Goal: Information Seeking & Learning: Learn about a topic

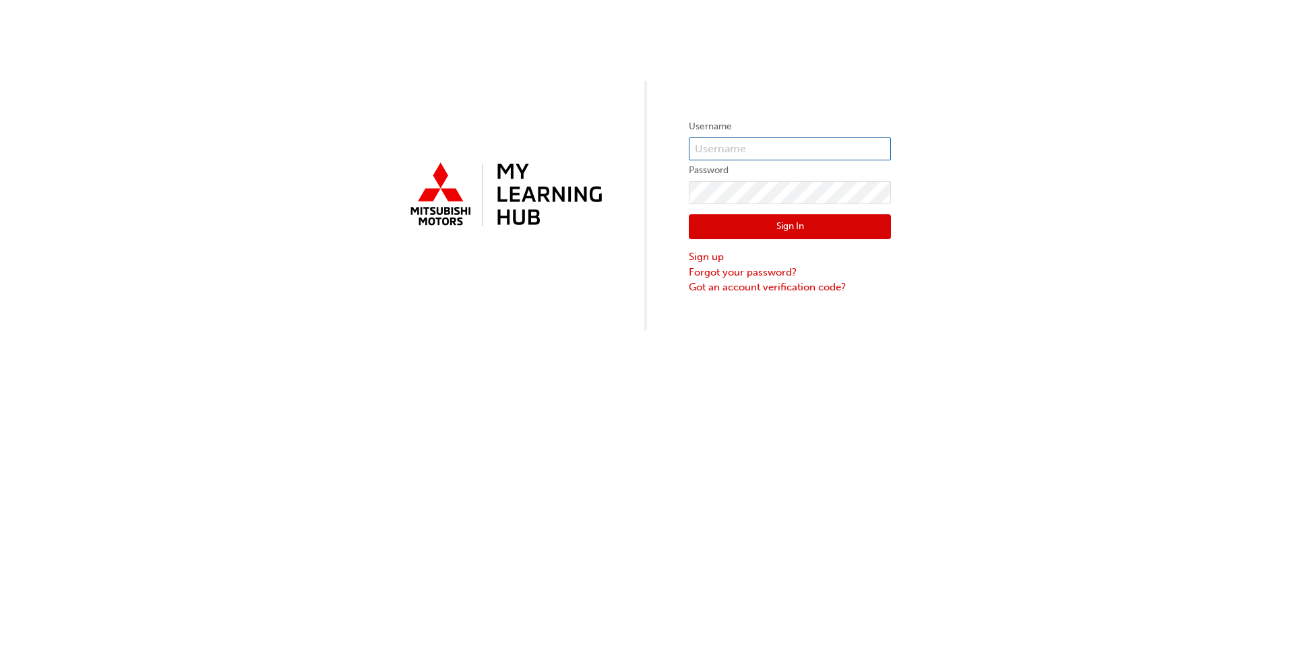
type input "[EMAIL_ADDRESS][DOMAIN_NAME]"
click at [803, 216] on button "Sign In" at bounding box center [790, 227] width 202 height 26
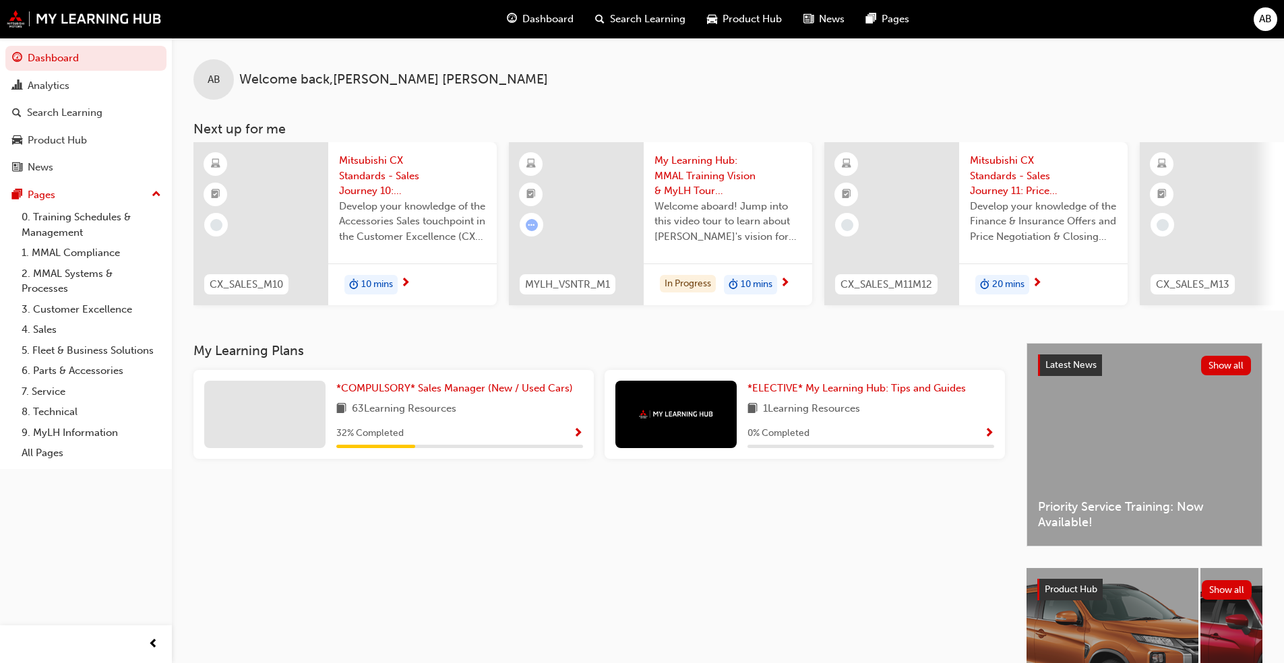
click at [650, 18] on span "Search Learning" at bounding box center [647, 19] width 75 height 16
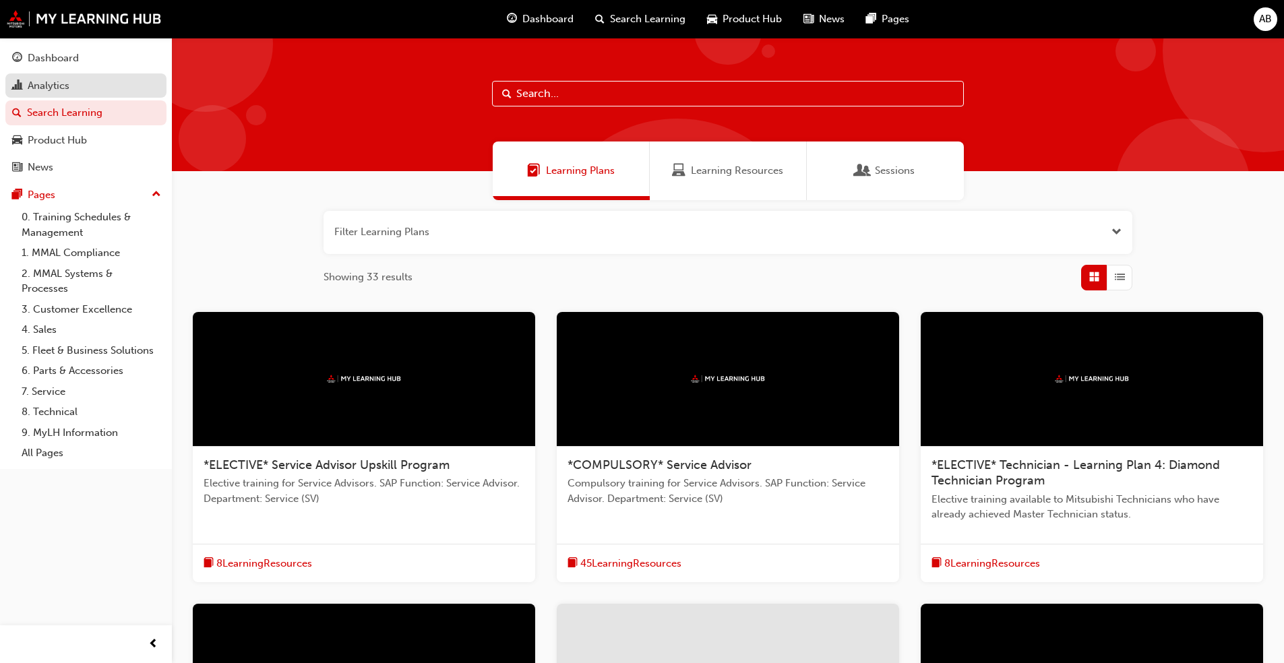
click at [69, 80] on div "Analytics" at bounding box center [49, 86] width 42 height 16
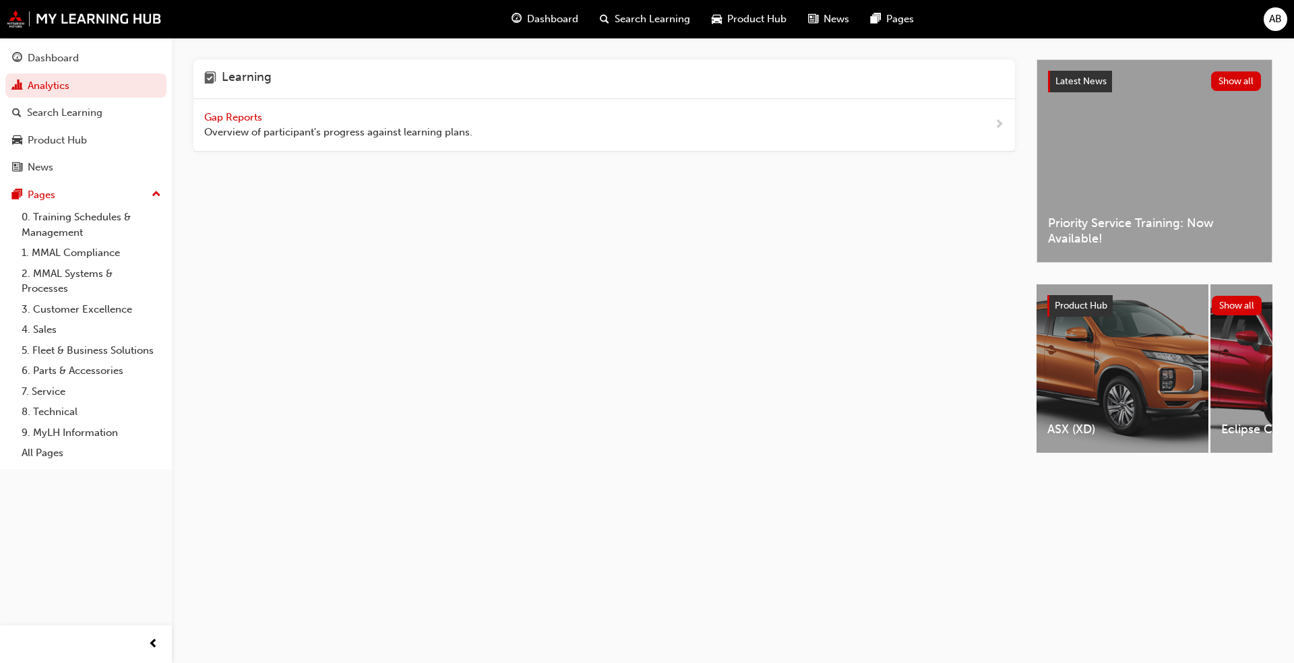
click at [219, 117] on span "Gap Reports" at bounding box center [234, 117] width 61 height 12
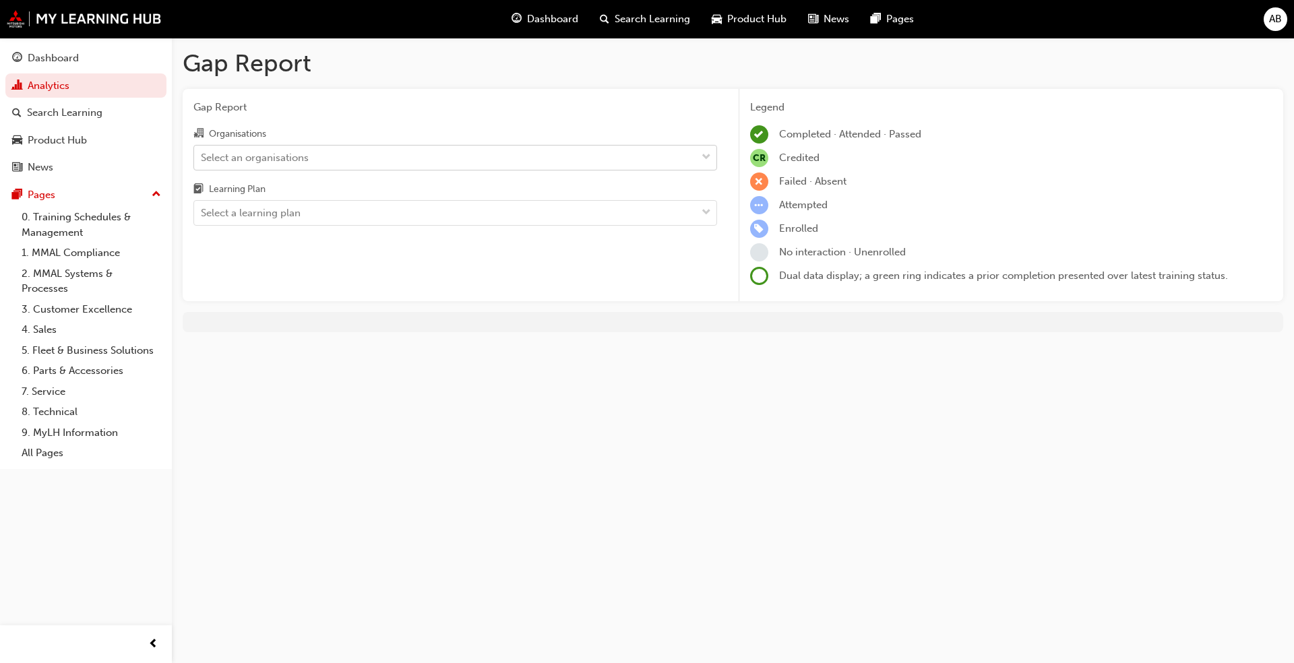
click at [443, 165] on div "Select an organisations" at bounding box center [445, 158] width 502 height 24
click at [202, 162] on input "Organisations Select an organisations" at bounding box center [201, 156] width 1 height 11
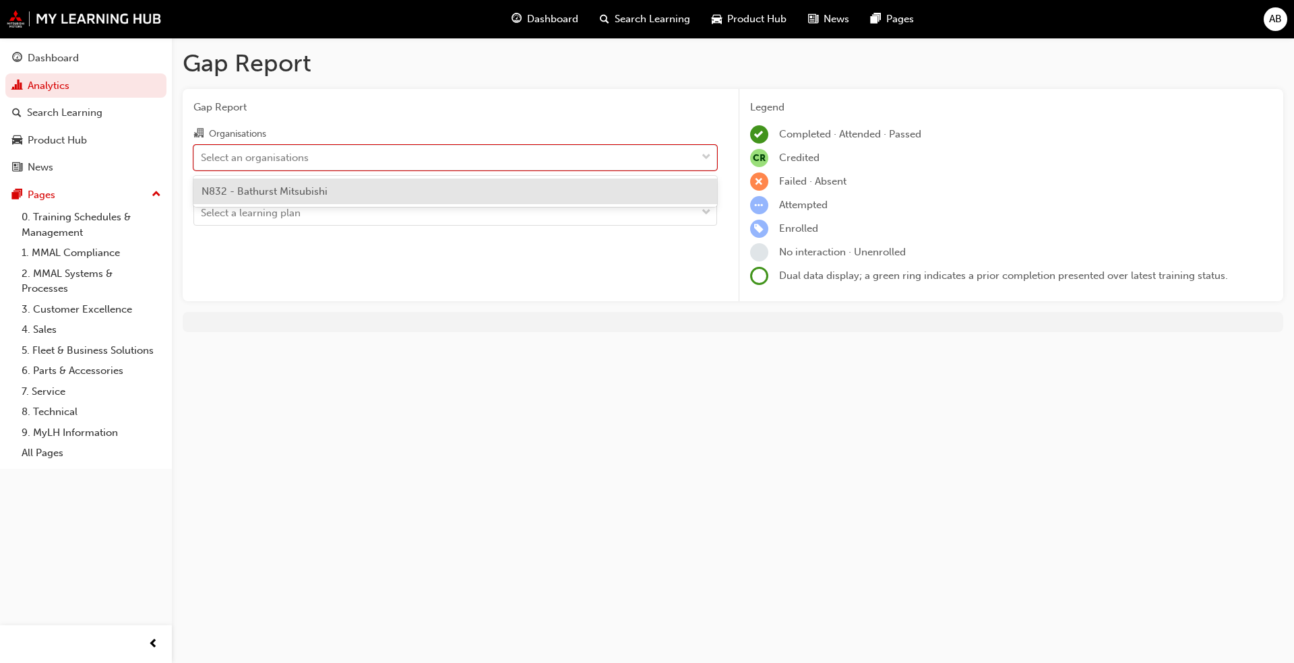
click at [381, 185] on div "N832 - Bathurst Mitsubishi" at bounding box center [455, 192] width 524 height 26
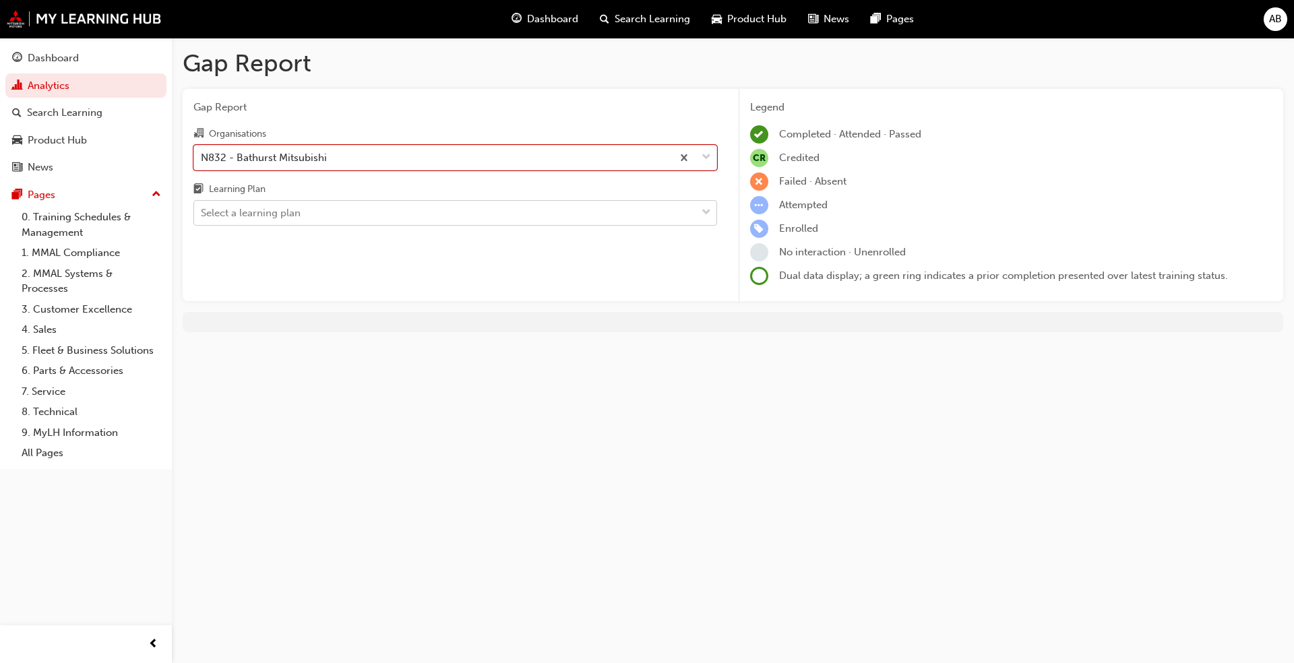
click at [516, 215] on div "Select a learning plan" at bounding box center [445, 214] width 502 height 24
click at [202, 215] on input "Learning Plan Select a learning plan" at bounding box center [201, 212] width 1 height 11
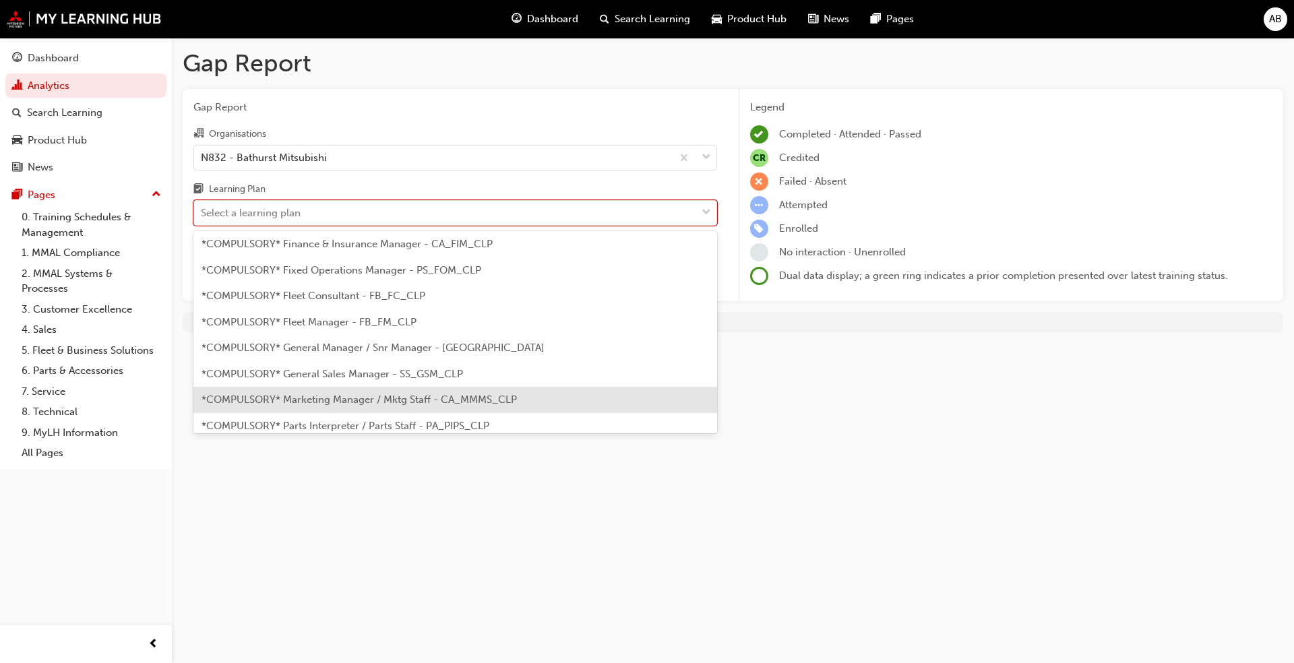
scroll to position [135, 0]
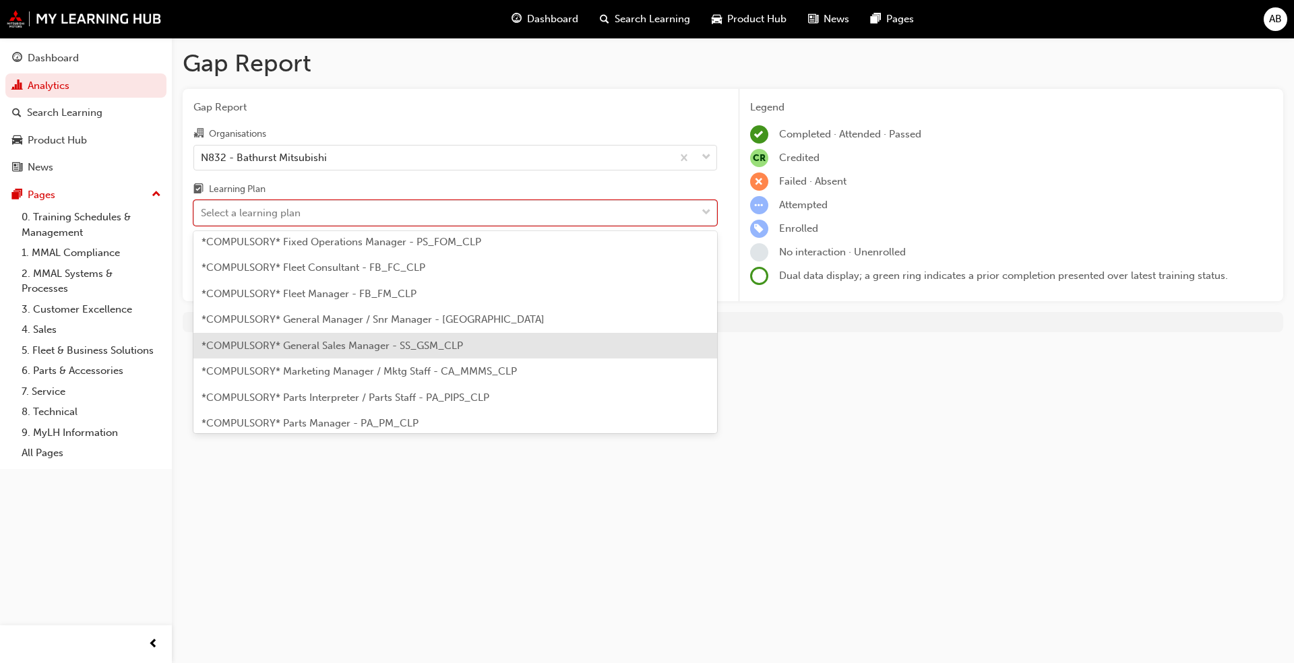
click at [426, 349] on span "*COMPULSORY* General Sales Manager - SS_GSM_CLP" at bounding box center [333, 346] width 262 height 12
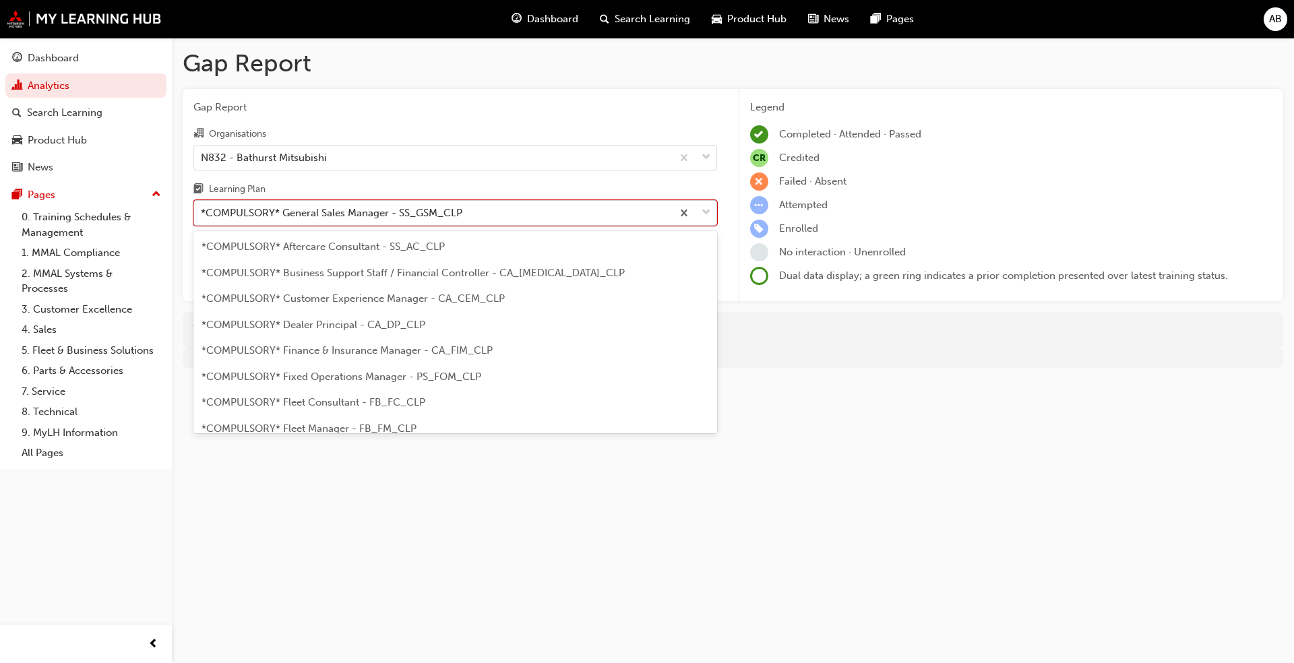
click at [459, 217] on div "*COMPULSORY* General Sales Manager - SS_GSM_CLP" at bounding box center [332, 214] width 262 height 16
click at [202, 217] on input "Learning Plan option *COMPULSORY* General Sales Manager - SS_GSM_CLP, selected.…" at bounding box center [201, 212] width 1 height 11
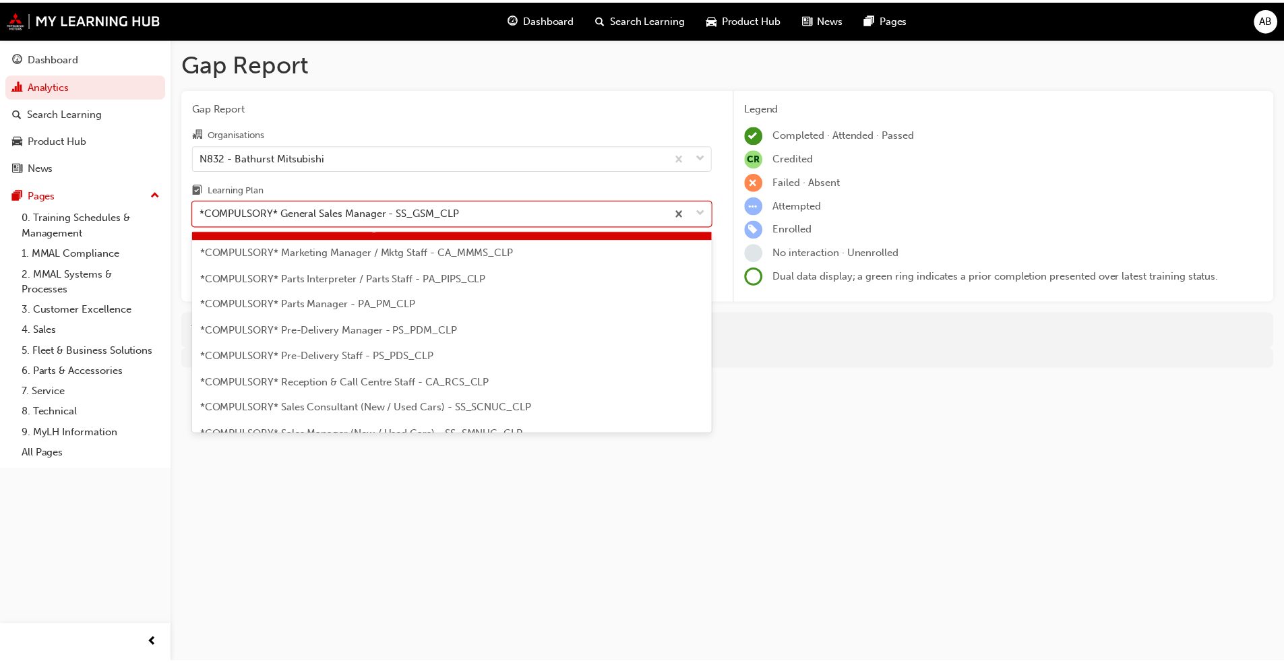
scroll to position [272, 0]
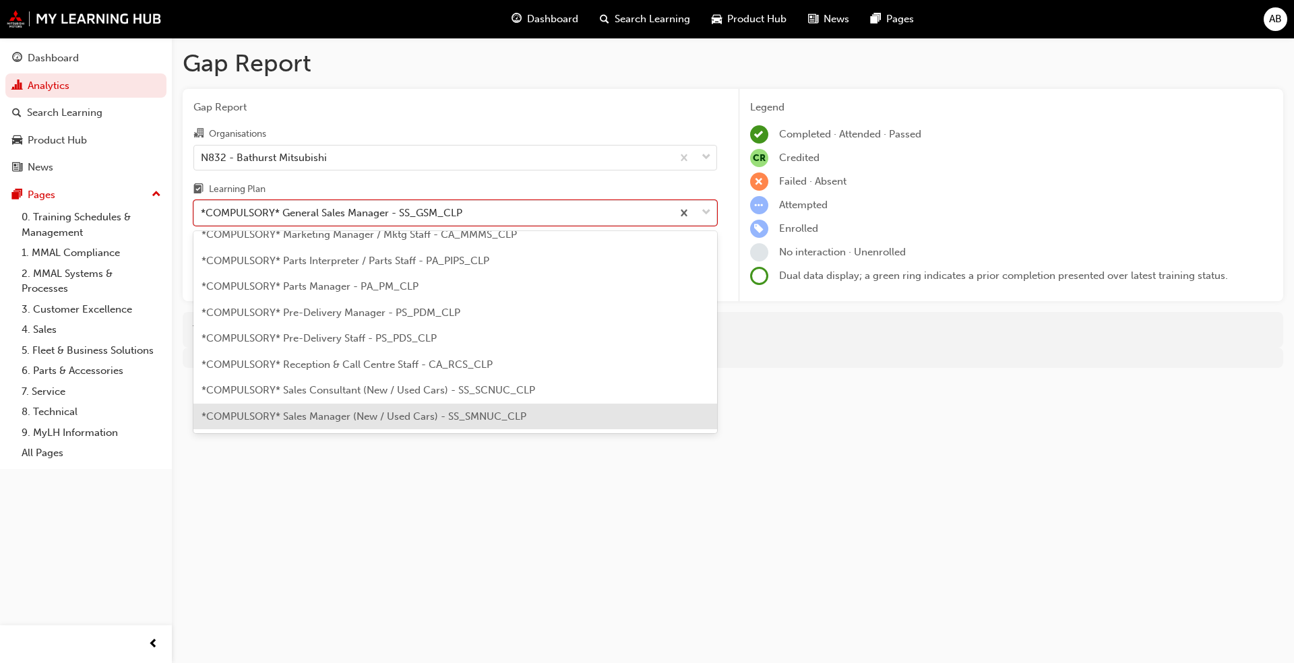
click at [474, 417] on span "*COMPULSORY* Sales Manager (New / Used Cars) - SS_SMNUC_CLP" at bounding box center [364, 416] width 325 height 12
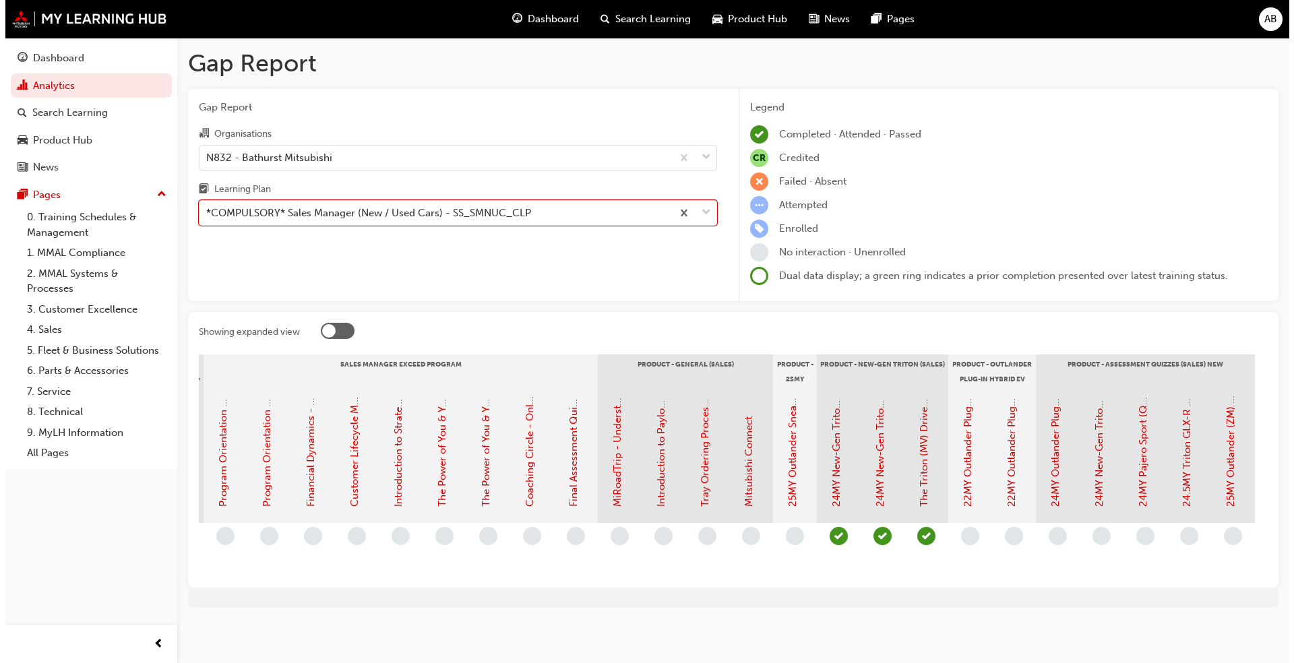
scroll to position [0, 1910]
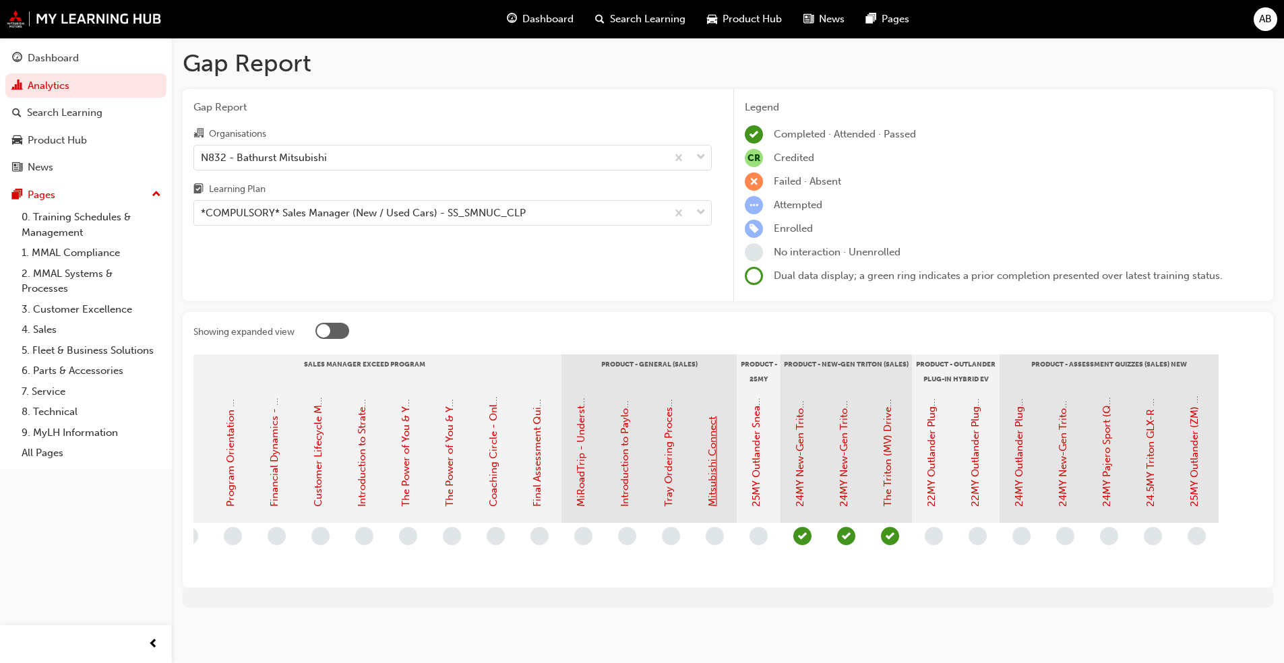
click at [710, 497] on link "Mitsubishi Connect" at bounding box center [712, 462] width 12 height 90
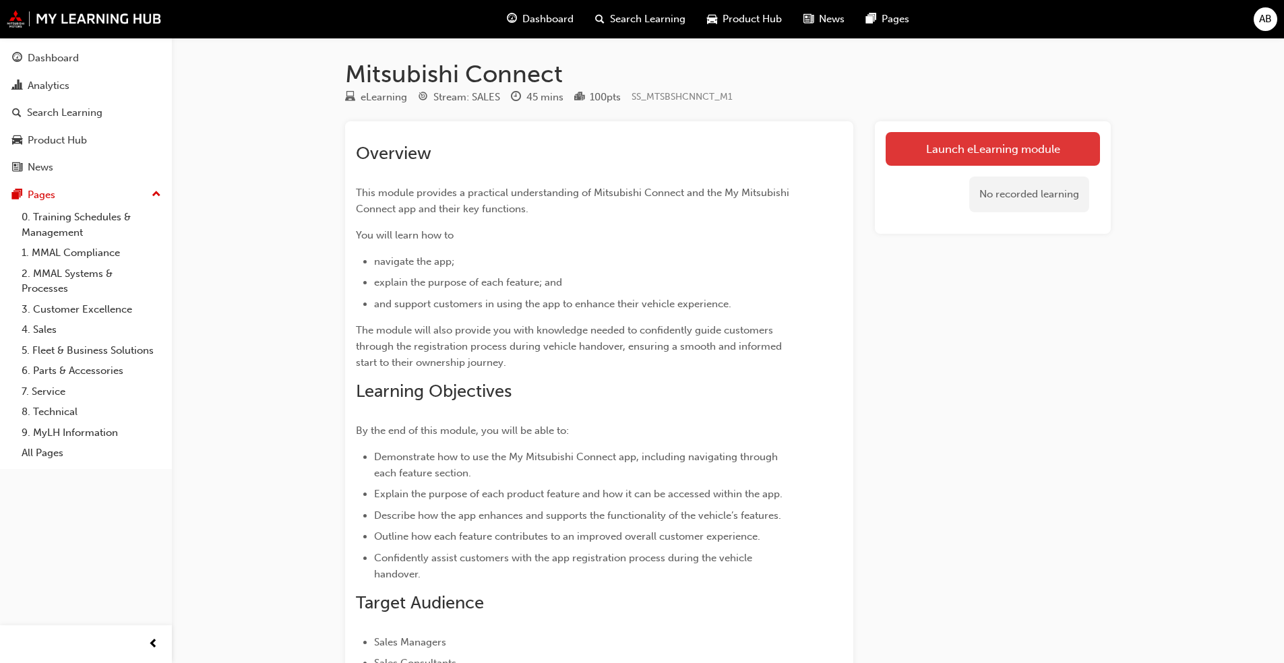
click at [979, 154] on link "Launch eLearning module" at bounding box center [993, 149] width 214 height 34
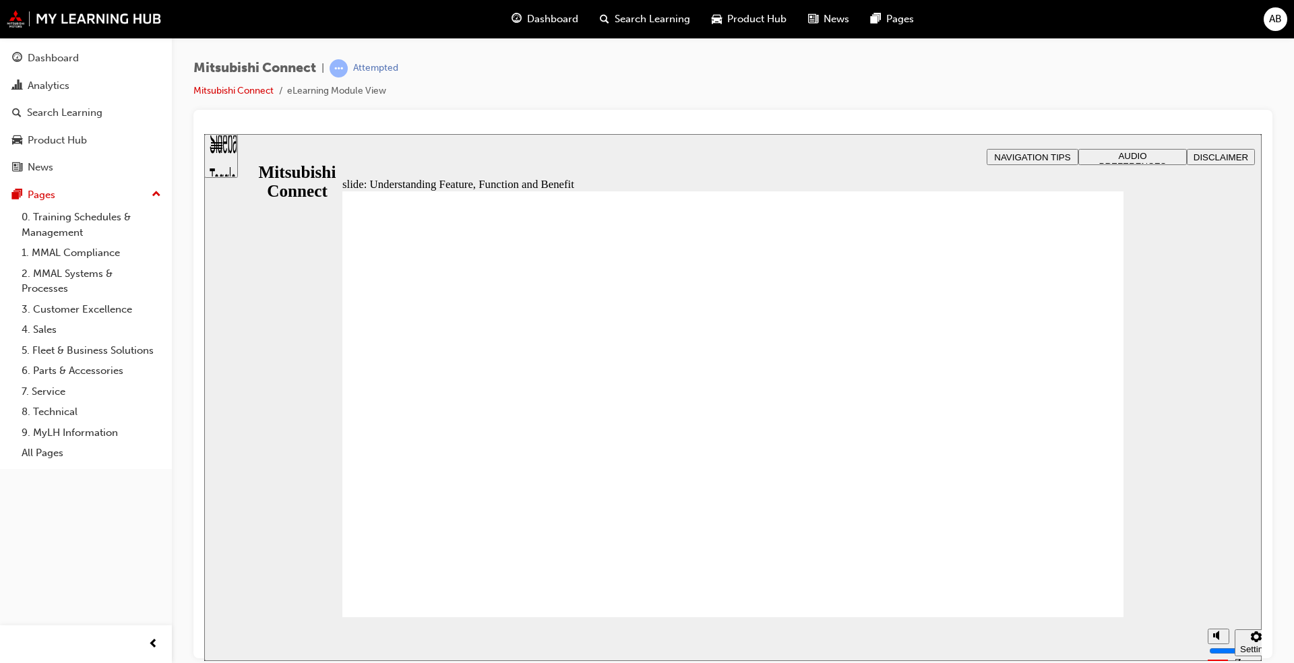
drag, startPoint x: 712, startPoint y: 363, endPoint x: 716, endPoint y: 348, distance: 15.6
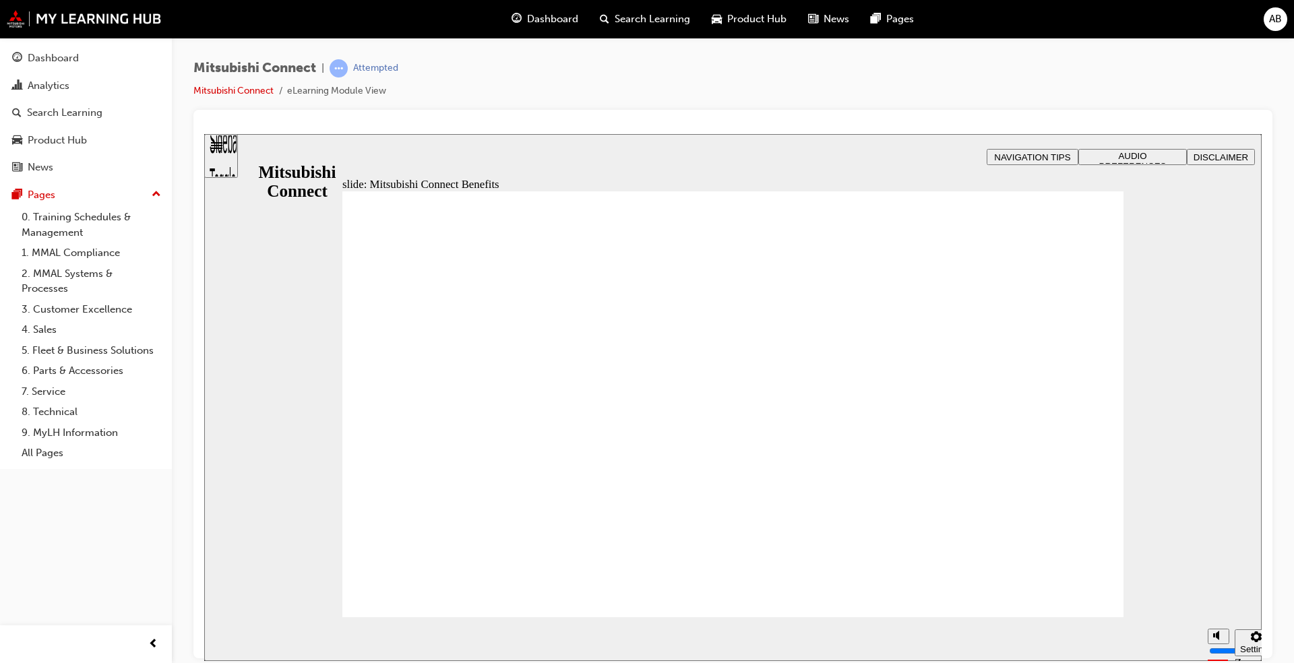
drag, startPoint x: 710, startPoint y: 389, endPoint x: 856, endPoint y: 400, distance: 146.7
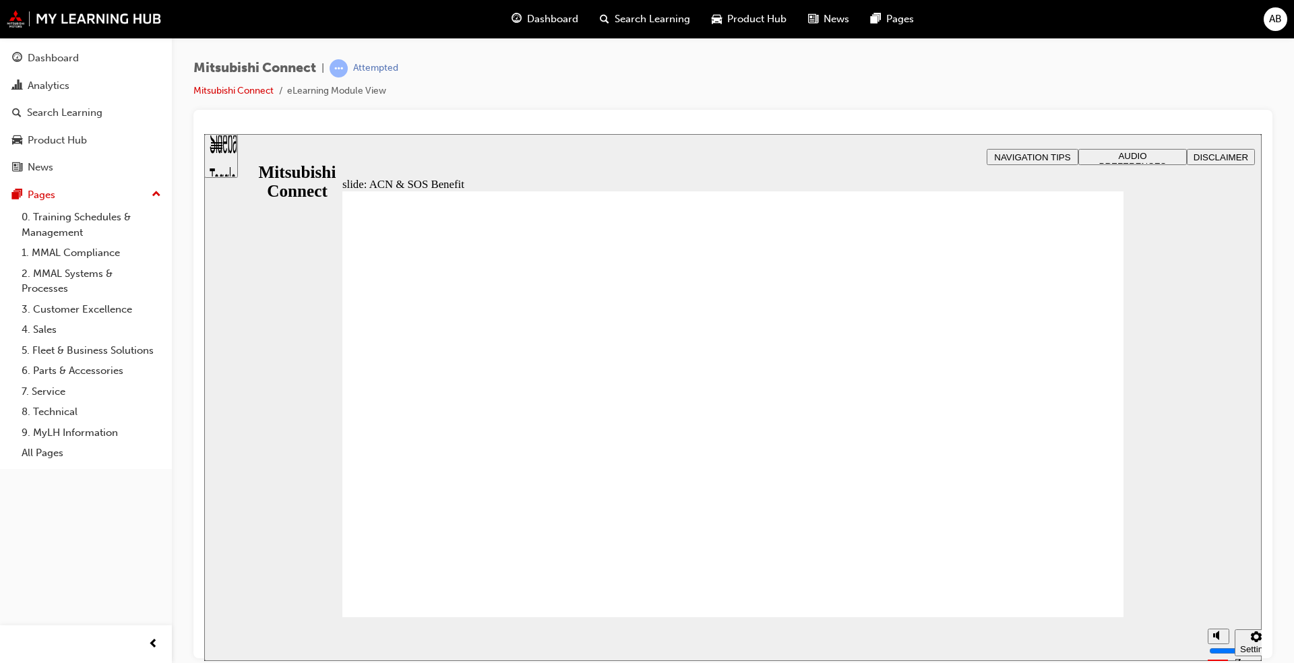
drag, startPoint x: 884, startPoint y: 347, endPoint x: 1014, endPoint y: 428, distance: 153.2
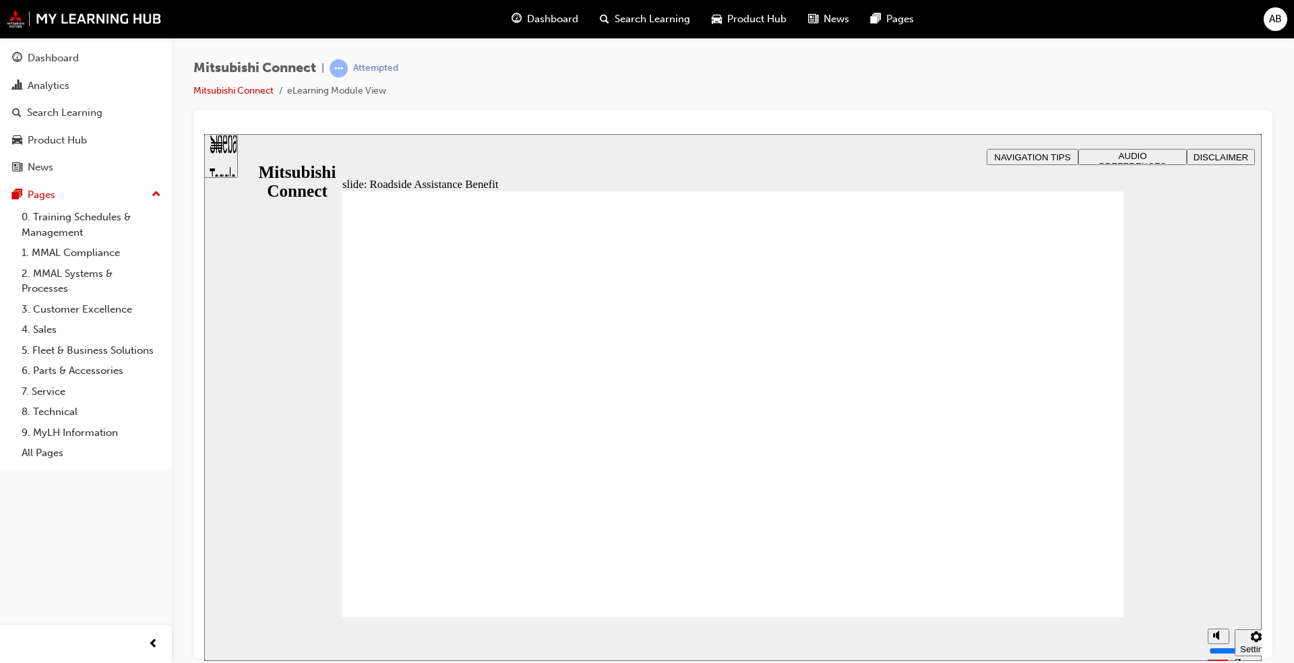
checkbox input "true"
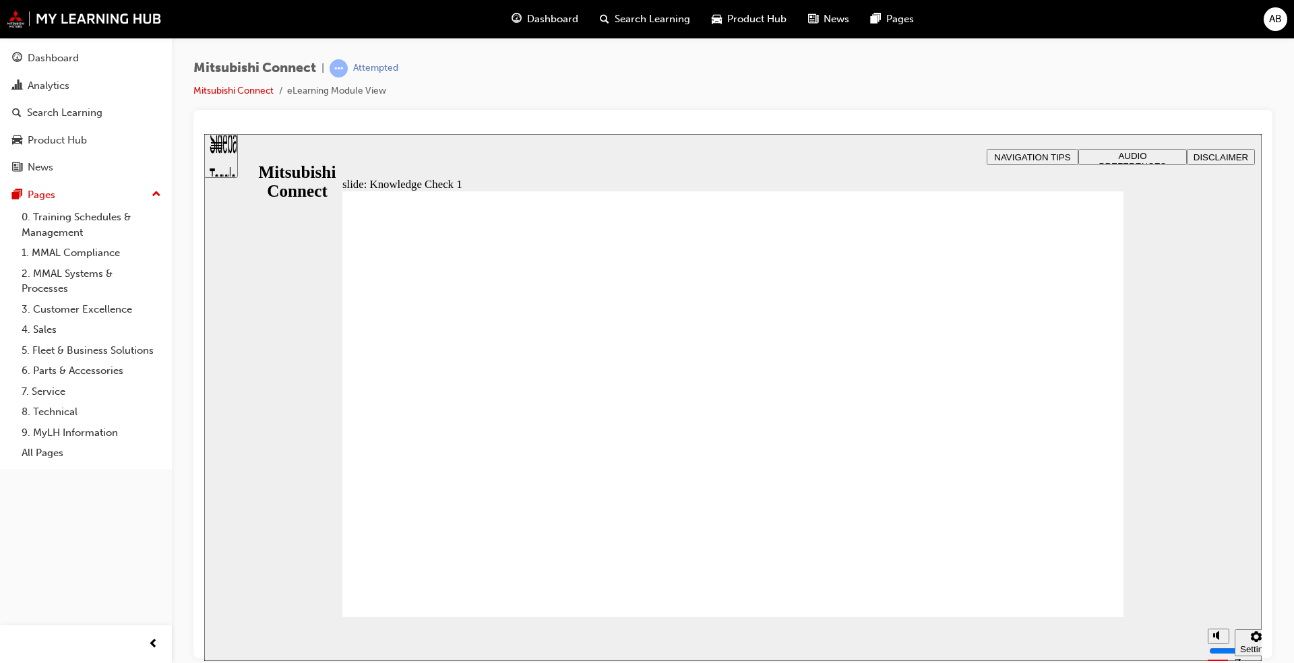
checkbox input "false"
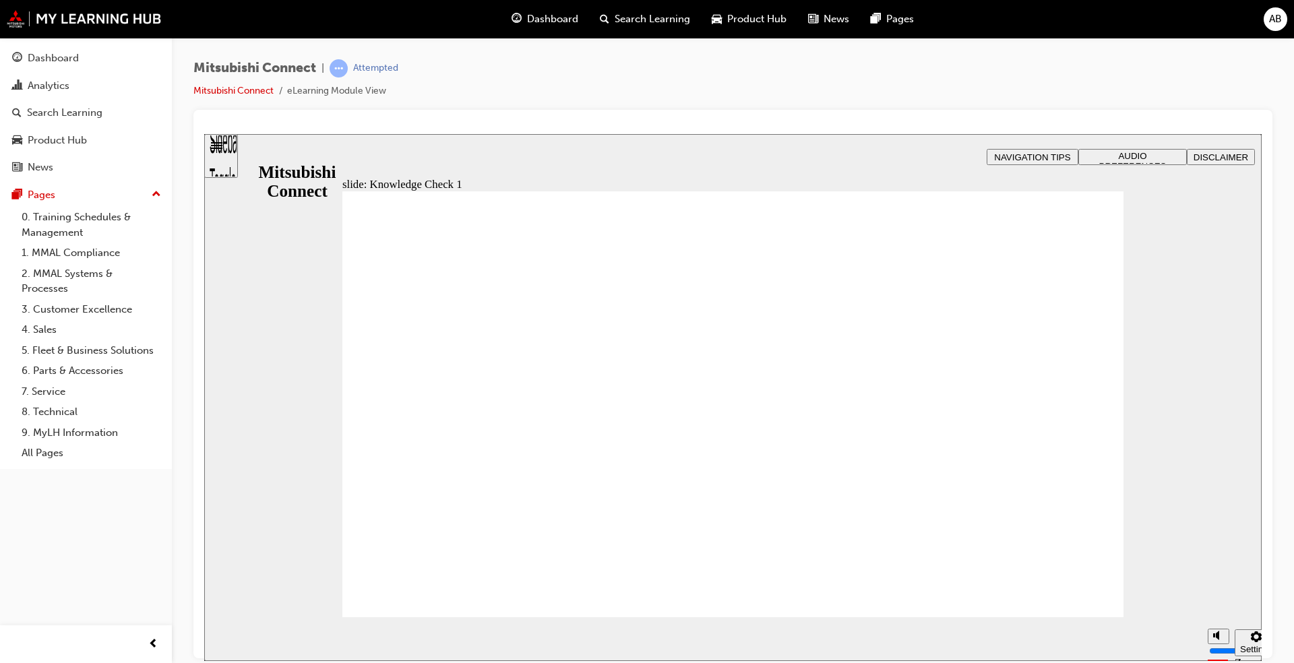
checkbox input "false"
checkbox input "true"
checkbox input "false"
checkbox input "true"
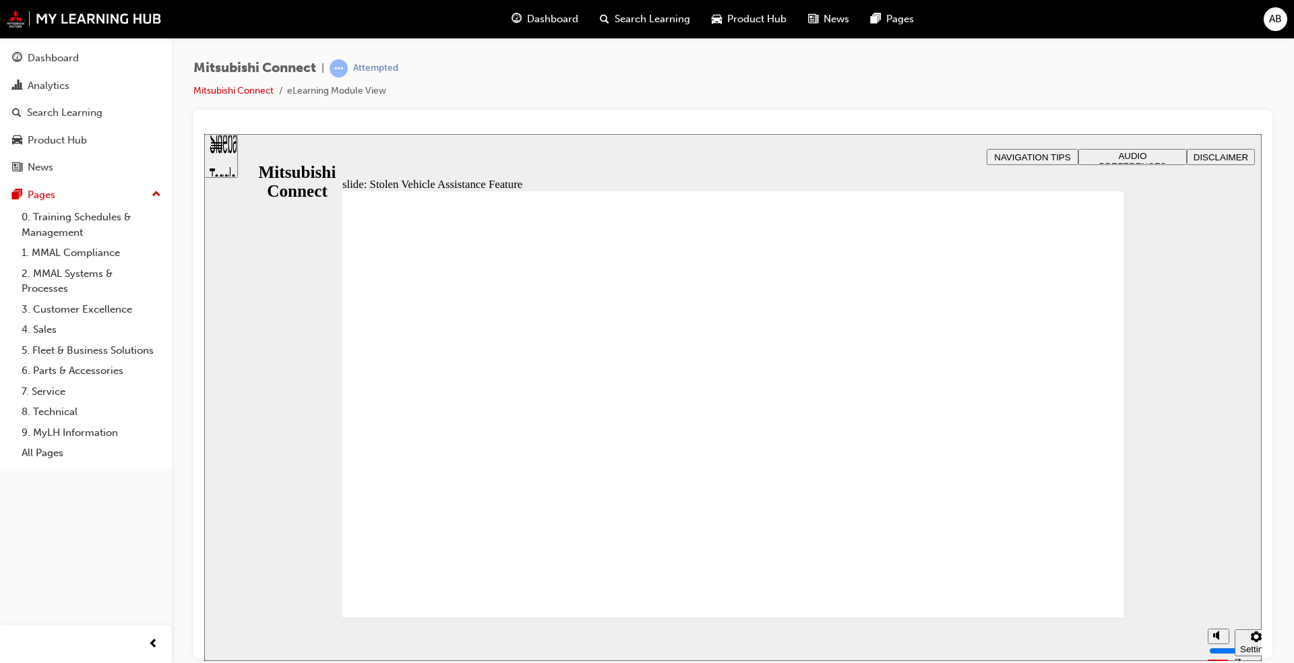
drag, startPoint x: 1058, startPoint y: 521, endPoint x: 1065, endPoint y: 496, distance: 25.8
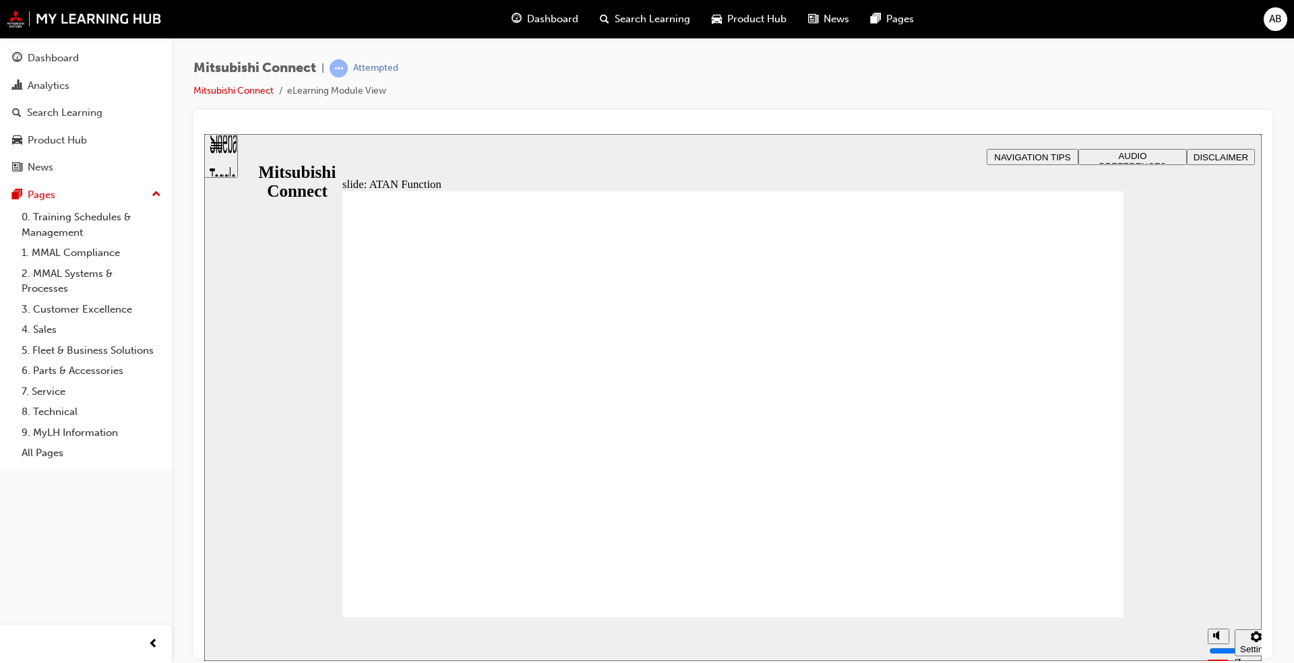
drag, startPoint x: 733, startPoint y: 365, endPoint x: 782, endPoint y: 440, distance: 89.5
drag, startPoint x: 538, startPoint y: 412, endPoint x: 520, endPoint y: 455, distance: 46.2
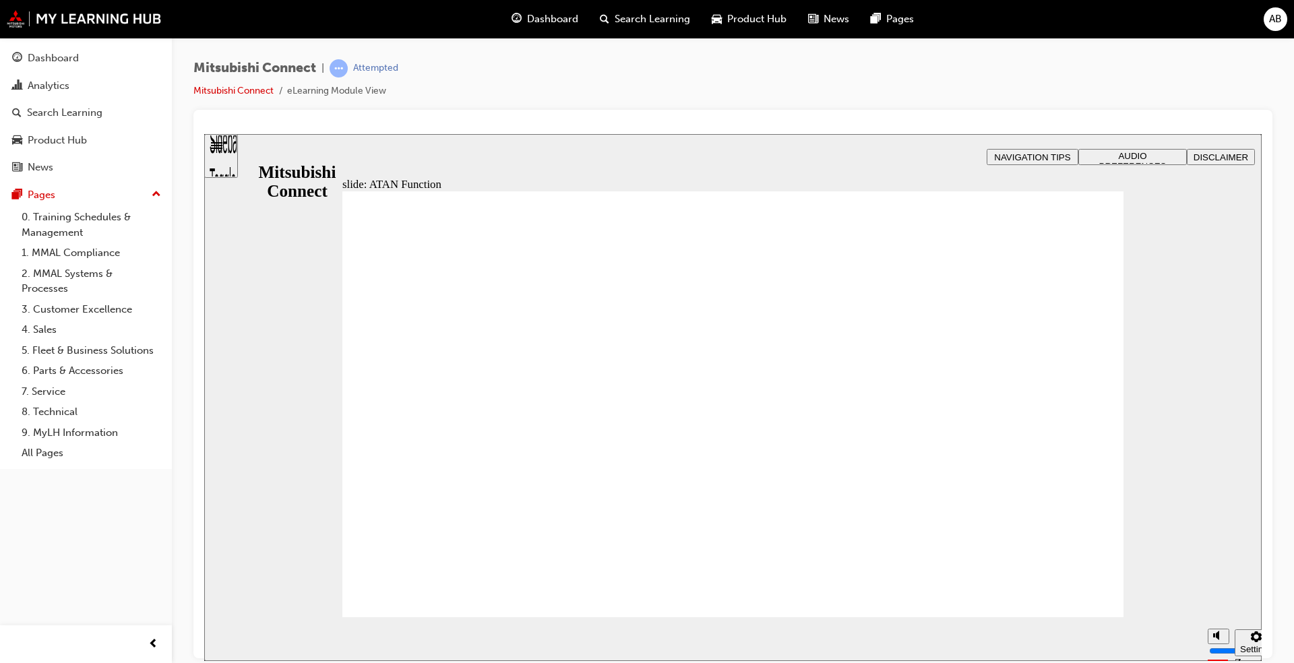
drag, startPoint x: 520, startPoint y: 460, endPoint x: 568, endPoint y: 483, distance: 52.8
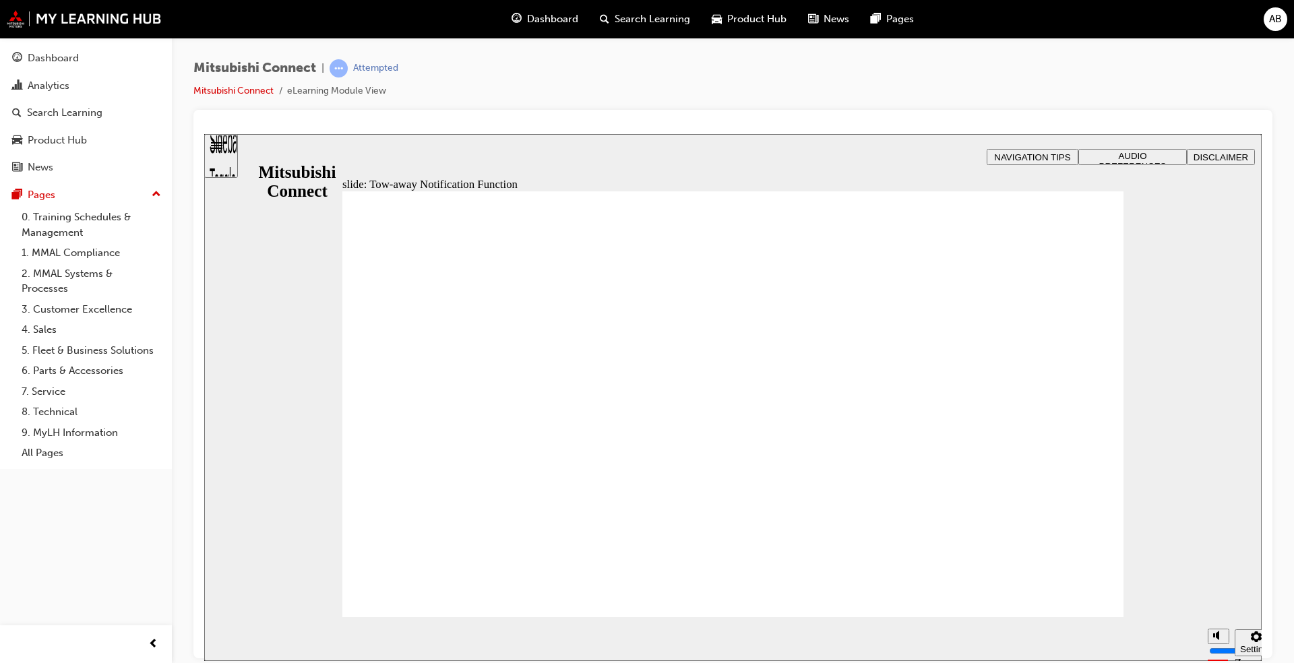
drag, startPoint x: 1024, startPoint y: 503, endPoint x: 1047, endPoint y: 528, distance: 32.9
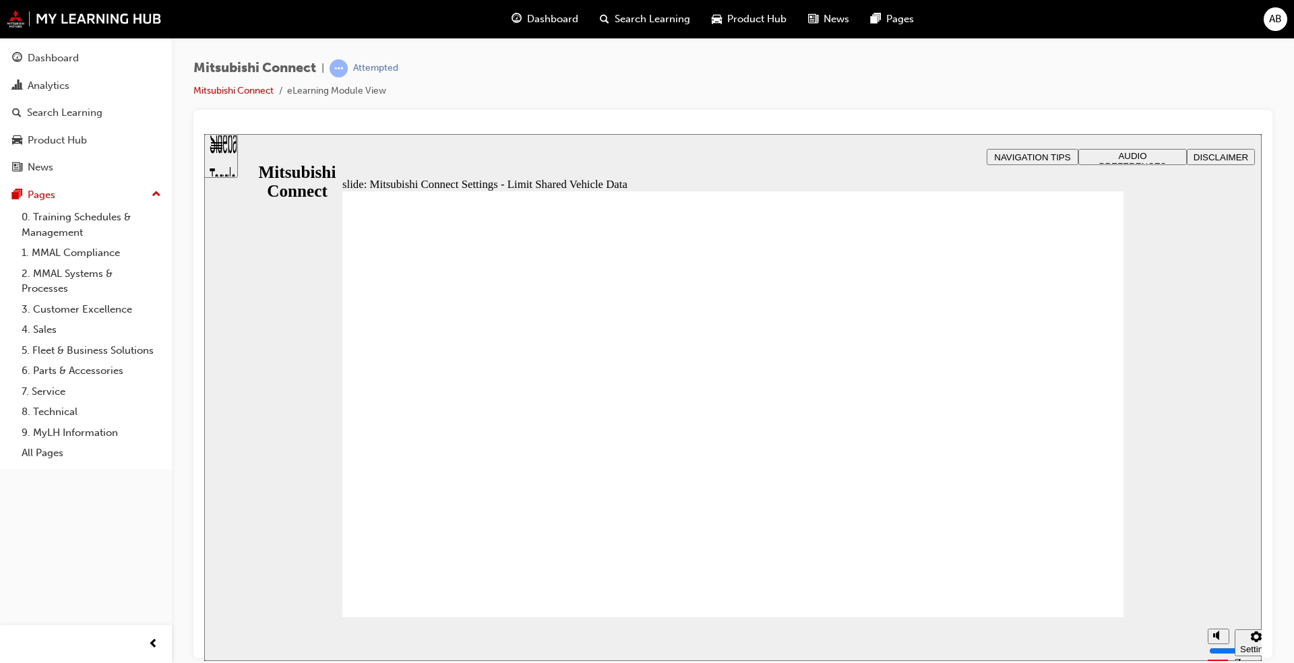
click at [1101, 619] on section "Pause (Ctrl+Alt+P) Replay (Ctrl+Alt+R) Show captions (Ctrl+Alt+C) Playback spee…" at bounding box center [732, 639] width 1057 height 44
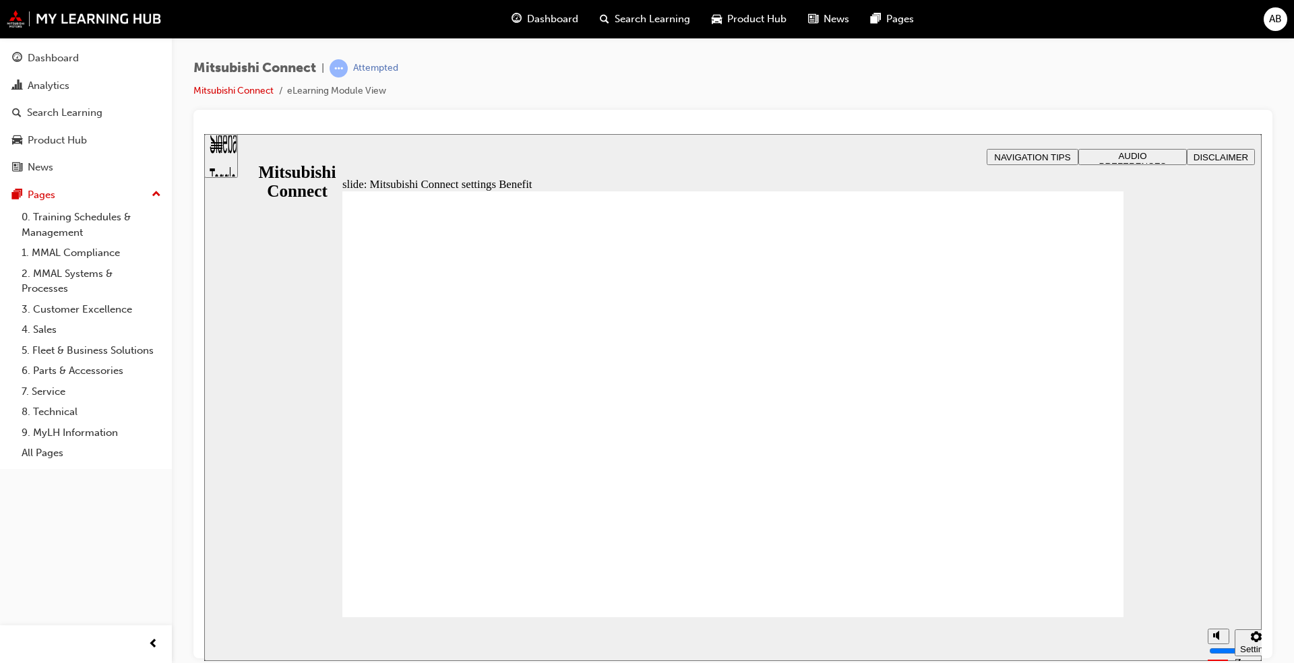
drag, startPoint x: 402, startPoint y: 315, endPoint x: 648, endPoint y: 317, distance: 245.3
radio input "true"
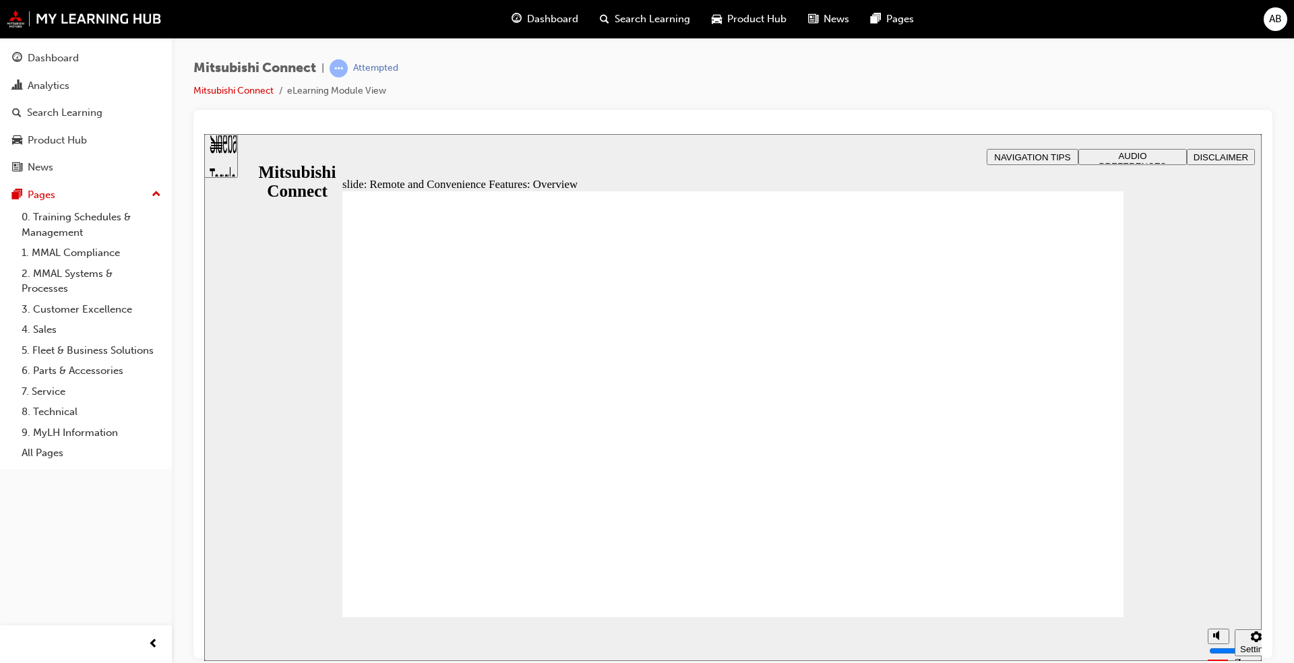
click at [1057, 661] on html "slide: Remote Climate Control Feature N B Click Next to continue. Remote and Co…" at bounding box center [732, 396] width 1057 height 527
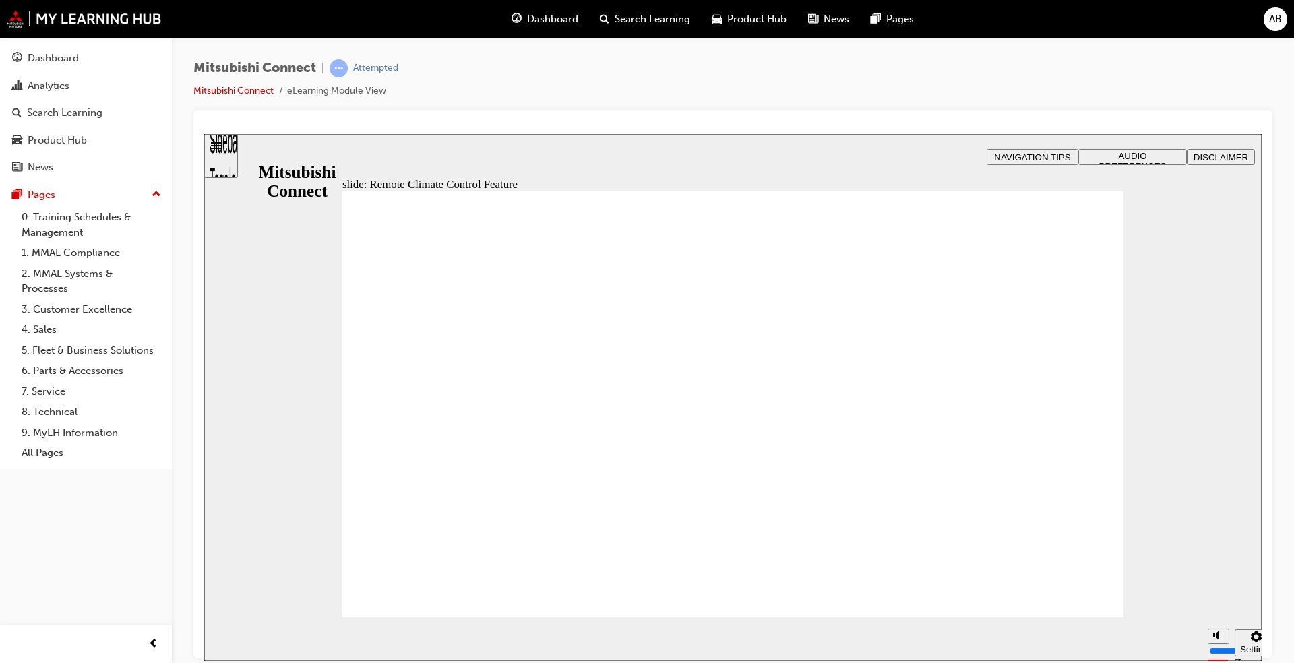
drag, startPoint x: 986, startPoint y: 475, endPoint x: 1026, endPoint y: 515, distance: 56.7
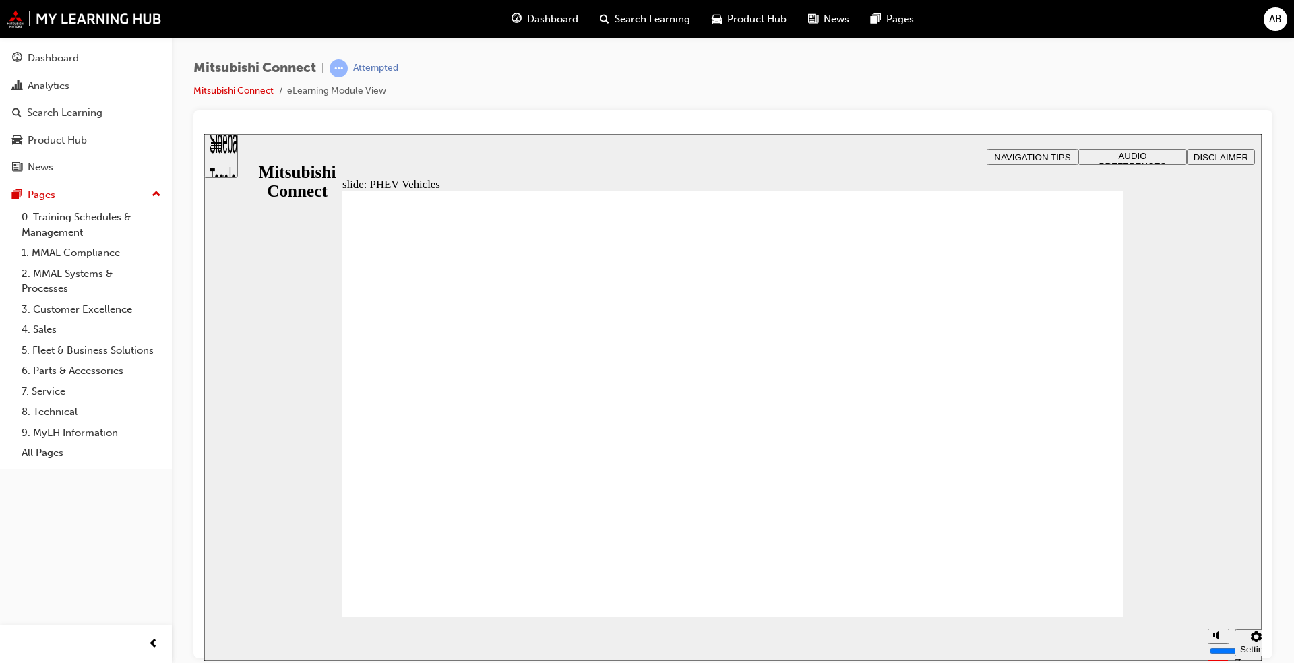
drag, startPoint x: 458, startPoint y: 481, endPoint x: 765, endPoint y: 476, distance: 307.4
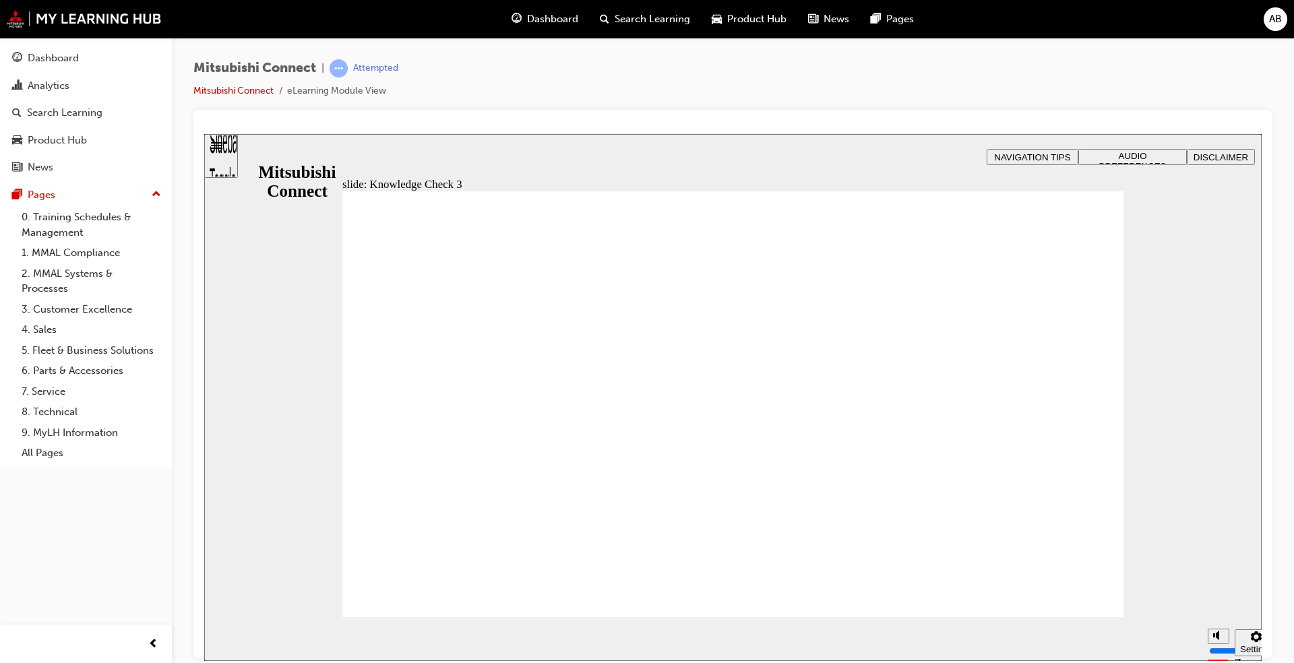
drag, startPoint x: 383, startPoint y: 323, endPoint x: 598, endPoint y: 321, distance: 215.0
checkbox input "true"
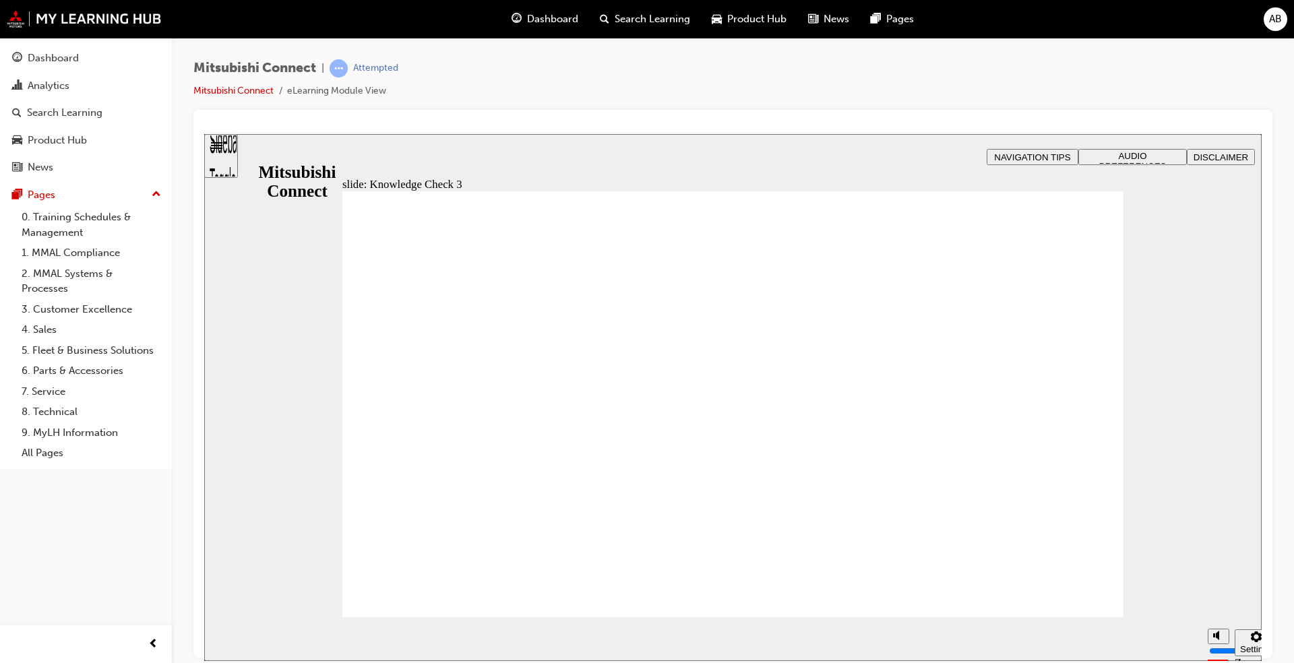
checkbox input "false"
checkbox input "true"
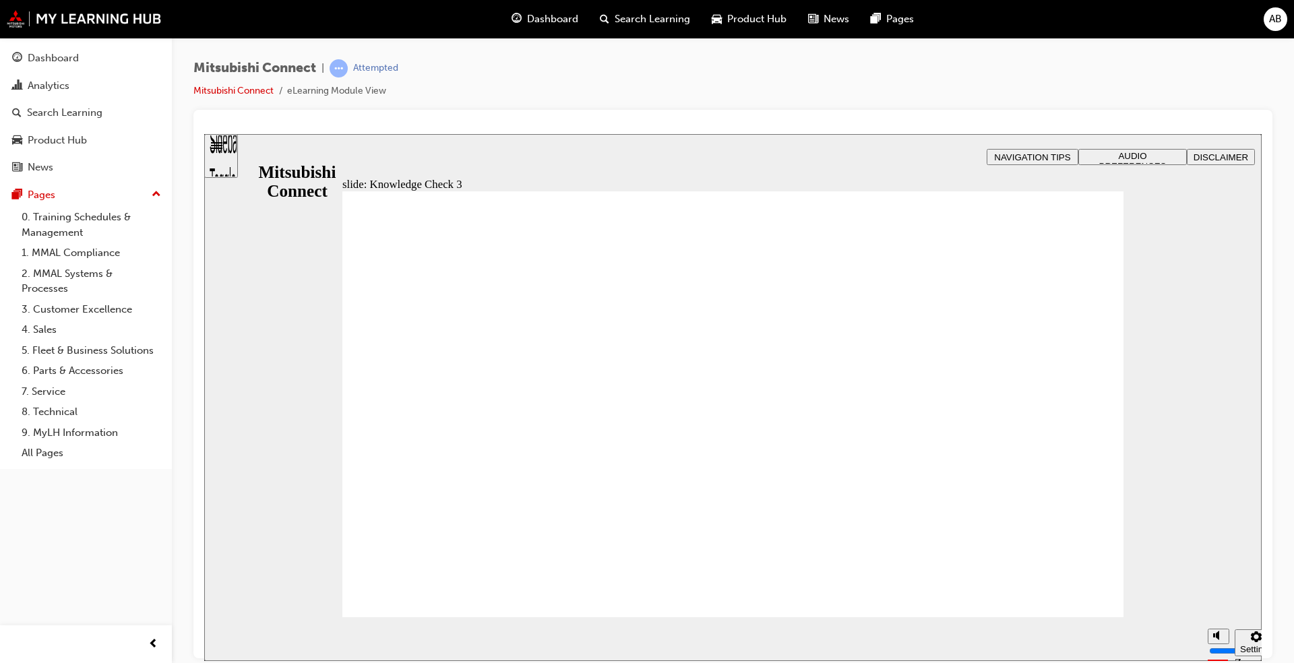
checkbox input "true"
drag, startPoint x: 572, startPoint y: 586, endPoint x: 520, endPoint y: 557, distance: 59.1
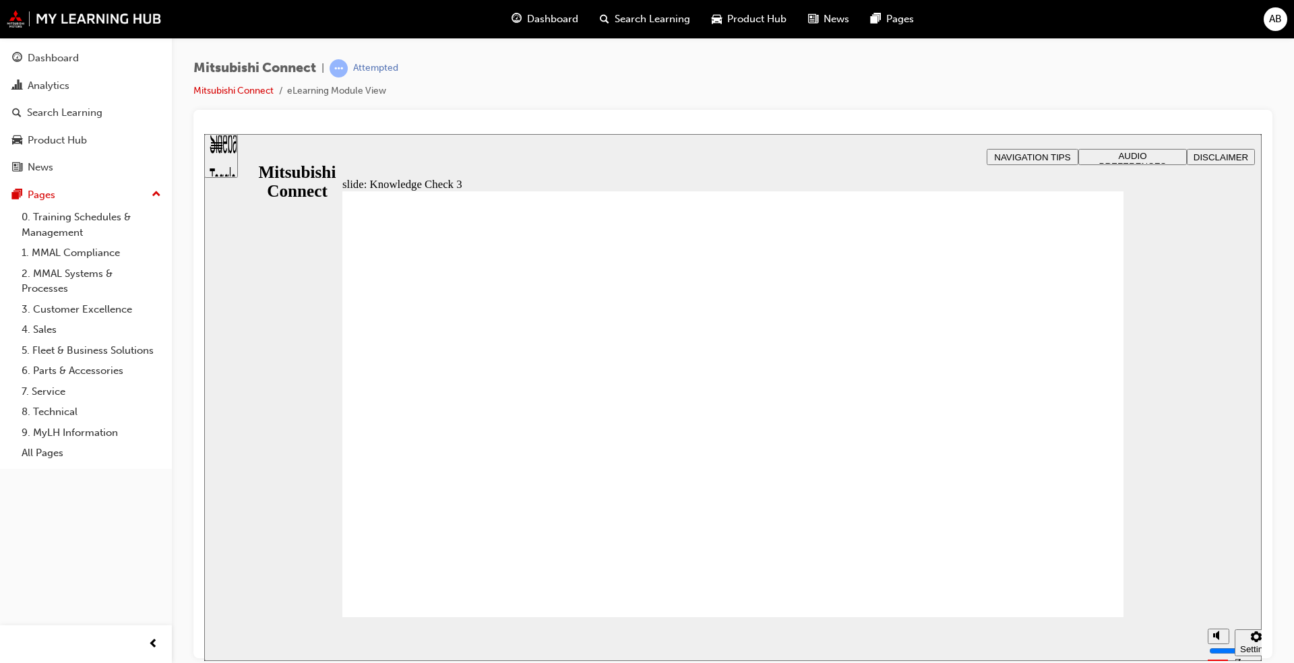
checkbox input "false"
checkbox input "true"
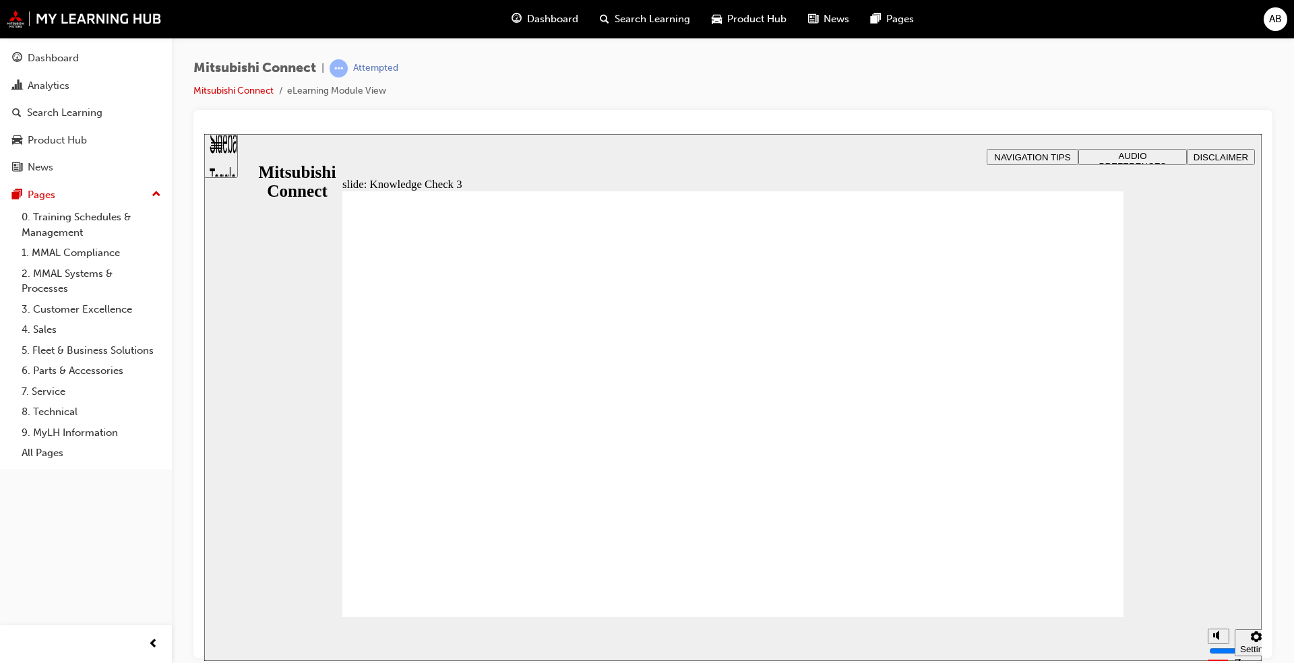
drag, startPoint x: 379, startPoint y: 445, endPoint x: 379, endPoint y: 430, distance: 14.8
checkbox input "false"
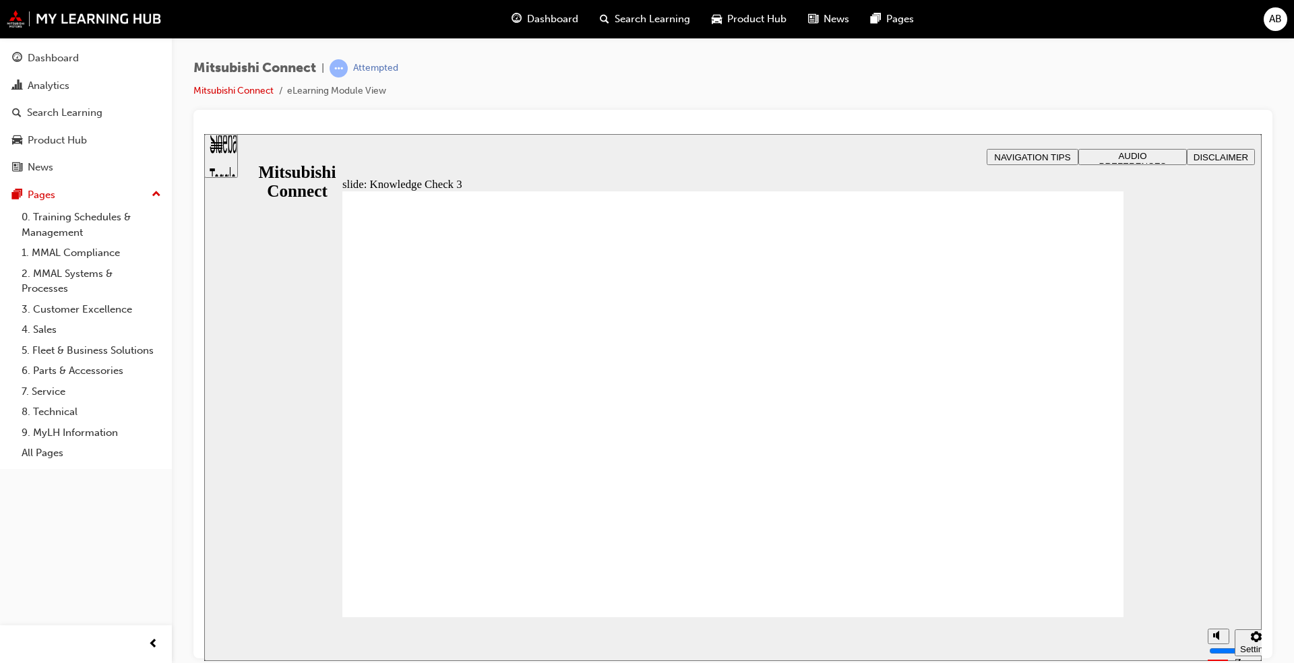
checkbox input "true"
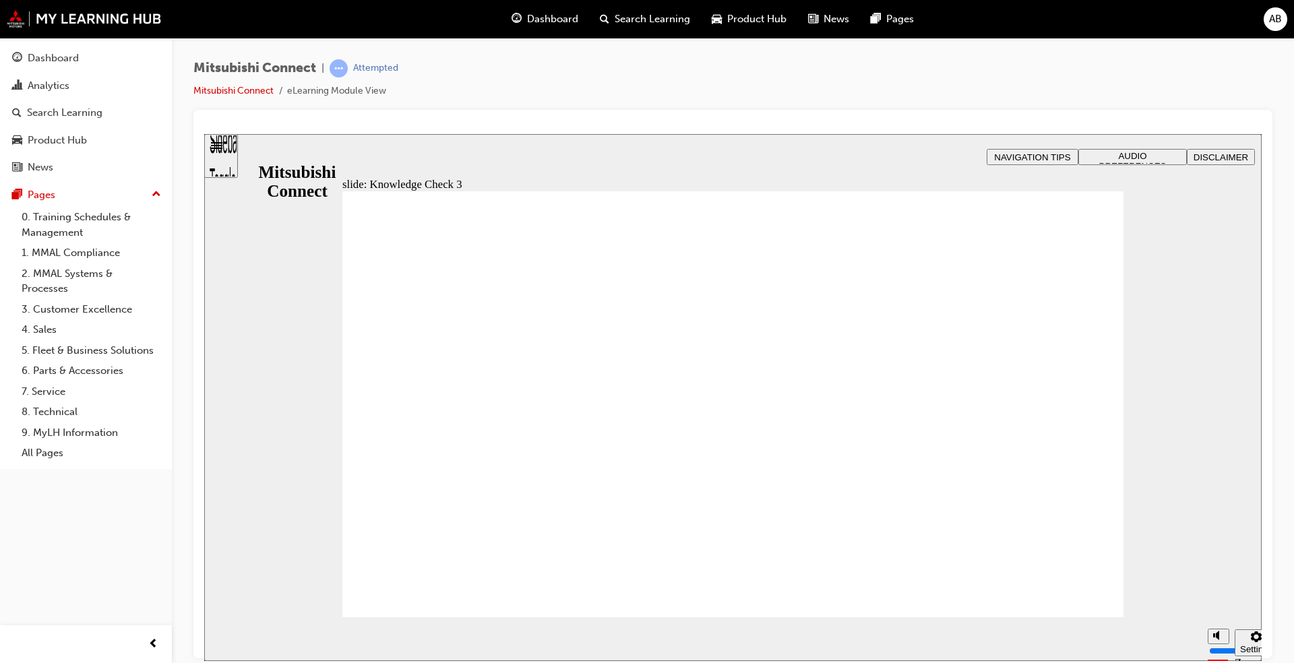
checkbox input "false"
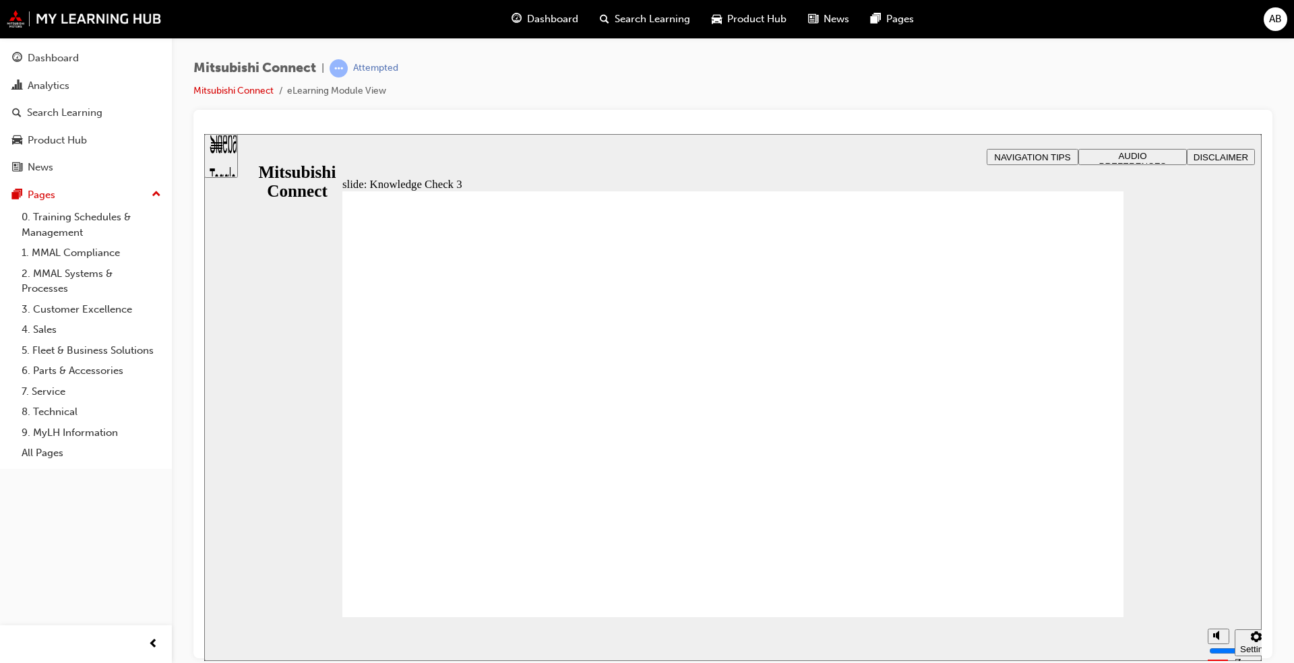
checkbox input "false"
checkbox input "true"
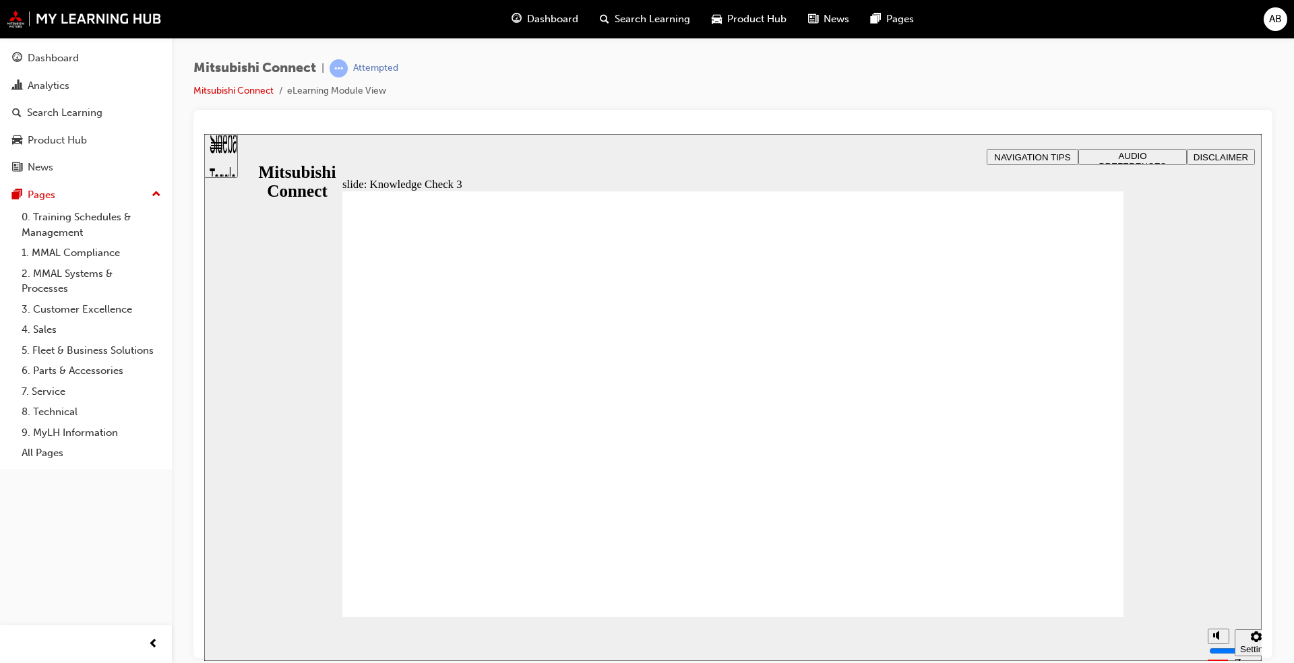
drag, startPoint x: 714, startPoint y: 514, endPoint x: 677, endPoint y: 543, distance: 47.5
checkbox input "false"
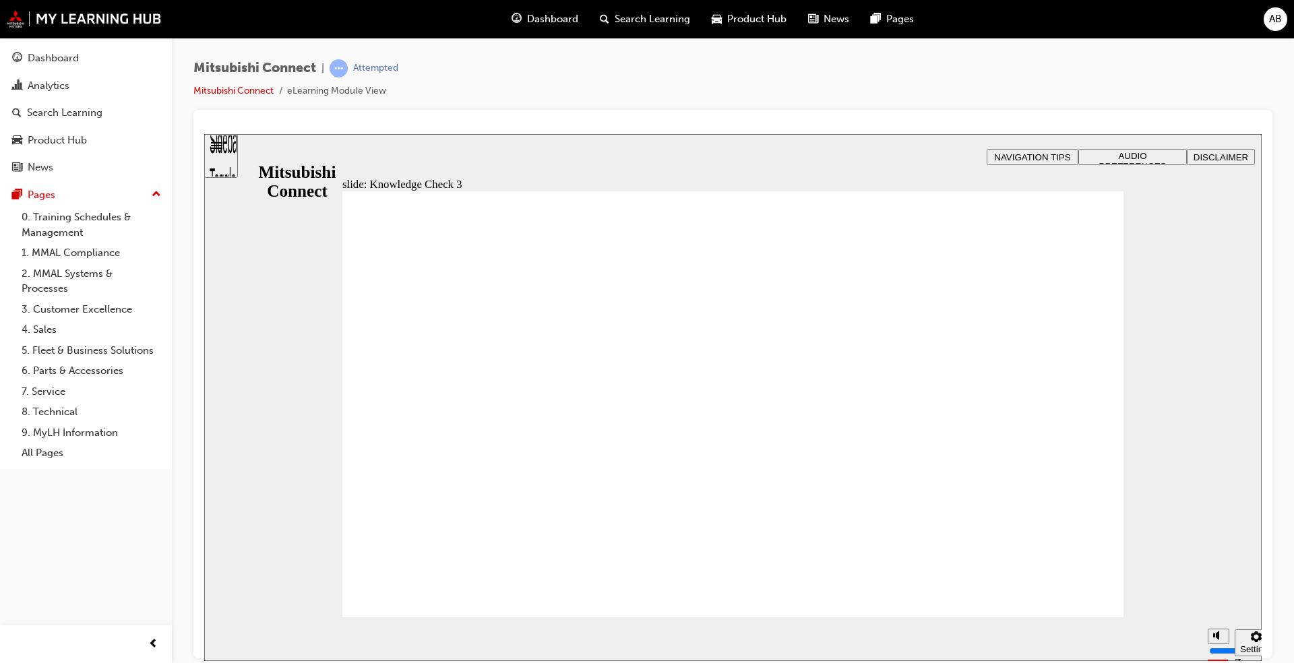
checkbox input "false"
checkbox input "true"
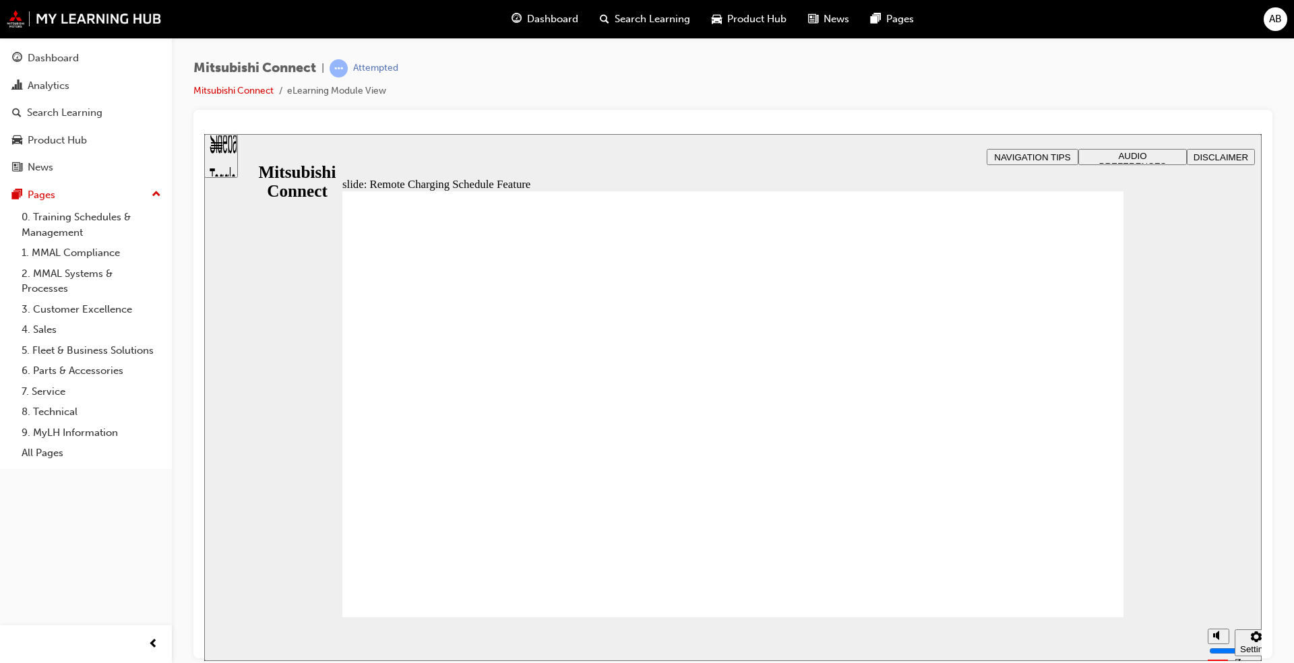
drag, startPoint x: 865, startPoint y: 377, endPoint x: 905, endPoint y: 380, distance: 40.6
drag, startPoint x: 1020, startPoint y: 536, endPoint x: 1026, endPoint y: 541, distance: 8.1
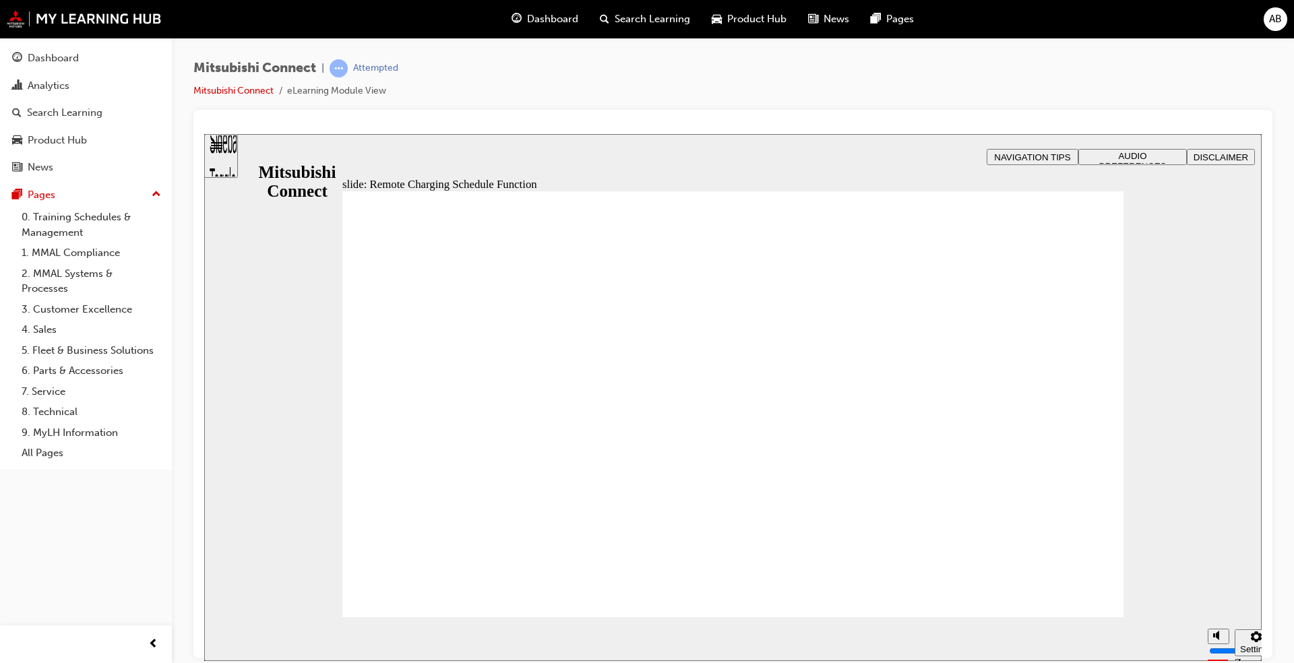
drag, startPoint x: 1072, startPoint y: 454, endPoint x: 1073, endPoint y: 462, distance: 8.1
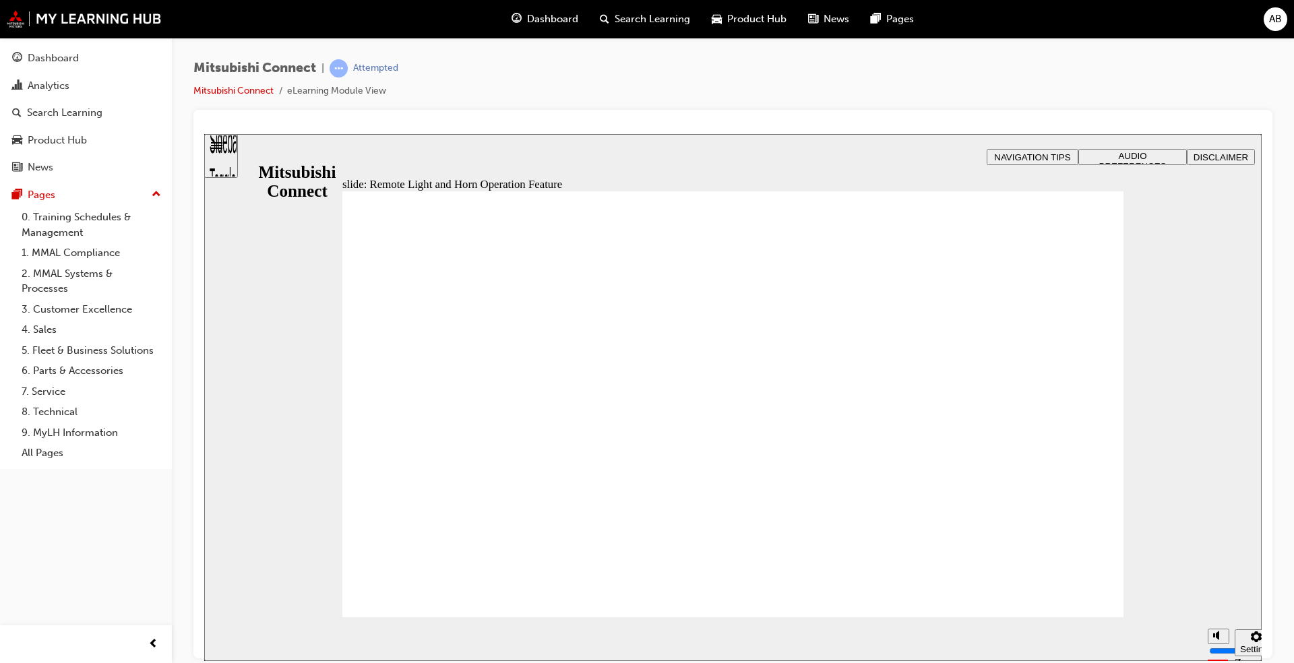
click at [1066, 584] on div "Rectangle 1 B N Rectangle 2 Rectangle 3 Remote Light and Horn Operation Group …" at bounding box center [732, 410] width 781 height 439
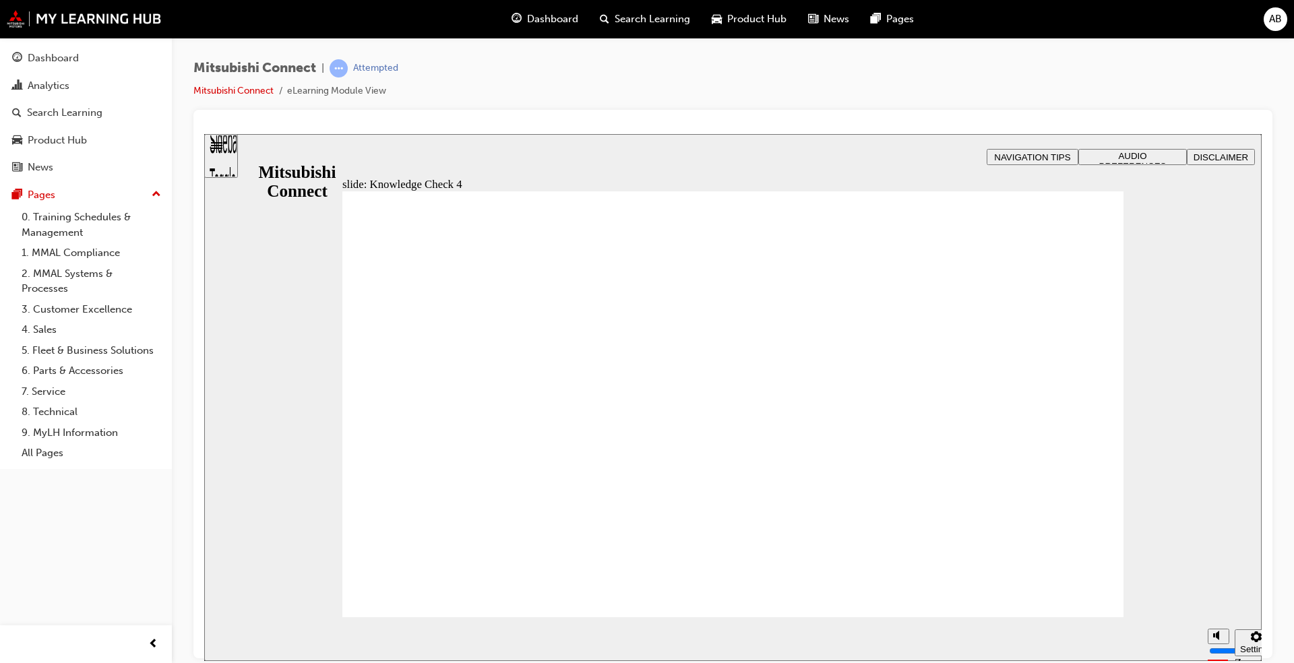
radio input "true"
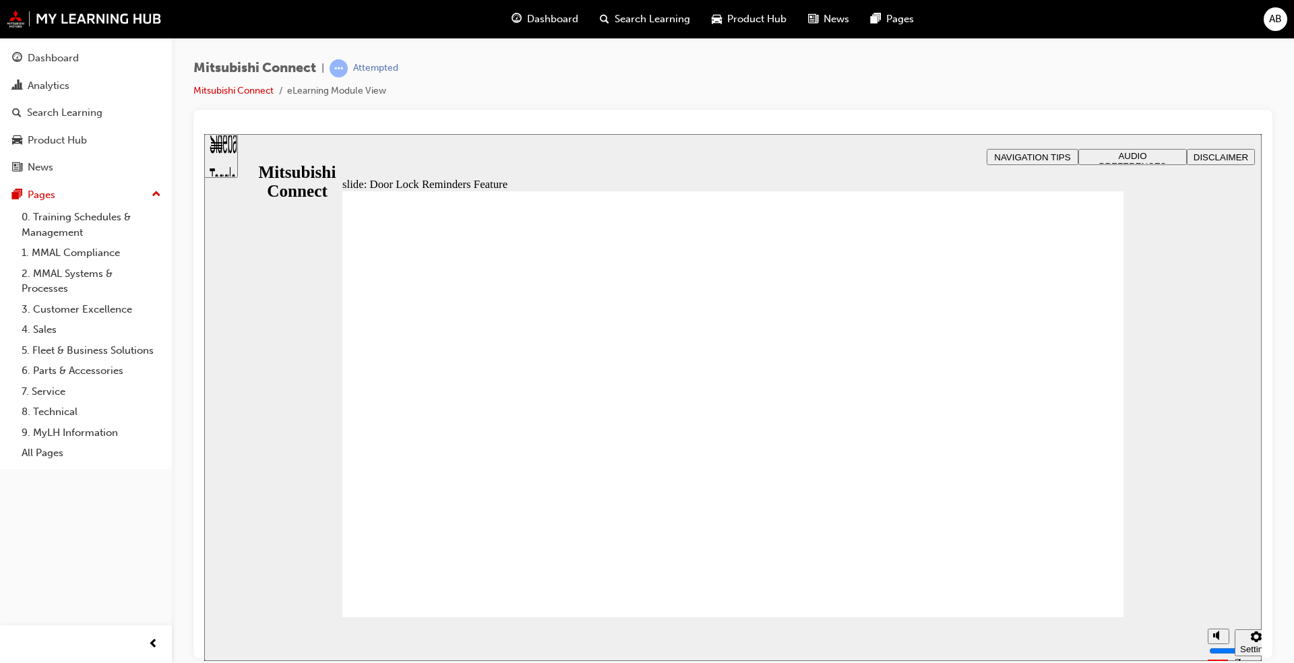
drag, startPoint x: 1069, startPoint y: 504, endPoint x: 1067, endPoint y: 493, distance: 11.6
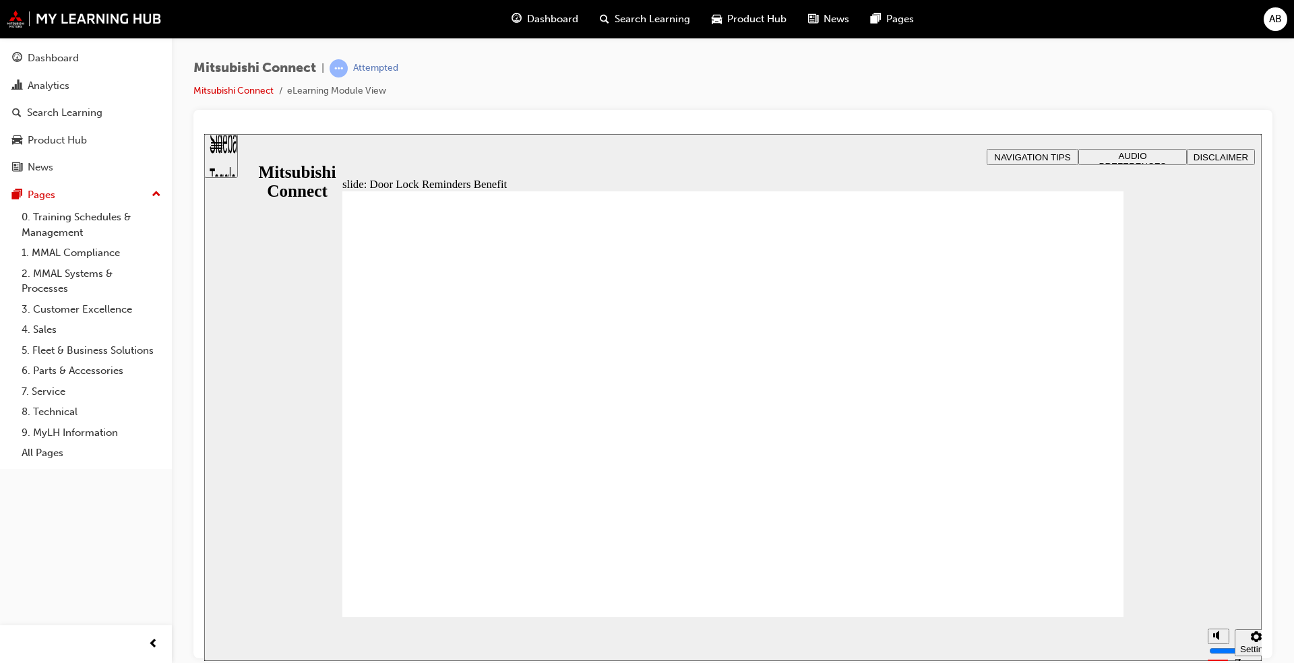
drag, startPoint x: 503, startPoint y: 301, endPoint x: 551, endPoint y: 311, distance: 48.4
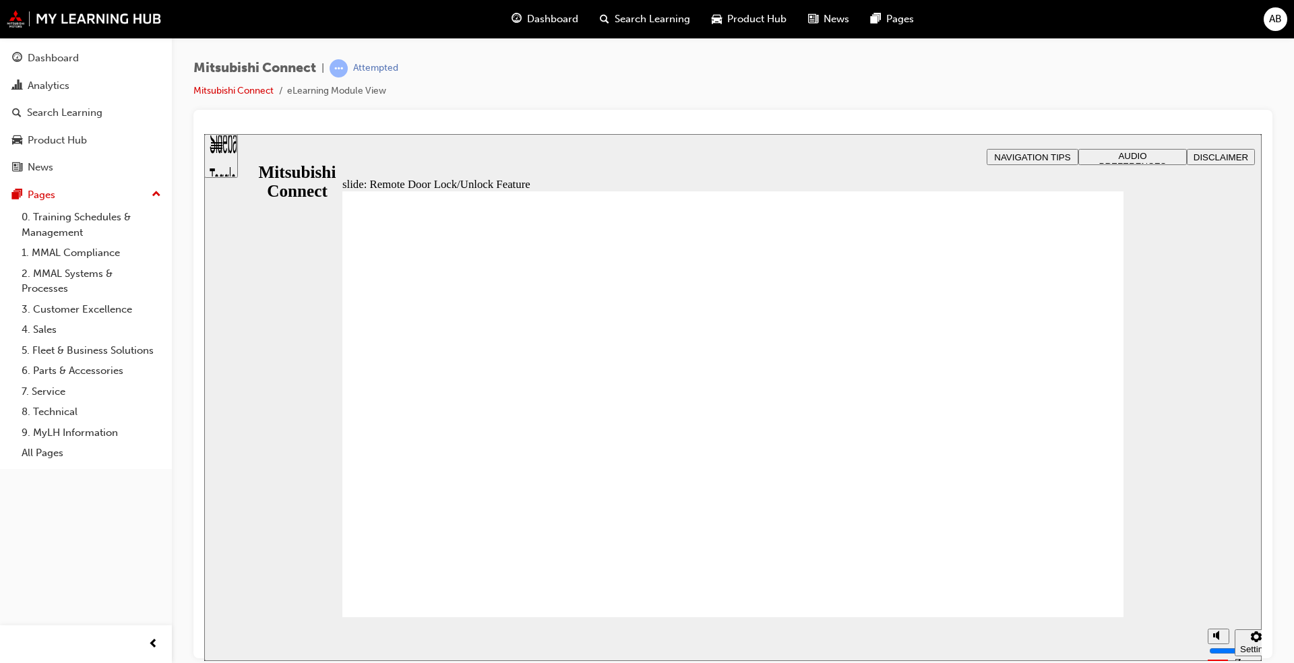
drag, startPoint x: 1055, startPoint y: 495, endPoint x: 1070, endPoint y: 562, distance: 68.5
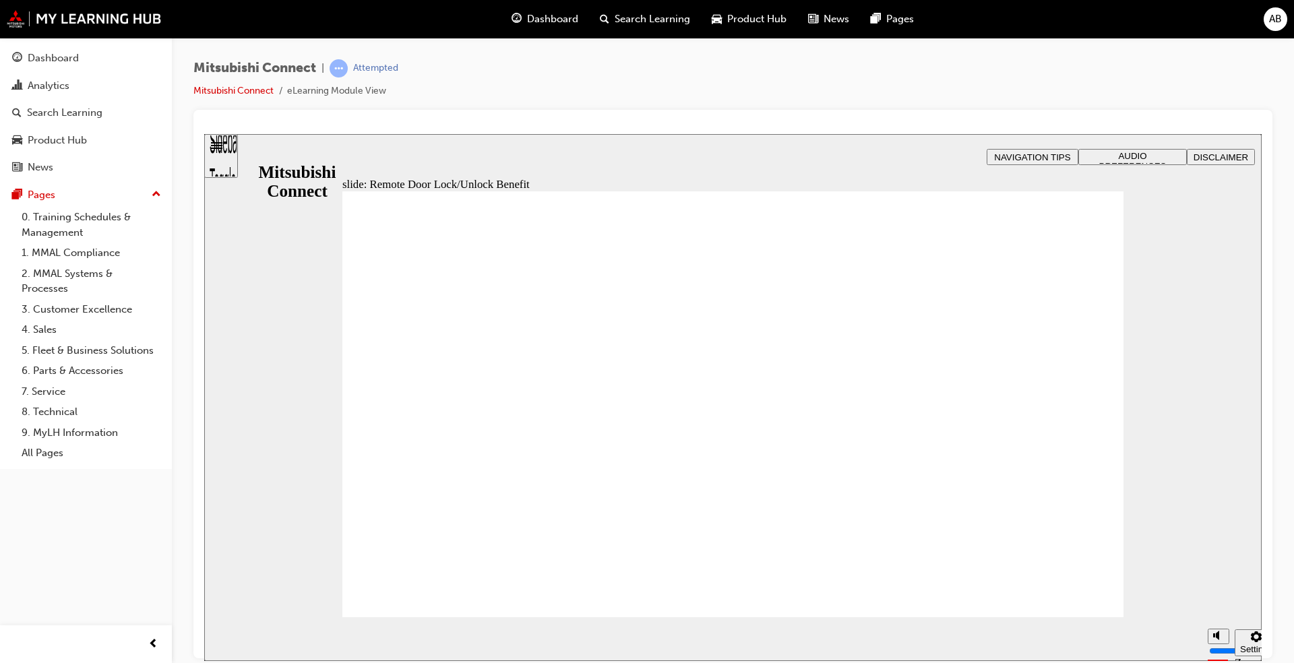
drag, startPoint x: 950, startPoint y: 437, endPoint x: 987, endPoint y: 472, distance: 51.0
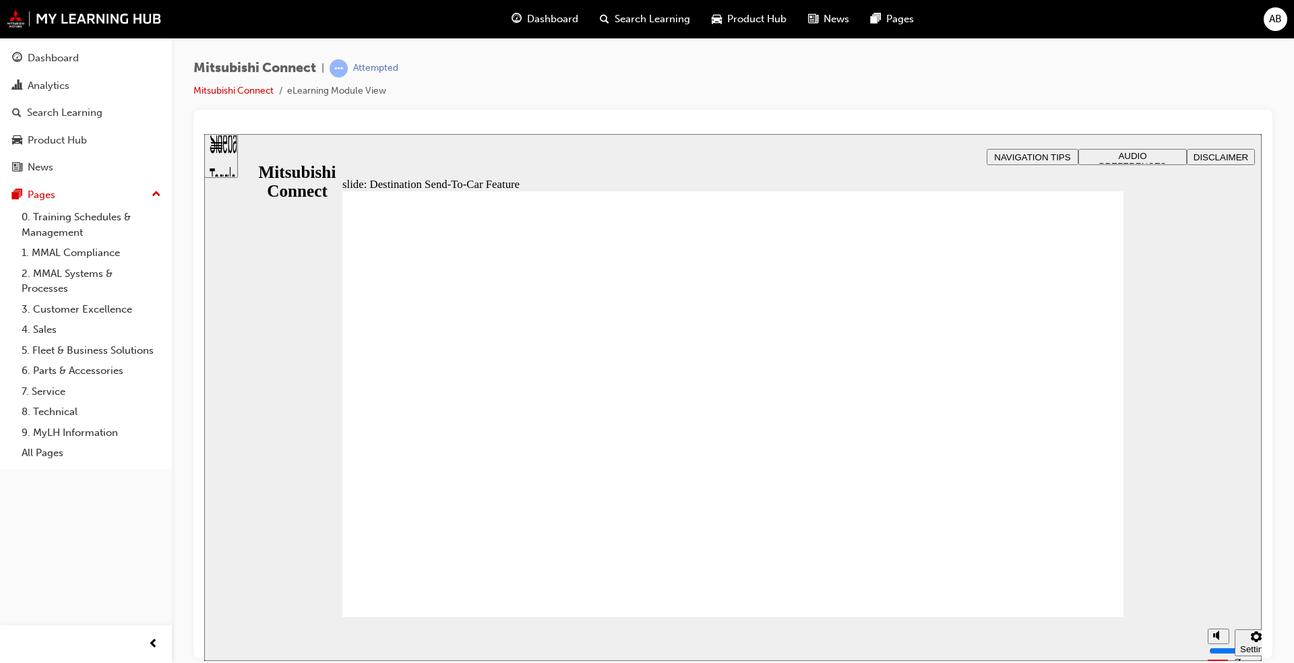
drag, startPoint x: 204, startPoint y: 133, endPoint x: 1085, endPoint y: 581, distance: 988.1
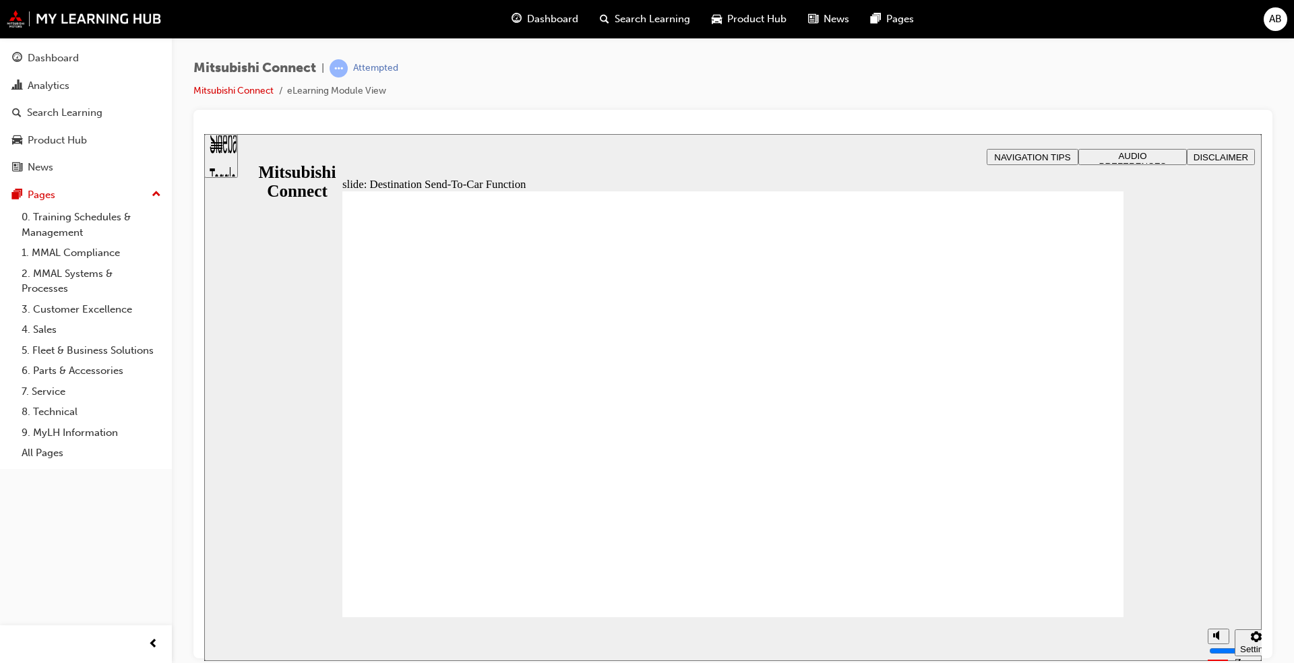
drag, startPoint x: 1002, startPoint y: 468, endPoint x: 1012, endPoint y: 470, distance: 10.2
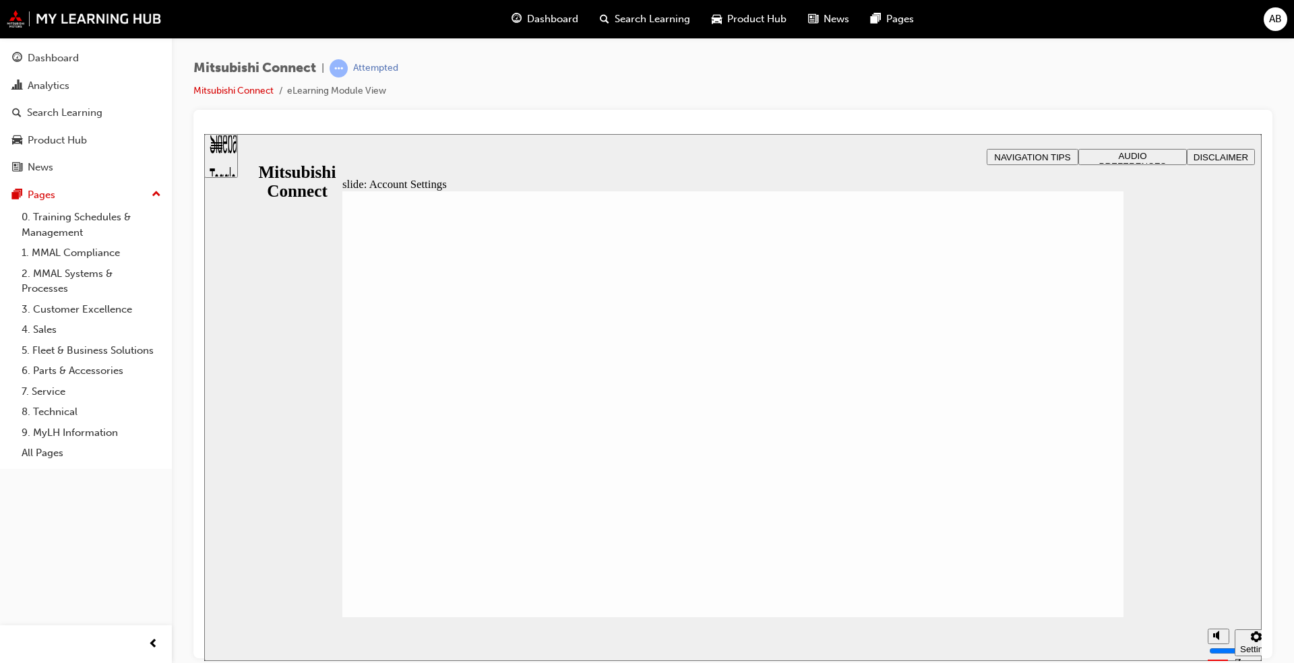
click at [1087, 586] on span "Rectangle 1 B N Rectangle 2 Rectangle 3 Remote and Convenience Feature: Account…" at bounding box center [732, 410] width 781 height 439
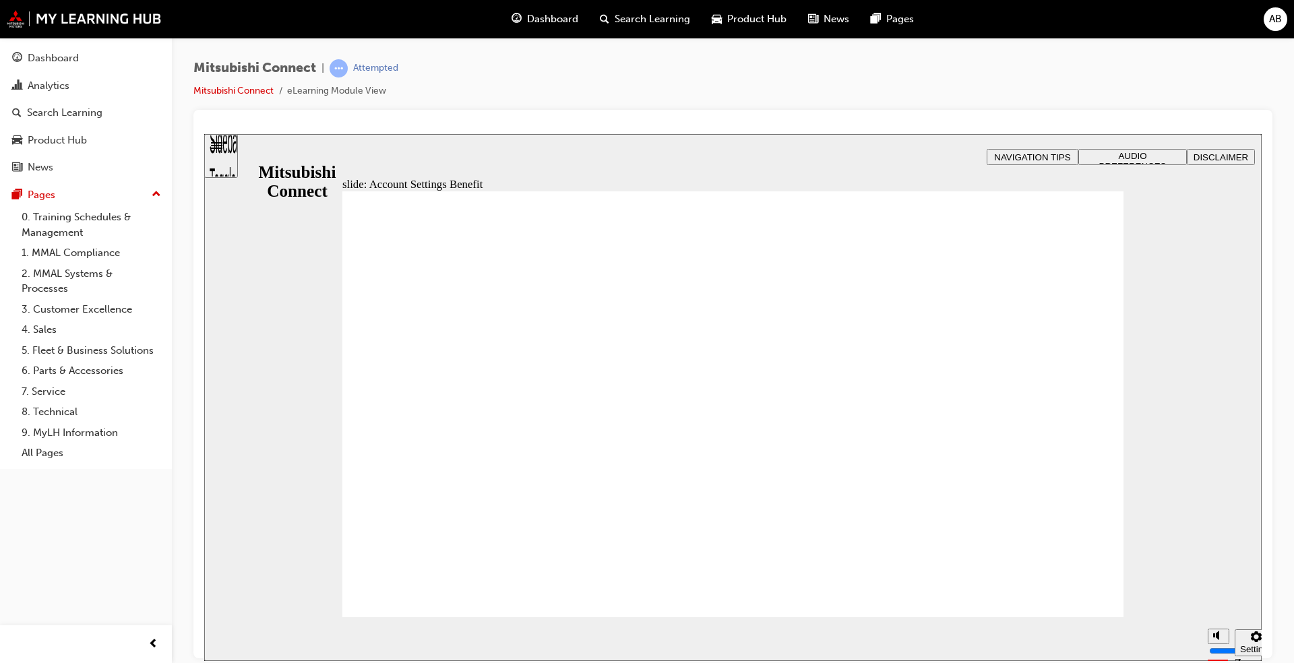
click at [1090, 585] on span "Rectangle 1 B N Rectangle 2 Rectangle 3 Rectangle 2 Account Settings Group Ova…" at bounding box center [732, 630] width 781 height 879
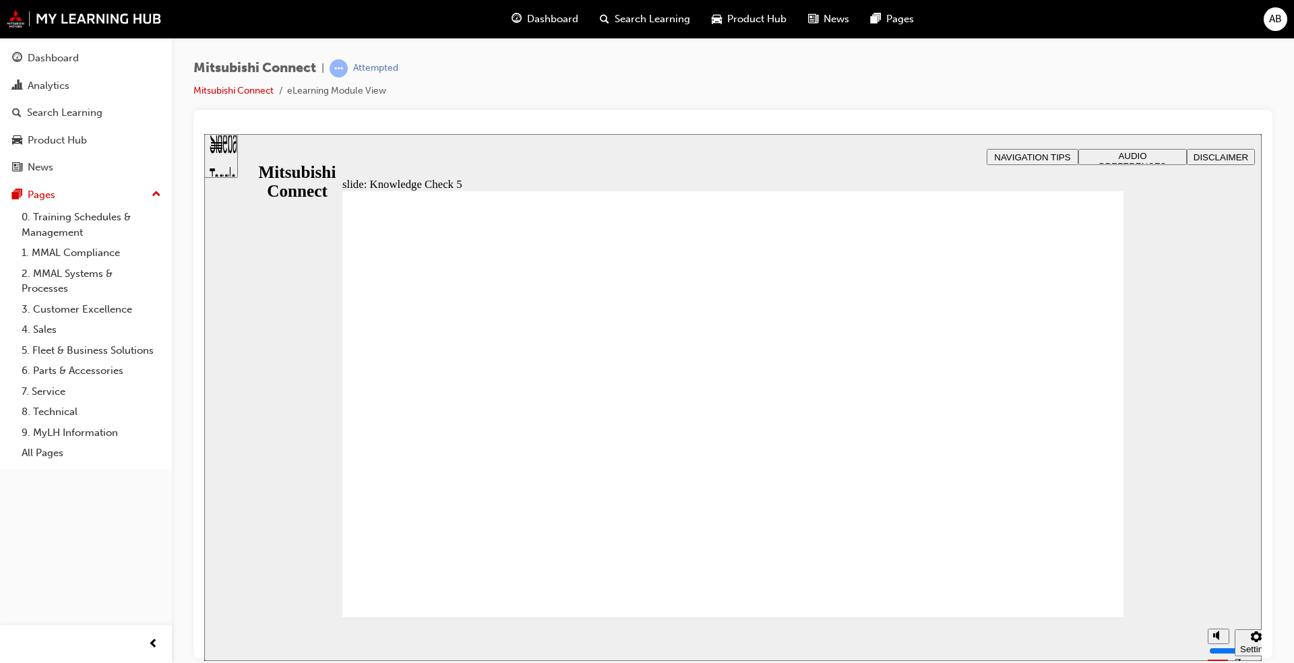
checkbox input "true"
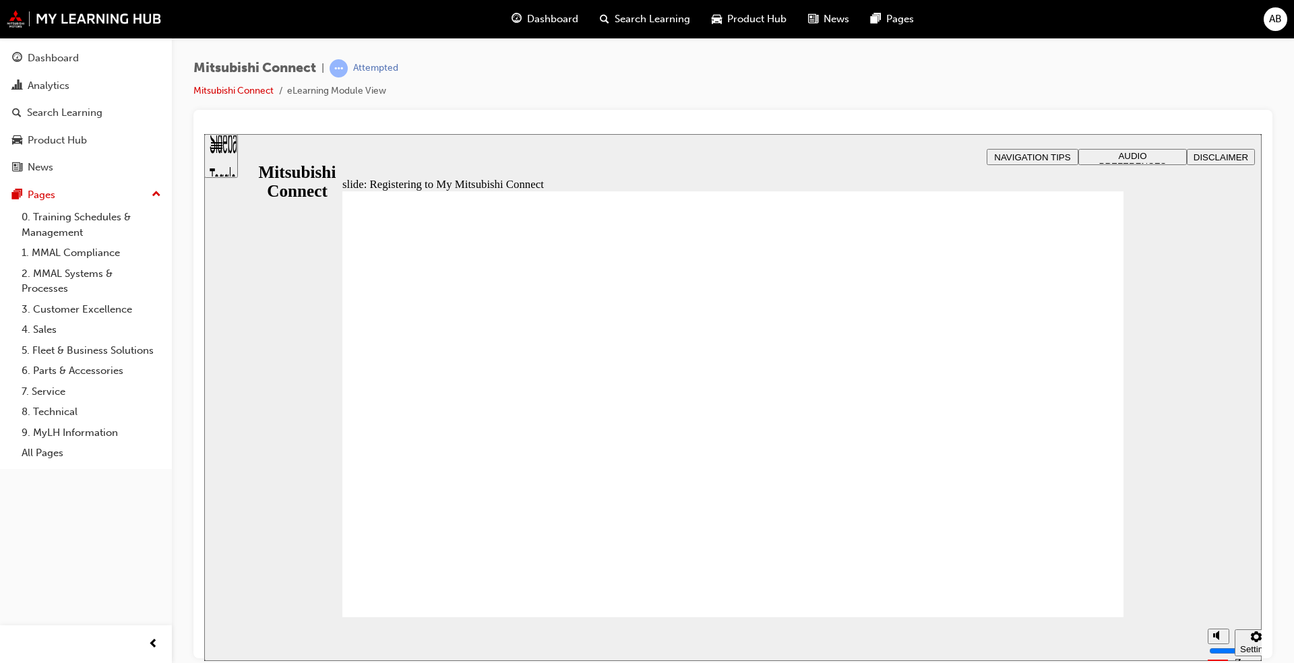
click at [1090, 597] on span "Rectangle 1 B N Rectangle 2 Rectangle 3 Rectangle 1 Registering to My Mitsubish…" at bounding box center [732, 630] width 781 height 879
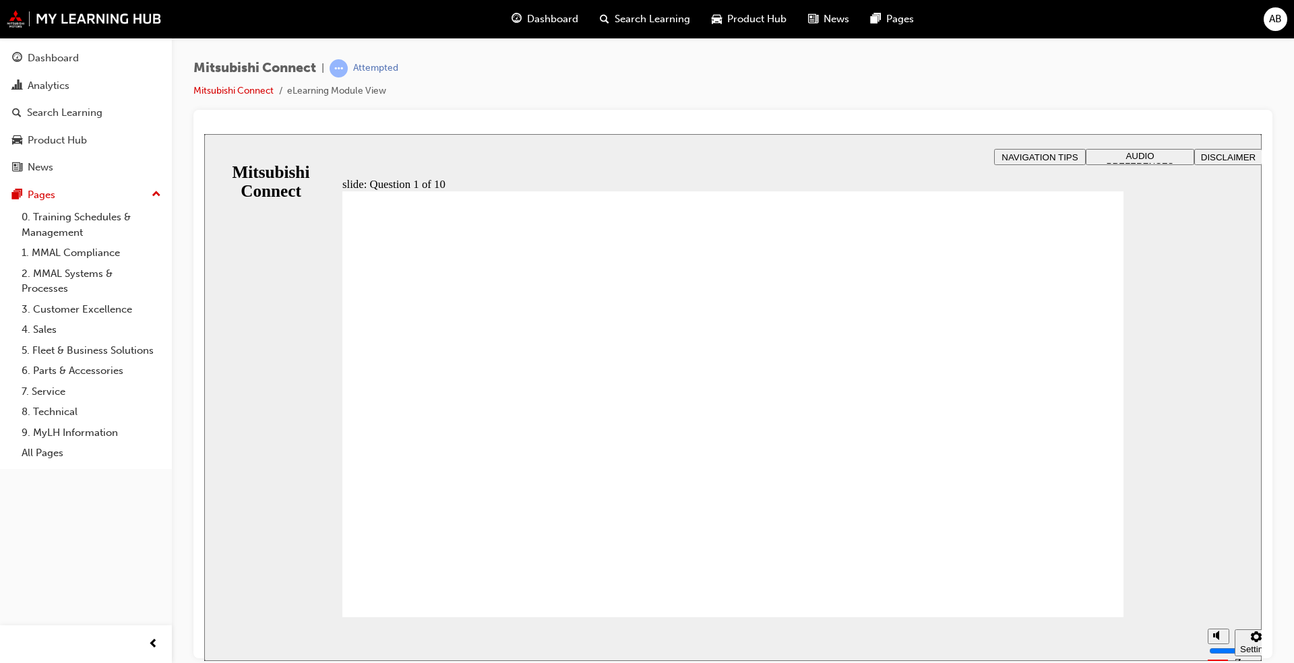
click at [1080, 582] on span "Rectangle 1 B N Rectangle 2 Rectangle 3 Ready for the quiz? There are 10 questi…" at bounding box center [732, 630] width 781 height 879
radio input "true"
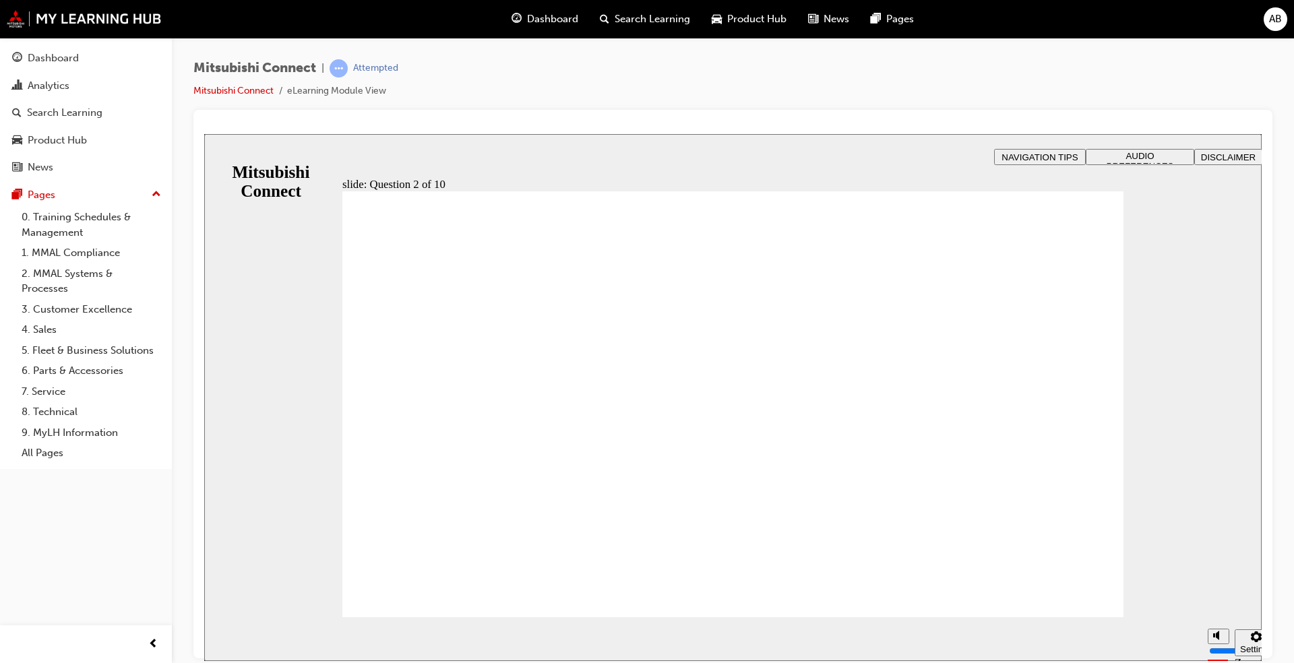
checkbox input "true"
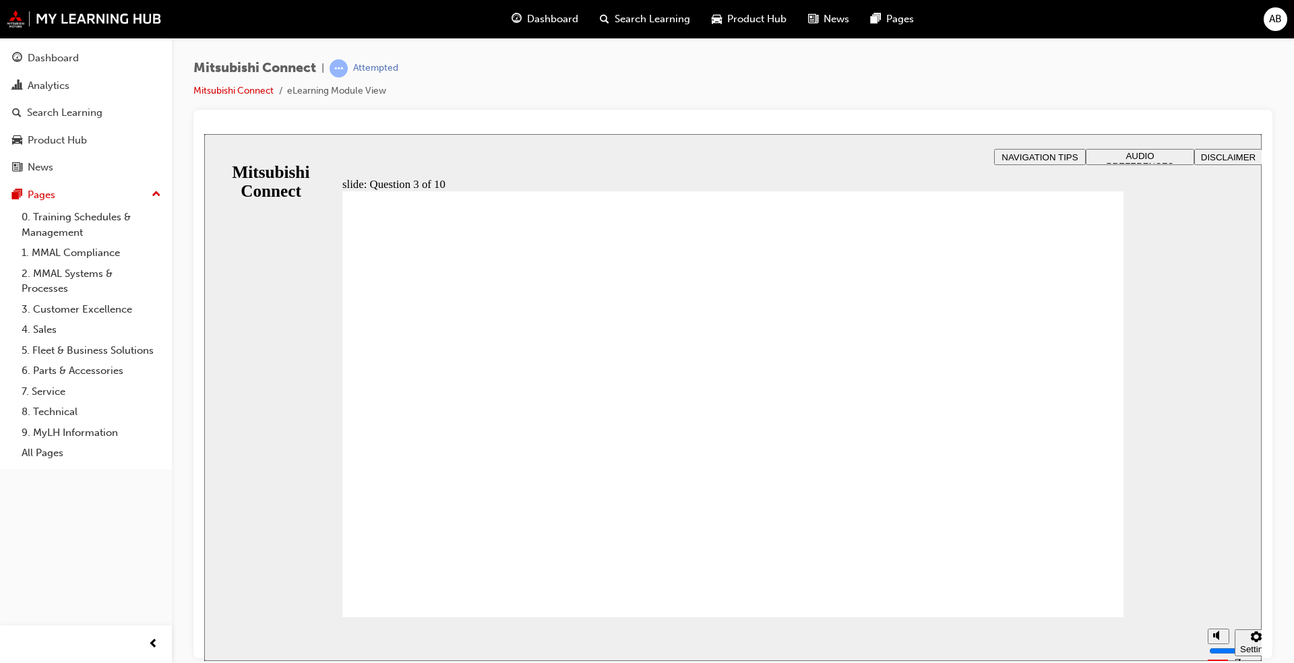
checkbox input "true"
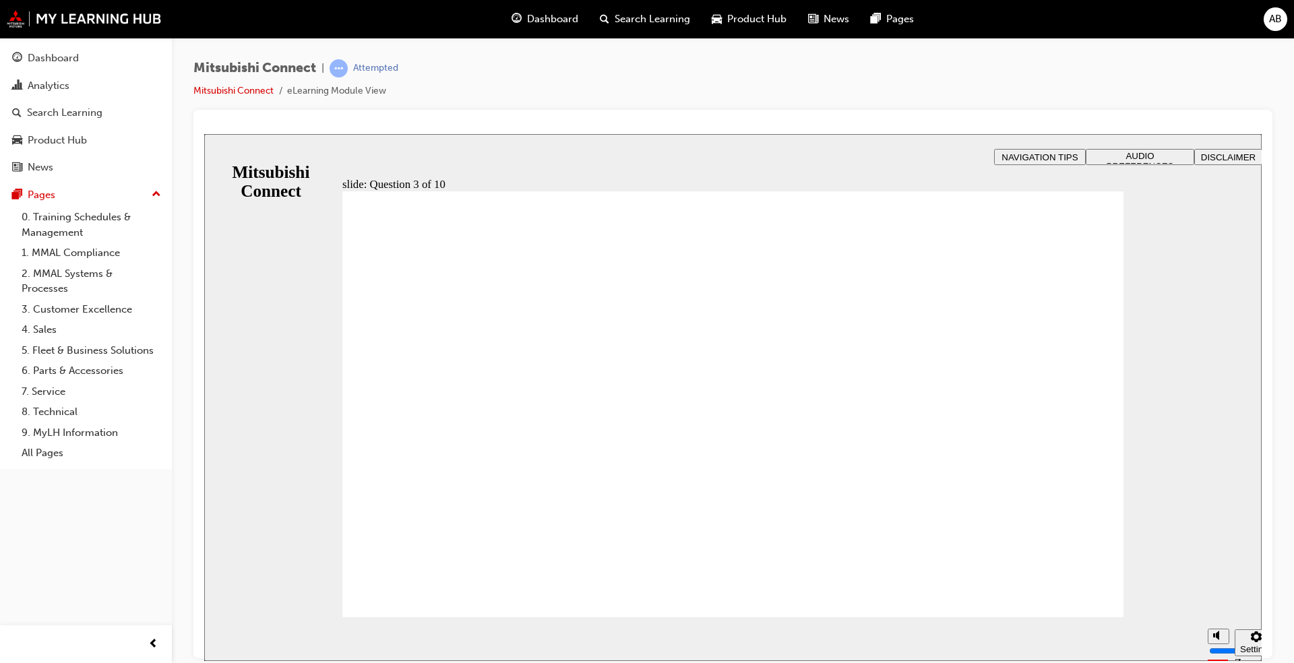
radio input "true"
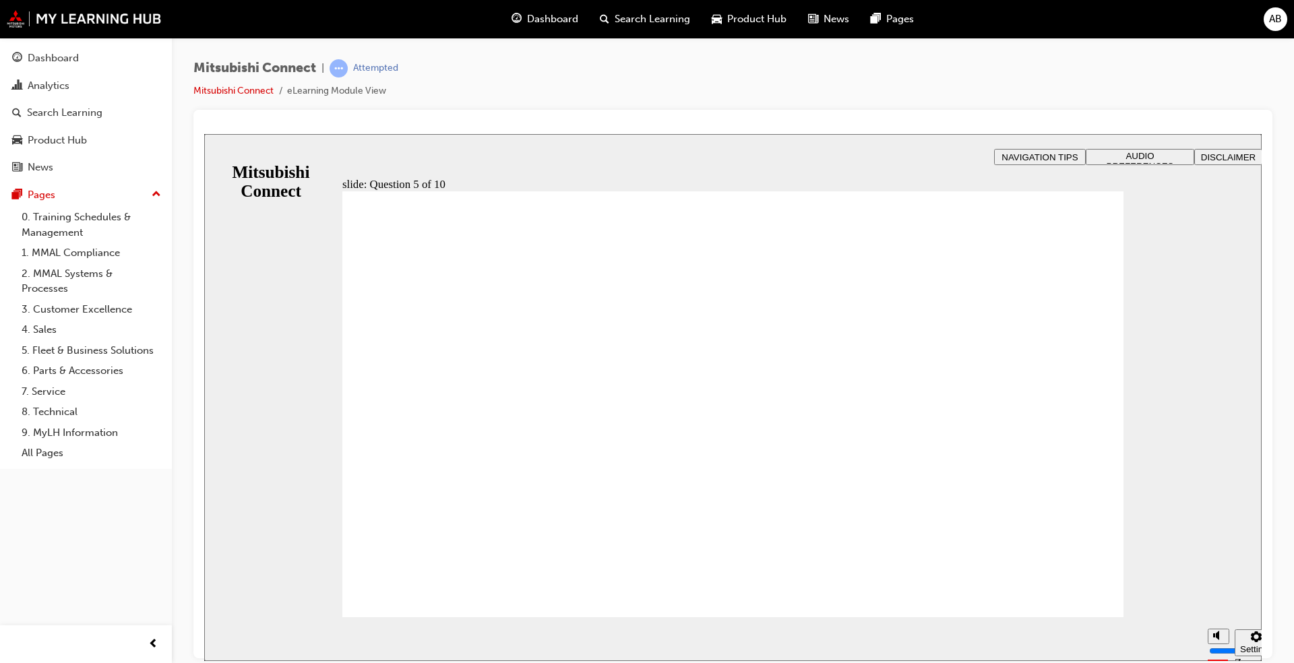
checkbox input "true"
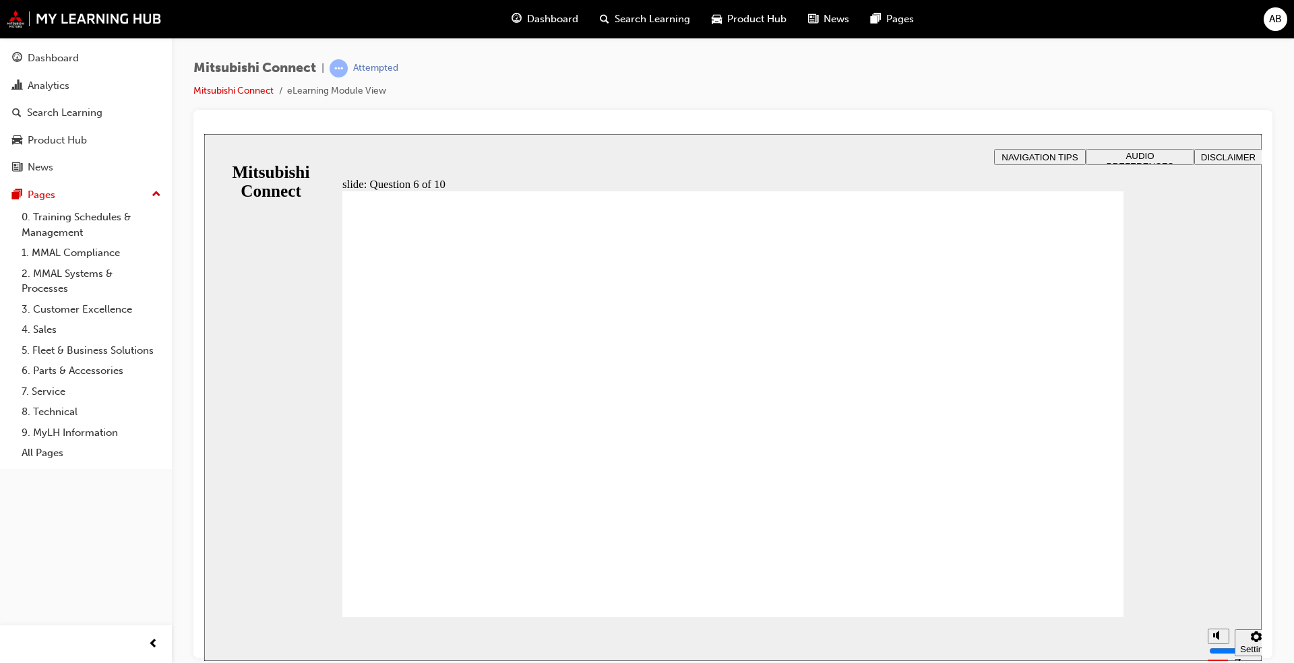
checkbox input "true"
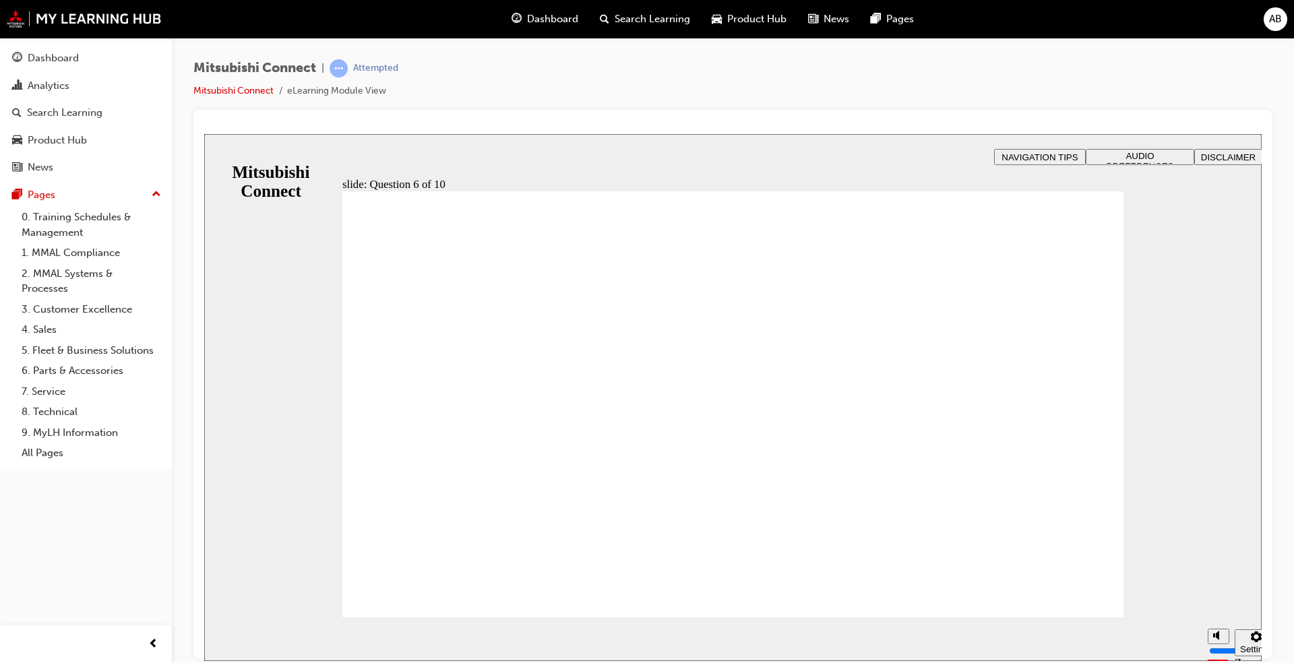
checkbox input "true"
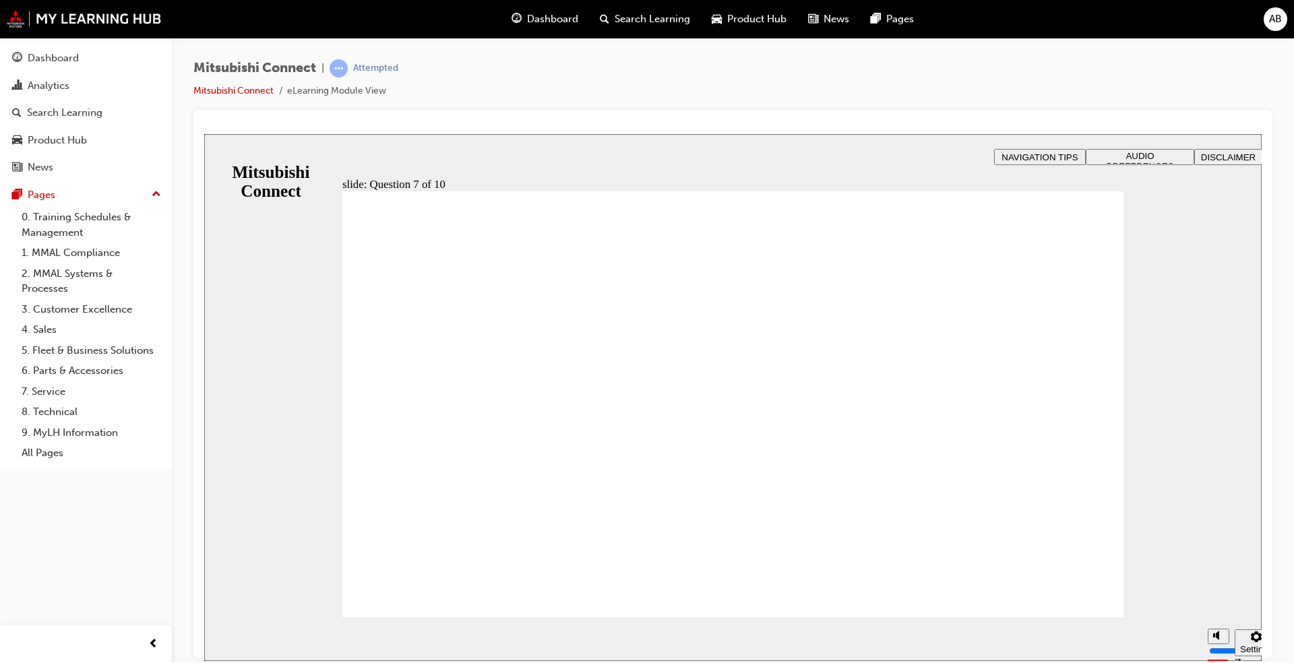
radio input "true"
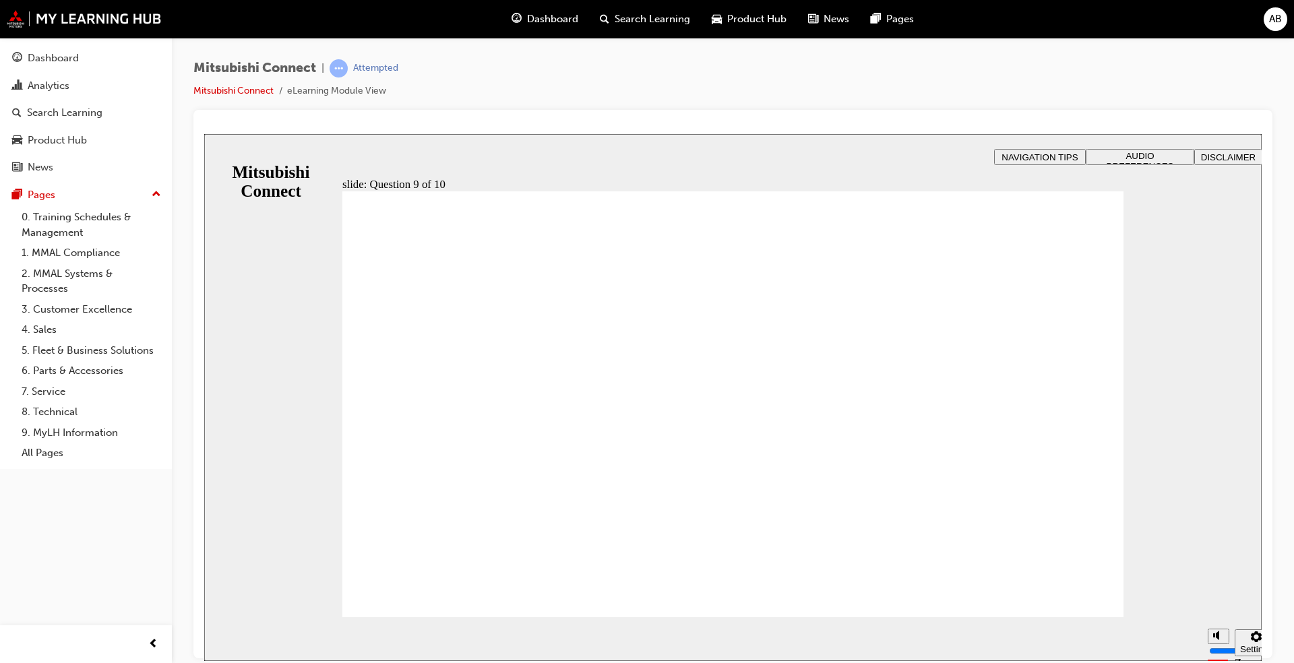
radio input "true"
checkbox input "true"
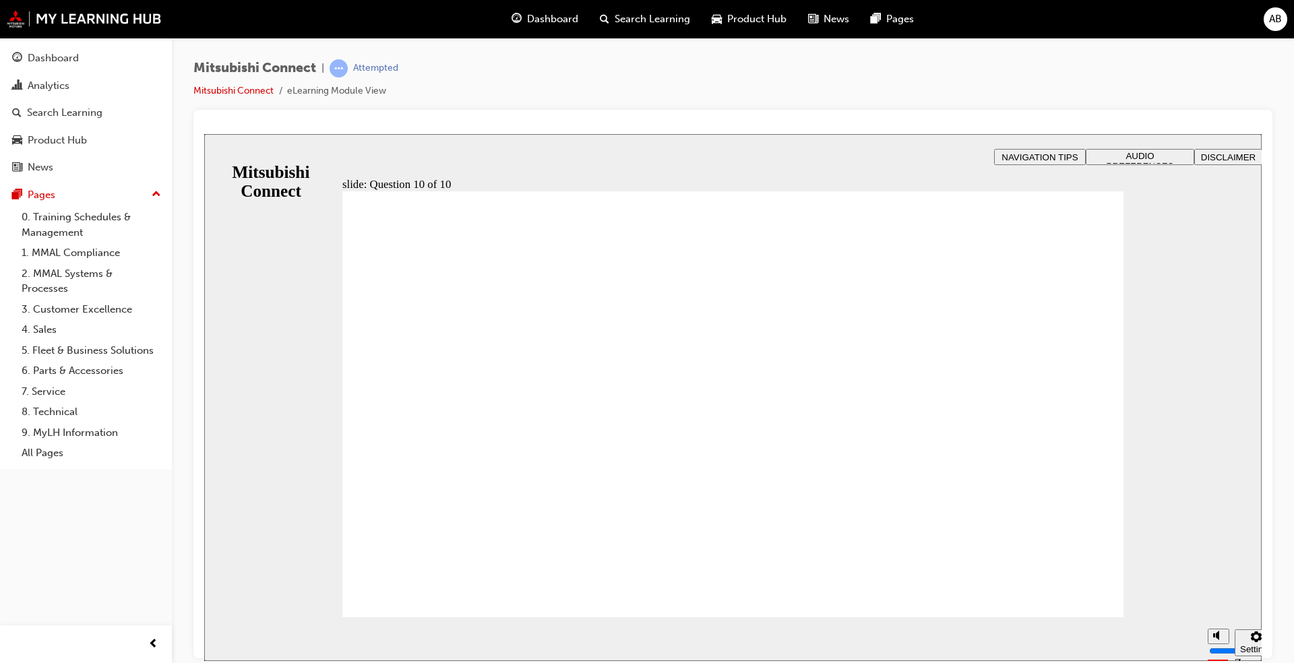
checkbox input "true"
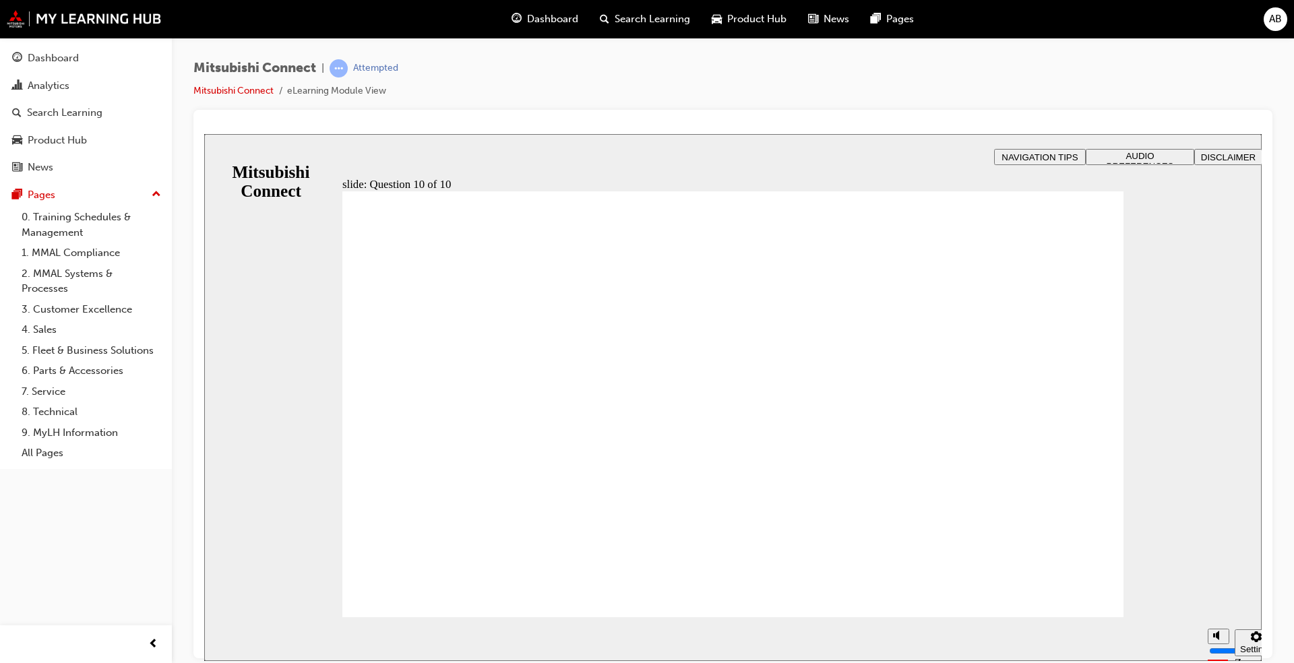
click at [65, 82] on div "Analytics" at bounding box center [49, 86] width 42 height 16
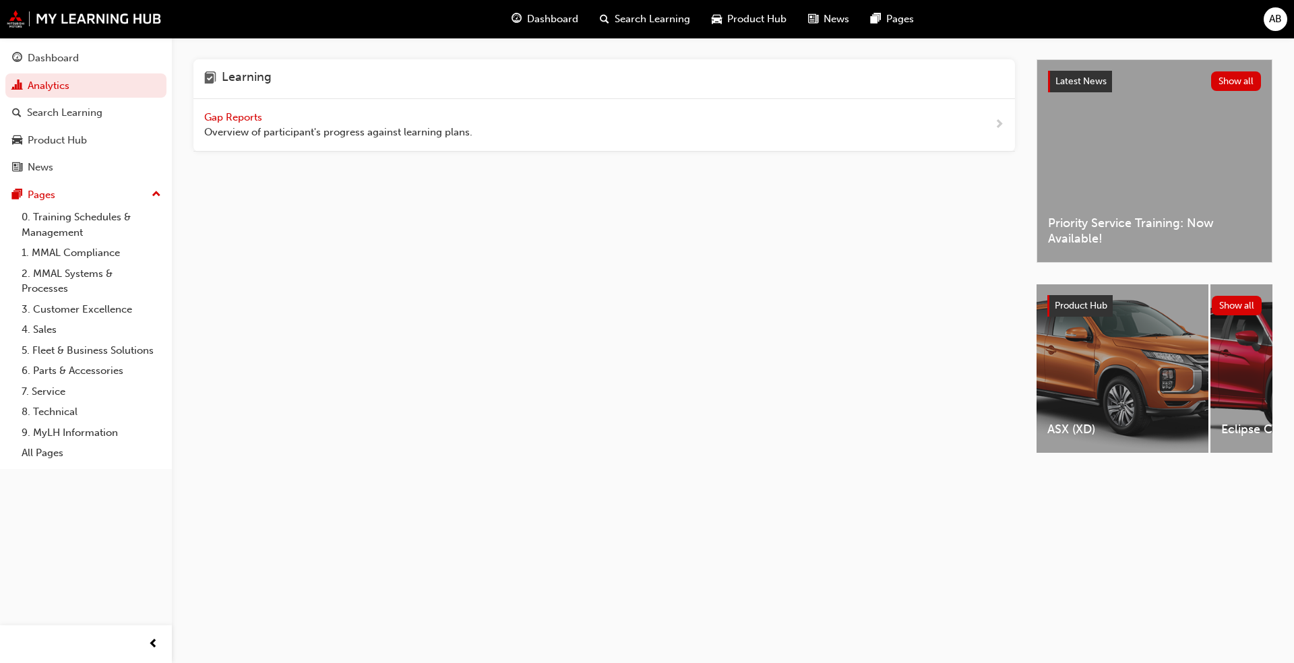
click at [270, 117] on div "Gap Reports Overview of participant's progress against learning plans." at bounding box center [338, 125] width 268 height 30
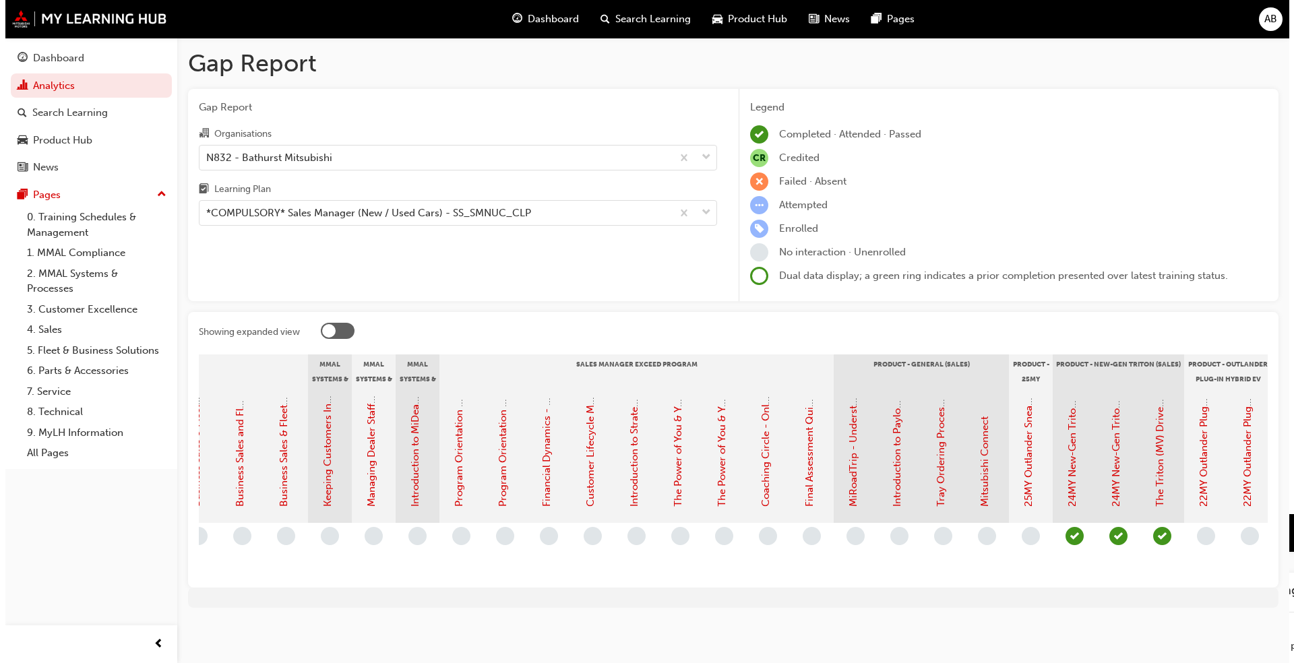
scroll to position [0, 1910]
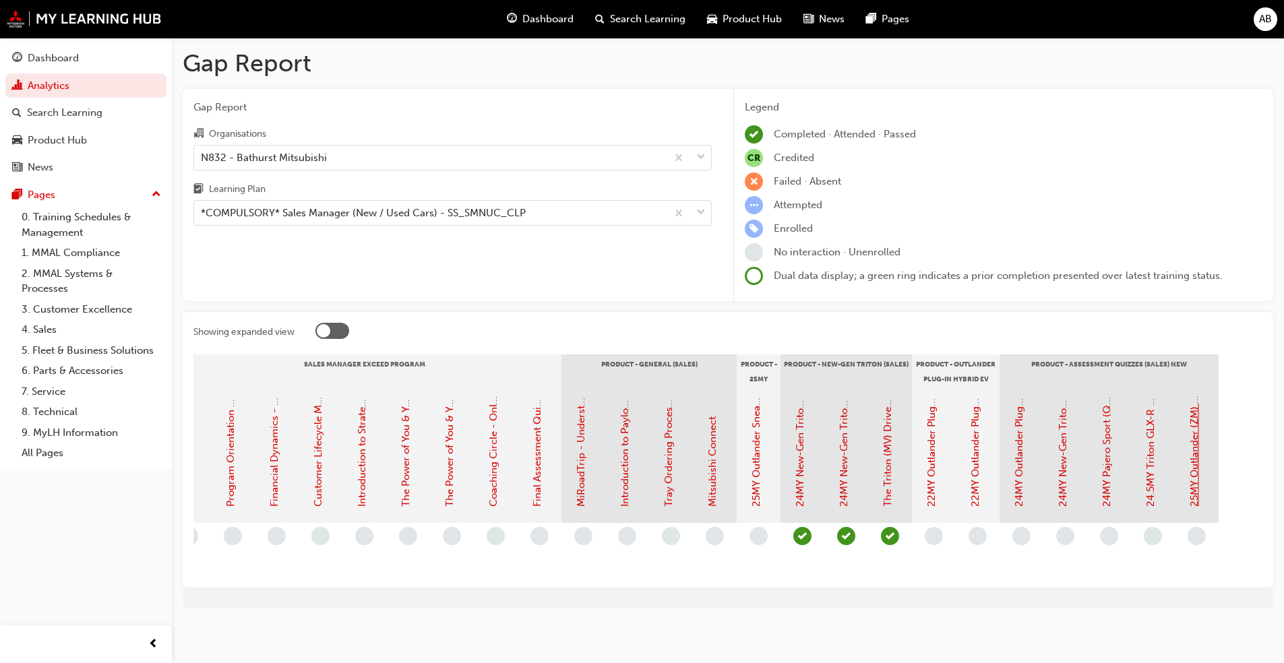
click at [1194, 452] on link "25MY Outlander (ZM) - Product Assessment Quiz" at bounding box center [1194, 391] width 12 height 231
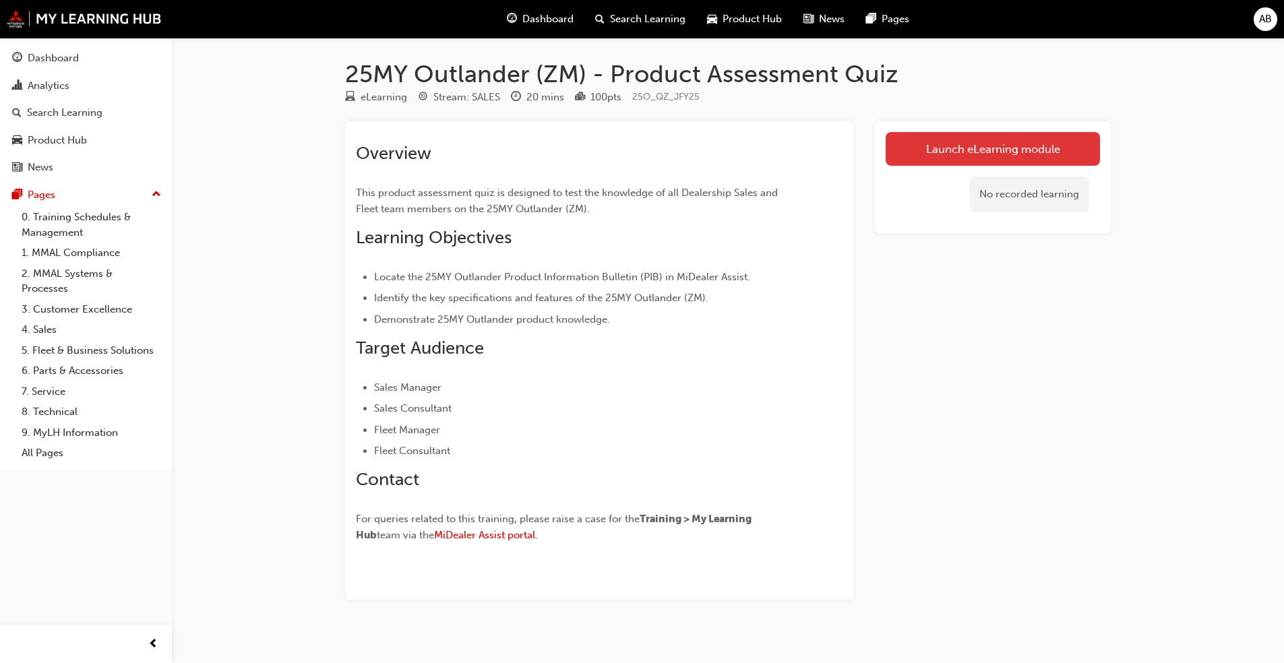
click at [955, 144] on link "Launch eLearning module" at bounding box center [993, 149] width 214 height 34
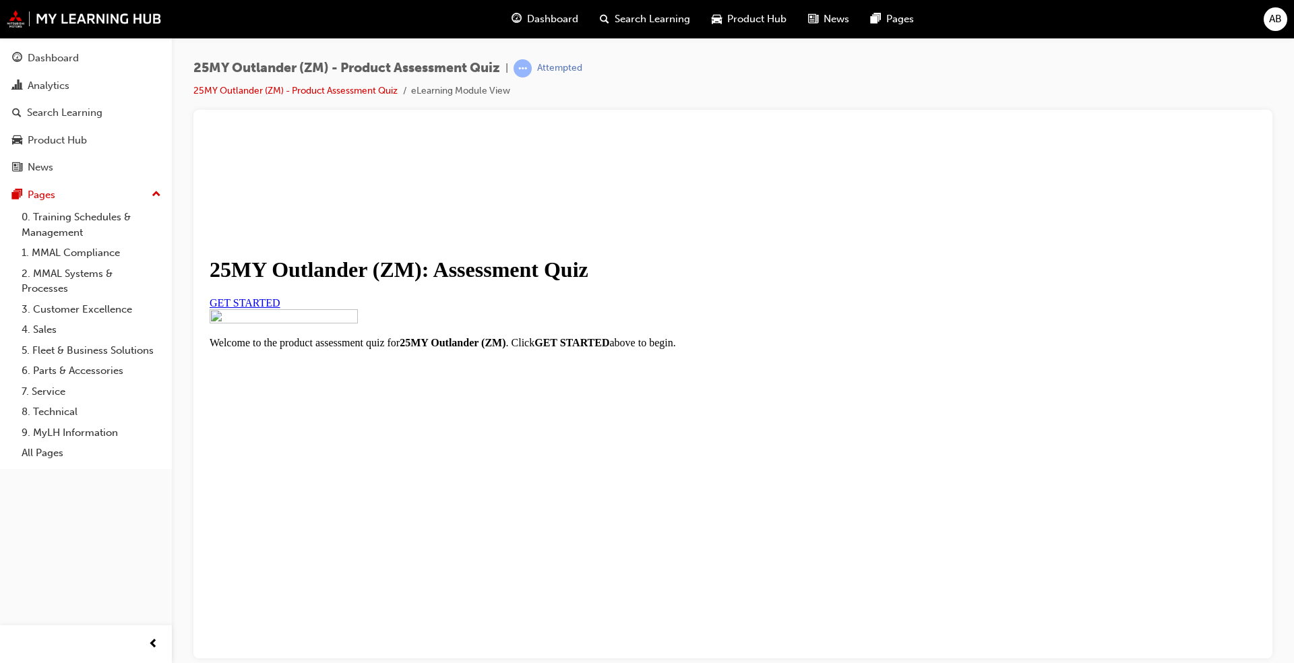
click at [280, 308] on span "GET STARTED" at bounding box center [245, 302] width 71 height 11
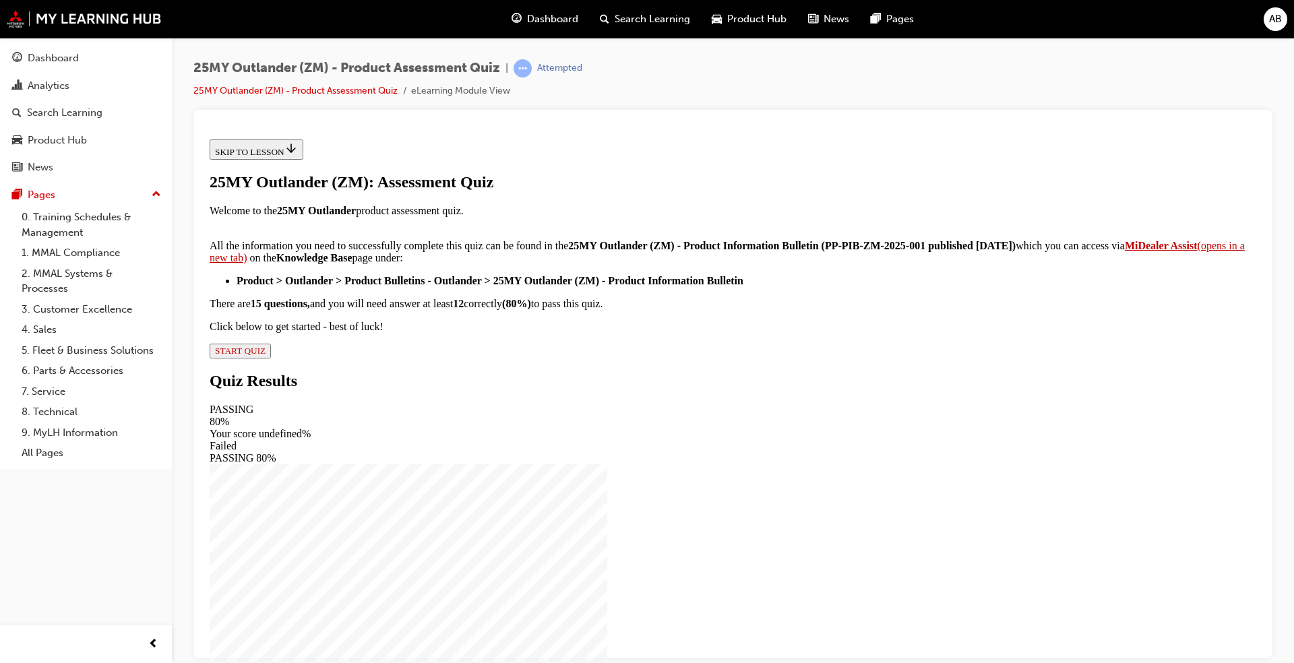
scroll to position [175, 0]
click at [266, 355] on span "START QUIZ" at bounding box center [240, 350] width 51 height 10
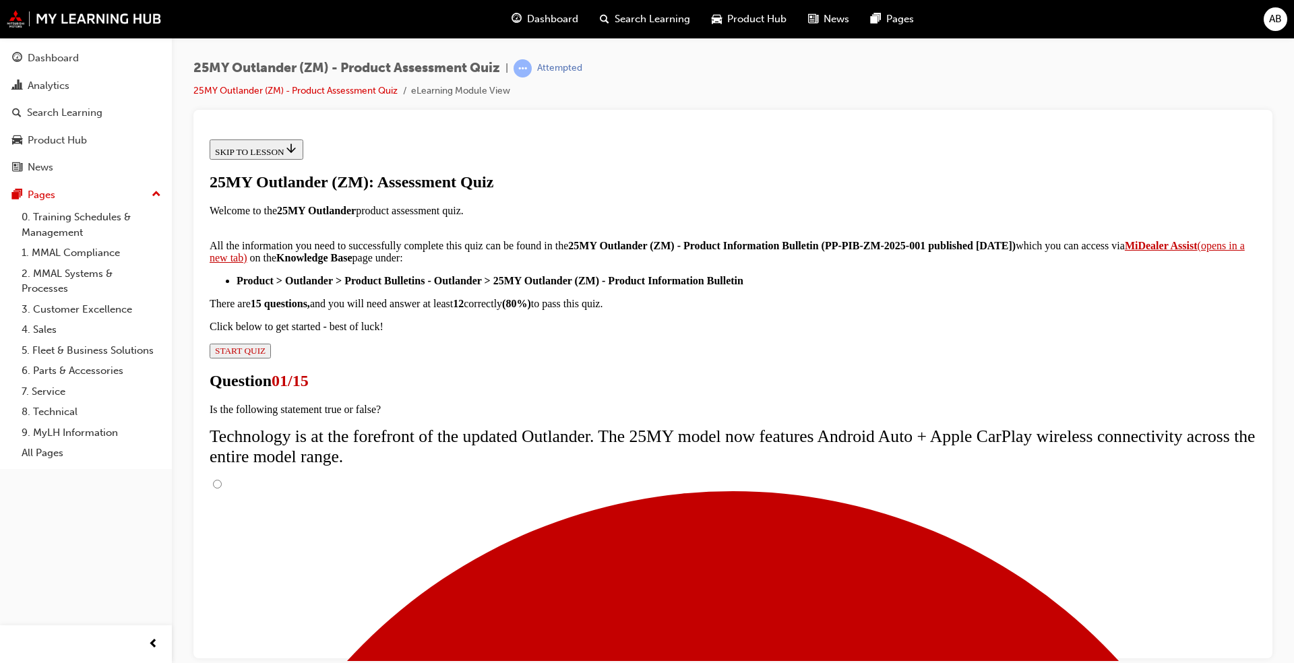
scroll to position [71, 0]
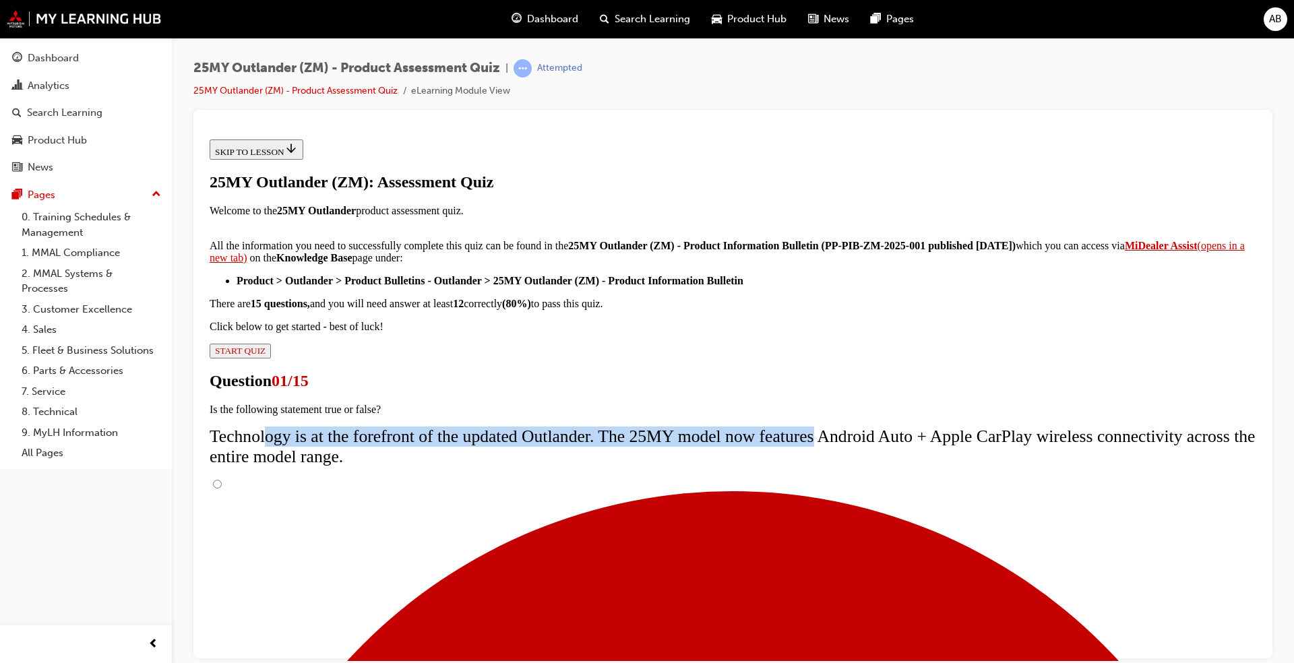
drag, startPoint x: 543, startPoint y: 307, endPoint x: 977, endPoint y: 307, distance: 434.1
drag, startPoint x: 977, startPoint y: 307, endPoint x: 957, endPoint y: 312, distance: 20.3
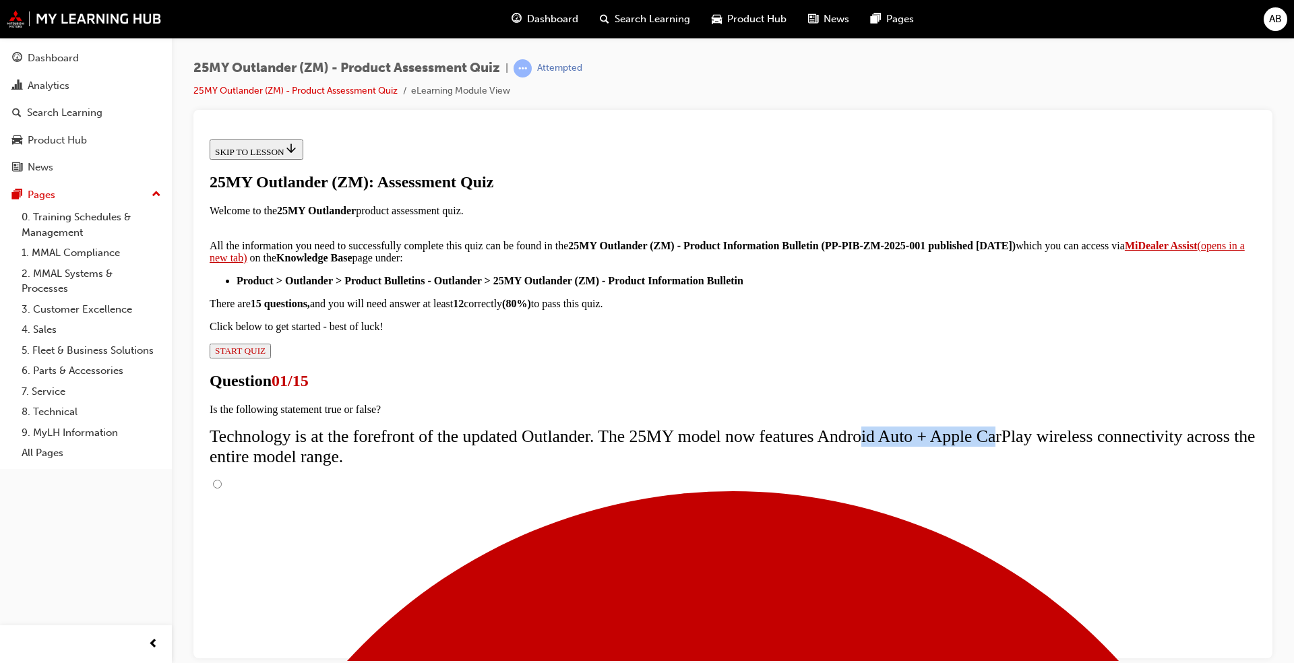
drag, startPoint x: 532, startPoint y: 320, endPoint x: 630, endPoint y: 328, distance: 98.0
click at [630, 426] on span "Technology is at the forefront of the updated Outlander. The 25MY model now fea…" at bounding box center [732, 446] width 1045 height 40
drag, startPoint x: 630, startPoint y: 328, endPoint x: 860, endPoint y: 333, distance: 230.6
click at [860, 426] on span "Technology is at the forefront of the updated Outlander. The 25MY model now fea…" at bounding box center [732, 446] width 1045 height 40
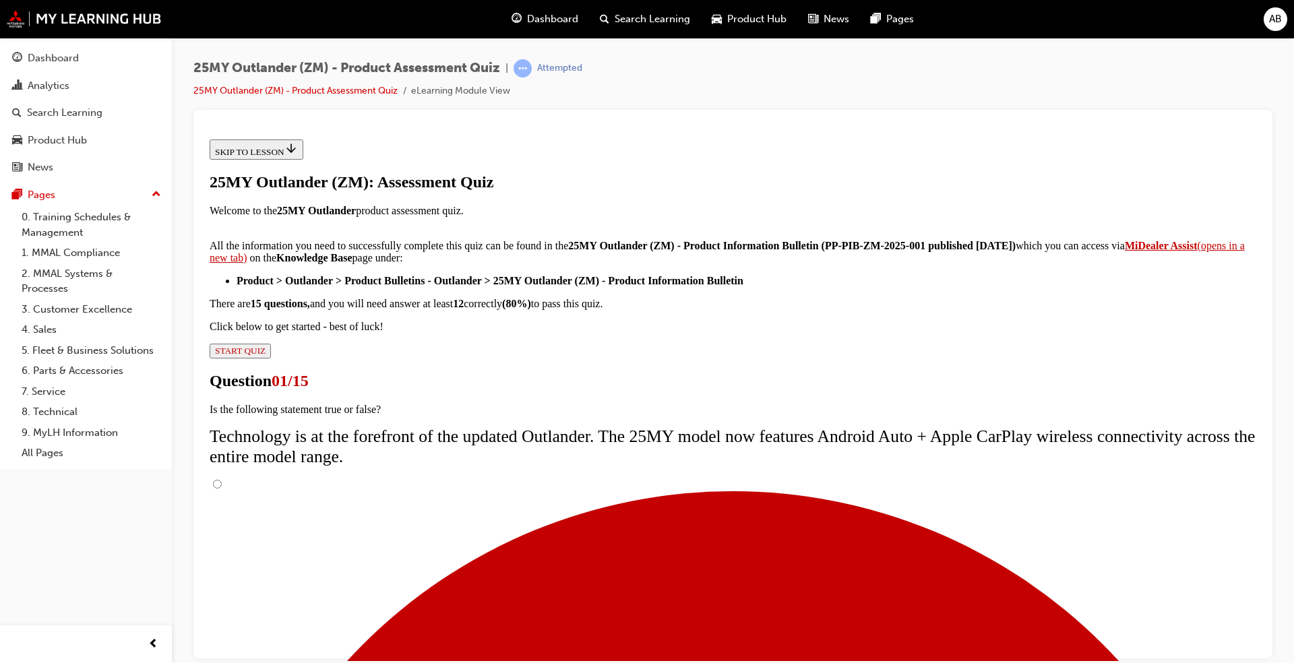
click at [222, 479] on input "True" at bounding box center [217, 483] width 9 height 9
radio input "true"
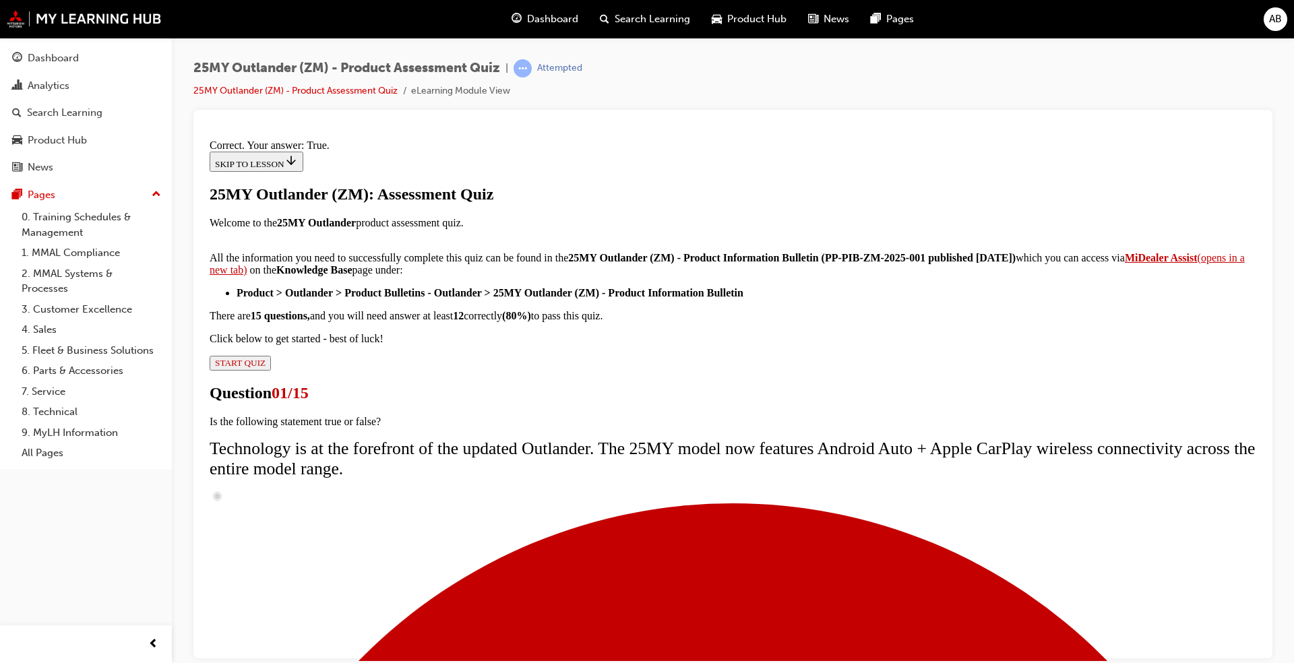
scroll to position [114, 0]
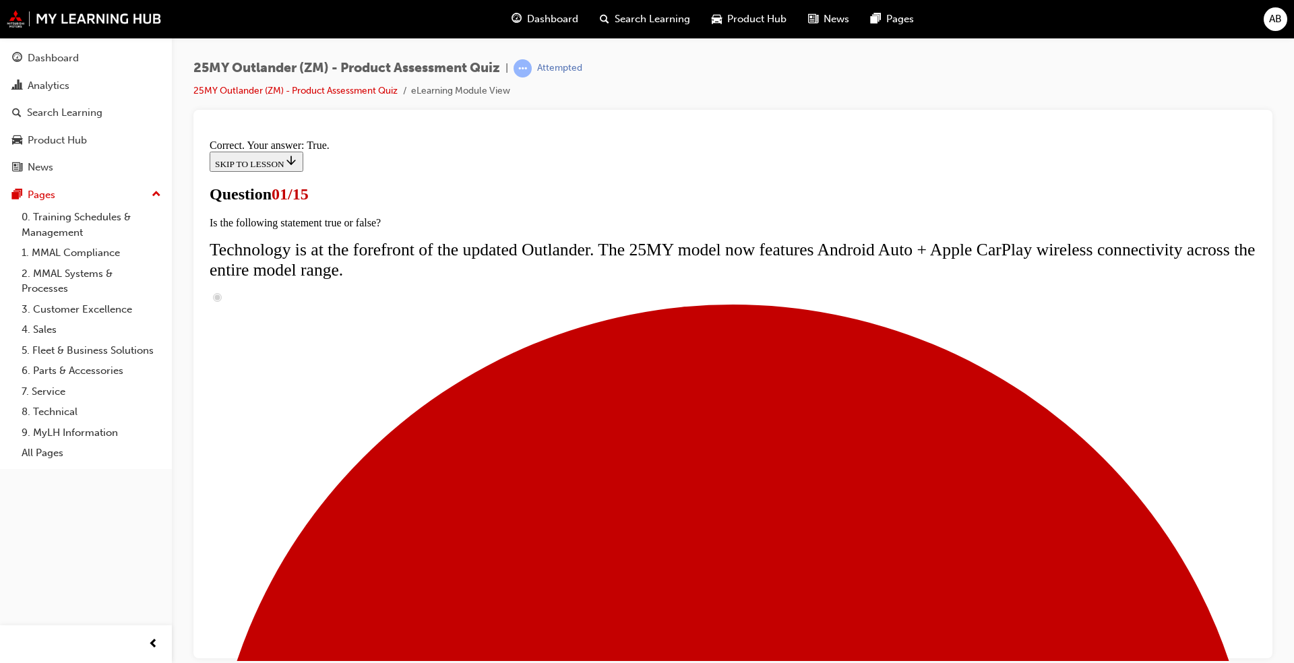
scroll to position [106, 0]
radio input "true"
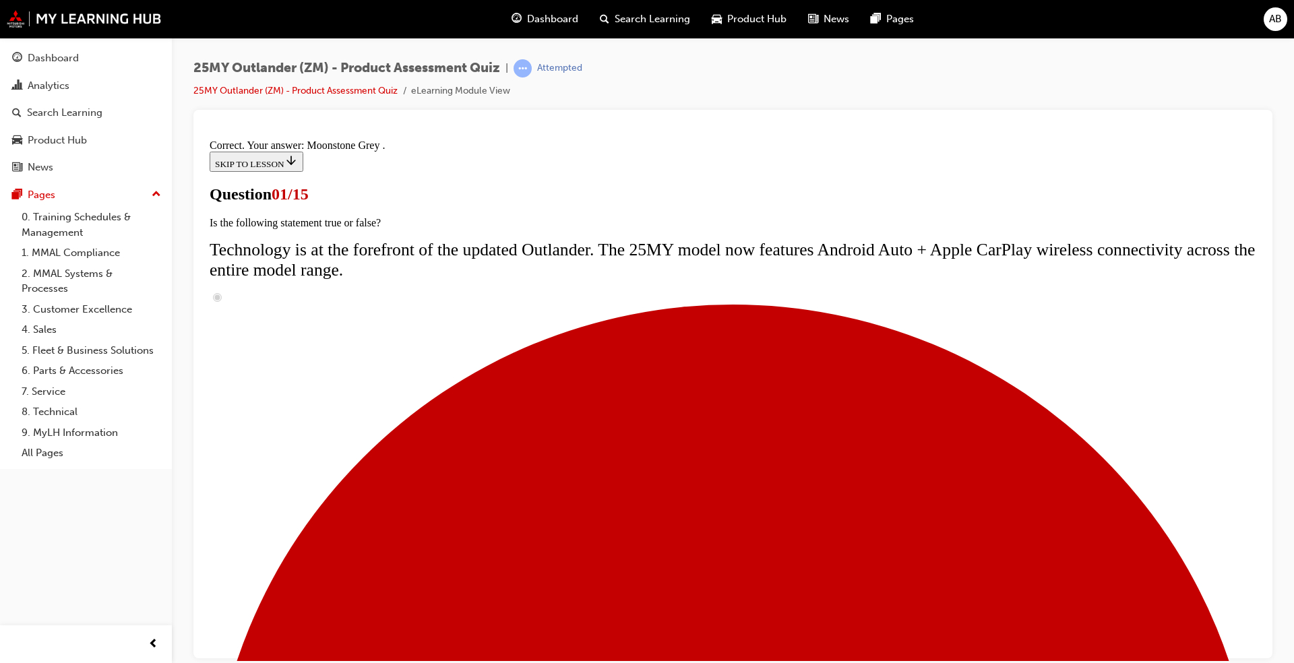
scroll to position [284, 0]
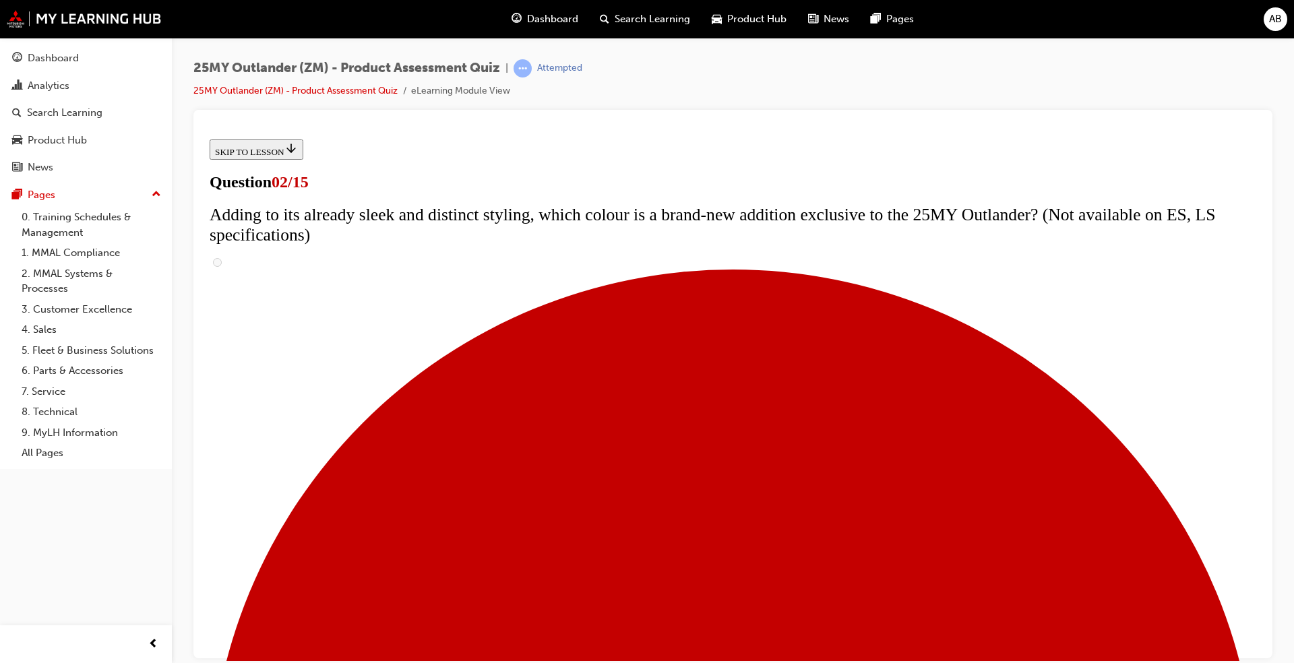
scroll to position [135, 0]
checkbox input "true"
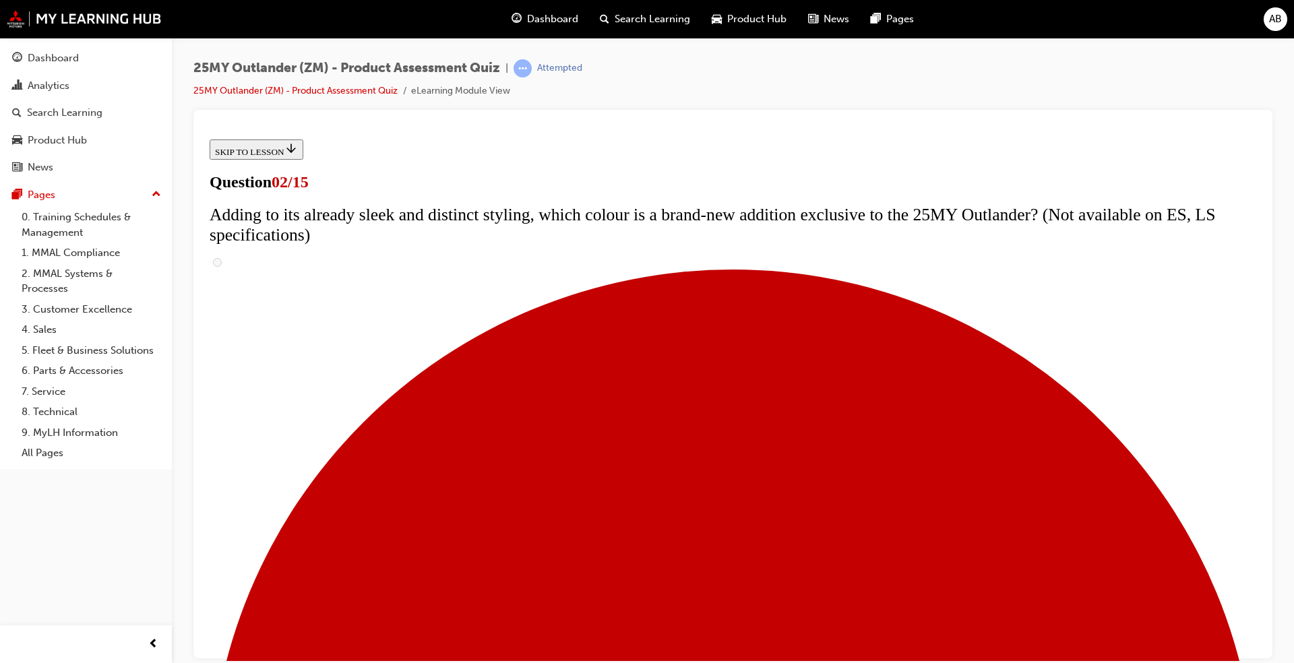
checkbox input "true"
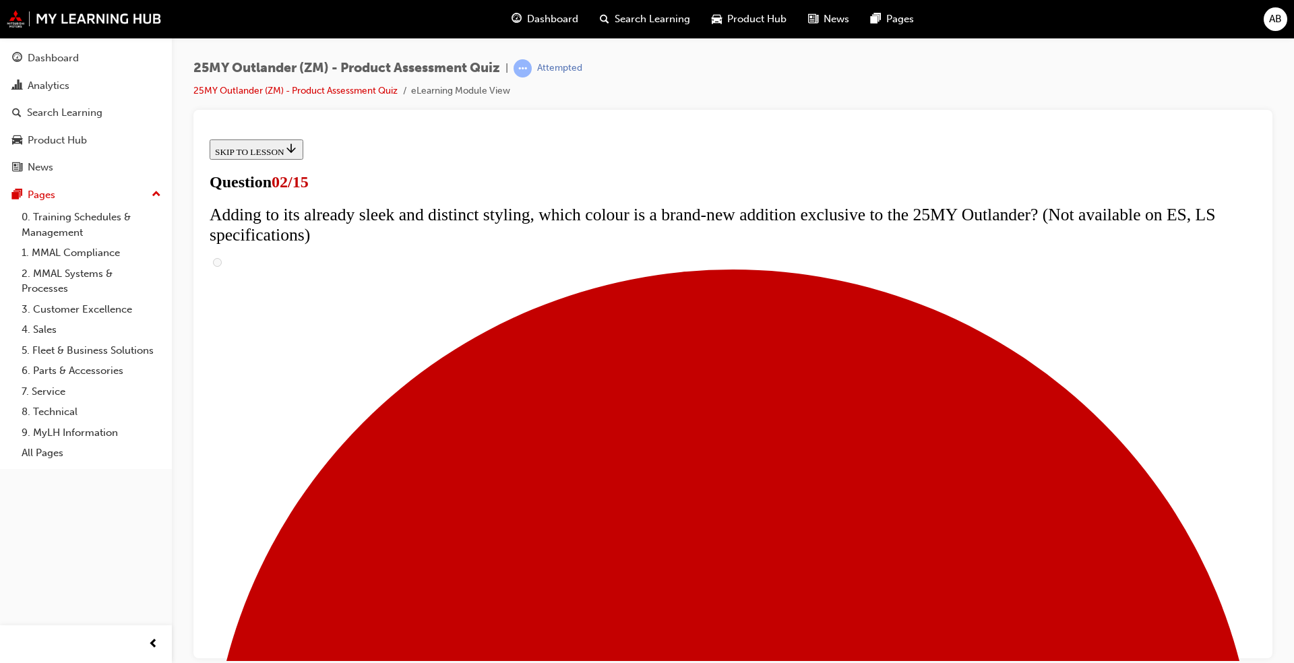
checkbox input "true"
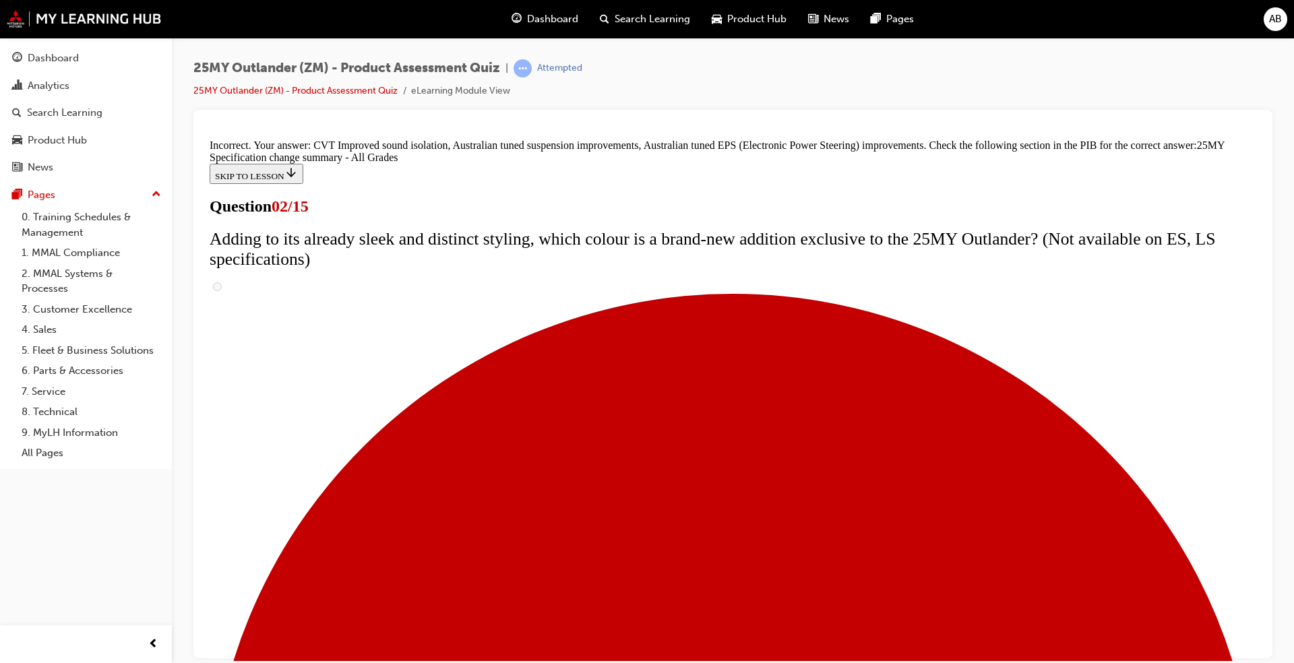
scroll to position [412, 0]
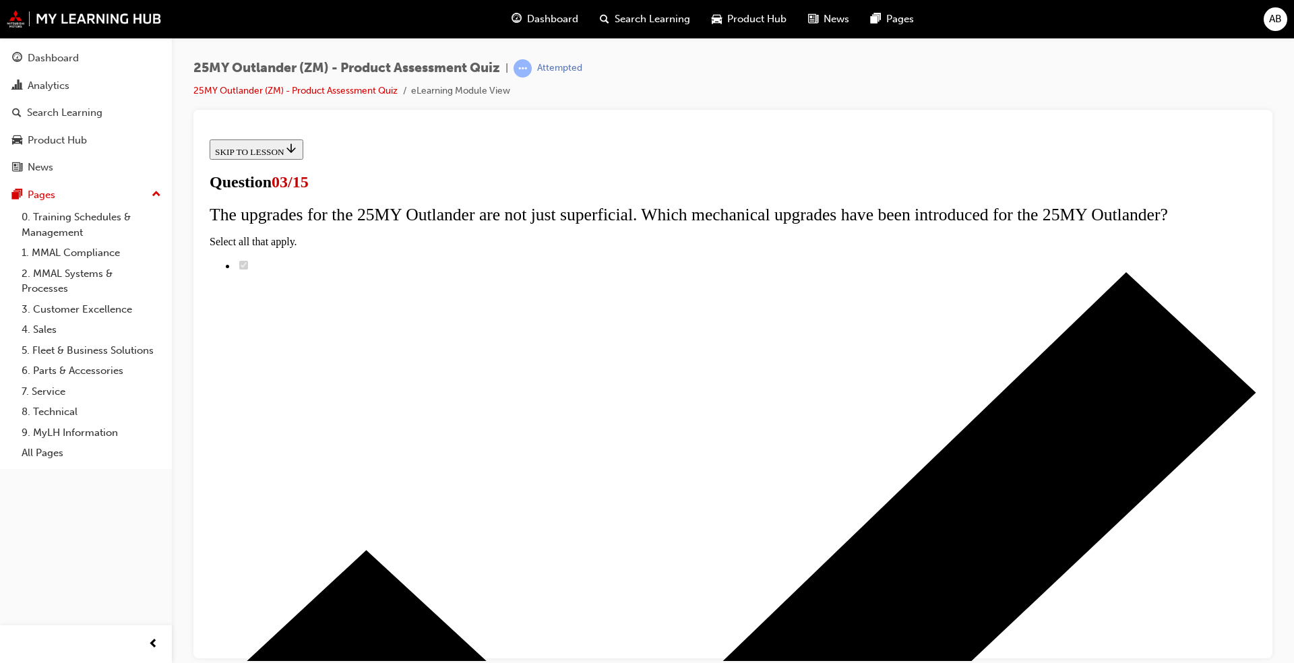
scroll to position [108, 0]
radio input "true"
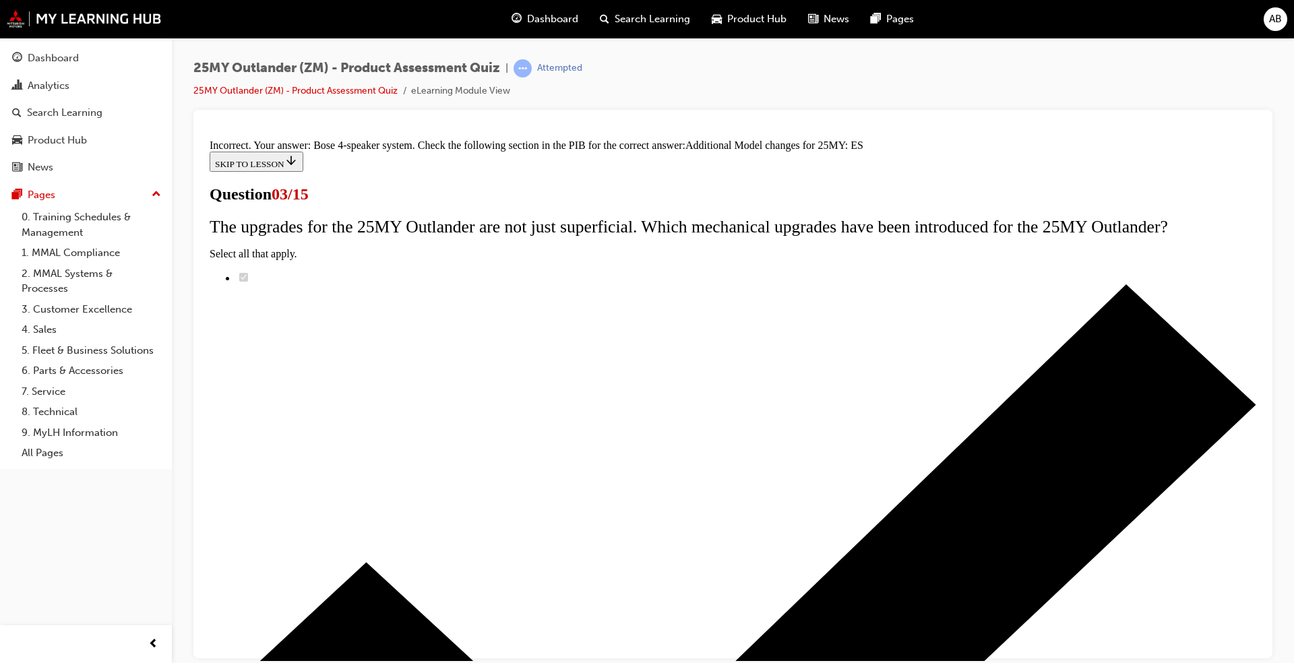
scroll to position [259, 0]
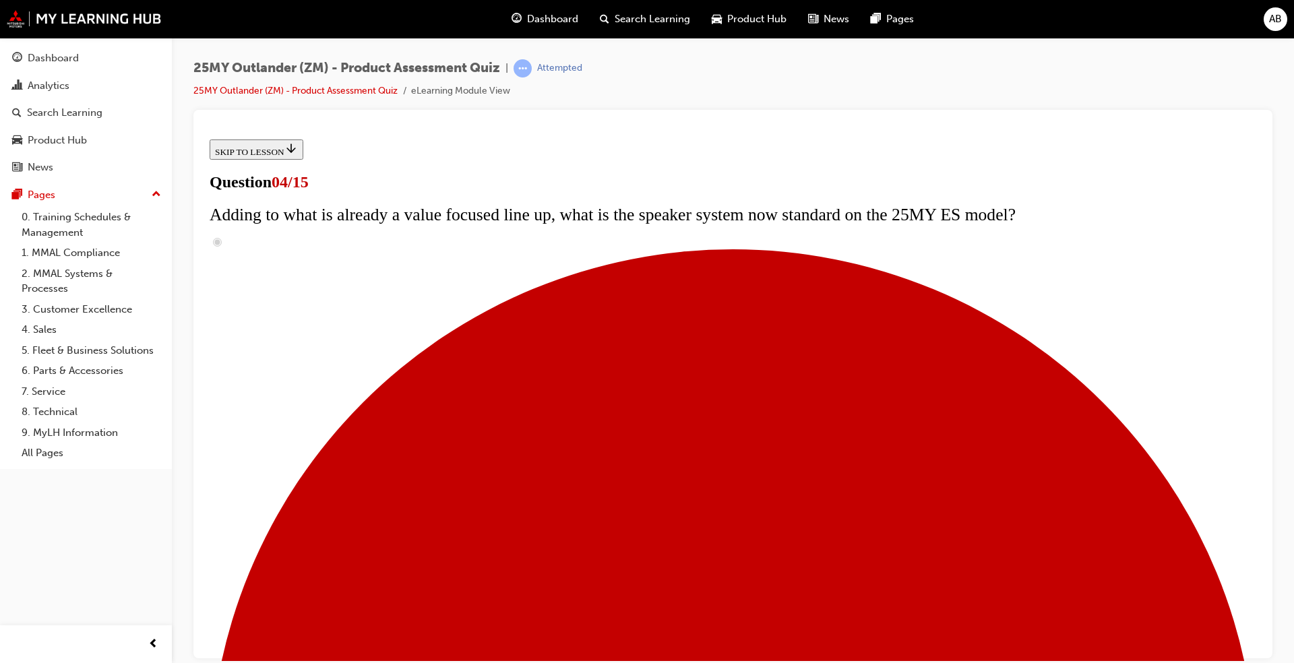
scroll to position [270, 0]
checkbox input "true"
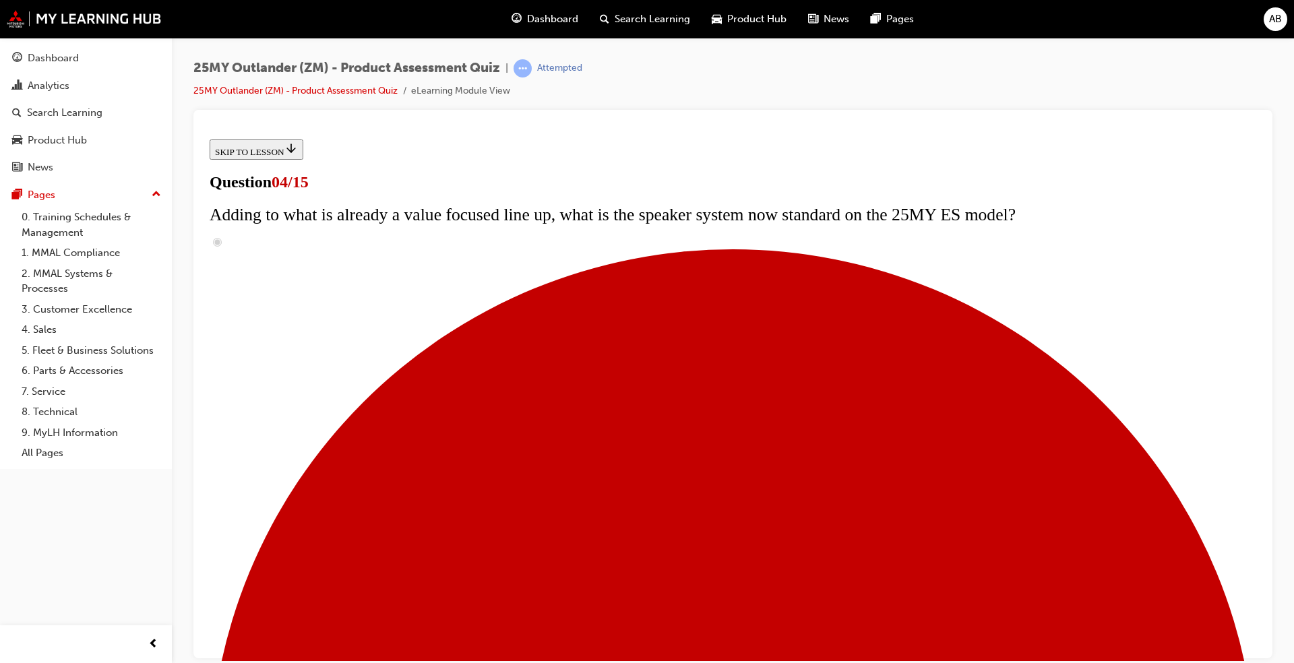
checkbox input "true"
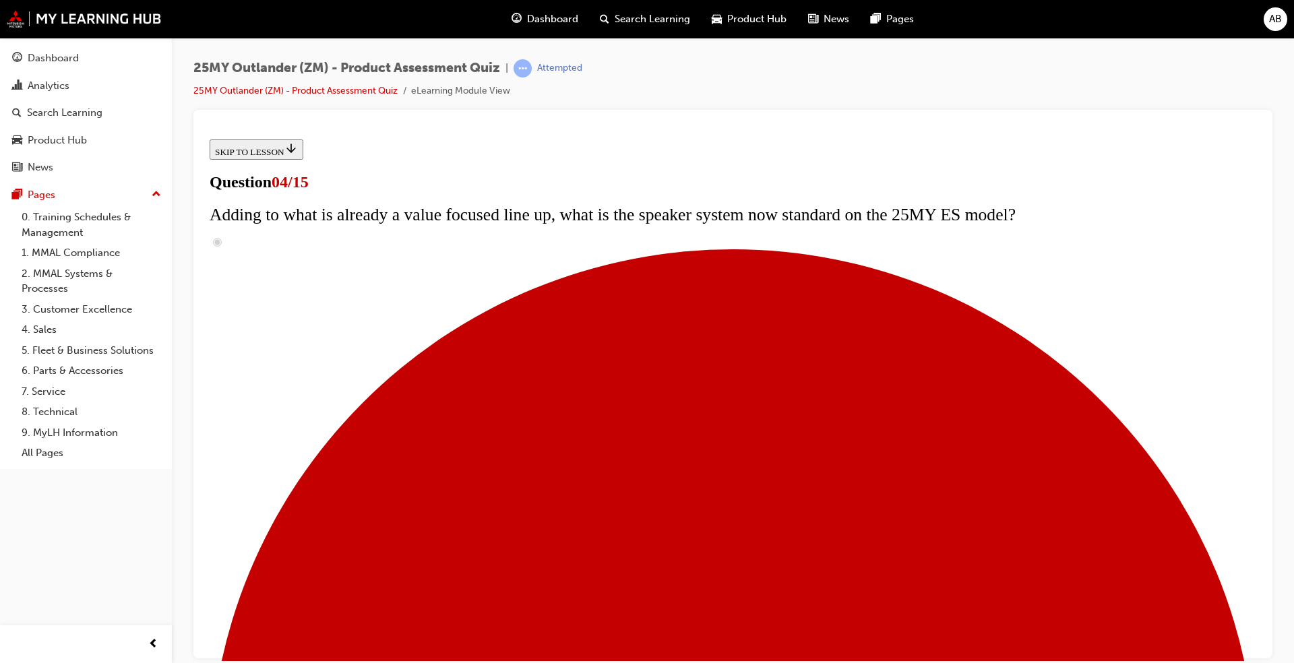
checkbox input "true"
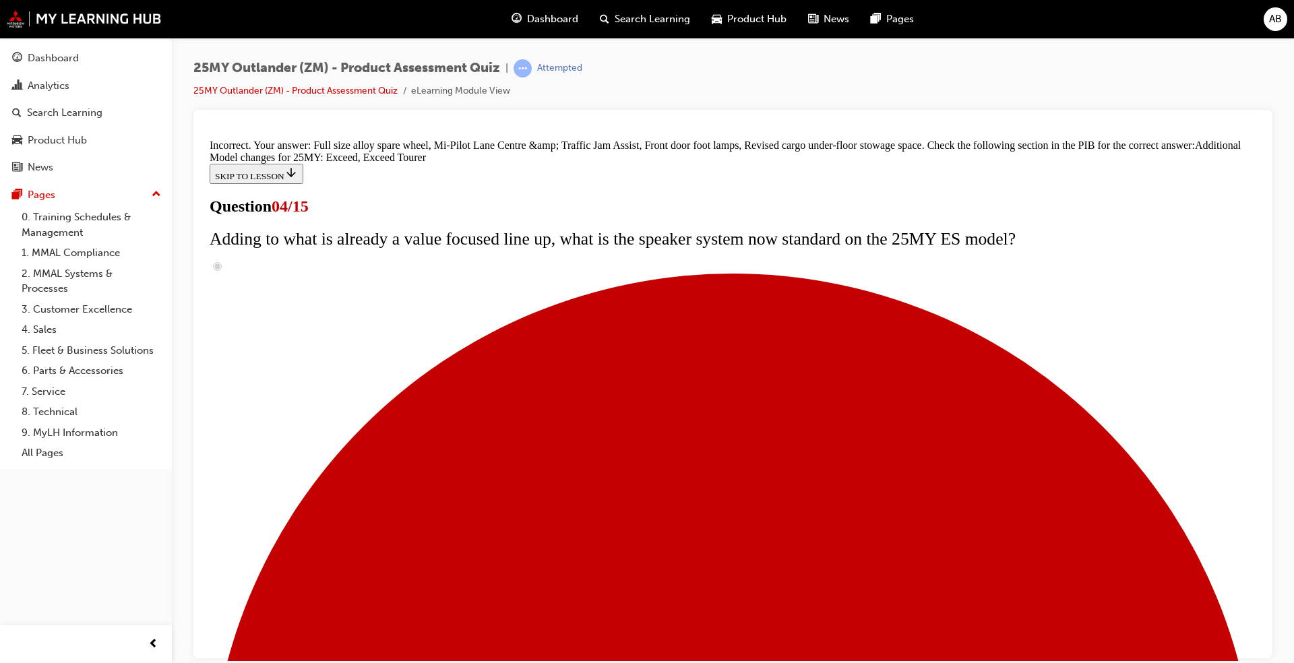
scroll to position [466, 0]
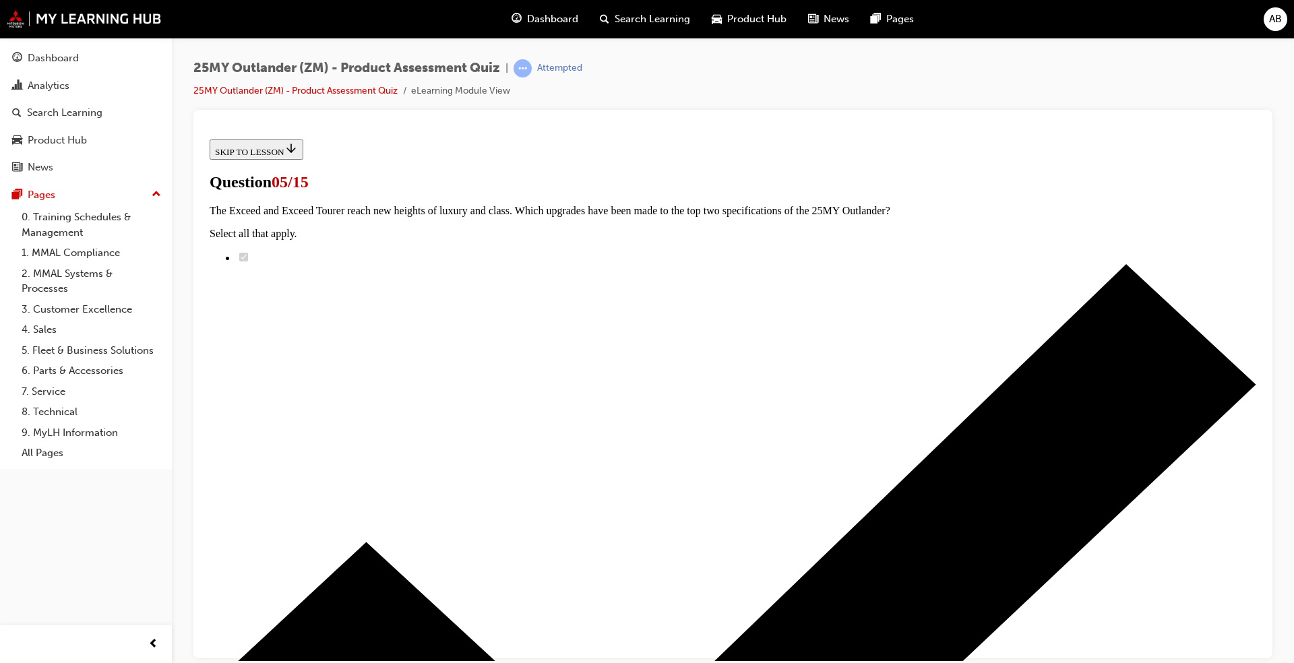
scroll to position [135, 0]
radio input "true"
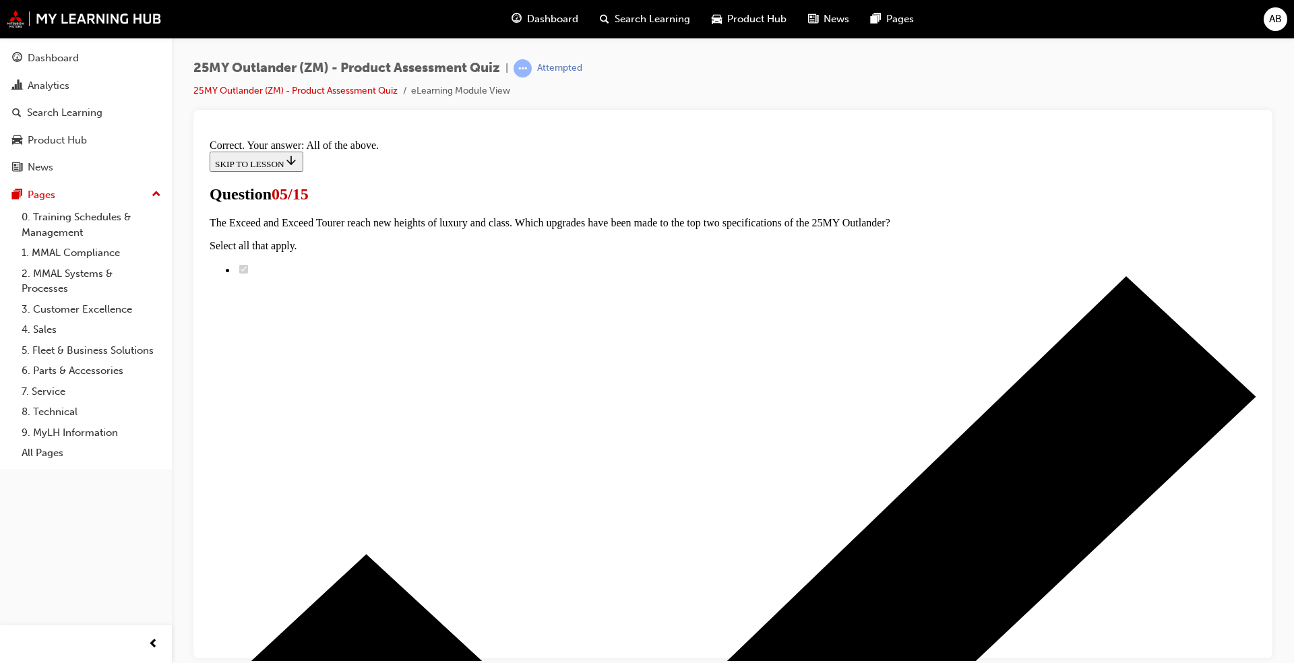
scroll to position [284, 0]
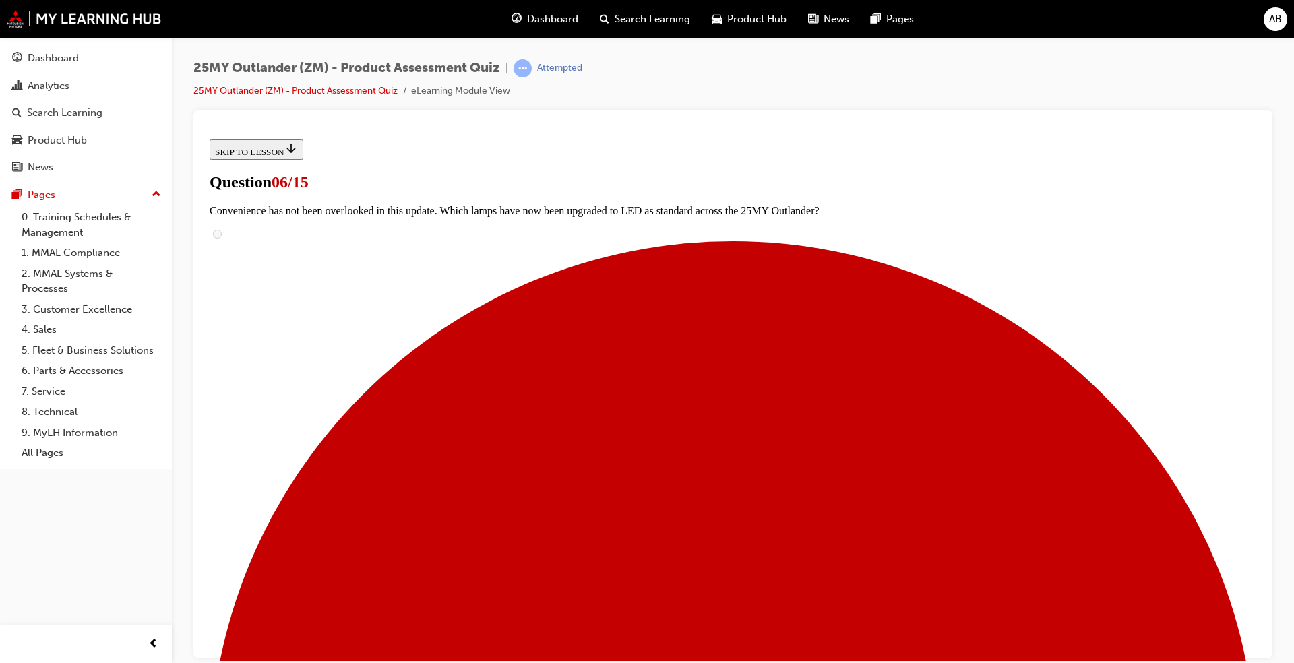
scroll to position [337, 0]
radio input "true"
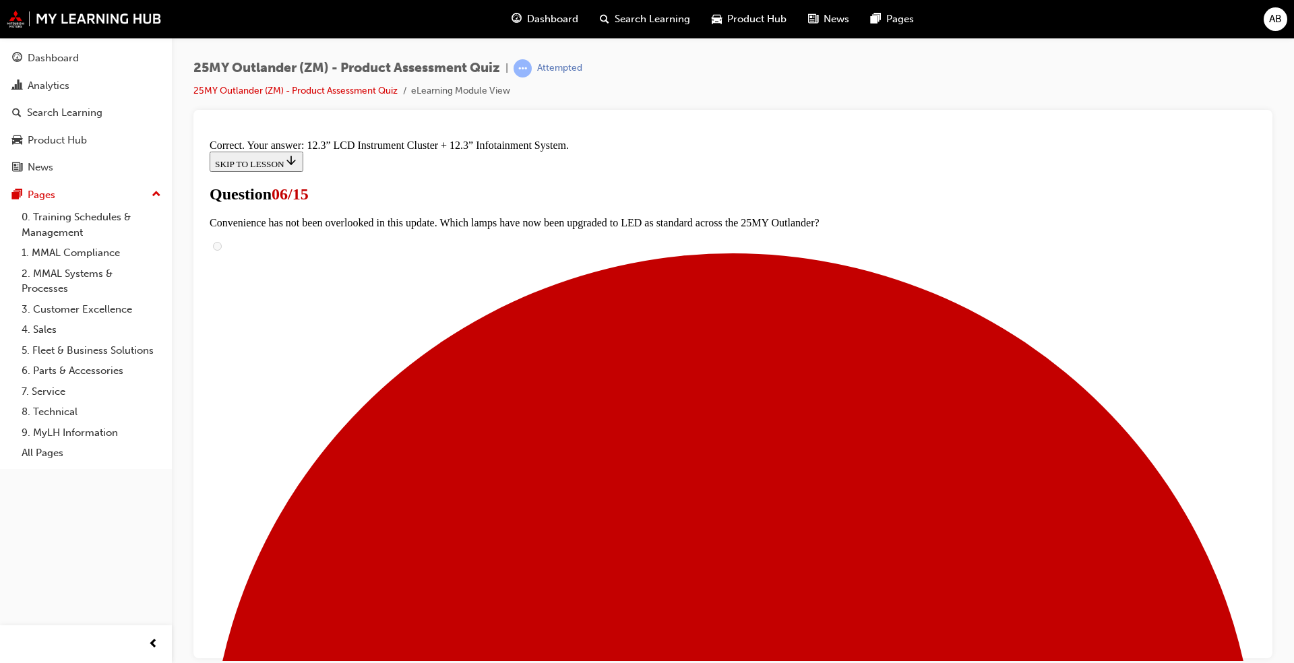
scroll to position [411, 0]
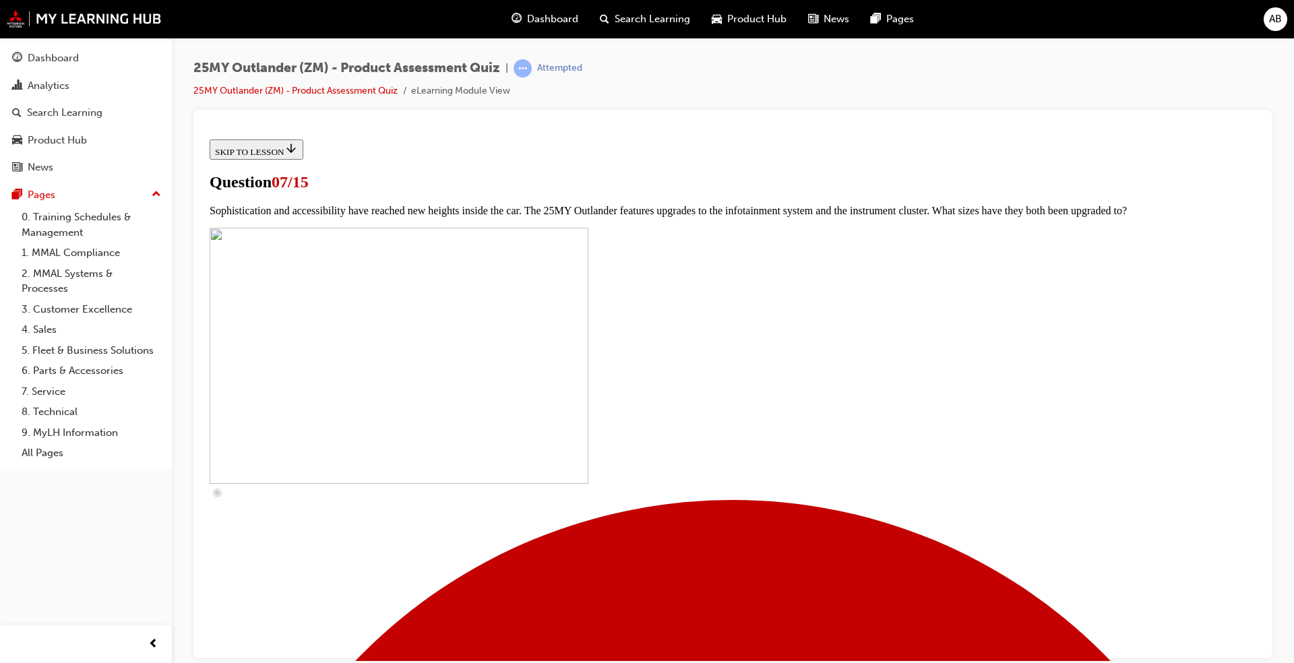
scroll to position [320, 0]
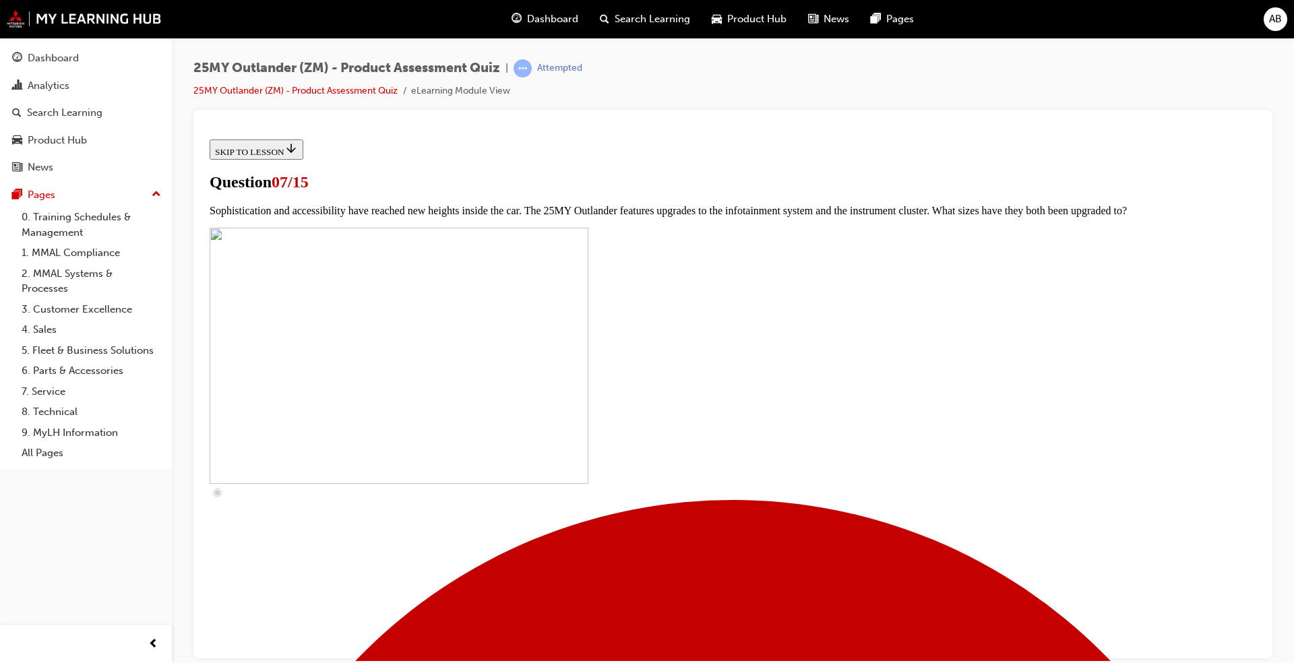
checkbox input "false"
drag, startPoint x: 675, startPoint y: 160, endPoint x: 915, endPoint y: 168, distance: 239.4
drag, startPoint x: 915, startPoint y: 168, endPoint x: 998, endPoint y: 195, distance: 87.8
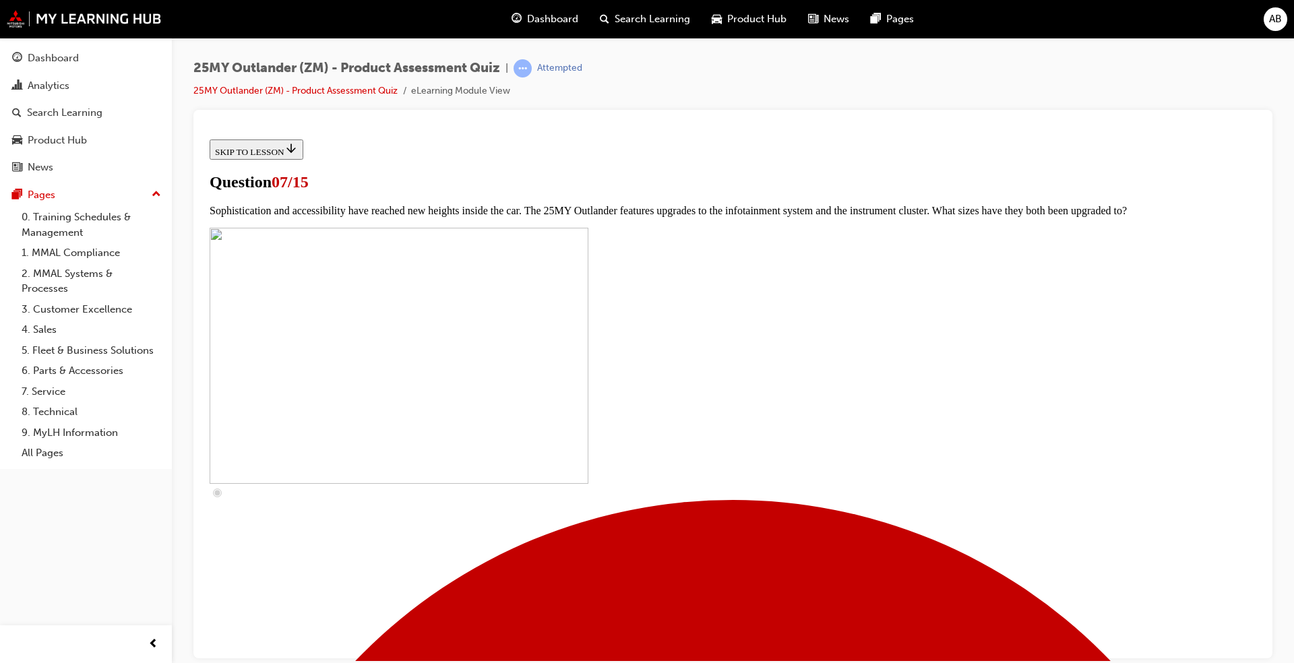
checkbox input "true"
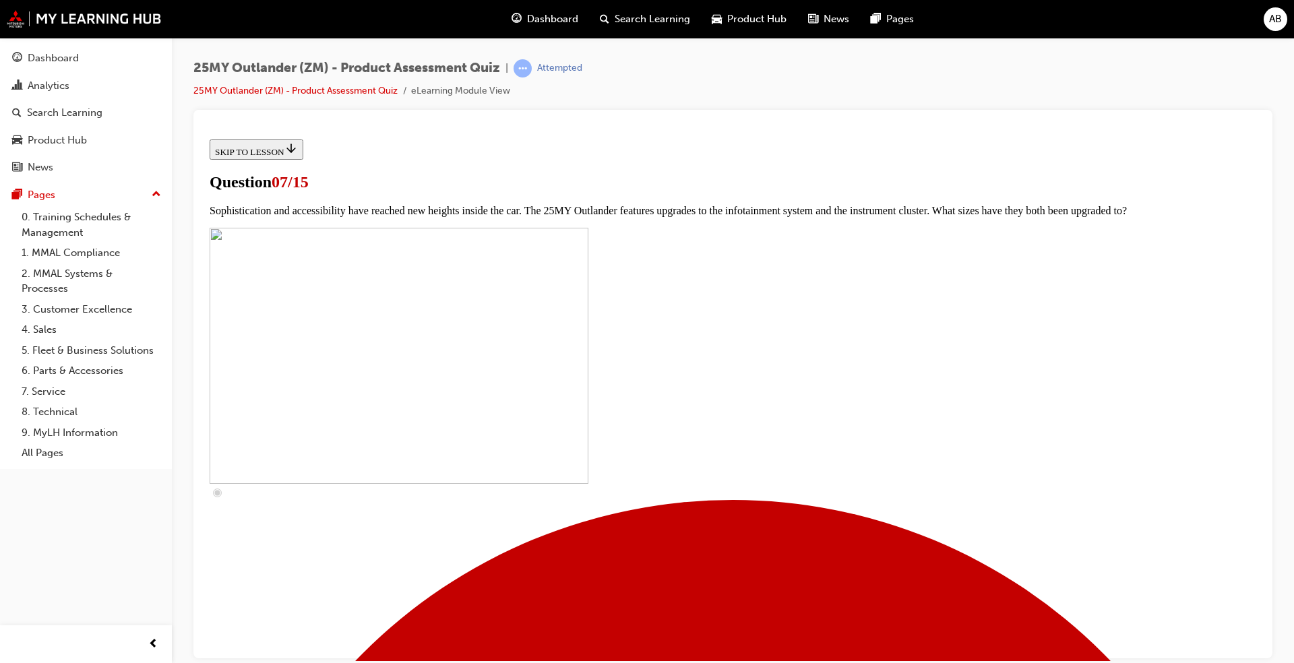
checkbox input "true"
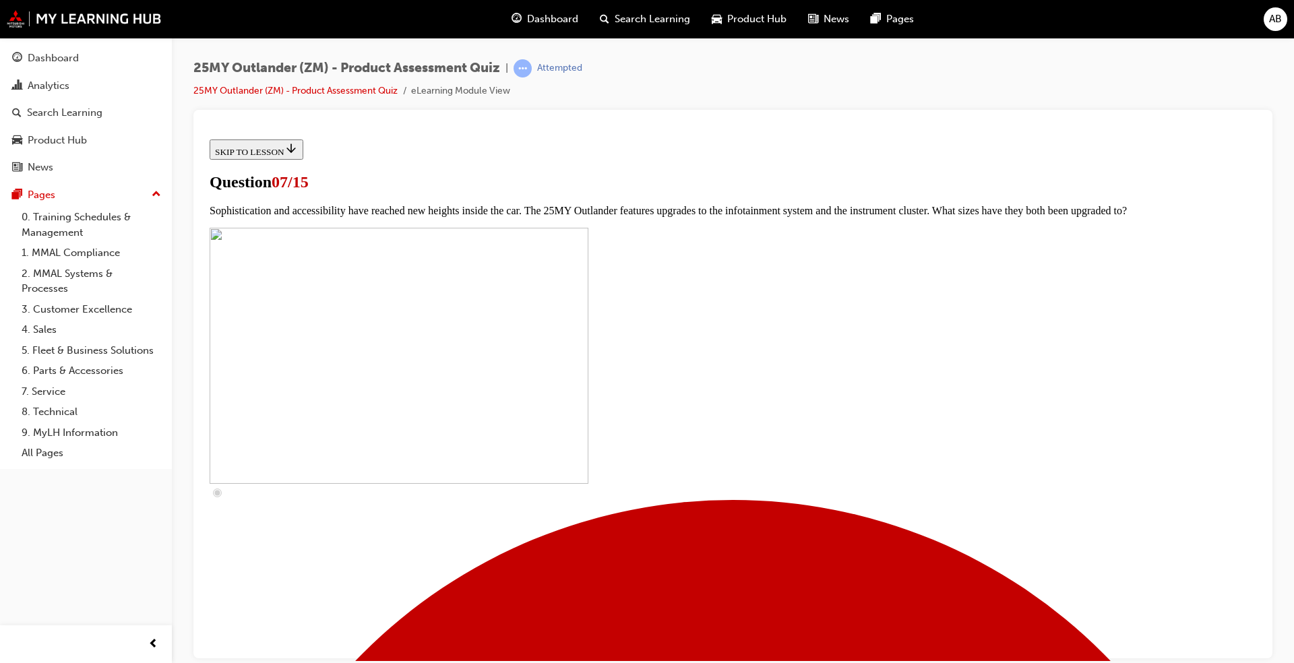
checkbox input "true"
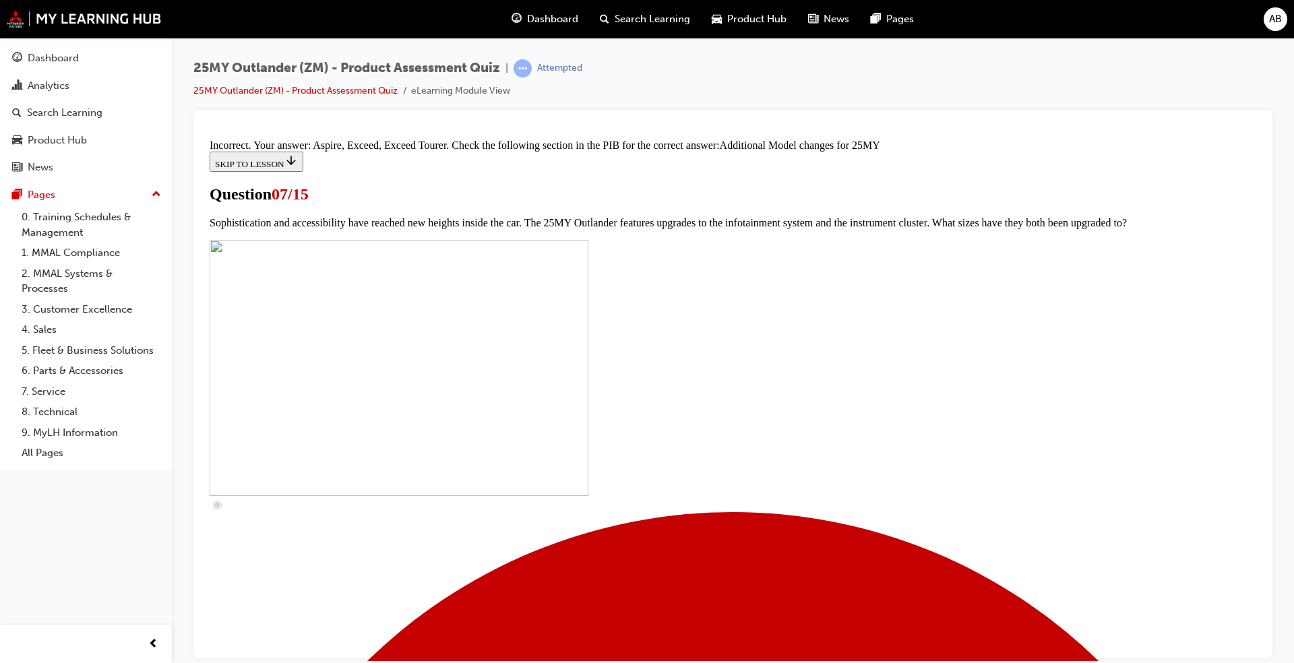
scroll to position [648, 0]
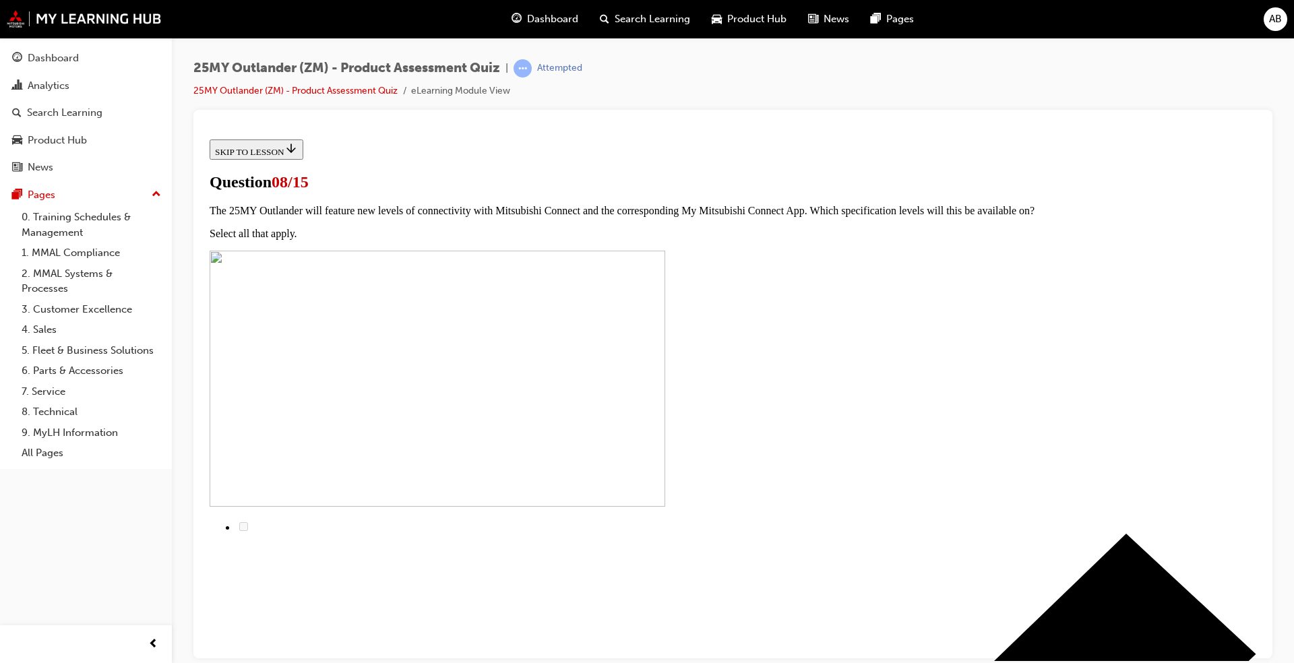
scroll to position [108, 0]
radio input "true"
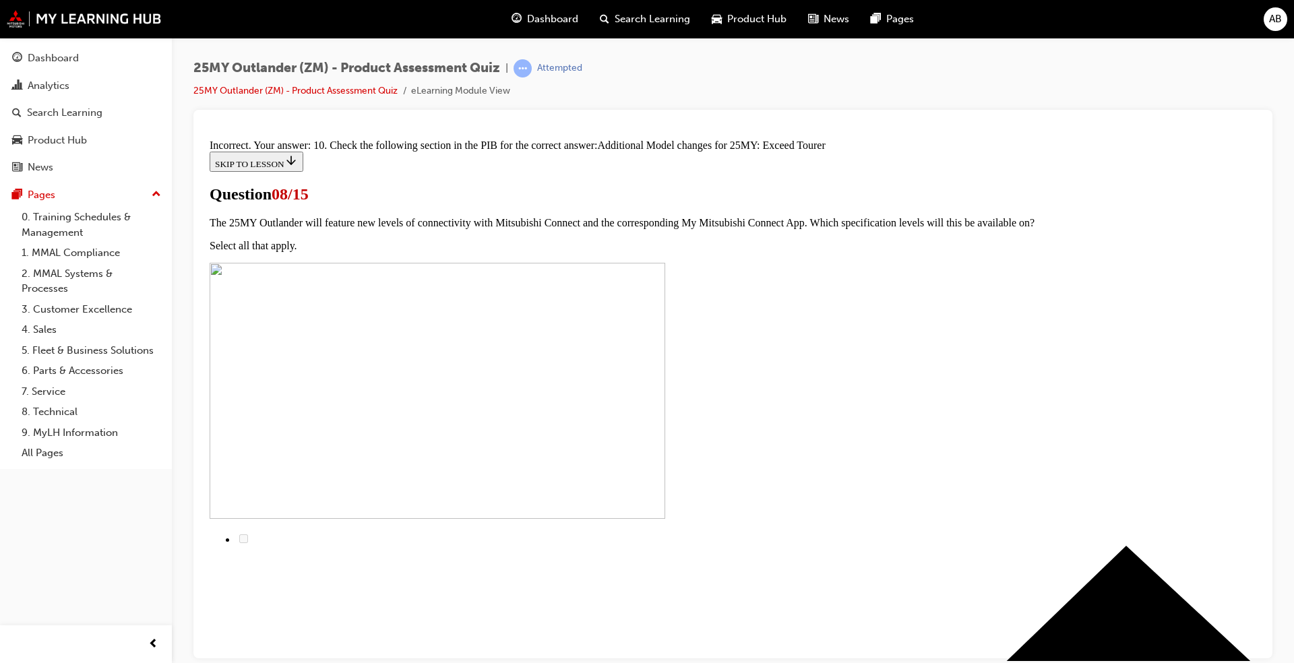
scroll to position [259, 0]
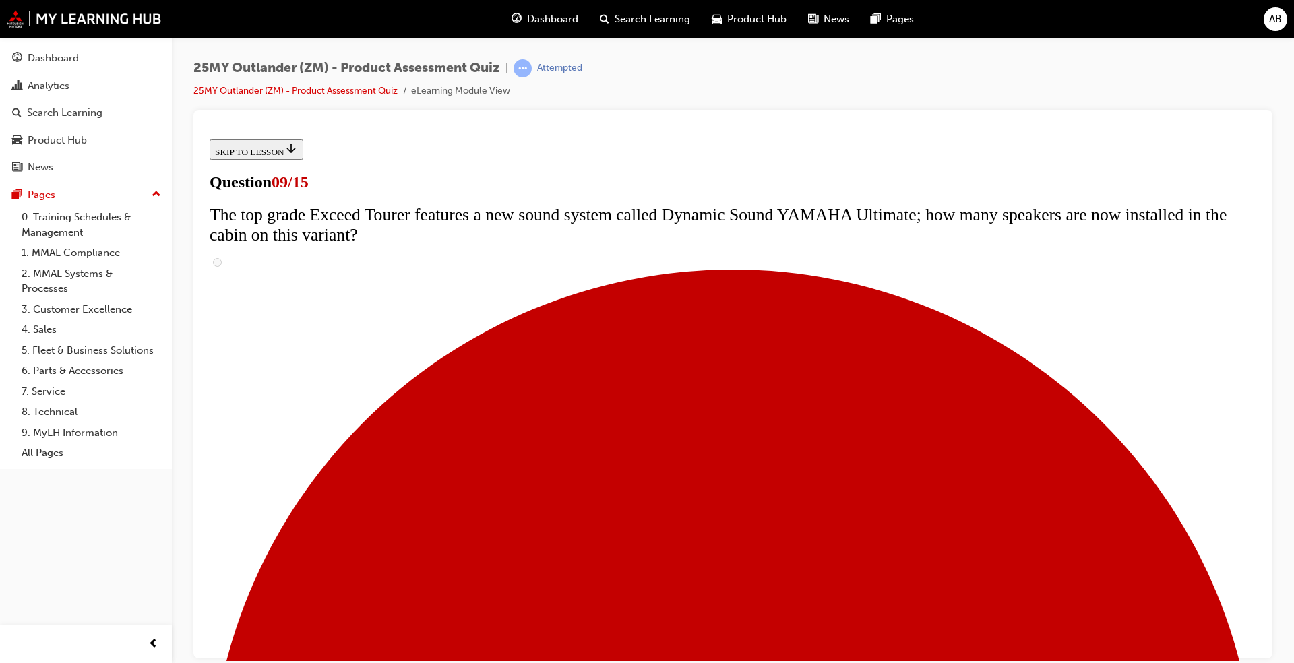
scroll to position [0, 0]
radio input "true"
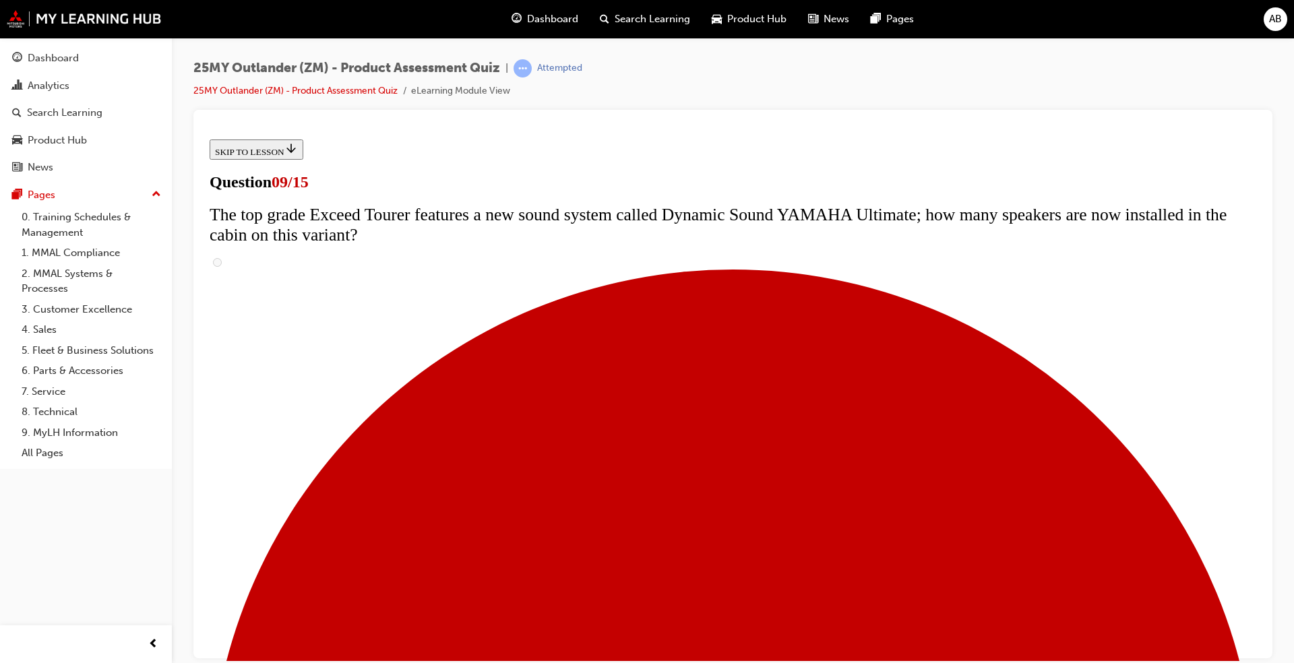
radio input "true"
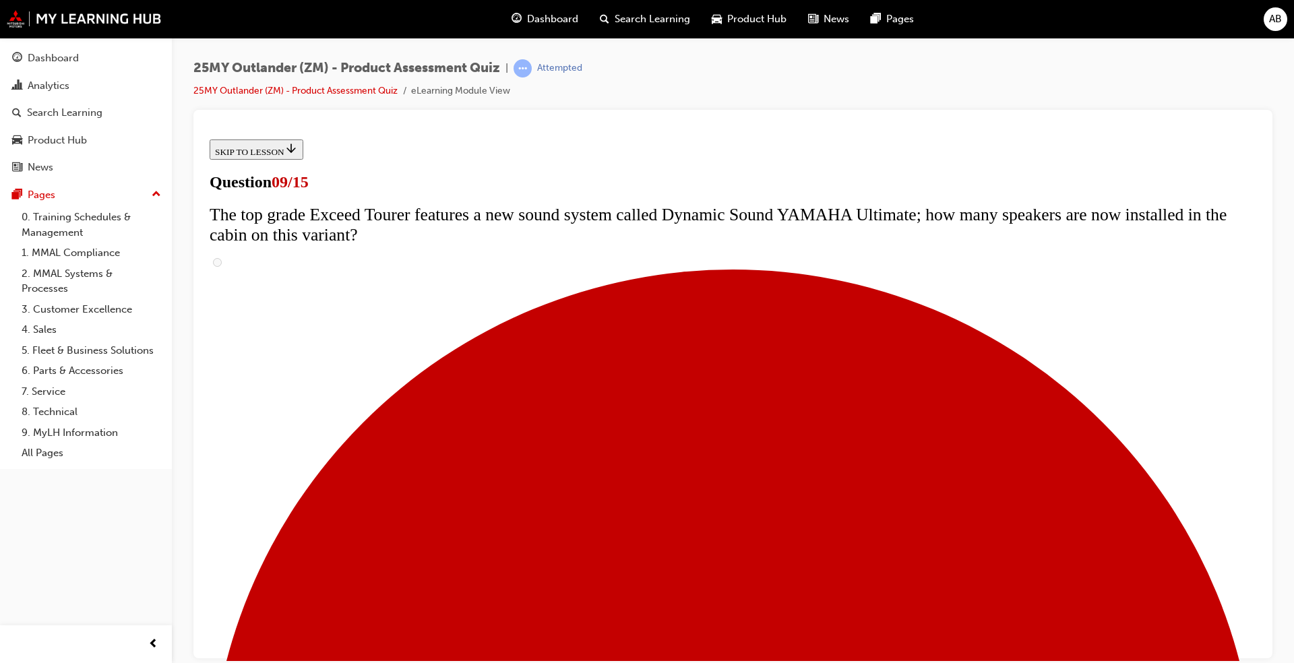
radio input "true"
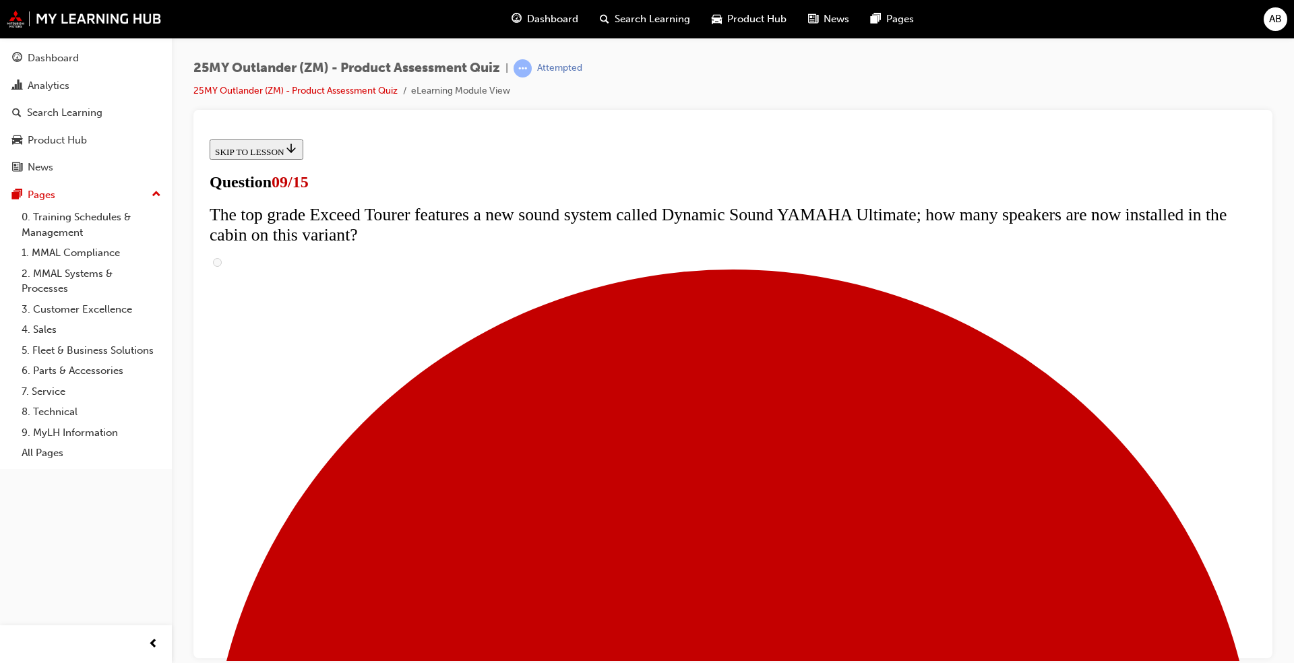
scroll to position [615, 0]
radio input "true"
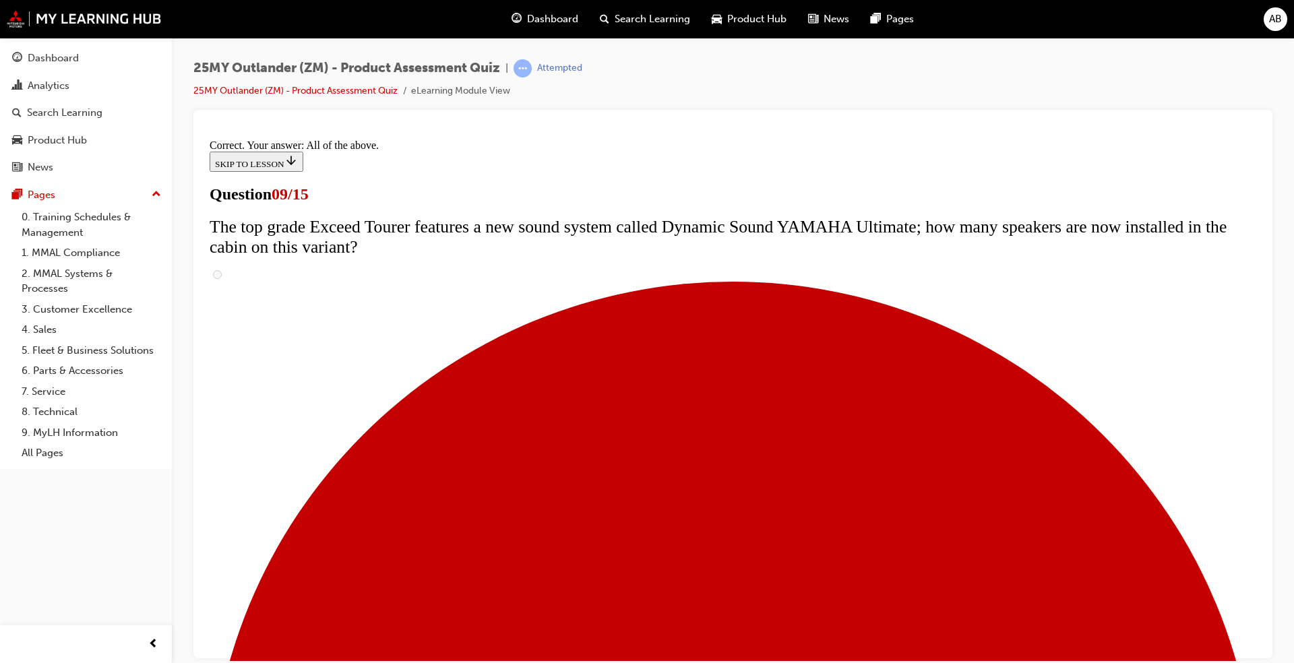
scroll to position [658, 0]
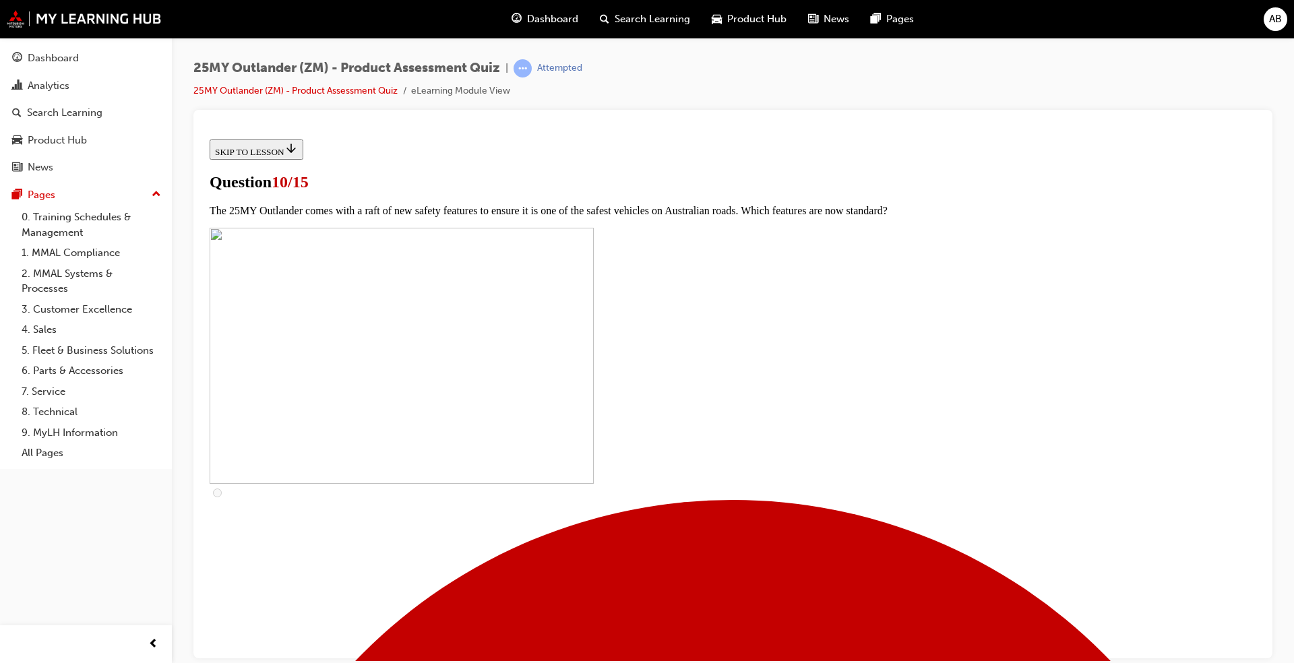
scroll to position [489, 0]
checkbox input "true"
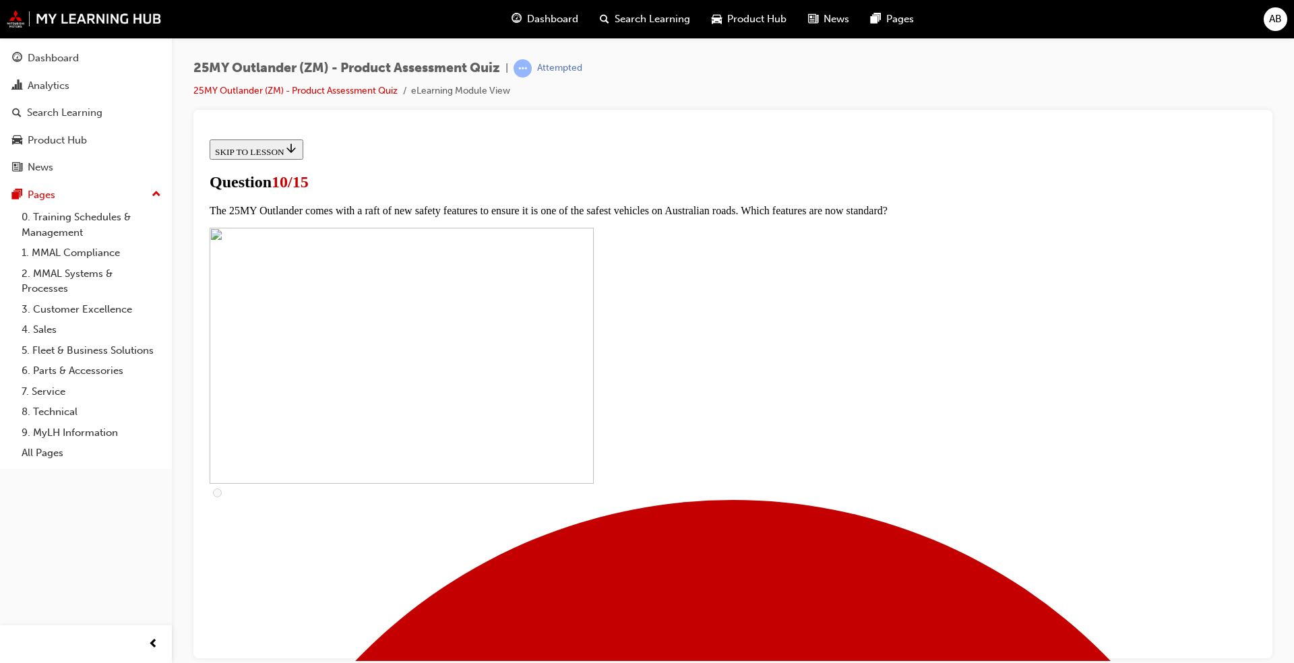
checkbox input "true"
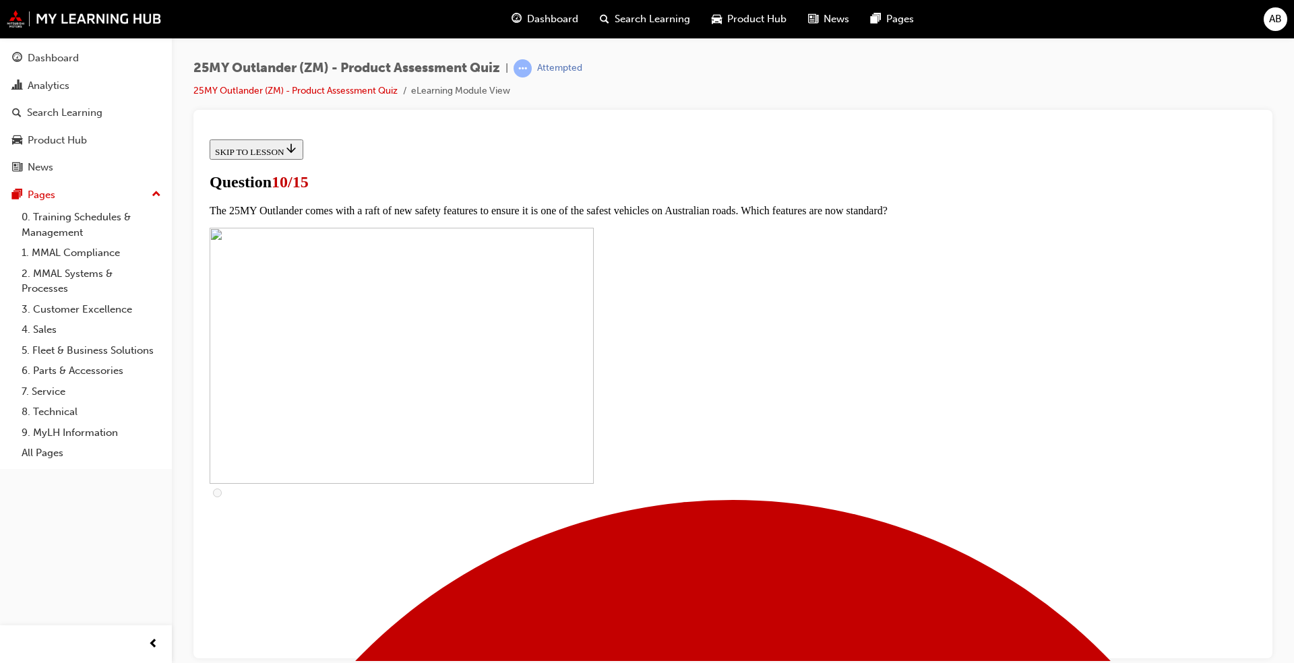
checkbox input "true"
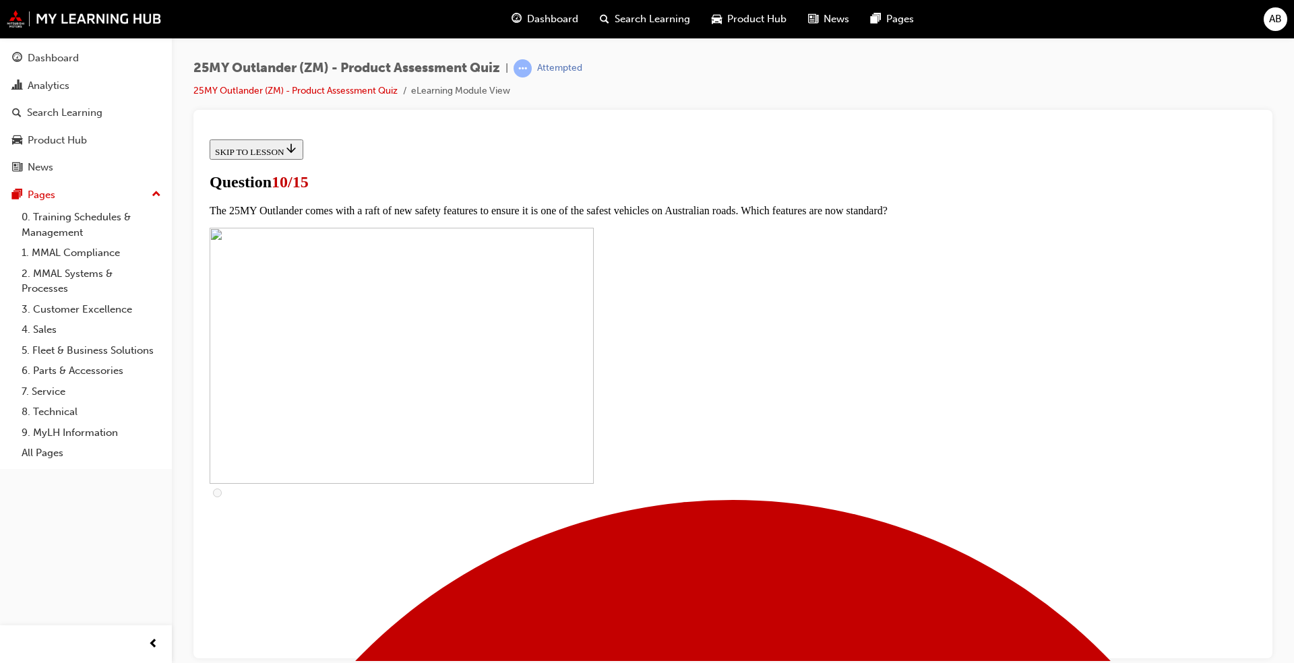
checkbox input "true"
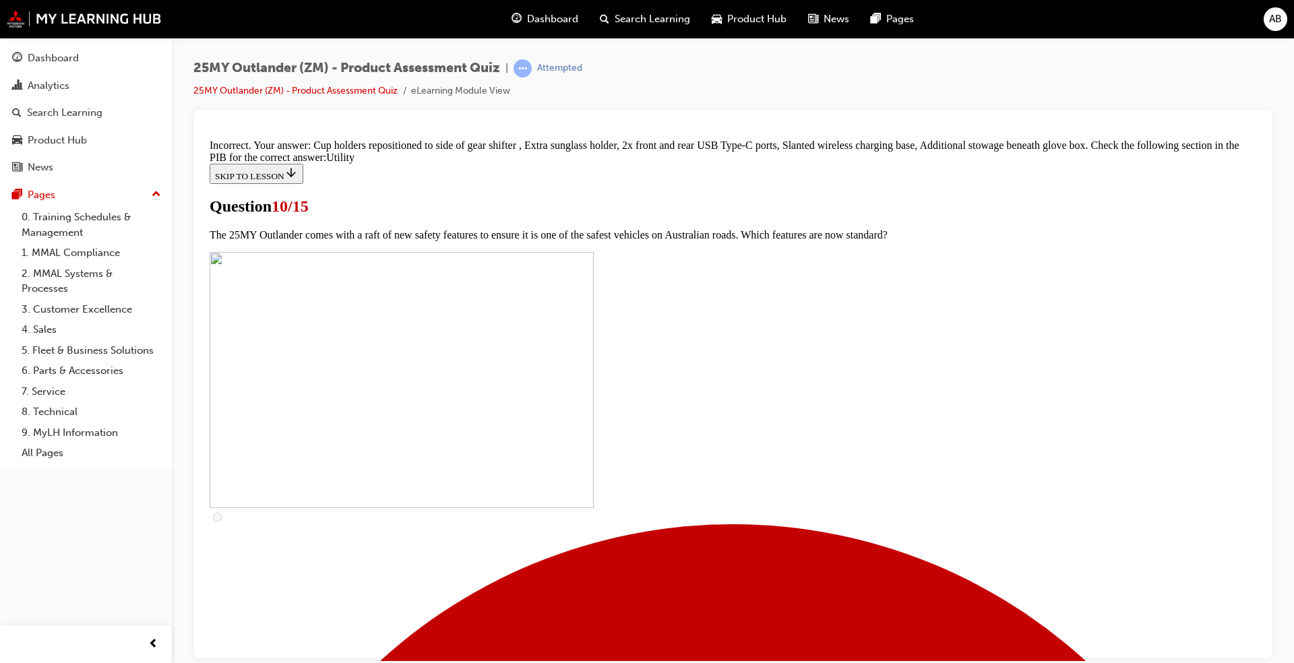
scroll to position [615, 0]
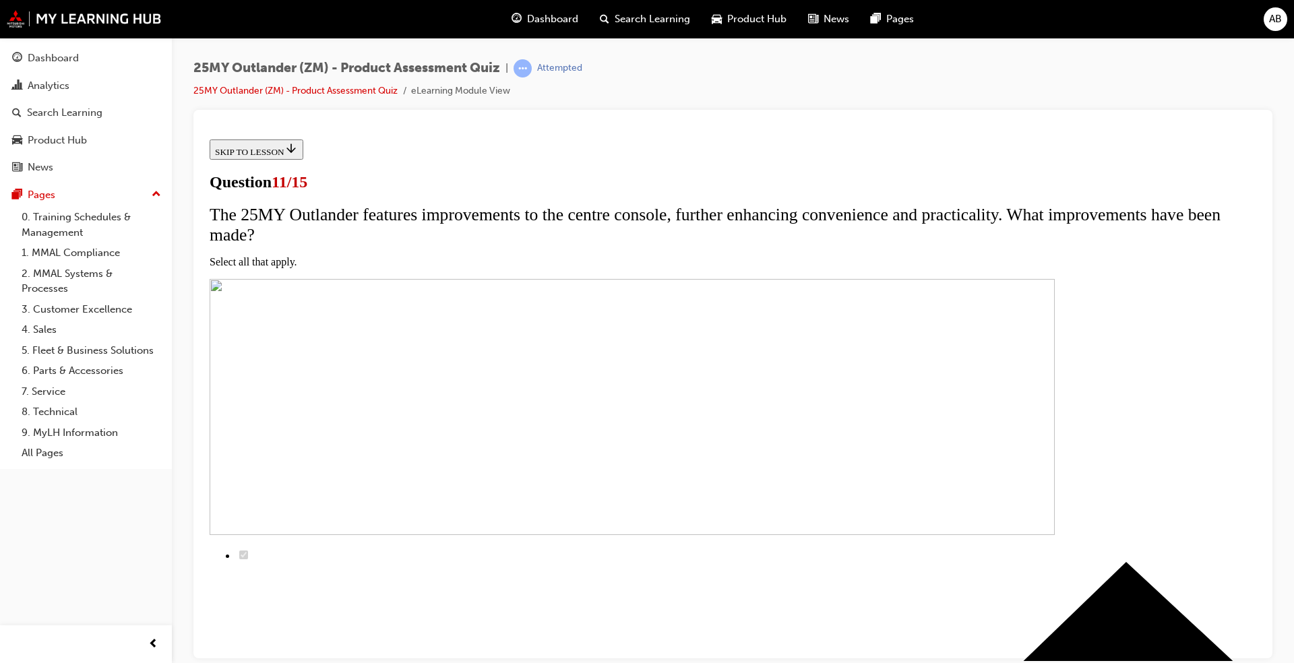
checkbox input "true"
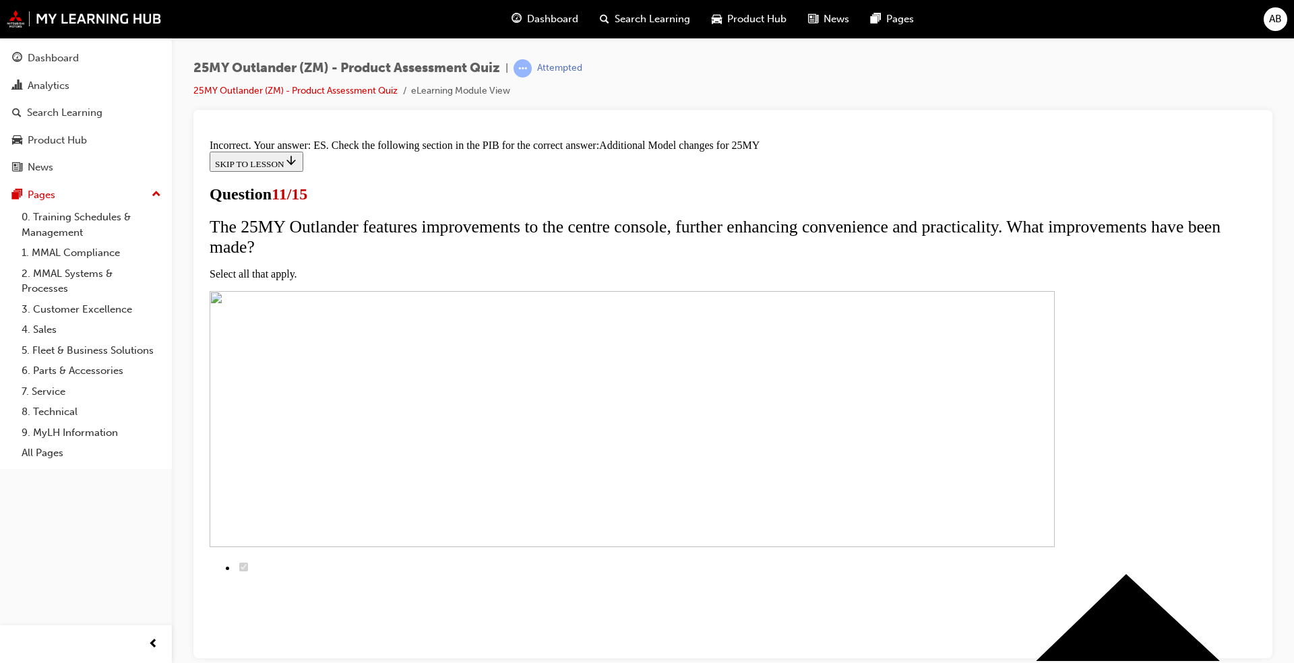
scroll to position [359, 0]
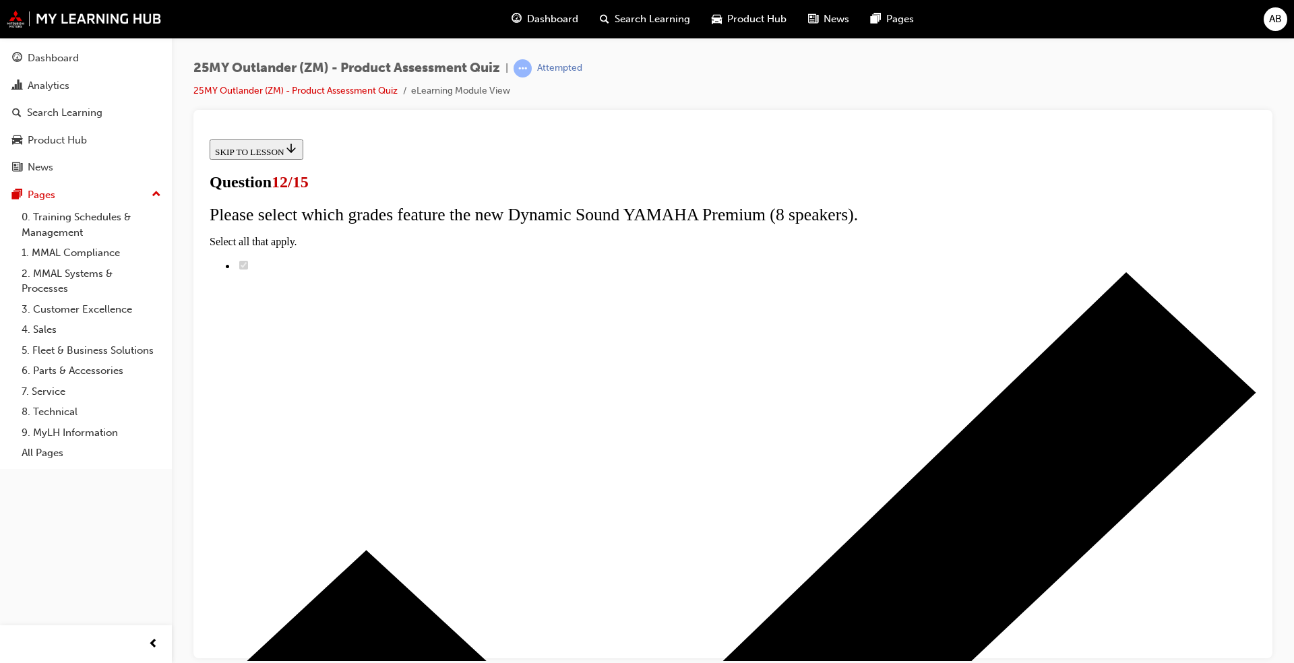
scroll to position [71, 0]
radio input "true"
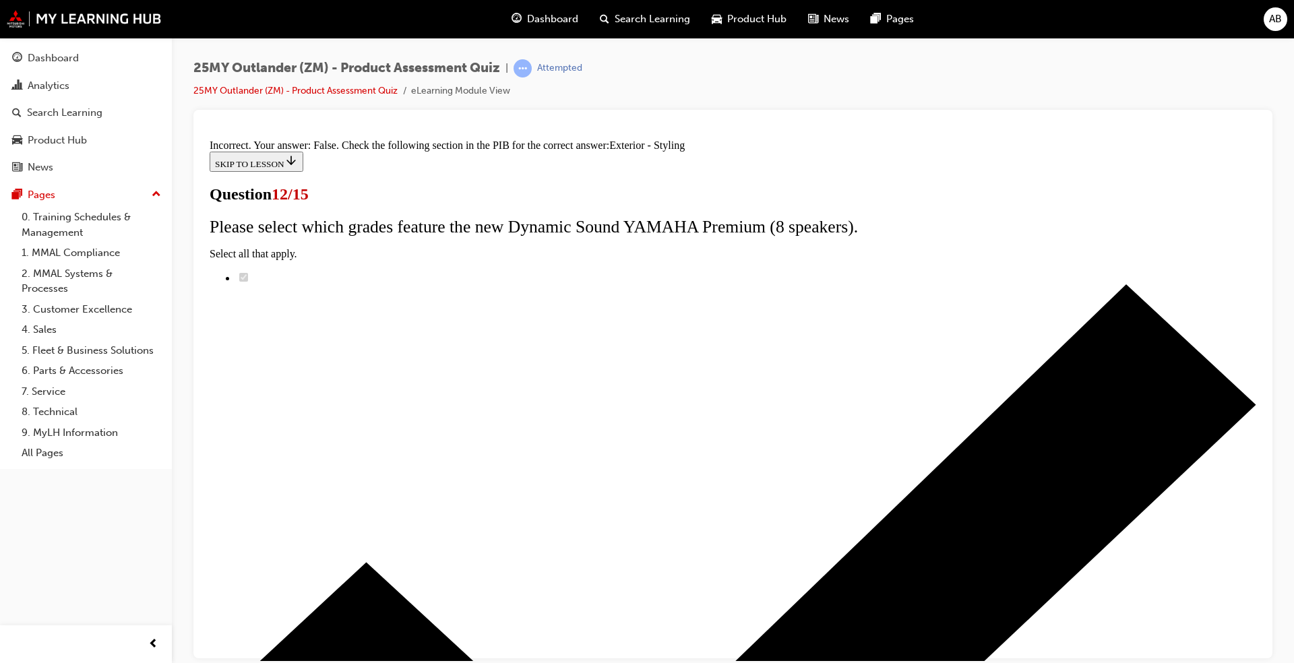
scroll to position [197, 0]
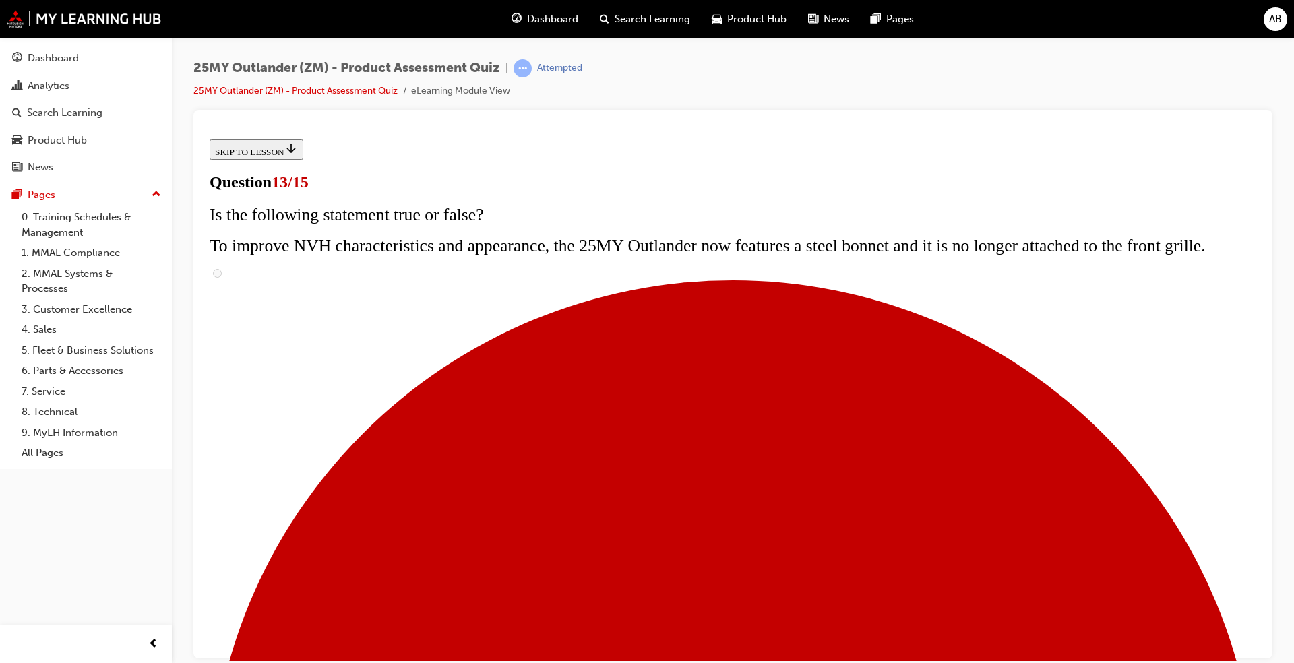
scroll to position [0, 0]
radio input "true"
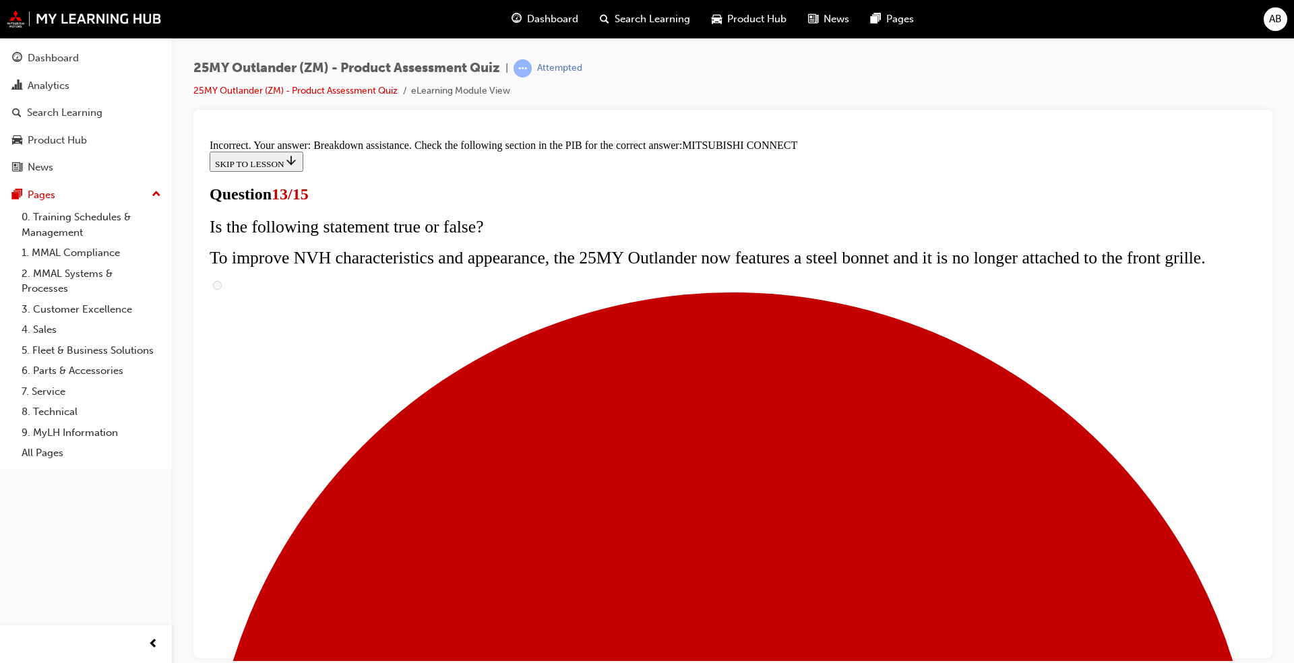
scroll to position [390, 0]
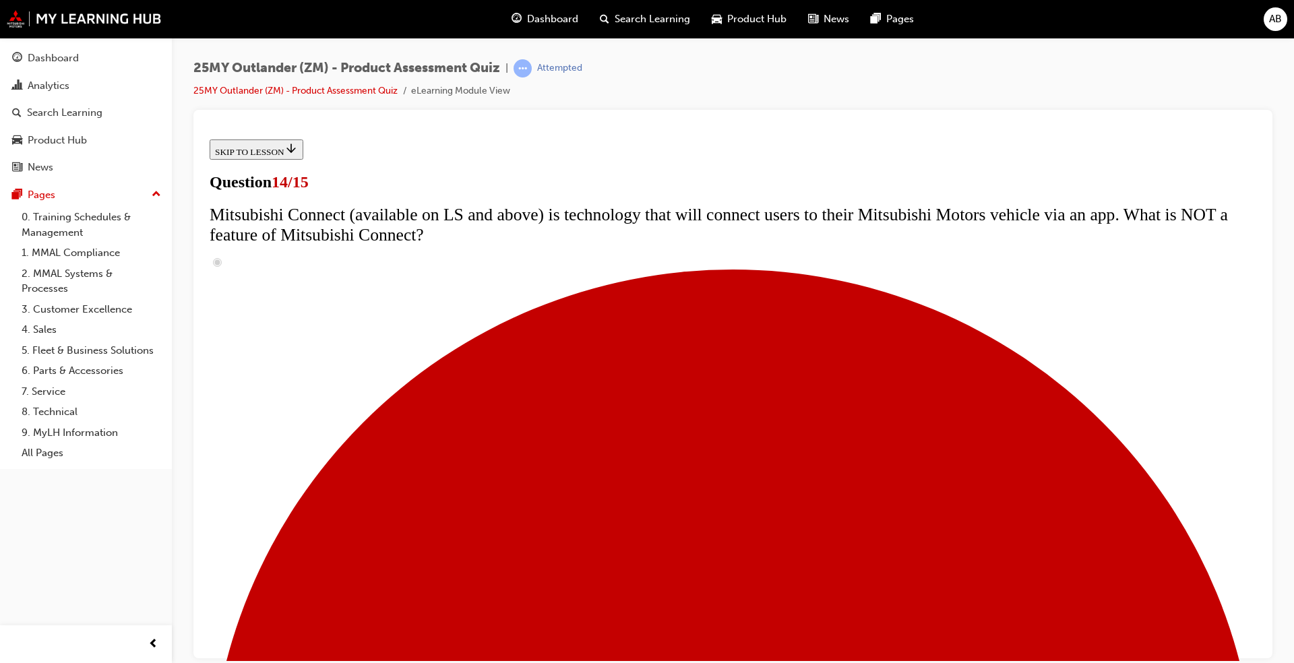
radio input "true"
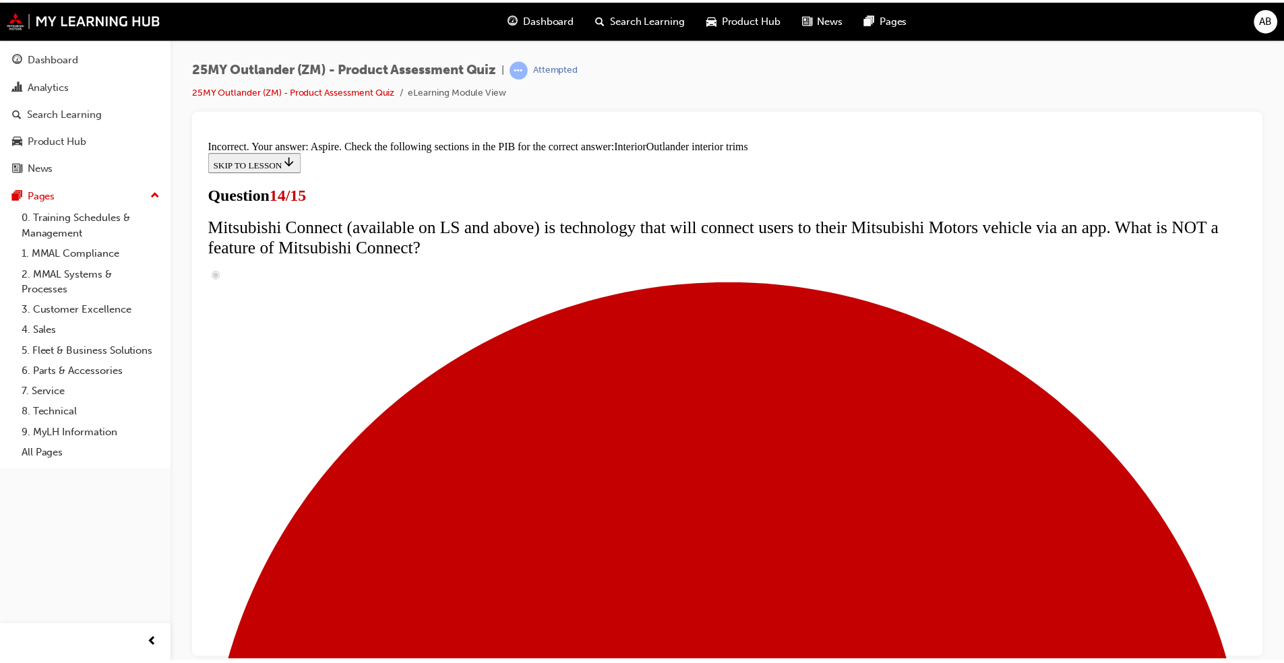
scroll to position [658, 0]
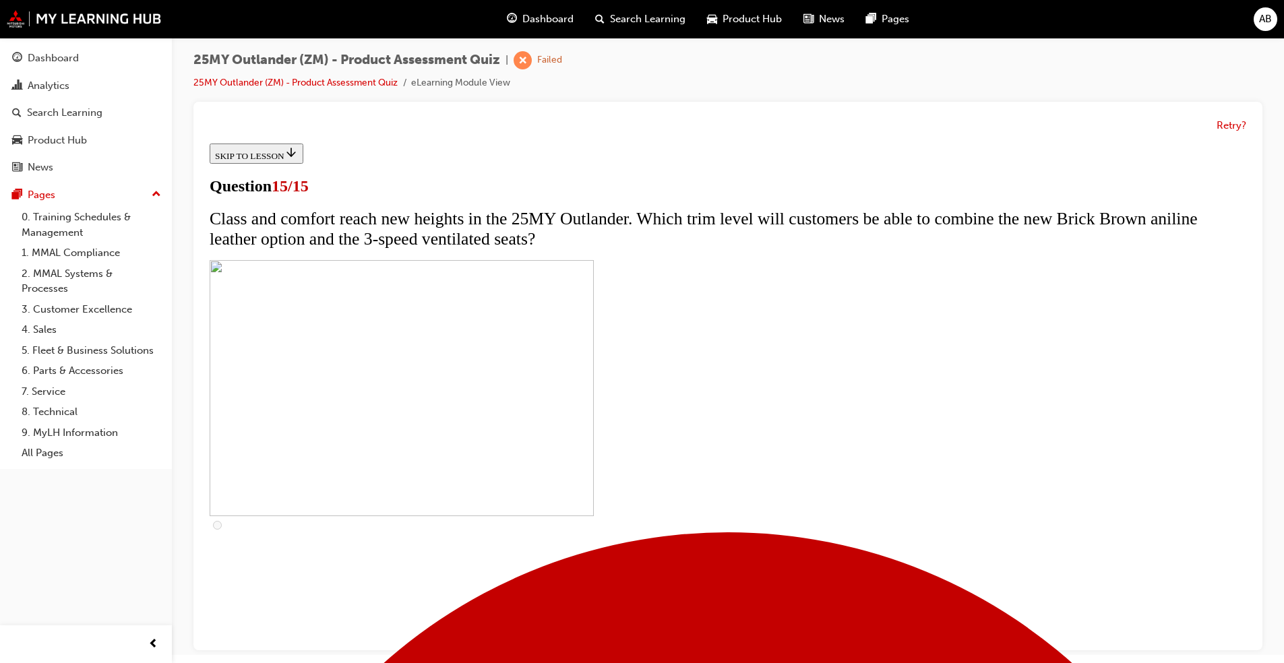
scroll to position [10, 0]
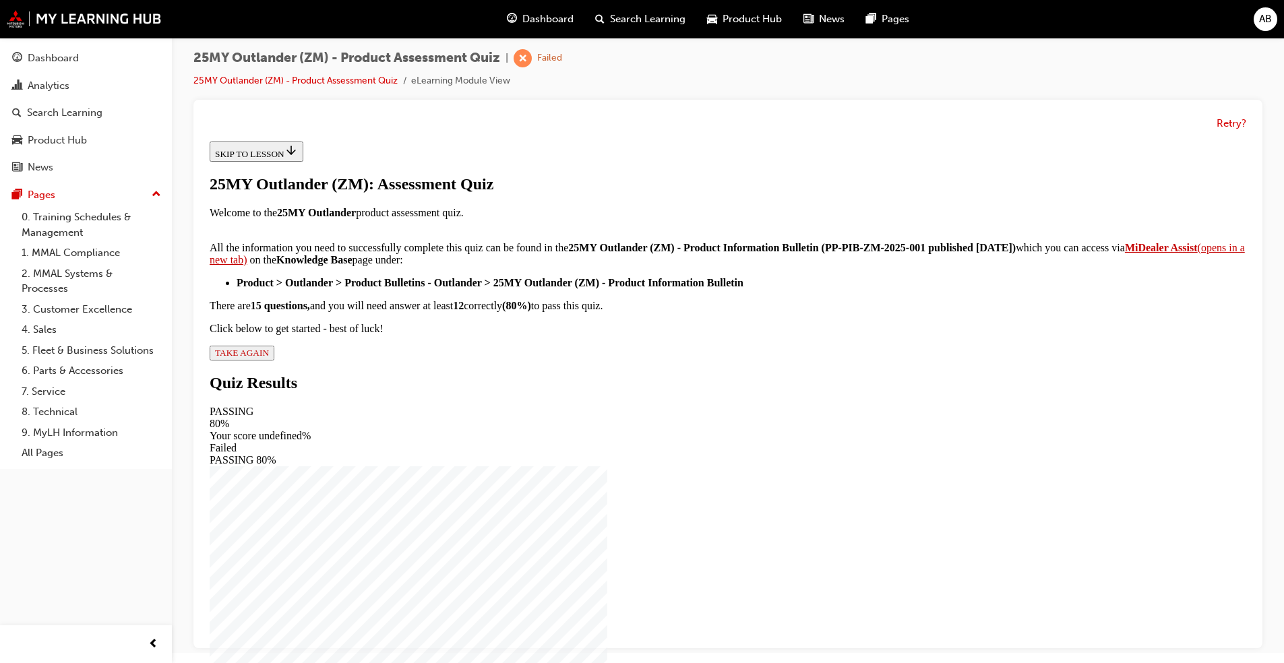
scroll to position [153, 0]
click at [520, 361] on div "25MY Outlander (ZM): Assessment Quiz Welcome to the 25MY Outlander product asse…" at bounding box center [728, 267] width 1037 height 185
click at [524, 361] on div "25MY Outlander (ZM): Assessment Quiz Welcome to the 25MY Outlander product asse…" at bounding box center [728, 267] width 1037 height 185
click at [269, 358] on span "TAKE AGAIN" at bounding box center [242, 353] width 54 height 10
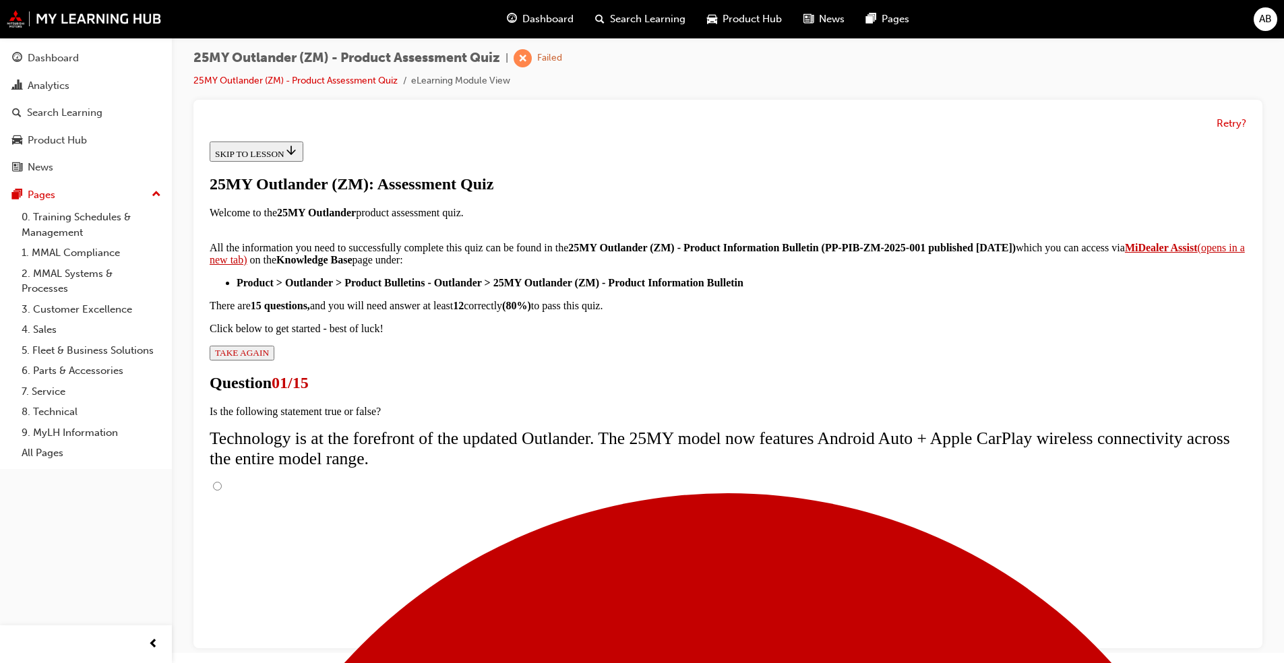
click at [222, 482] on input "True" at bounding box center [217, 486] width 9 height 9
radio input "true"
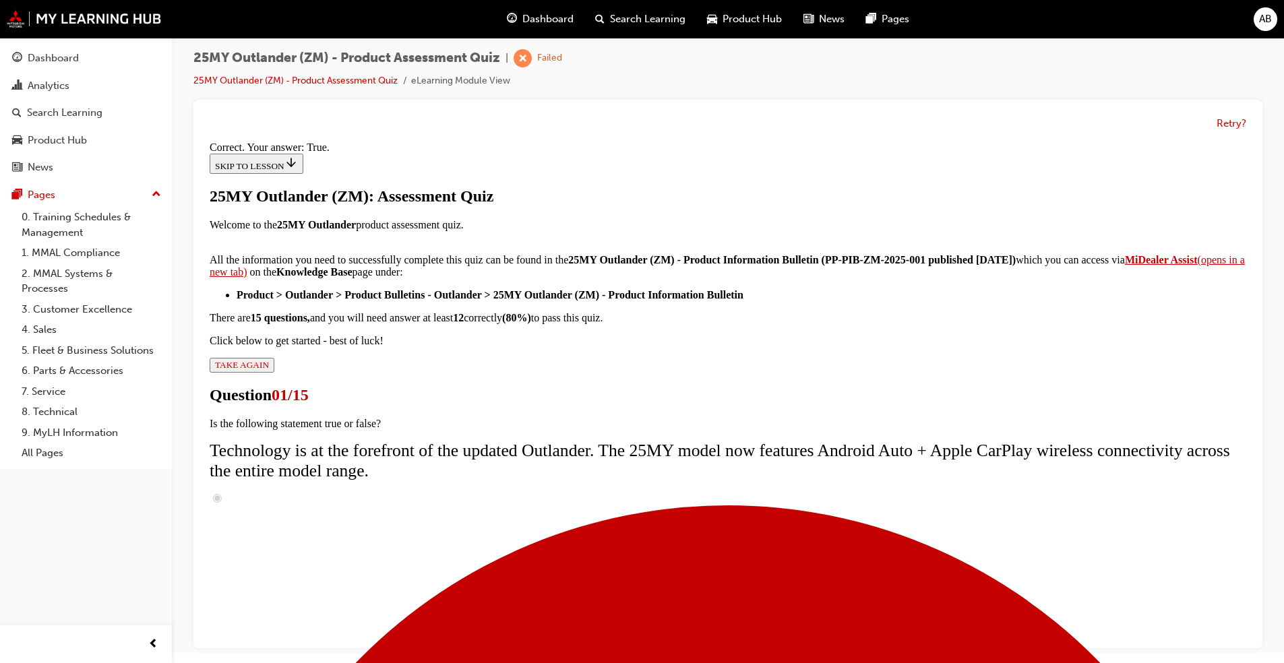
scroll to position [114, 0]
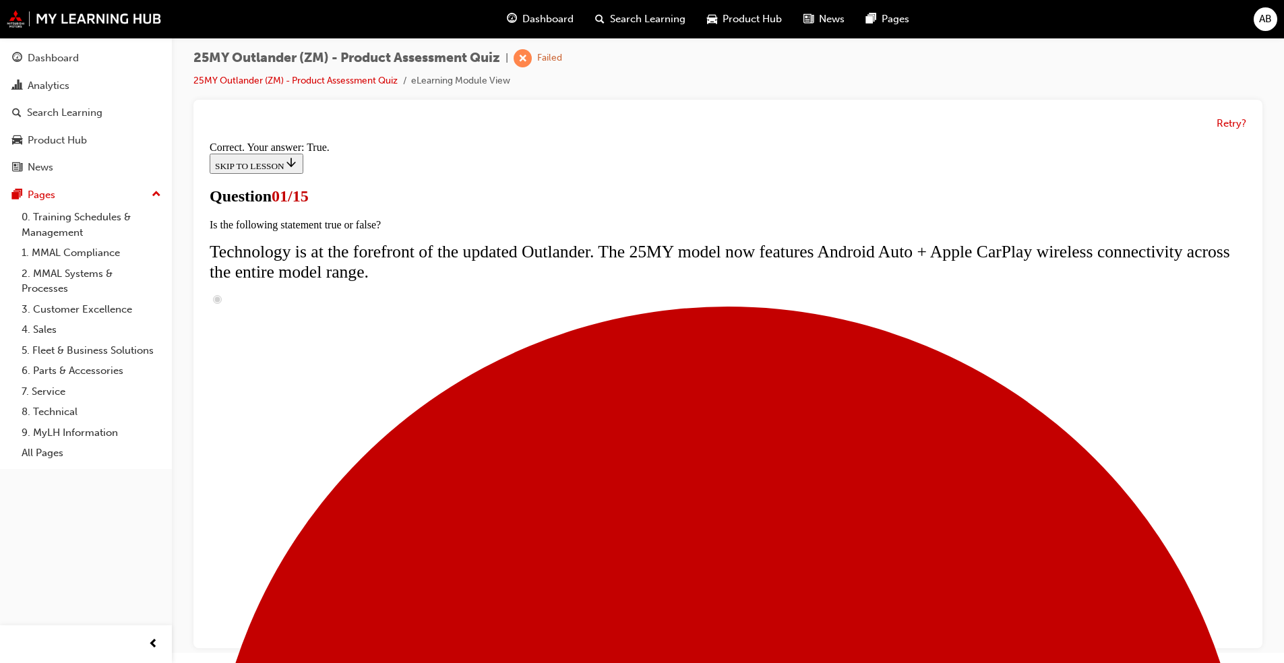
scroll to position [94, 0]
radio input "true"
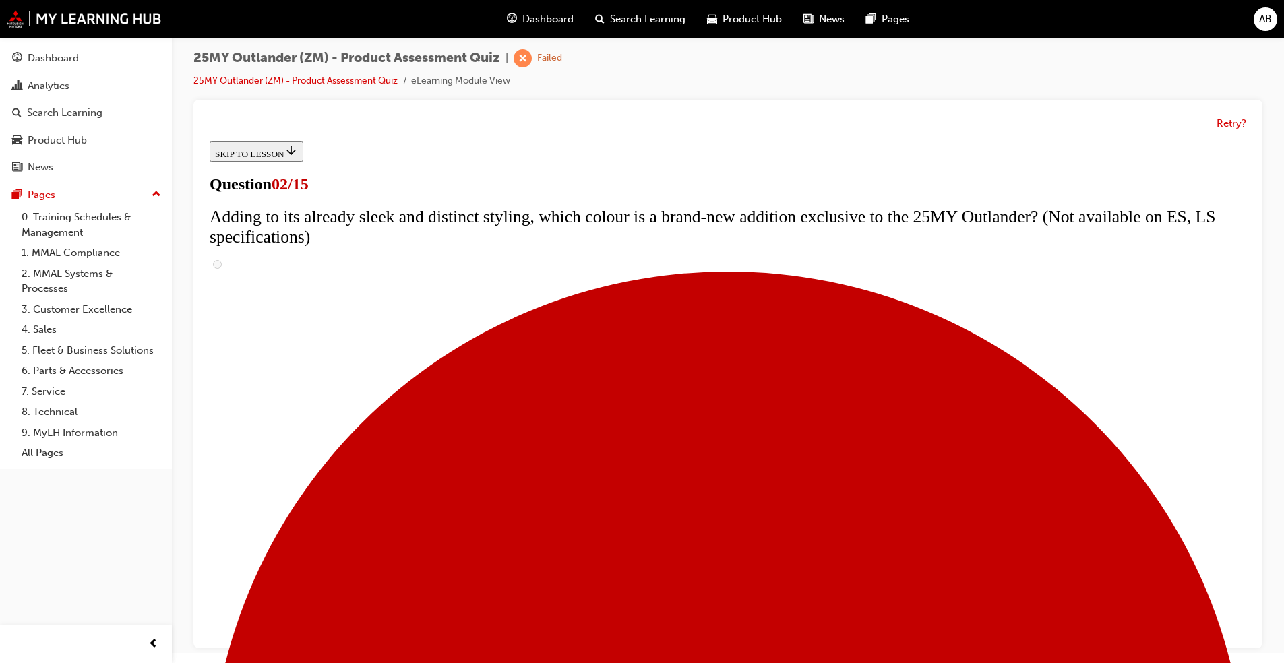
scroll to position [135, 0]
checkbox input "true"
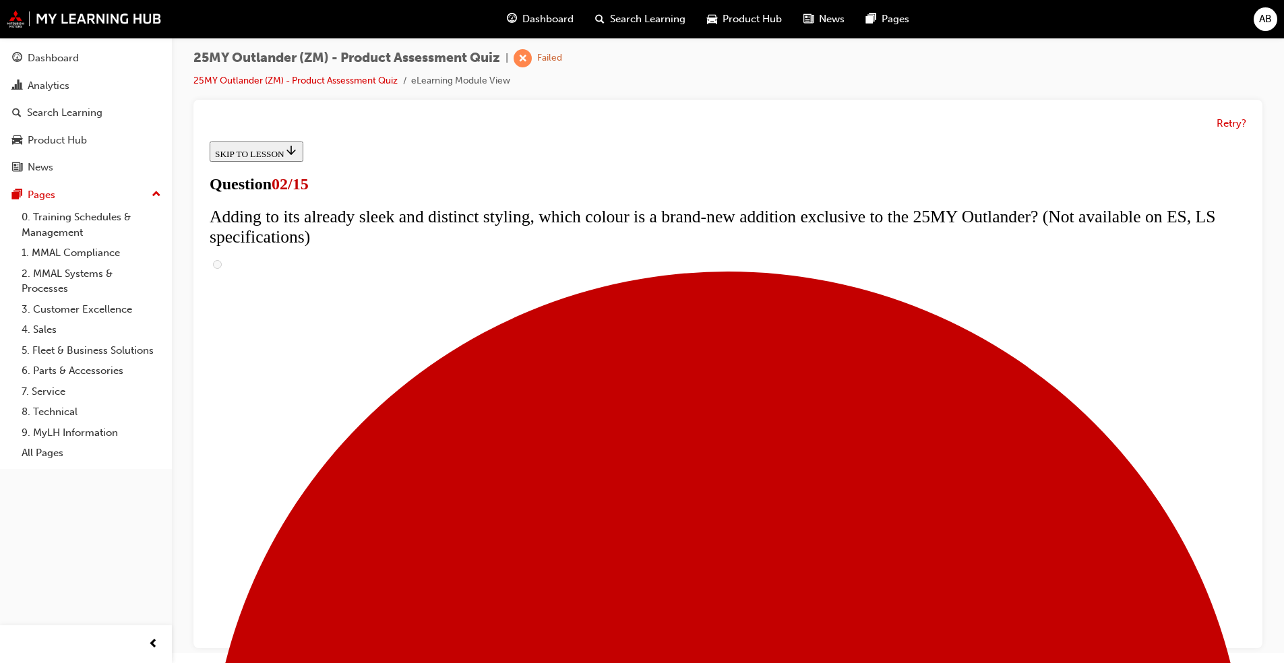
checkbox input "true"
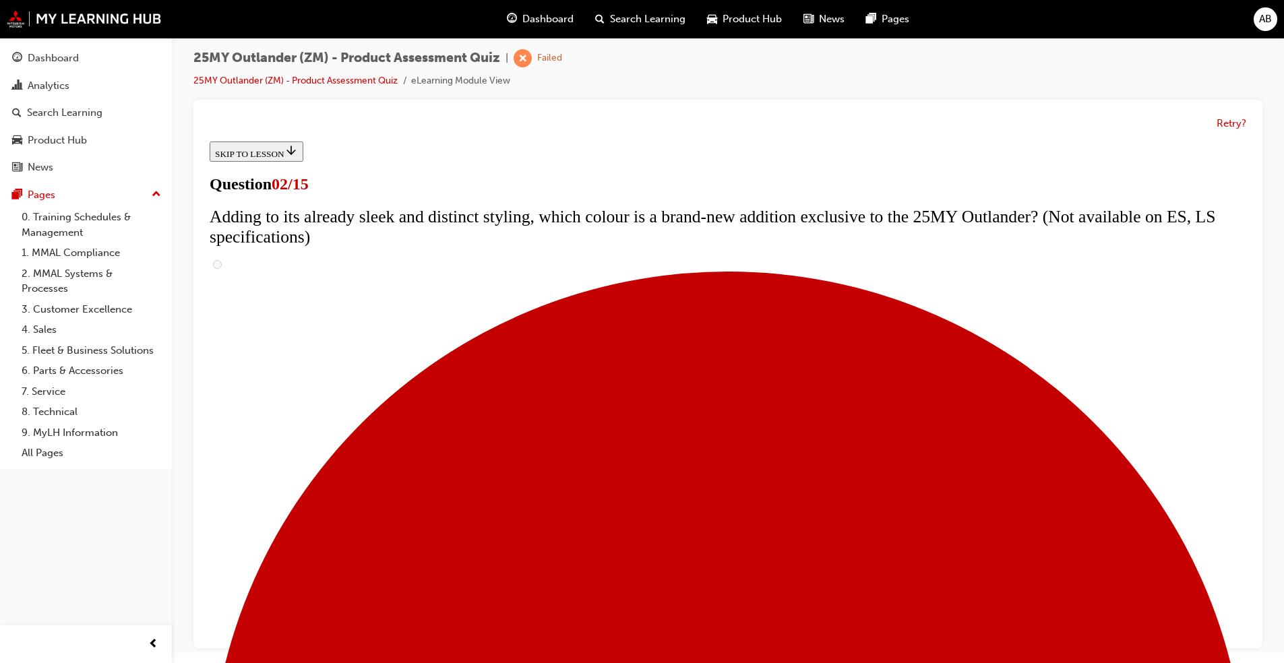
checkbox input "false"
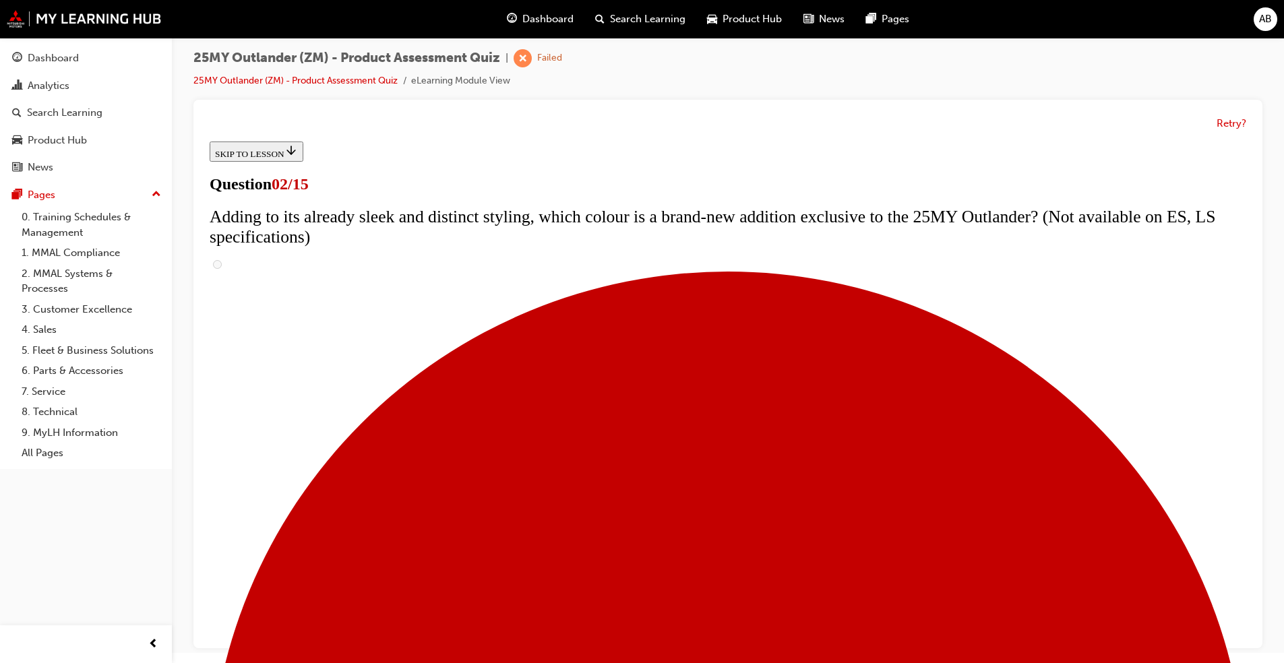
checkbox input "true"
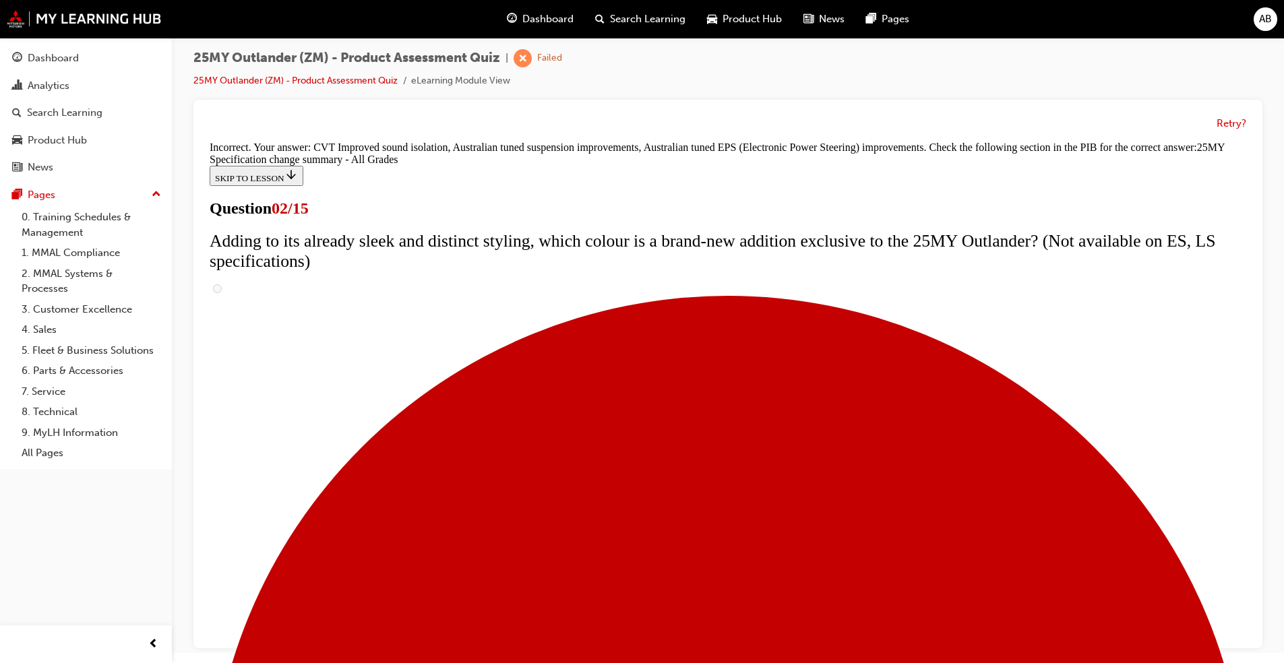
scroll to position [412, 0]
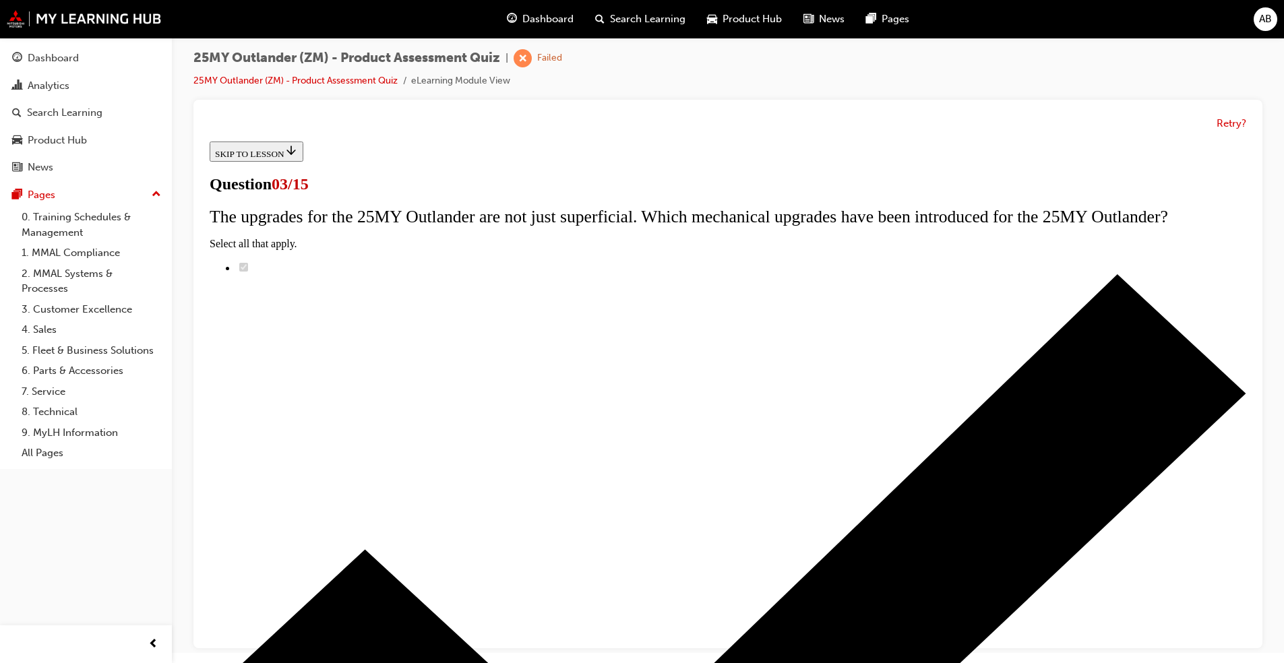
radio input "true"
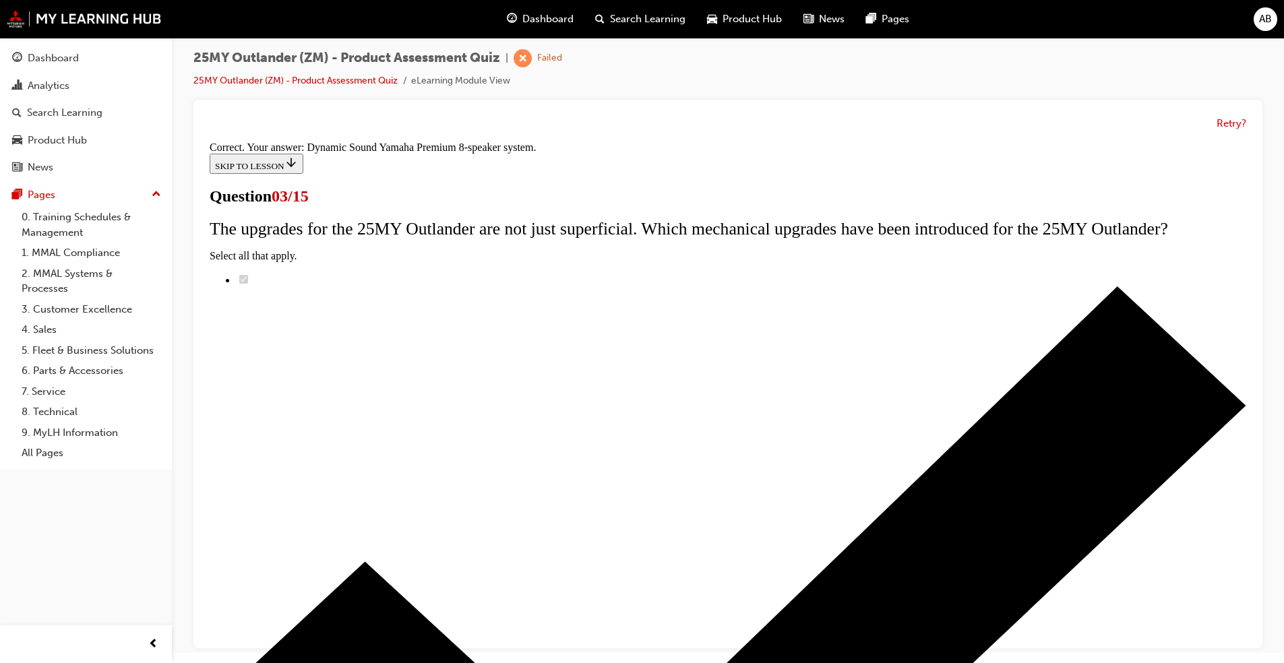
scroll to position [176, 0]
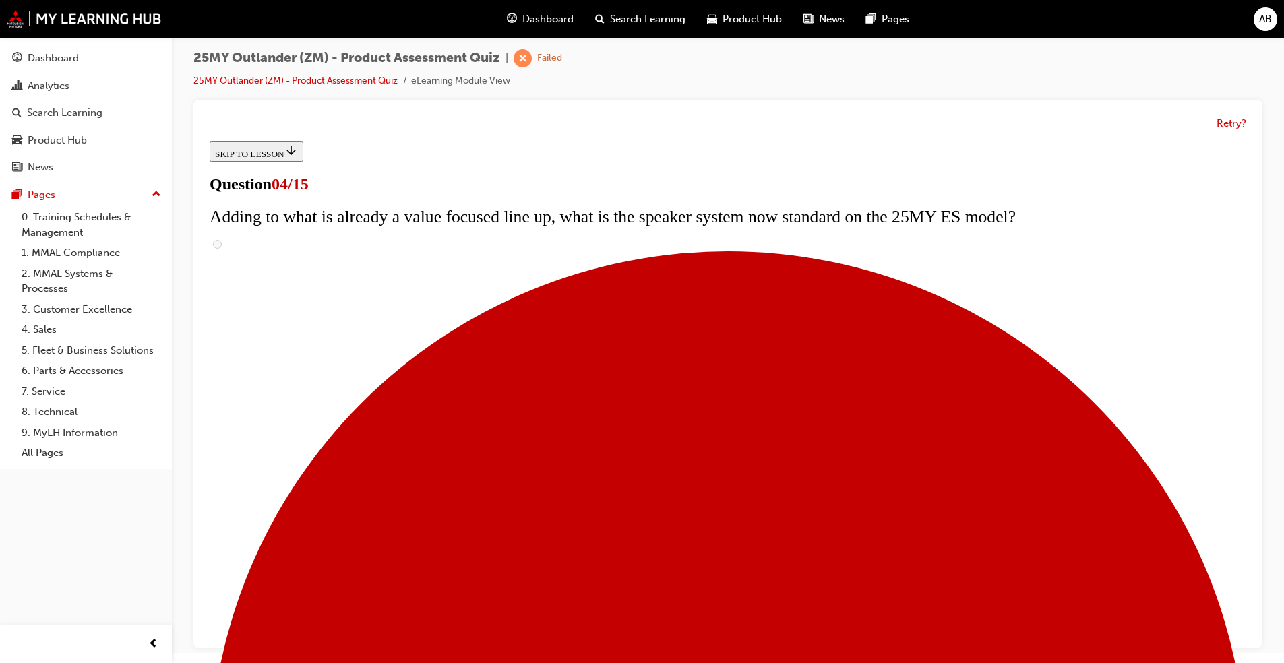
drag, startPoint x: 605, startPoint y: 334, endPoint x: 826, endPoint y: 336, distance: 221.1
drag, startPoint x: 826, startPoint y: 336, endPoint x: 946, endPoint y: 366, distance: 123.6
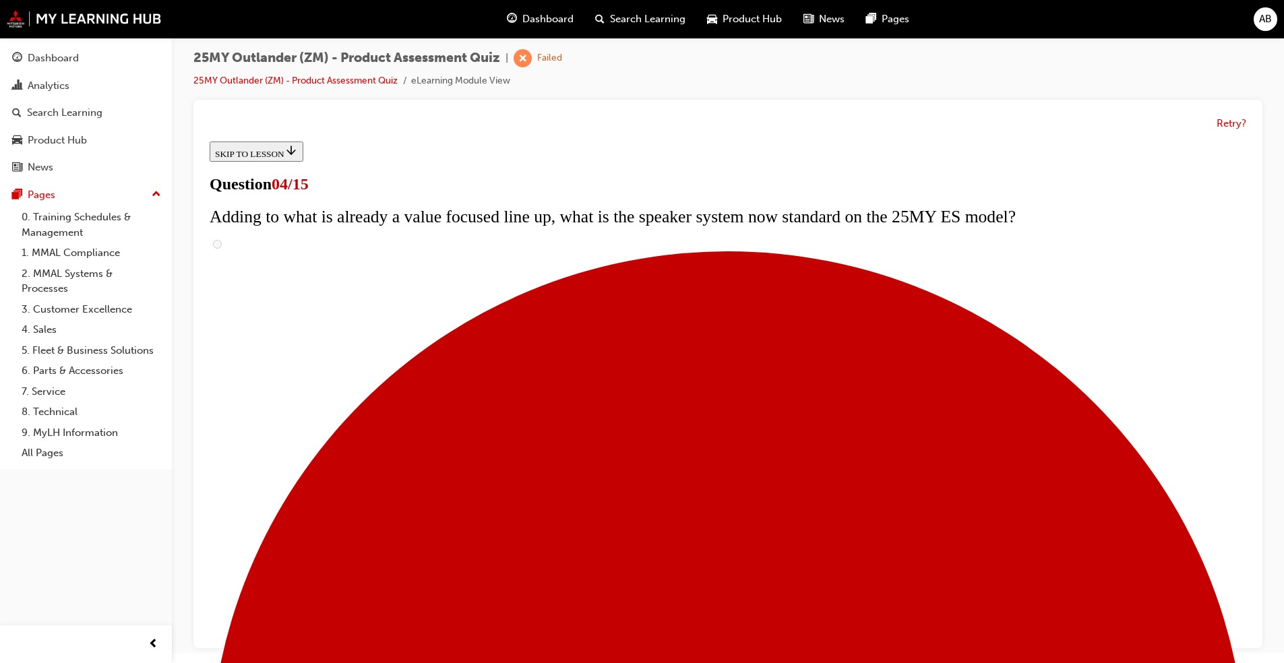
checkbox input "true"
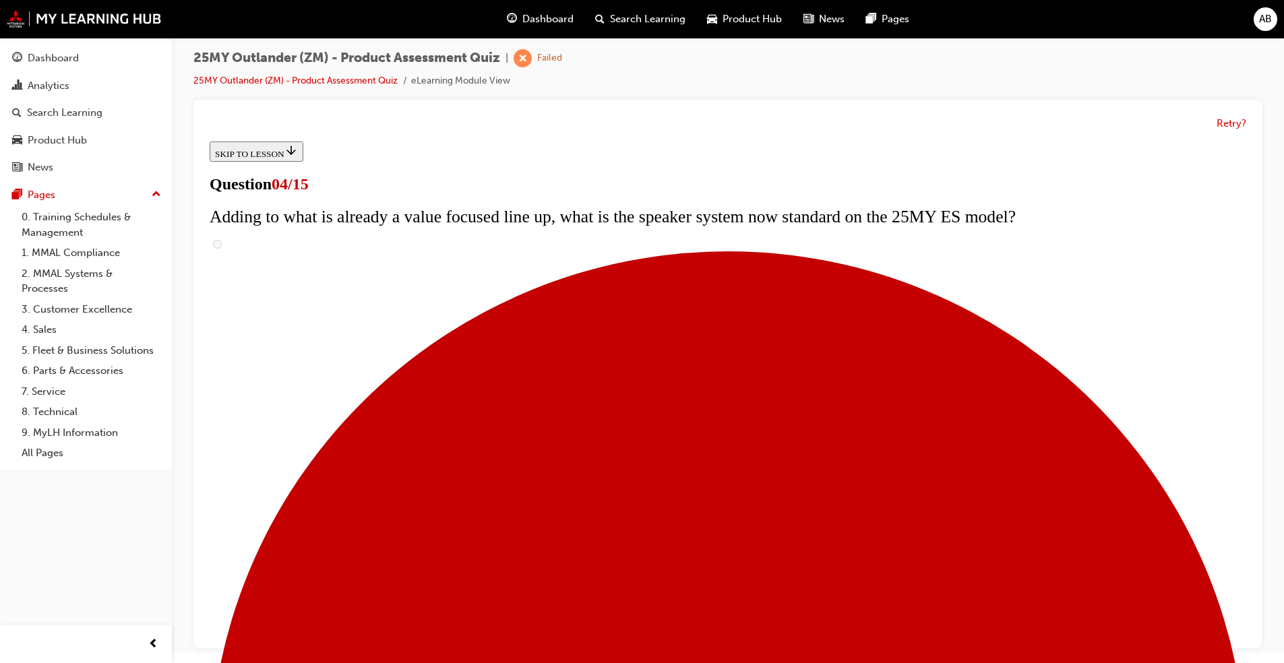
checkbox input "true"
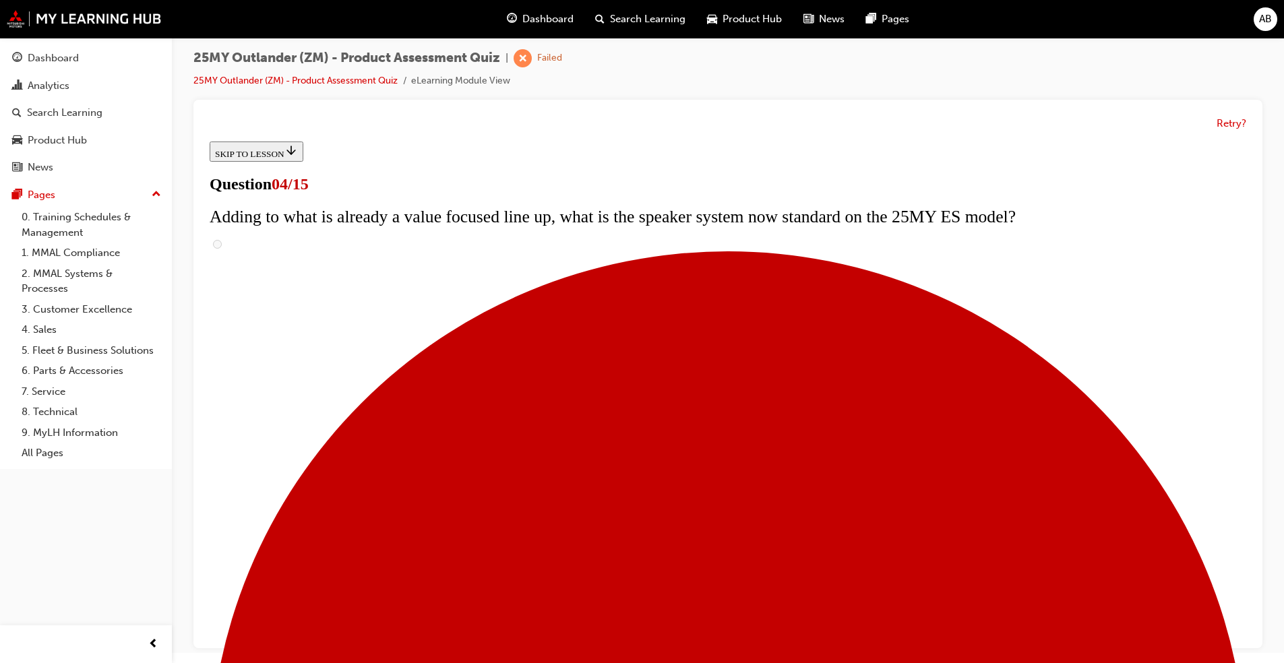
checkbox input "true"
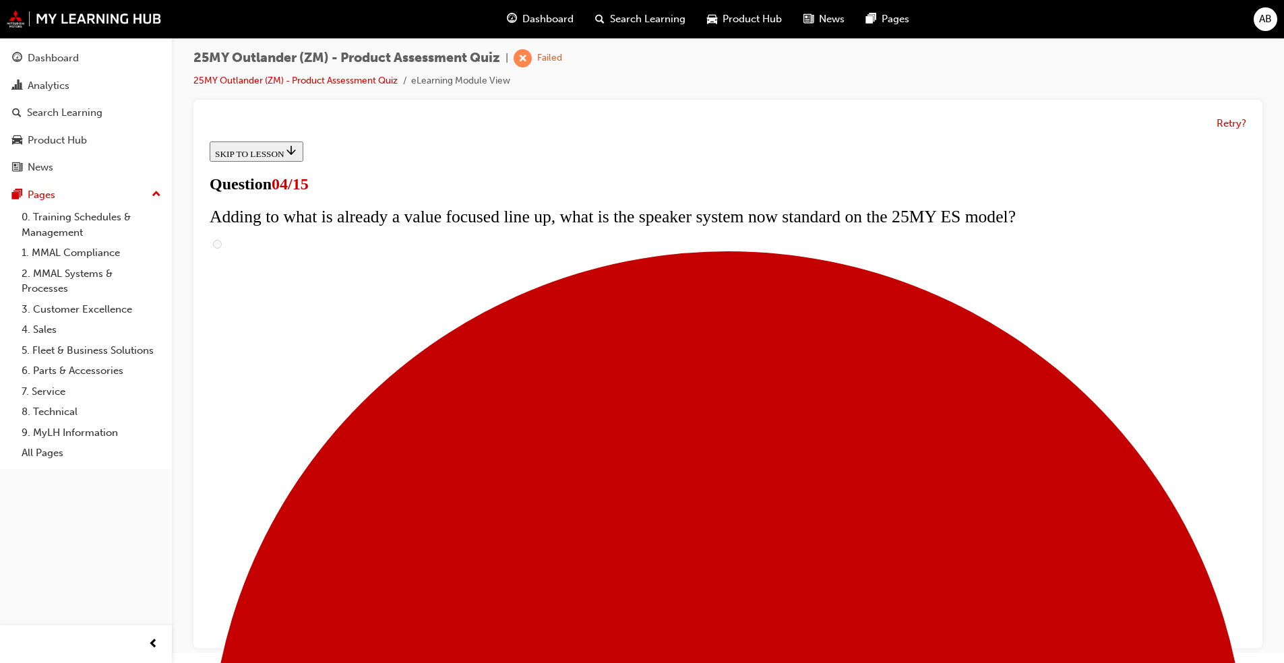
checkbox input "true"
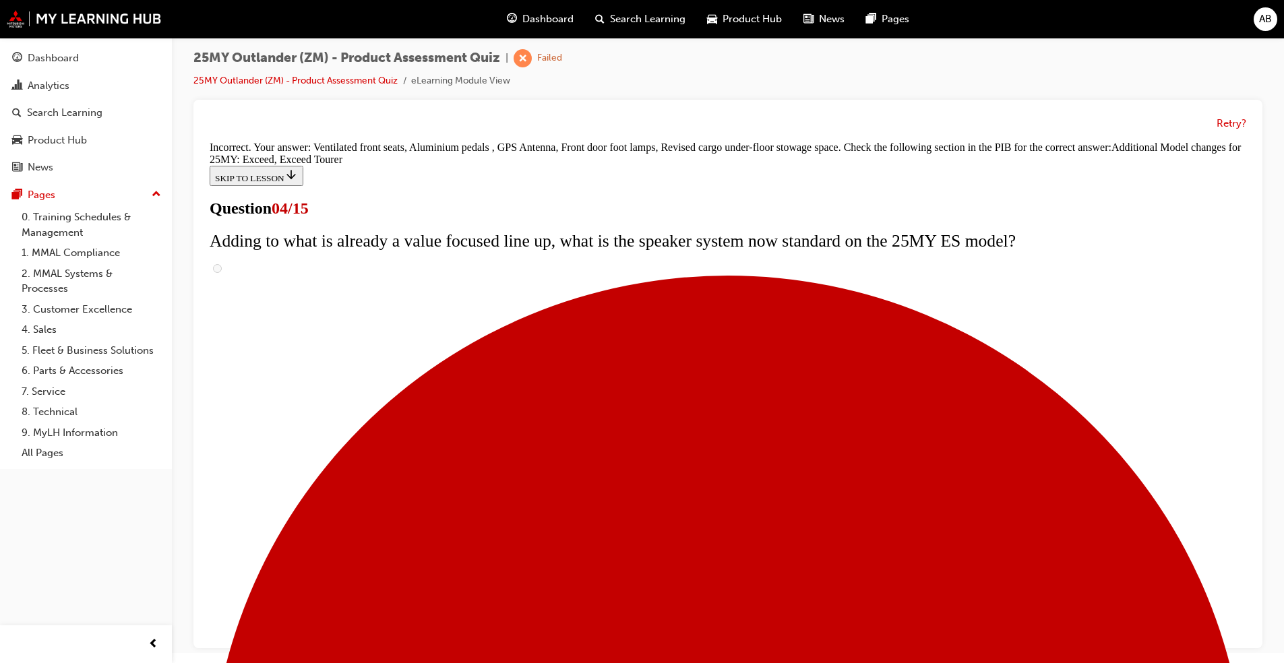
scroll to position [466, 0]
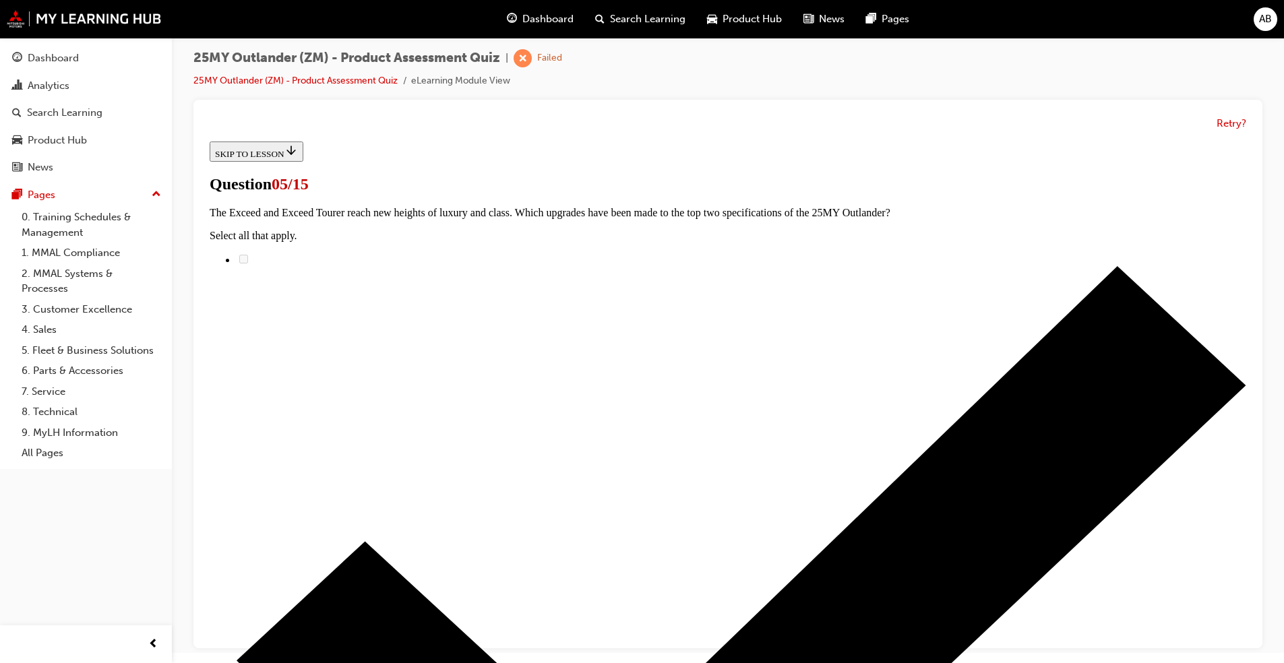
scroll to position [135, 0]
radio input "true"
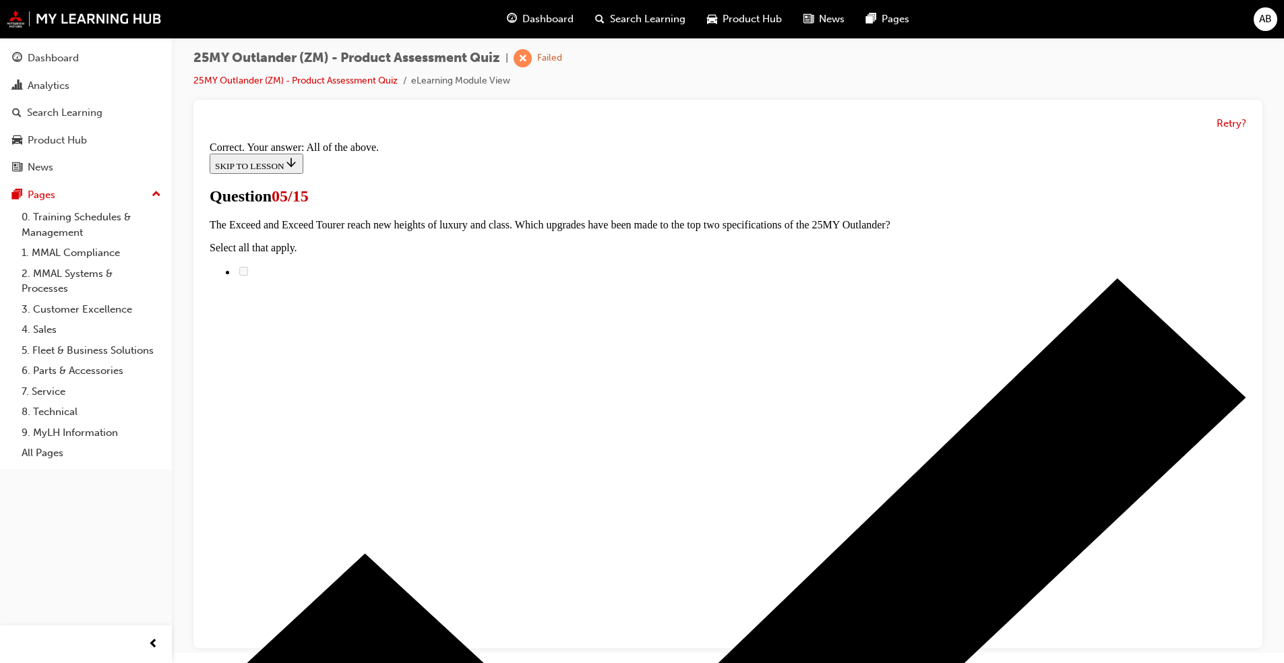
scroll to position [284, 0]
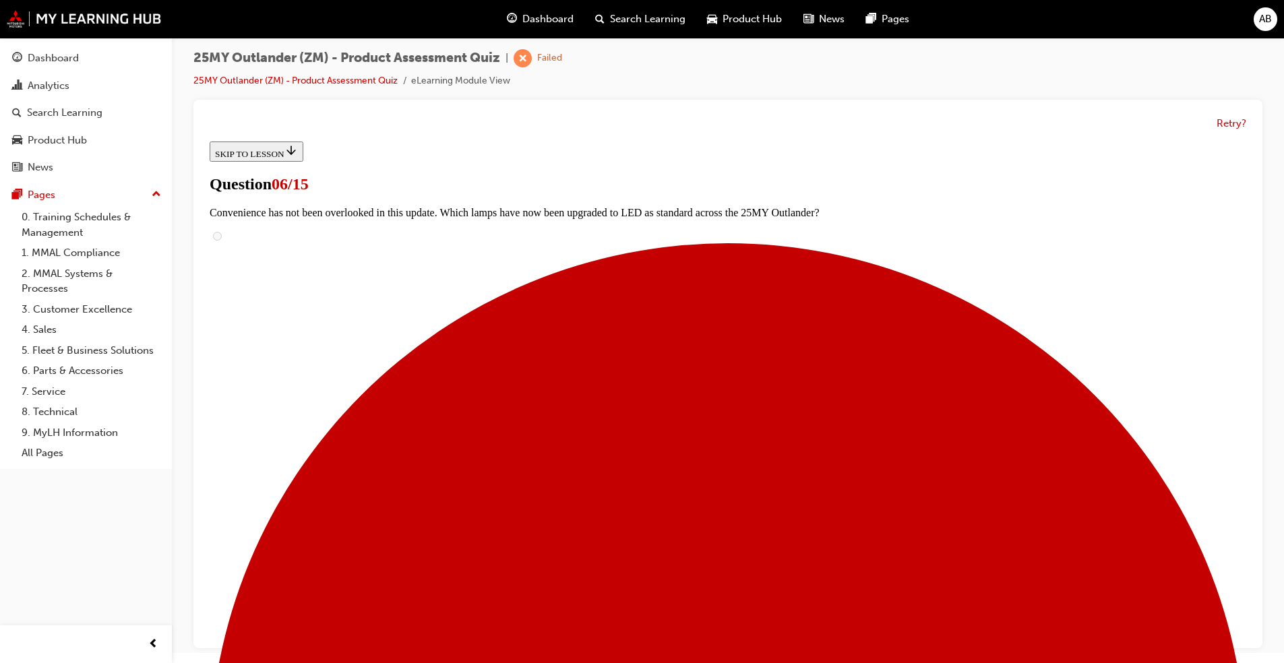
scroll to position [355, 0]
radio input "true"
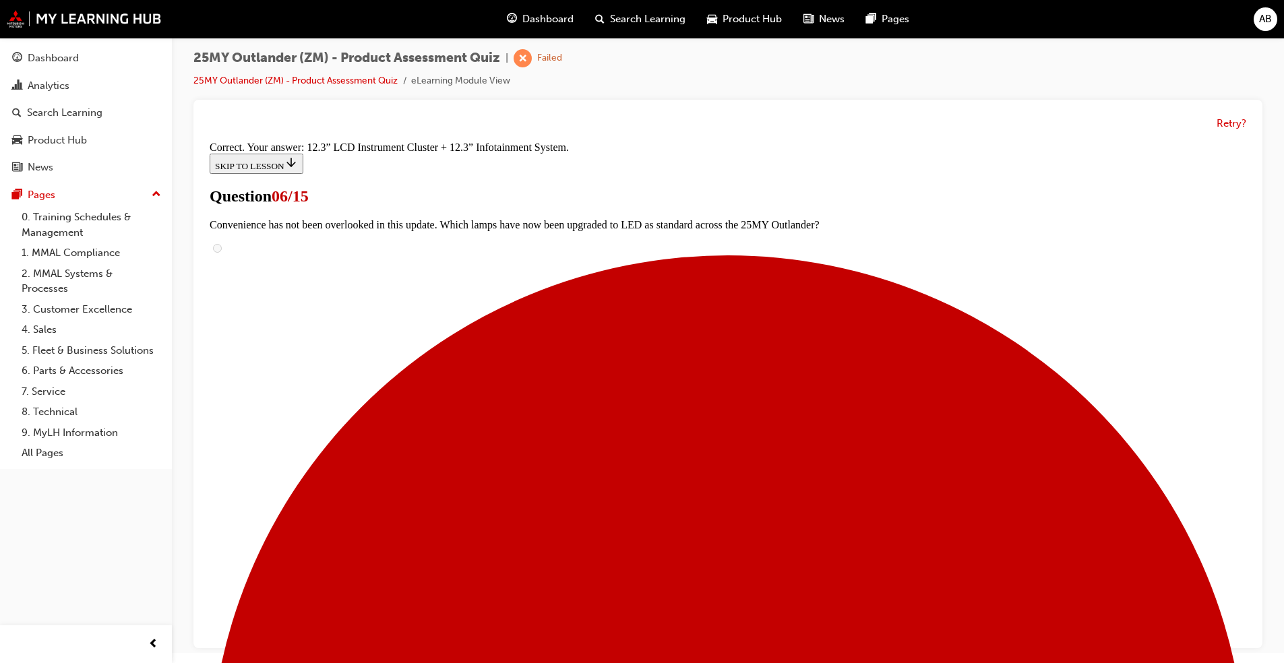
scroll to position [411, 0]
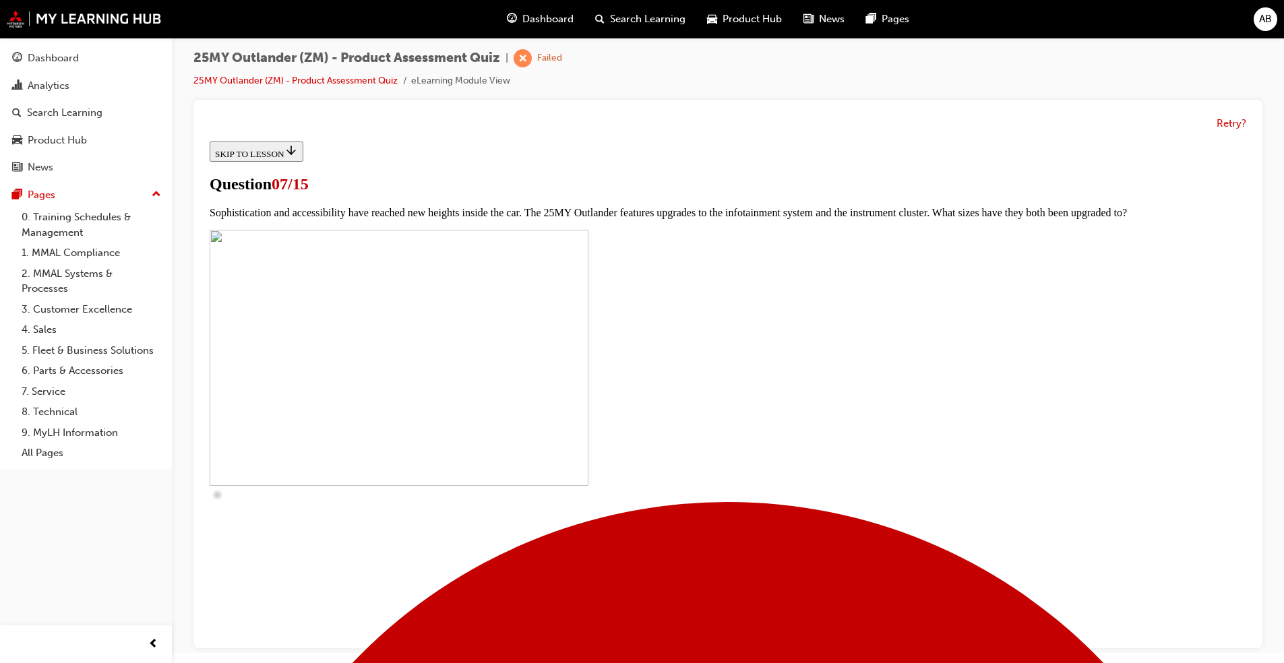
scroll to position [0, 0]
drag, startPoint x: 607, startPoint y: 339, endPoint x: 802, endPoint y: 339, distance: 194.8
drag, startPoint x: 802, startPoint y: 339, endPoint x: 870, endPoint y: 381, distance: 79.9
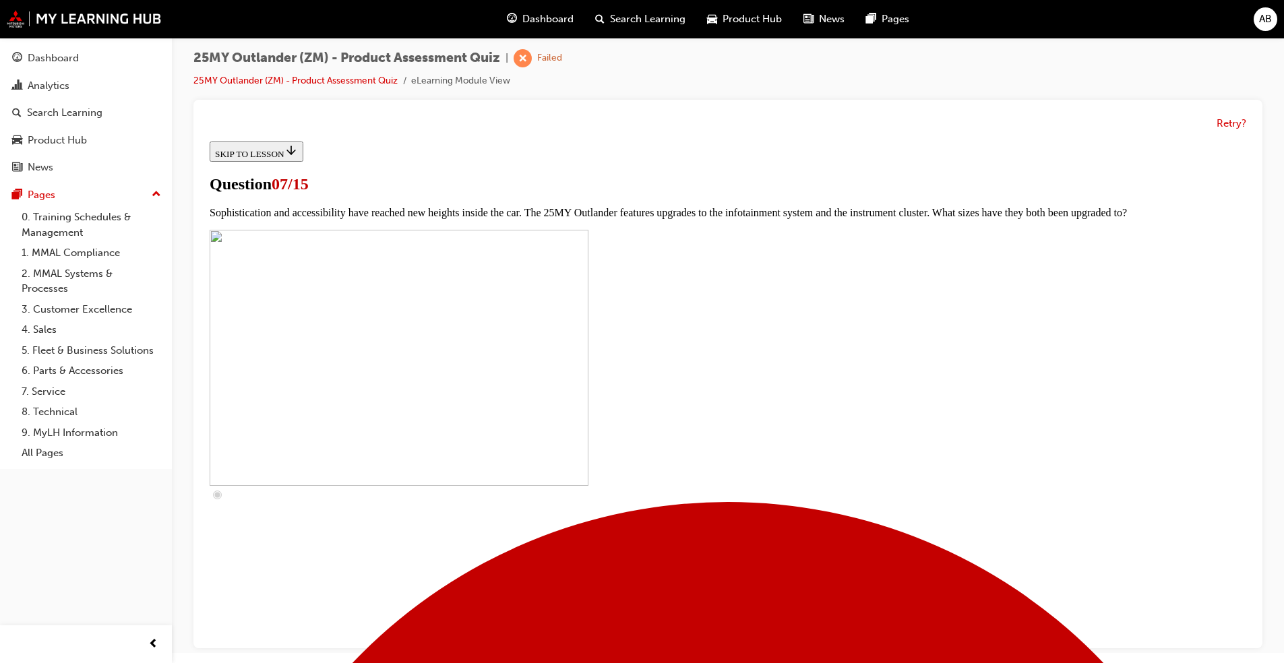
scroll to position [270, 0]
checkbox input "true"
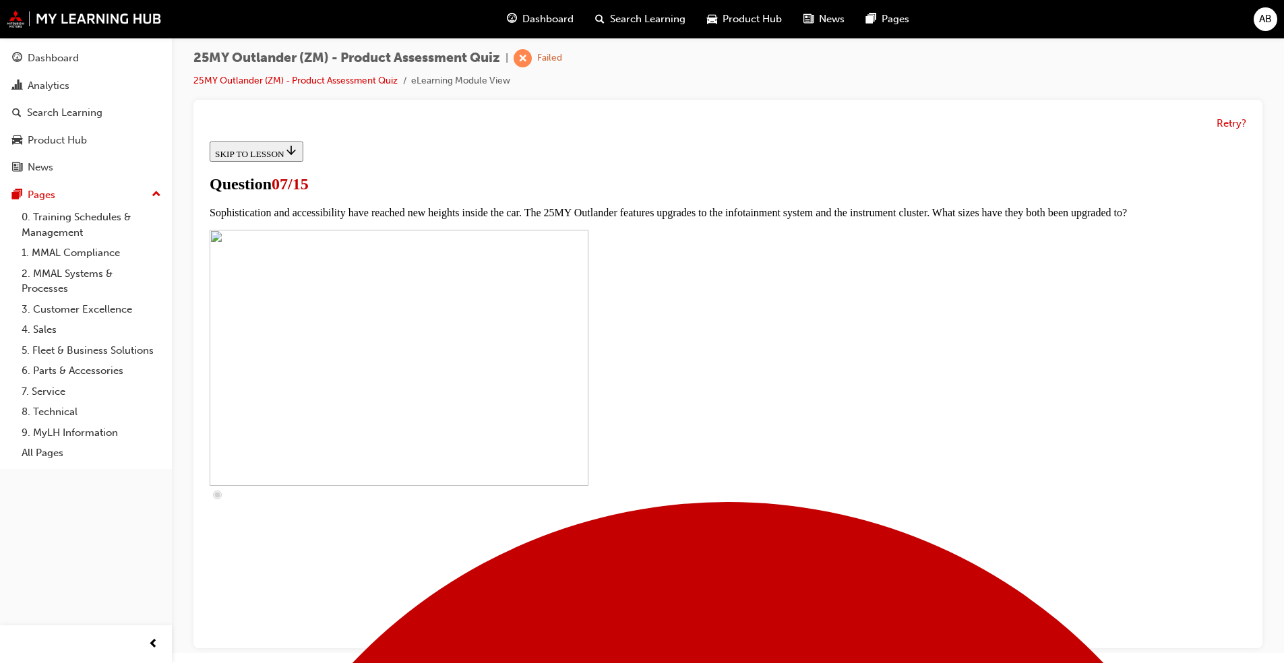
checkbox input "true"
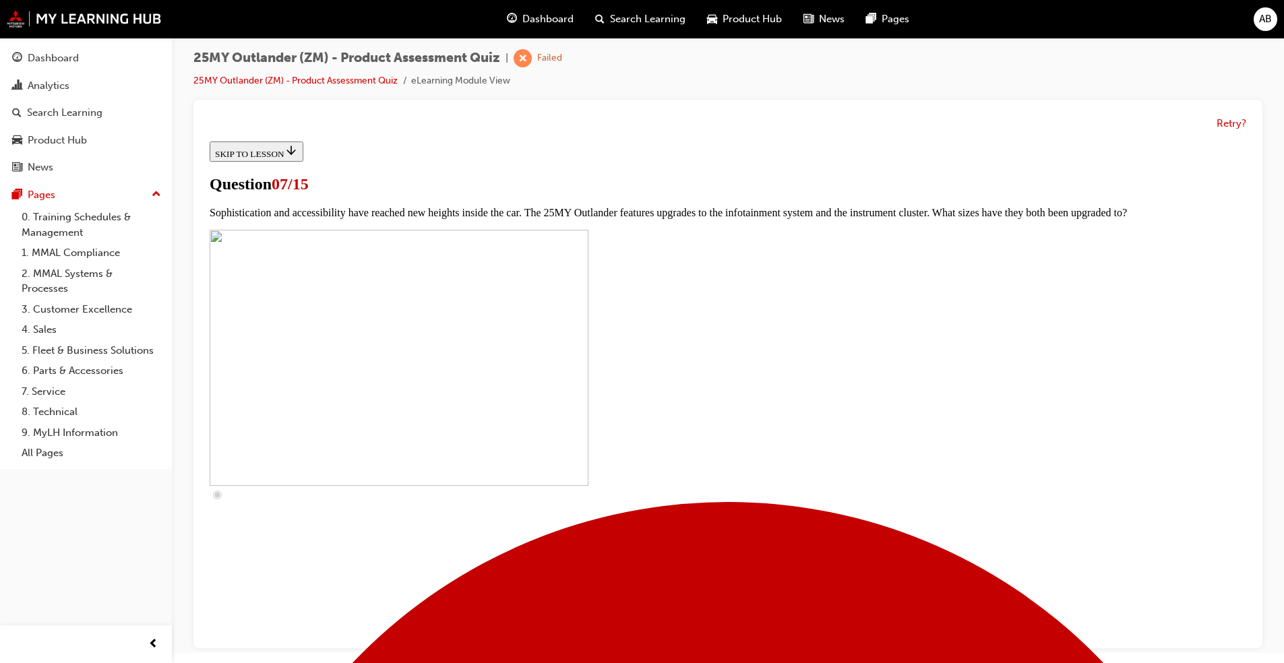
checkbox input "true"
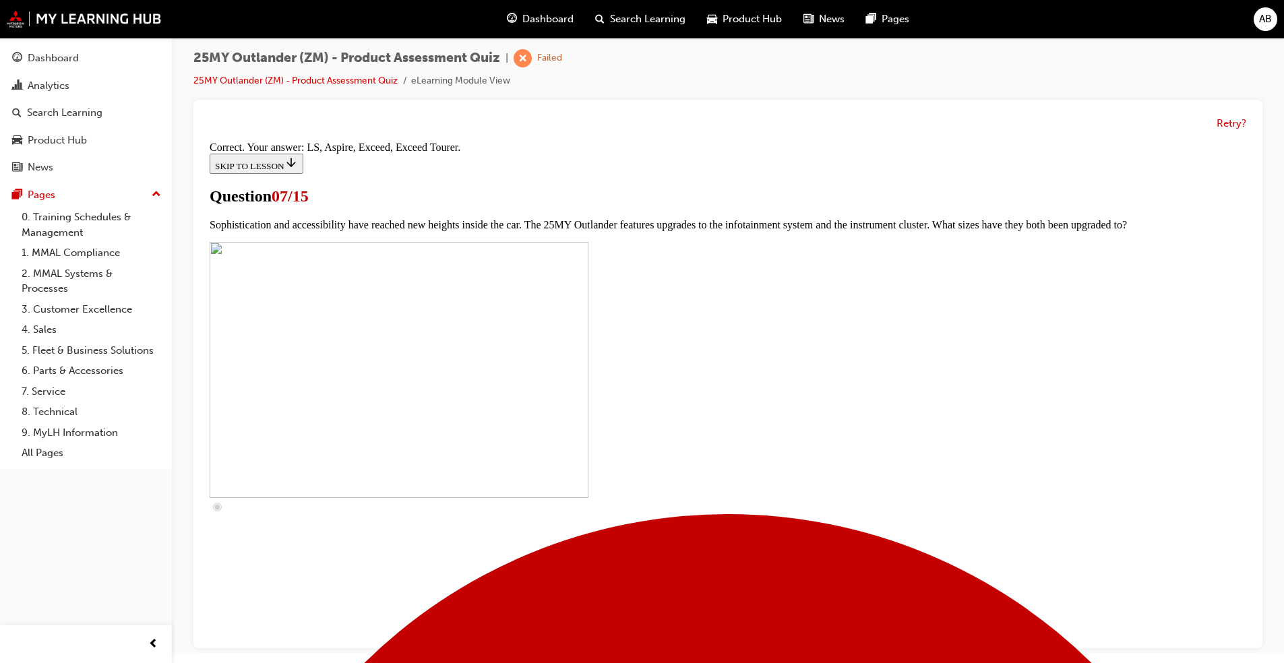
scroll to position [565, 0]
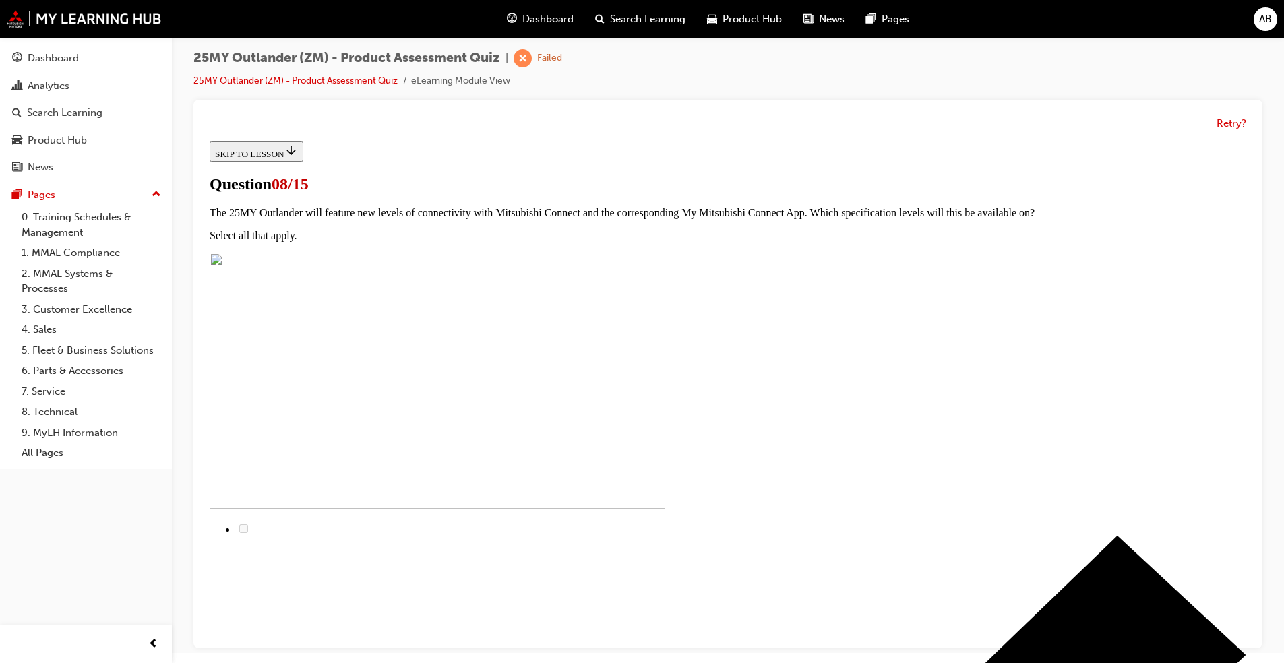
scroll to position [108, 0]
drag, startPoint x: 615, startPoint y: 230, endPoint x: 929, endPoint y: 228, distance: 314.1
drag, startPoint x: 512, startPoint y: 255, endPoint x: 745, endPoint y: 259, distance: 232.6
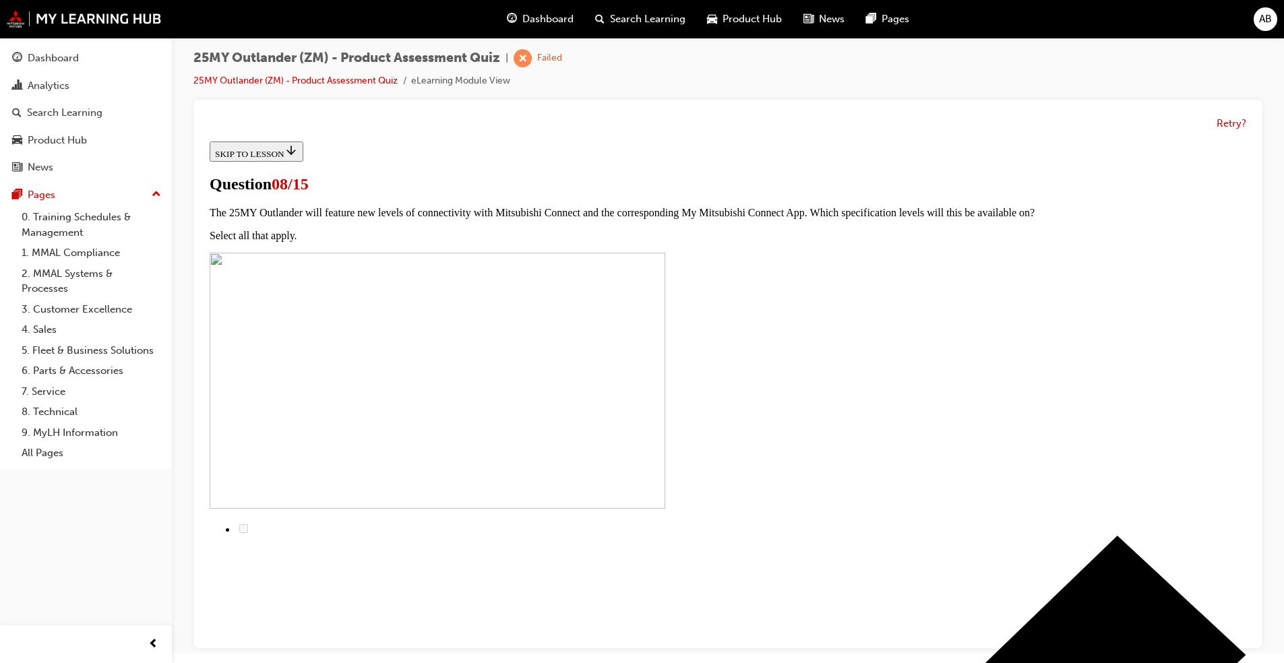
radio input "true"
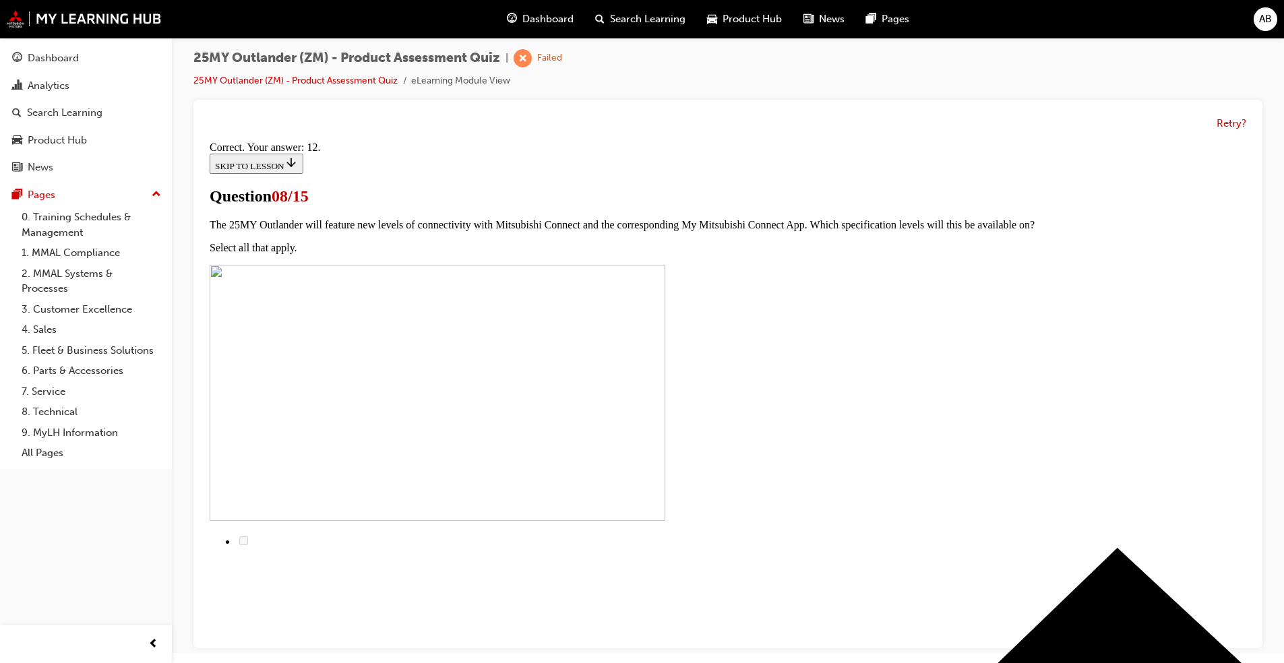
scroll to position [176, 0]
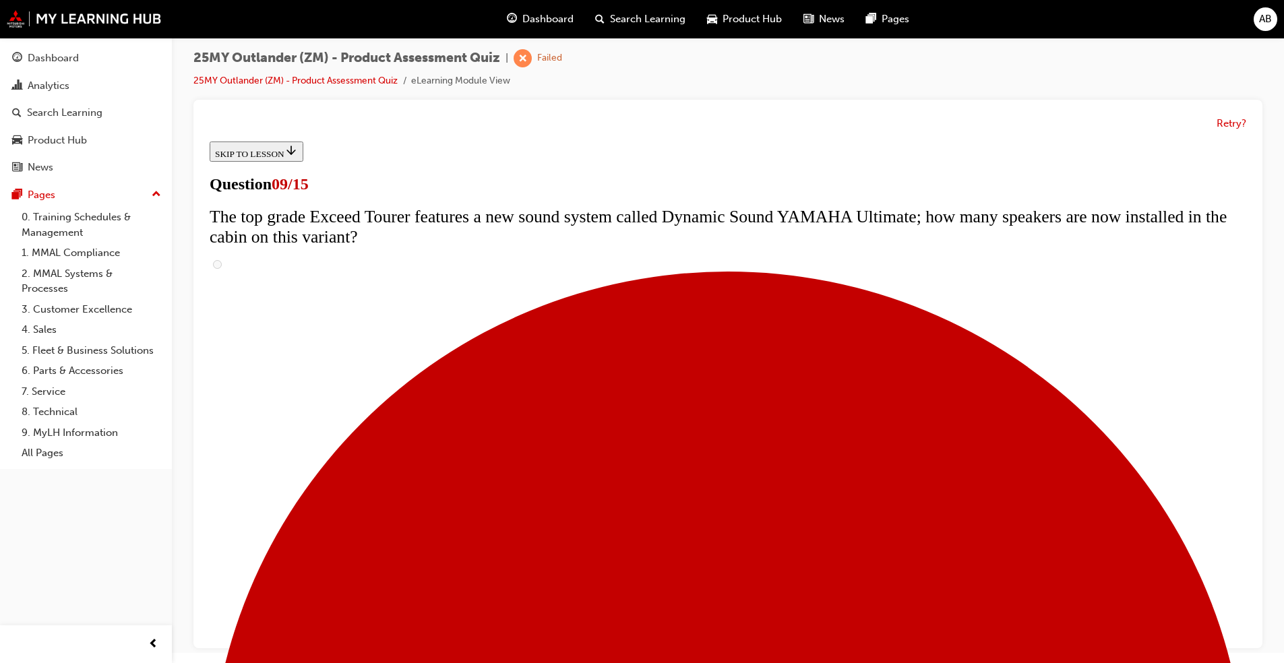
scroll to position [0, 0]
drag, startPoint x: 555, startPoint y: 371, endPoint x: 1084, endPoint y: 361, distance: 528.5
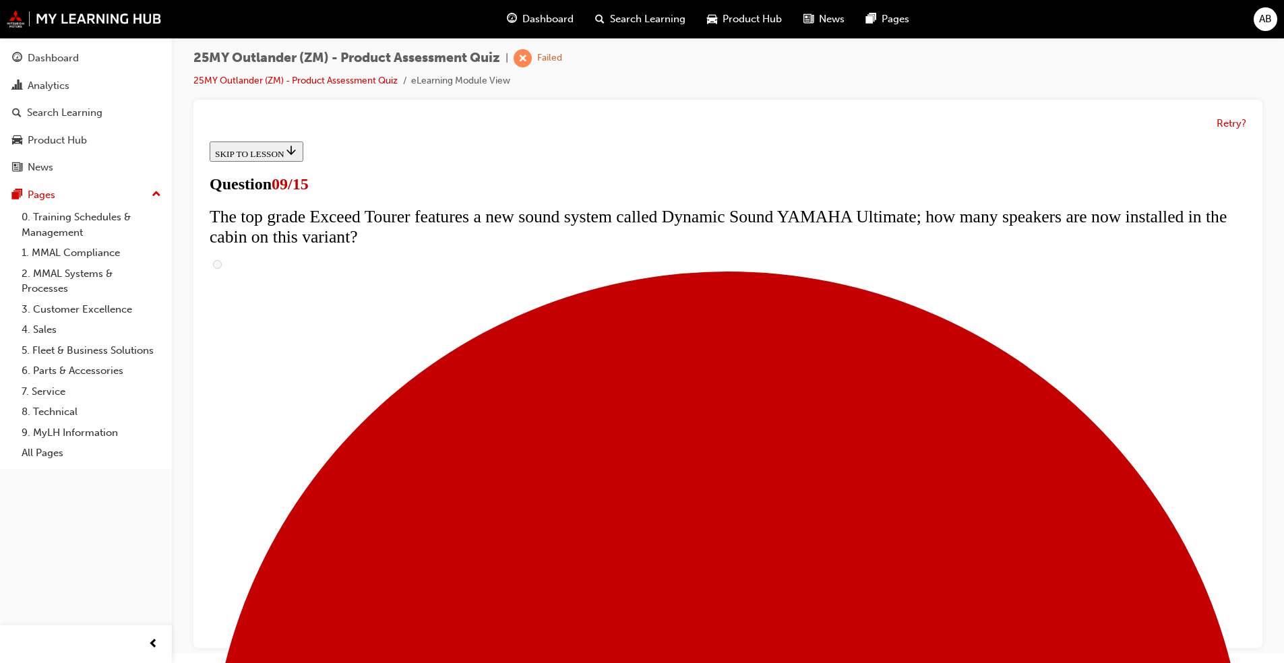
radio input "true"
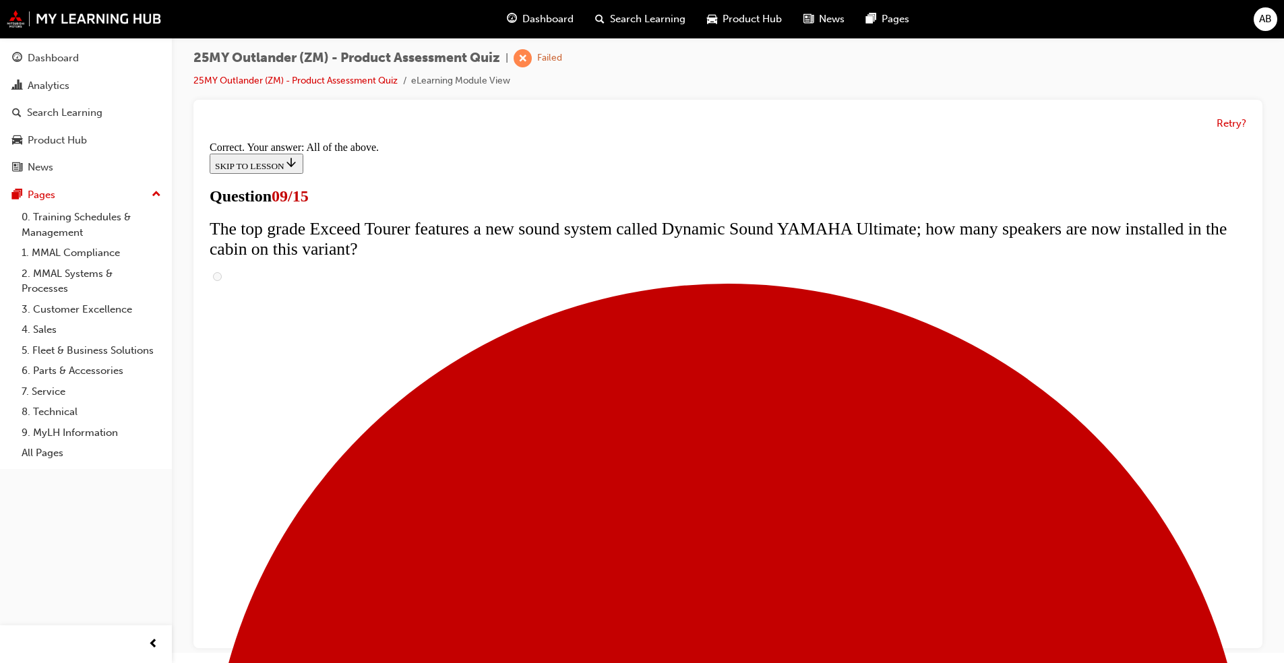
scroll to position [658, 0]
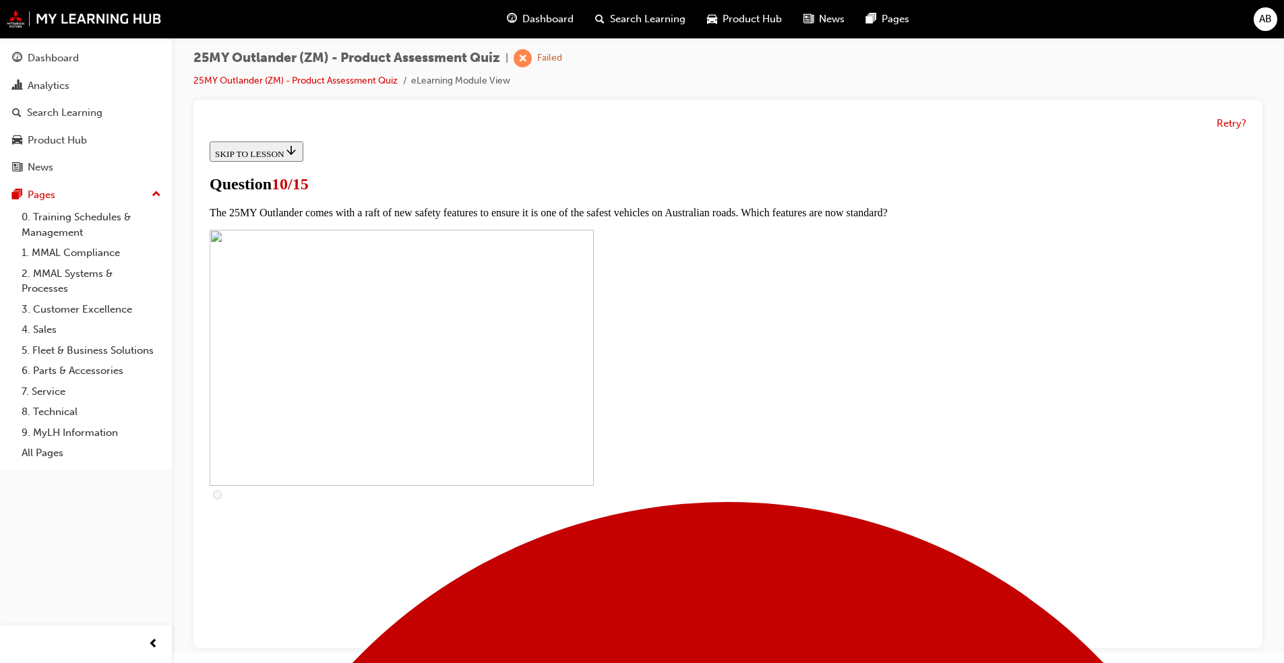
scroll to position [135, 0]
checkbox input "true"
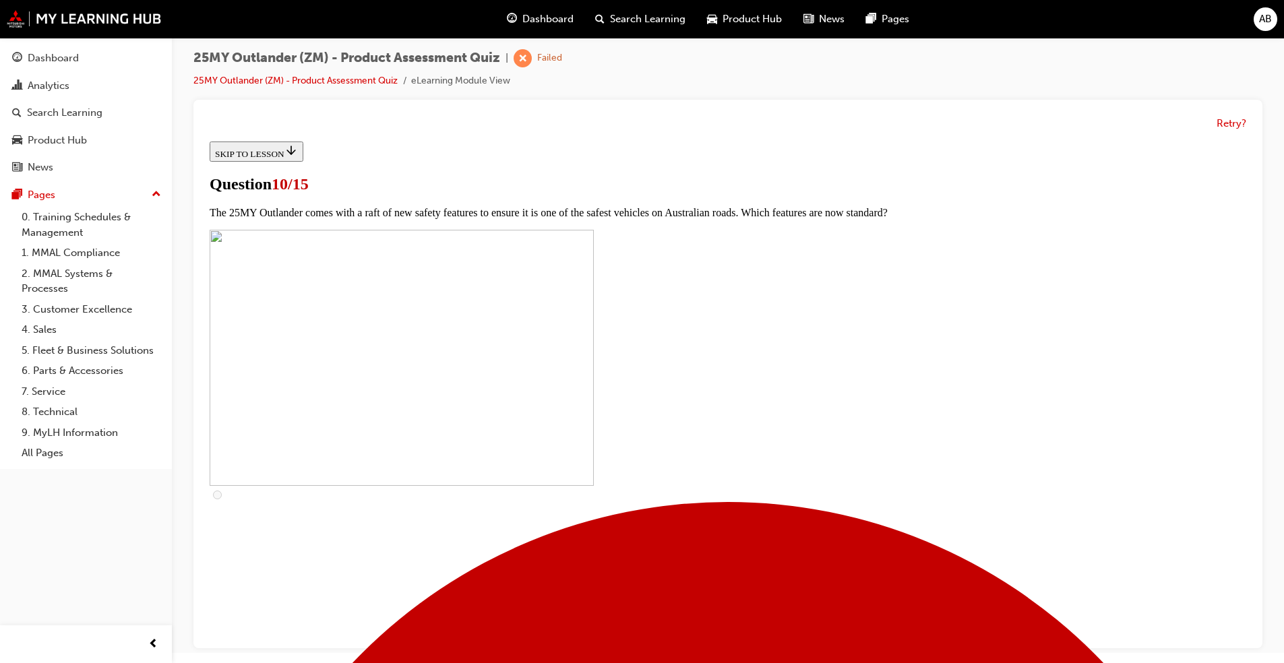
checkbox input "true"
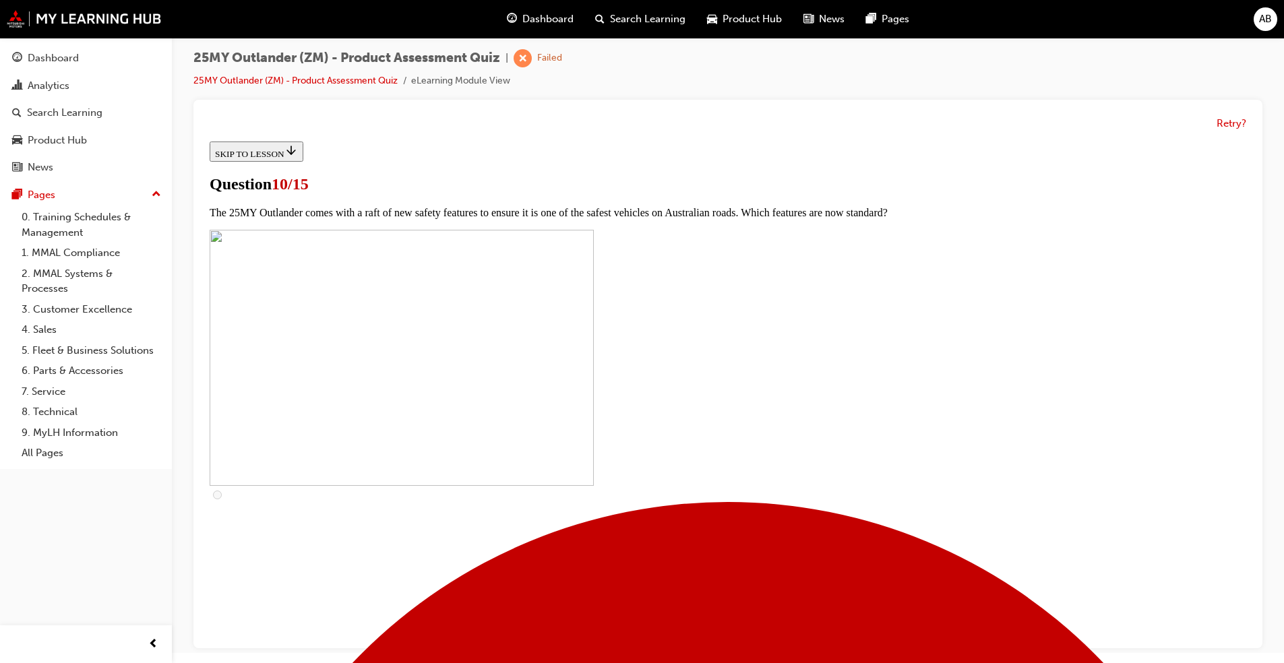
checkbox input "true"
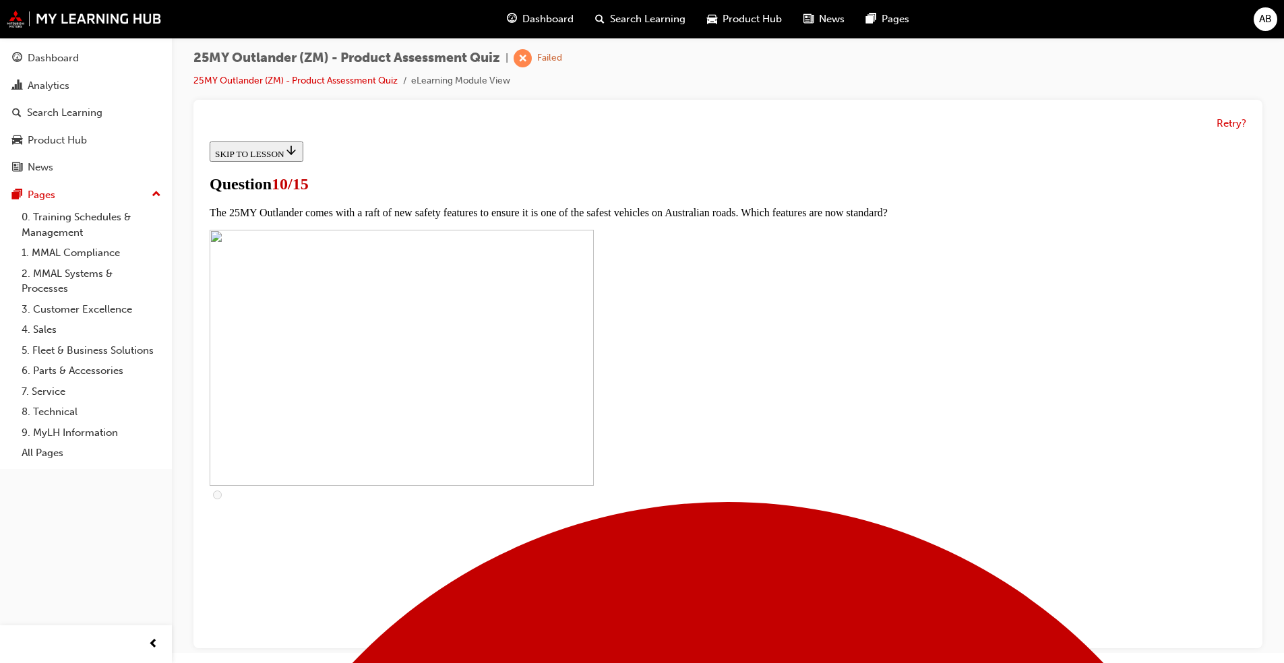
checkbox input "true"
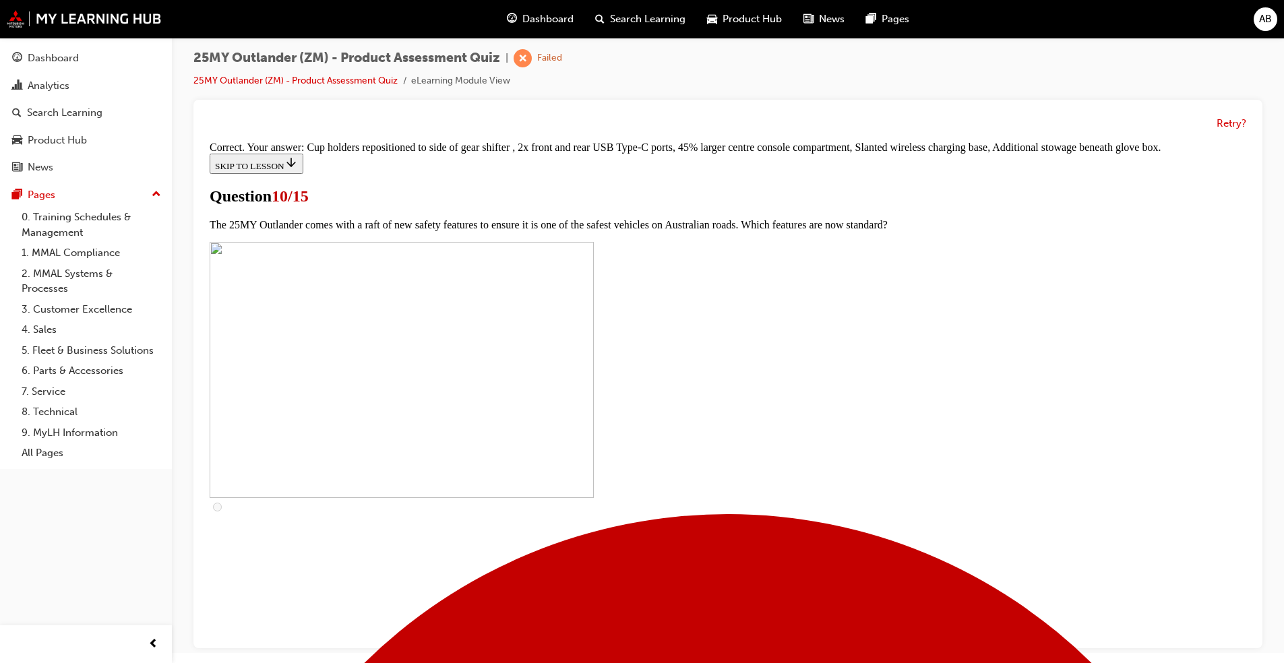
scroll to position [532, 0]
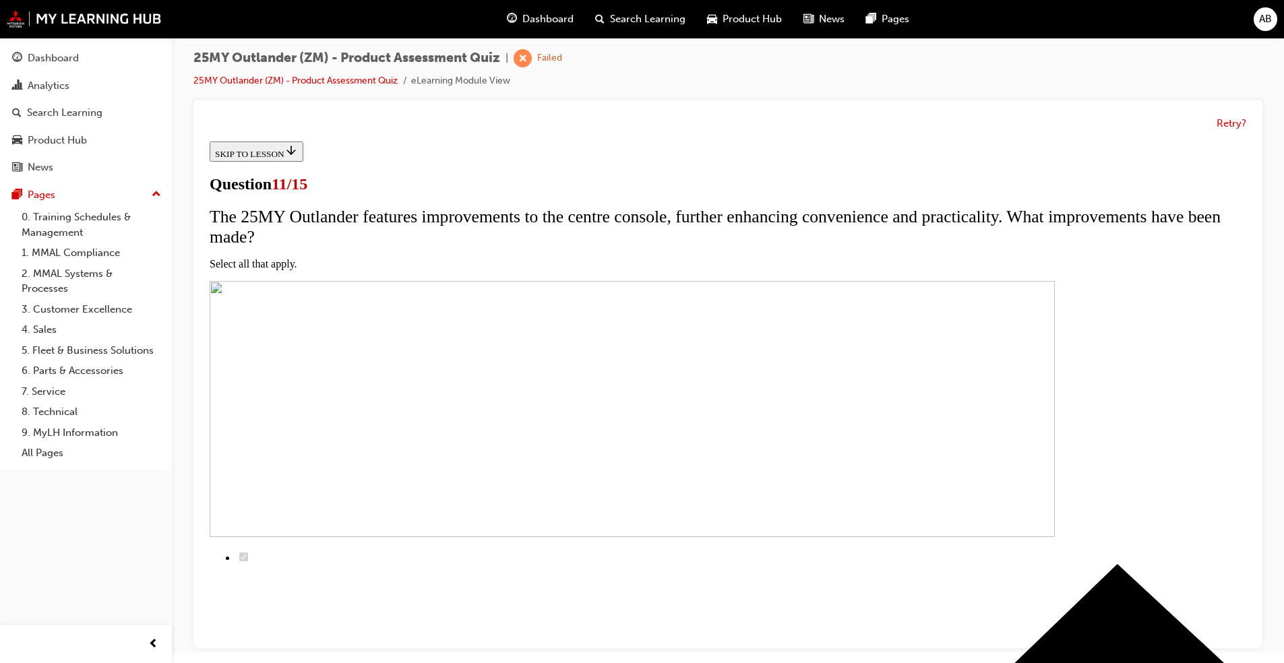
scroll to position [233, 0]
checkbox input "true"
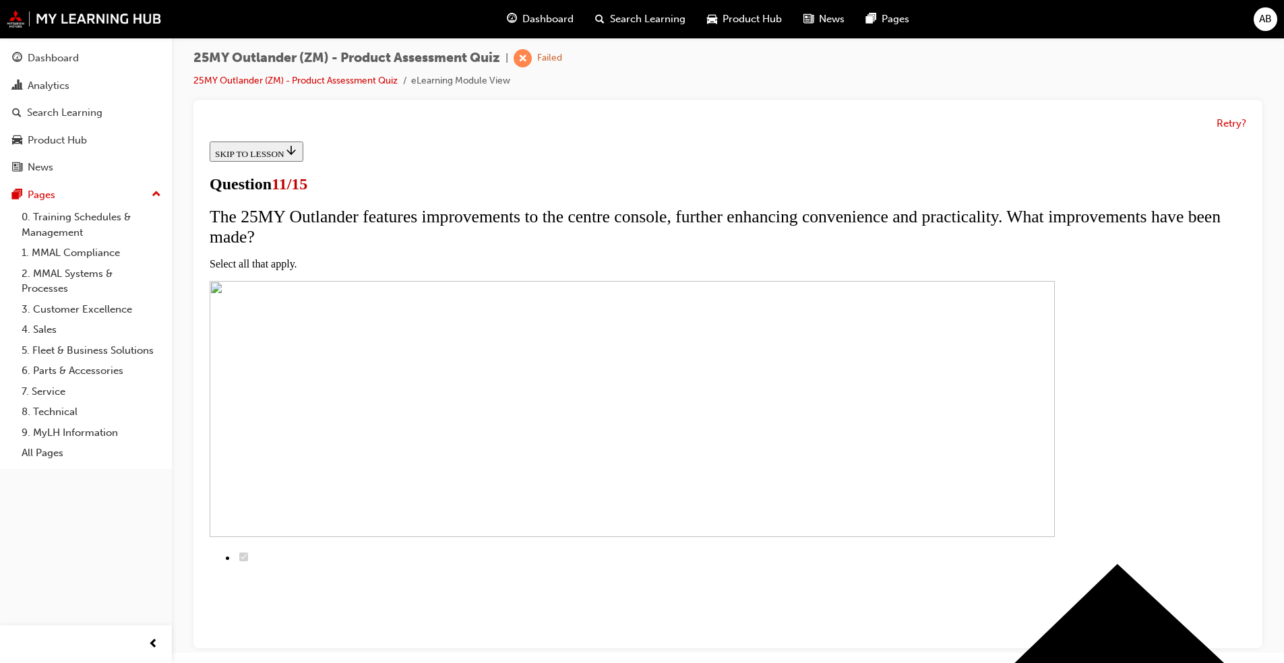
checkbox input "true"
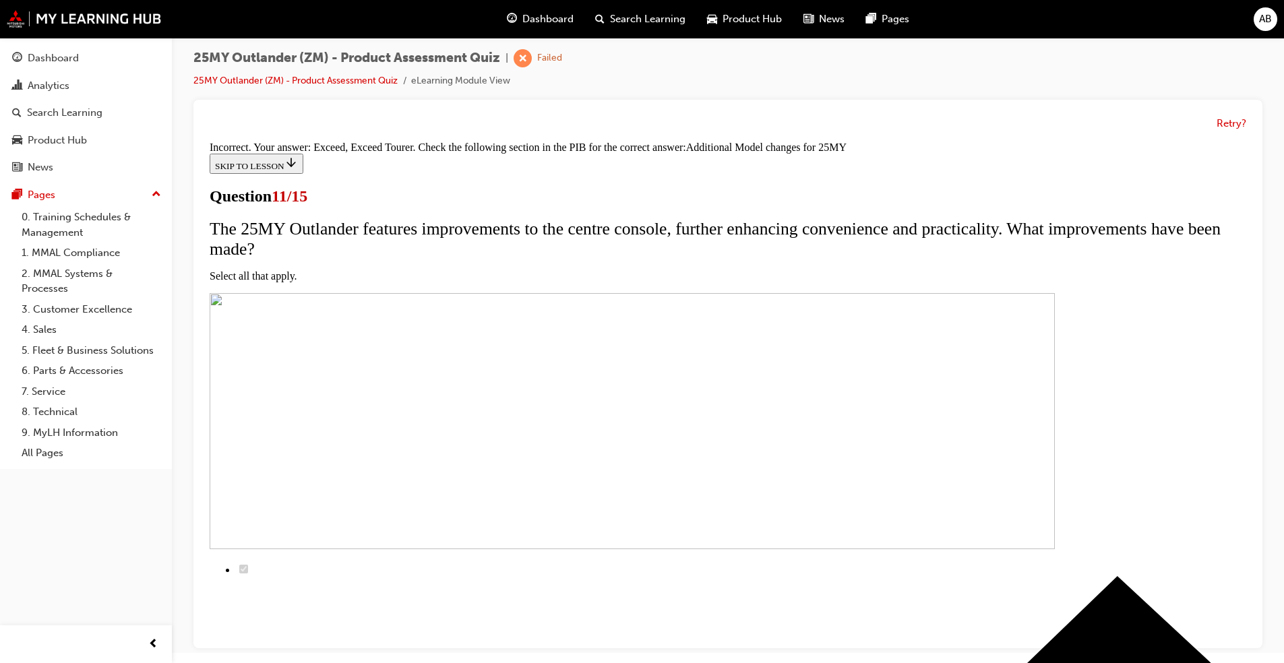
scroll to position [359, 0]
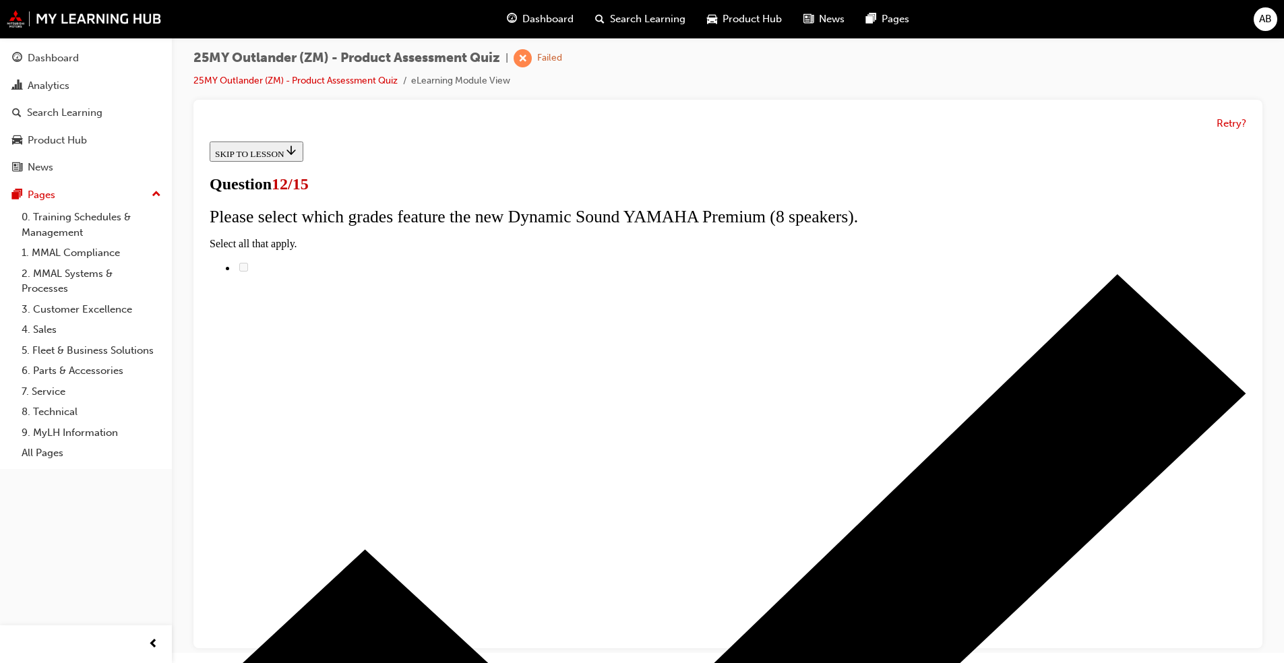
scroll to position [71, 0]
drag, startPoint x: 549, startPoint y: 313, endPoint x: 789, endPoint y: 305, distance: 239.4
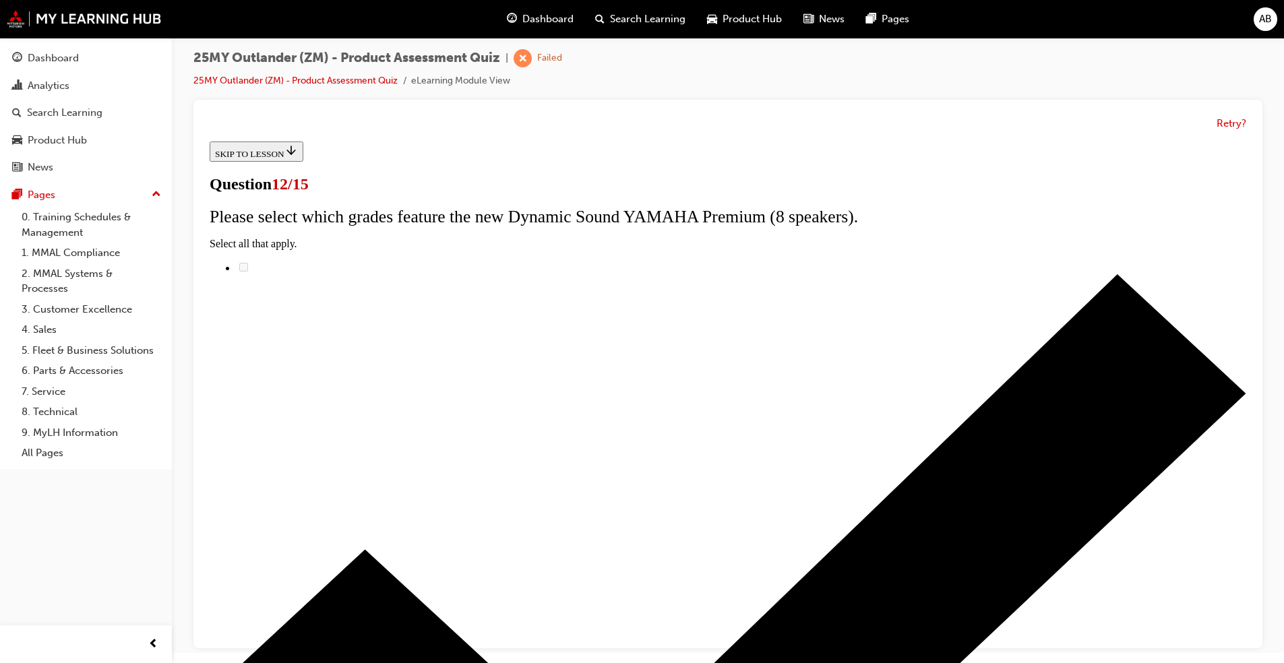
radio input "true"
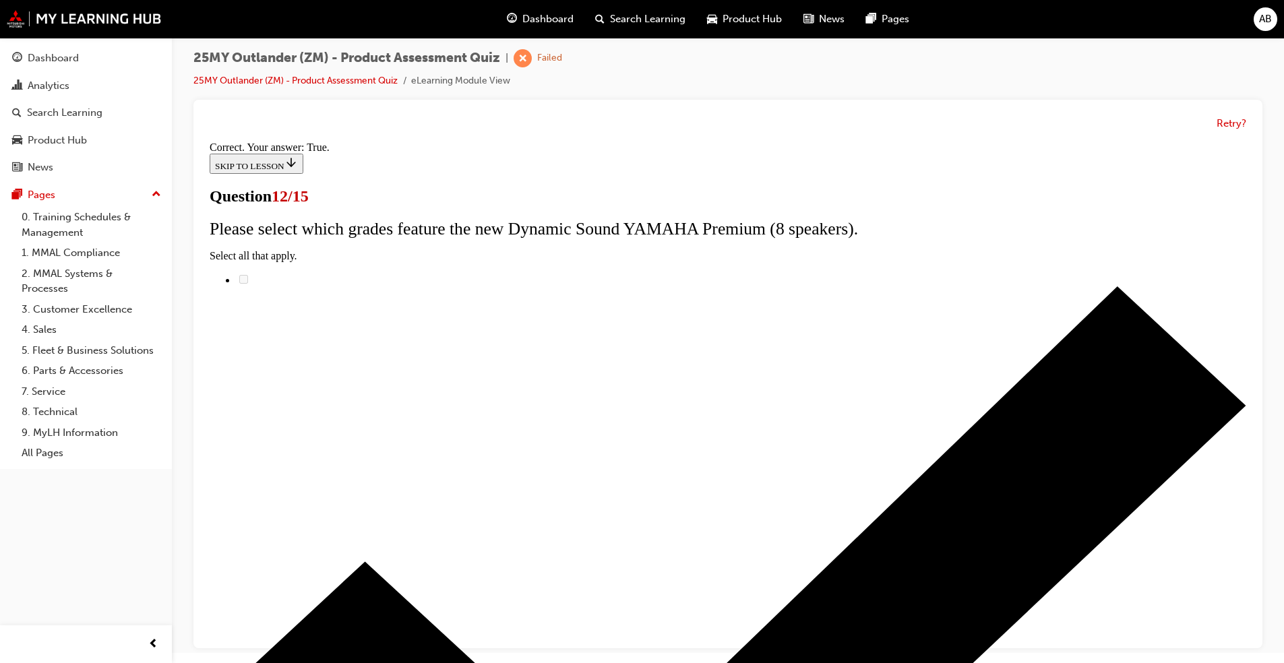
scroll to position [114, 0]
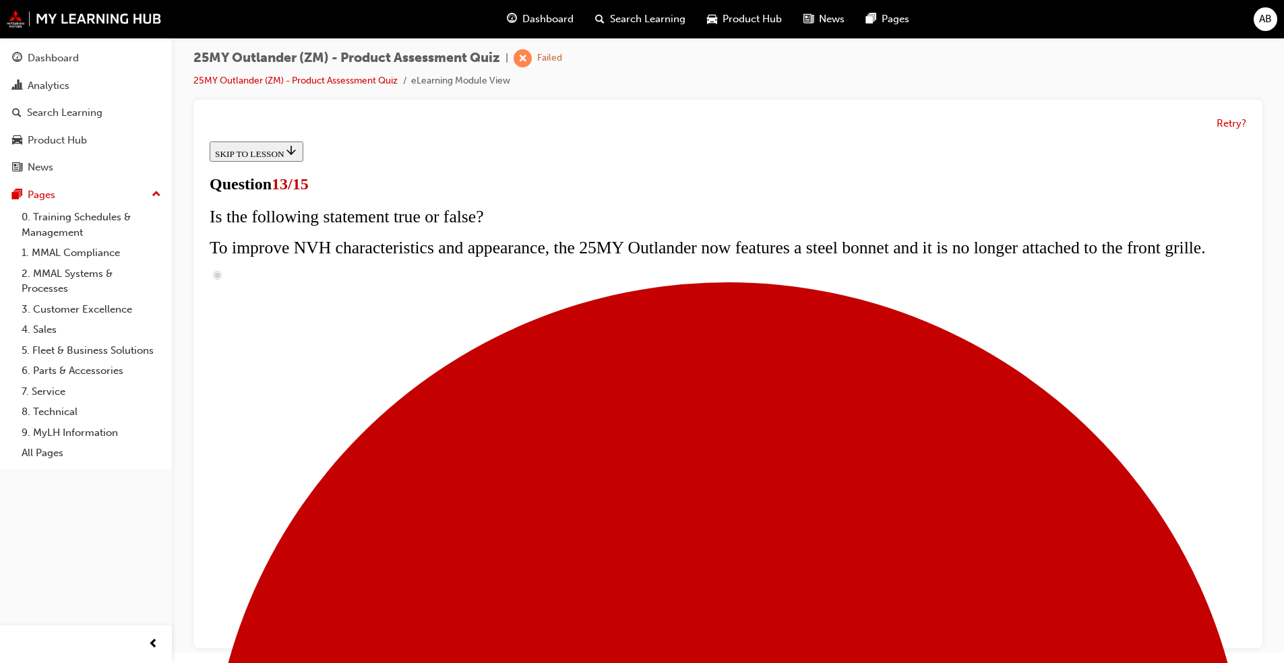
scroll to position [202, 0]
radio input "true"
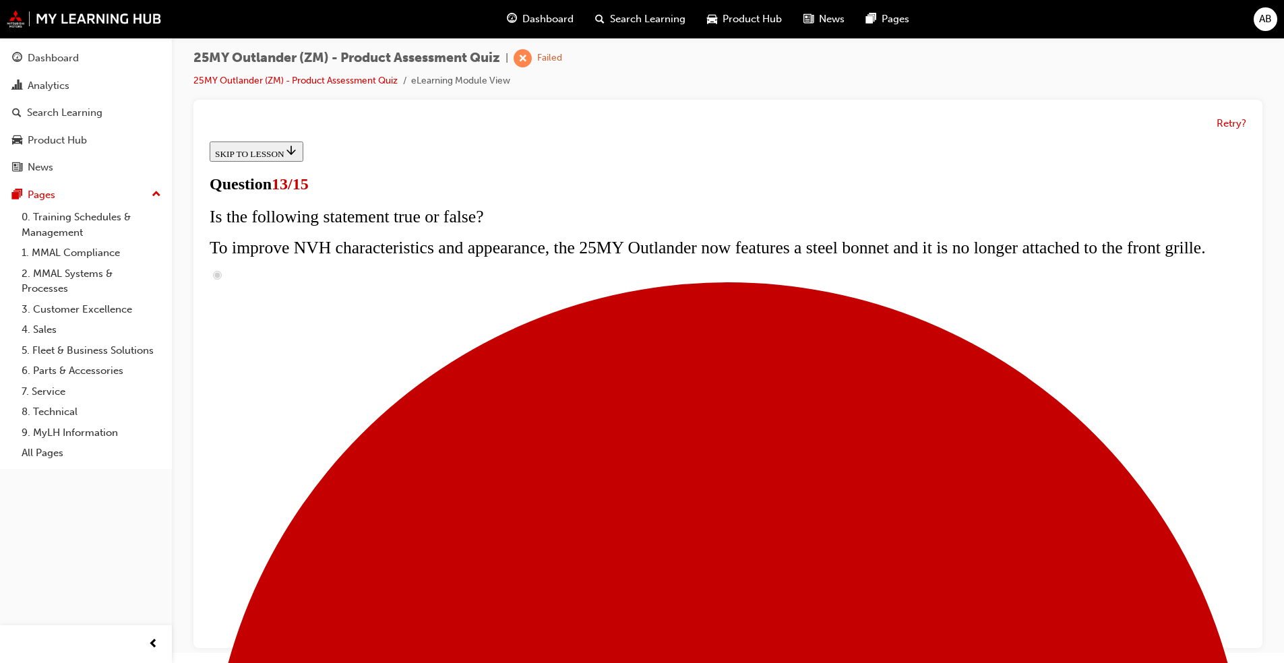
radio input "true"
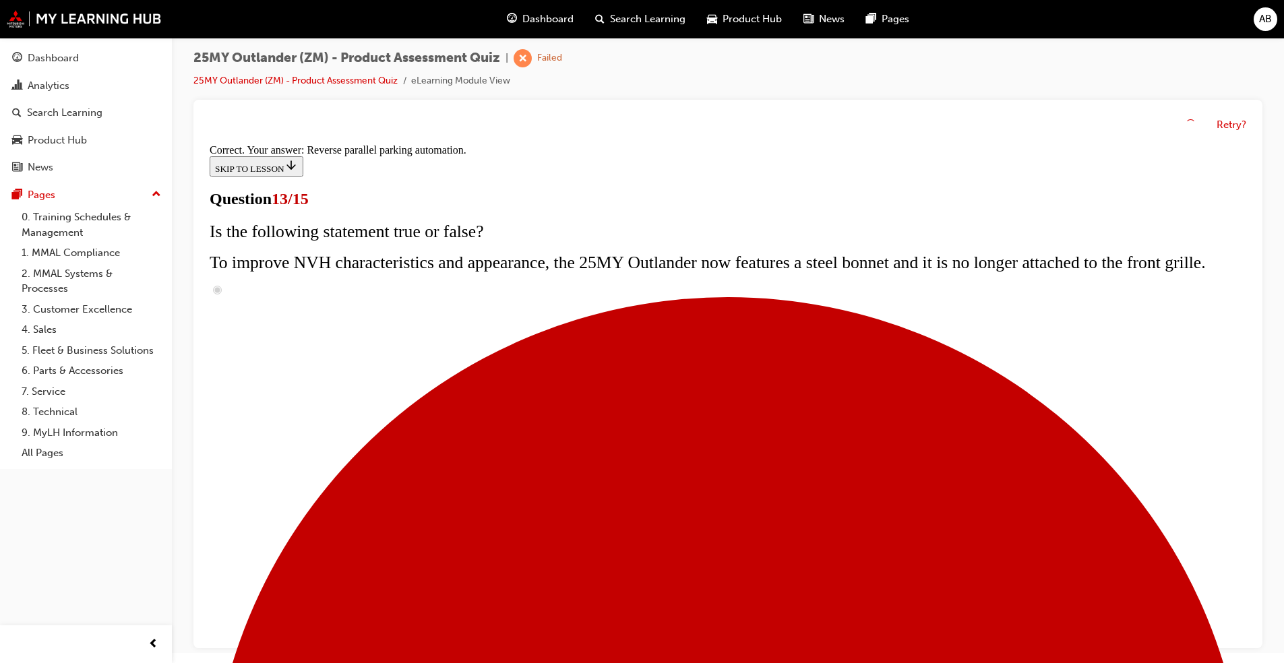
scroll to position [307, 0]
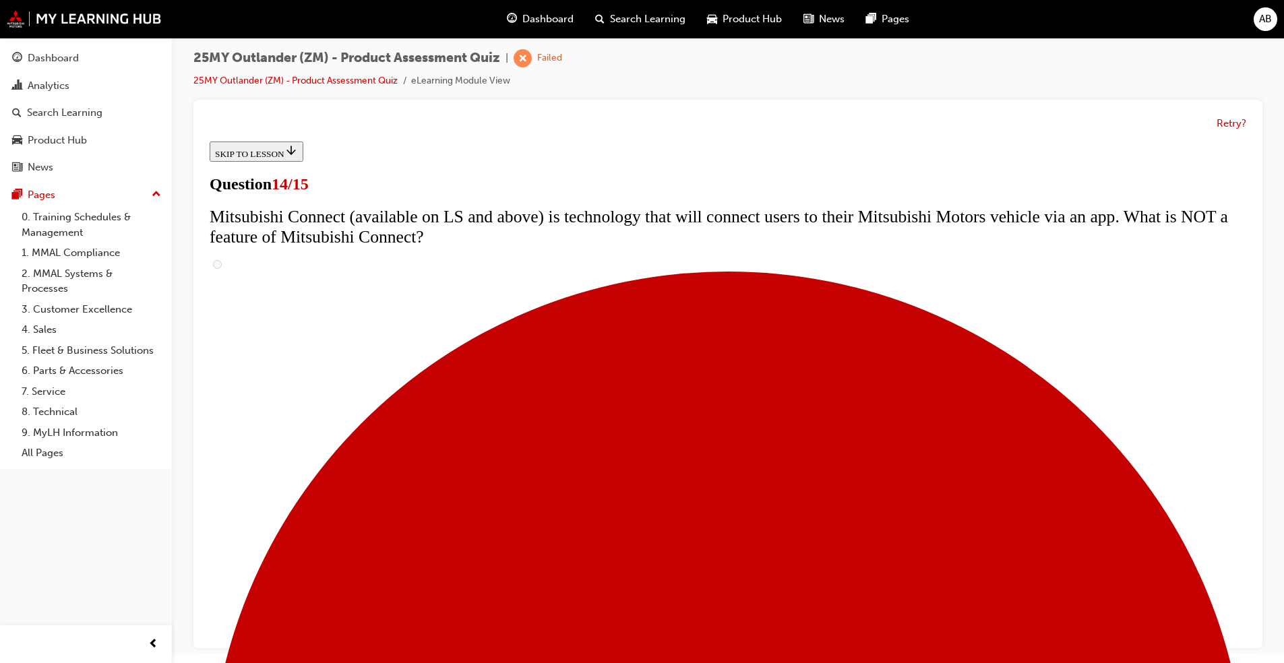
scroll to position [0, 0]
drag, startPoint x: 542, startPoint y: 328, endPoint x: 851, endPoint y: 330, distance: 309.4
drag, startPoint x: 623, startPoint y: 357, endPoint x: 820, endPoint y: 360, distance: 197.5
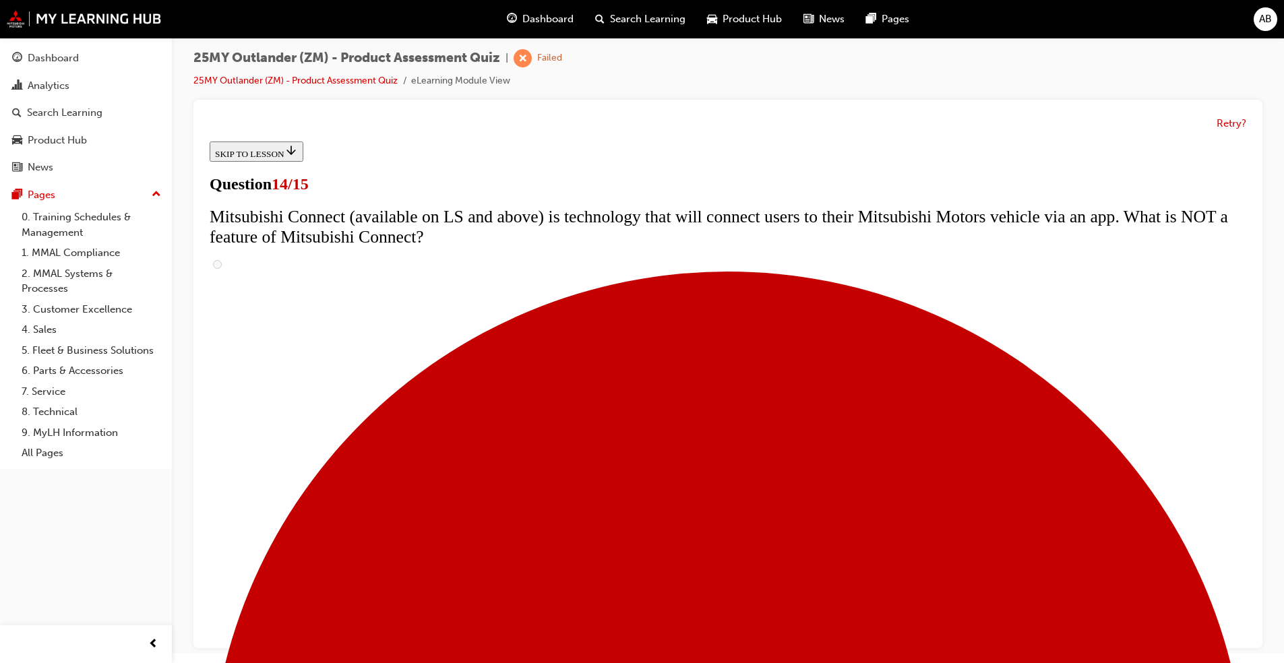
drag, startPoint x: 820, startPoint y: 360, endPoint x: 925, endPoint y: 363, distance: 104.5
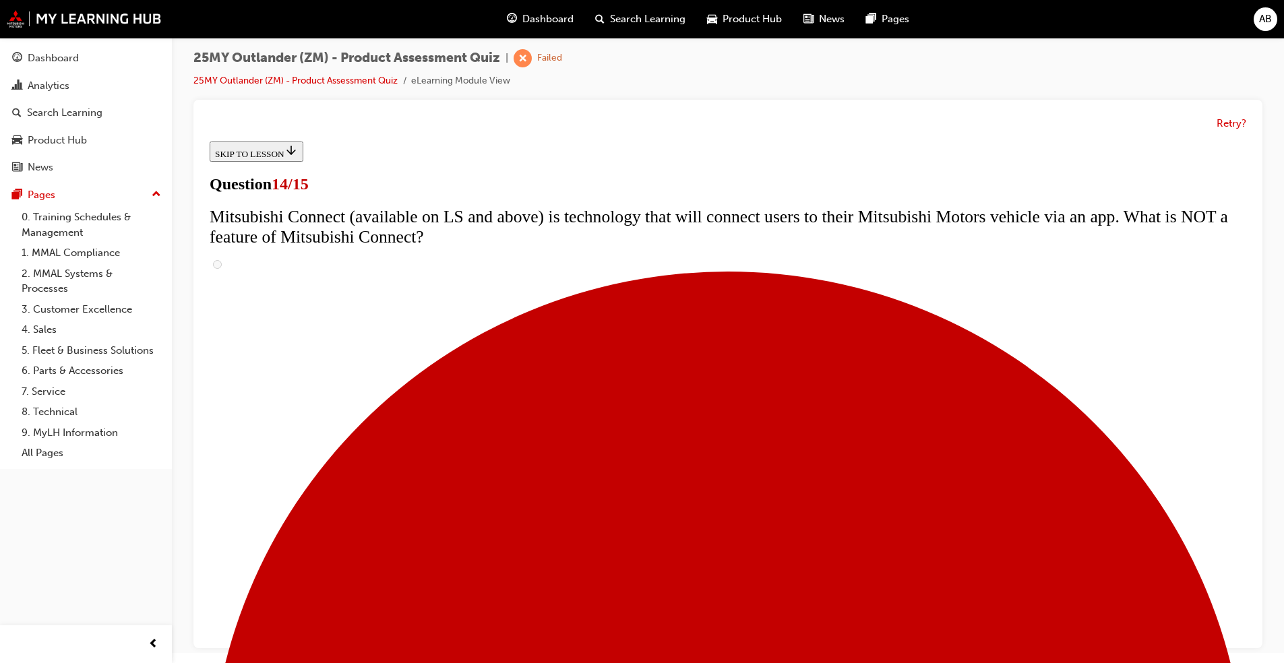
radio input "true"
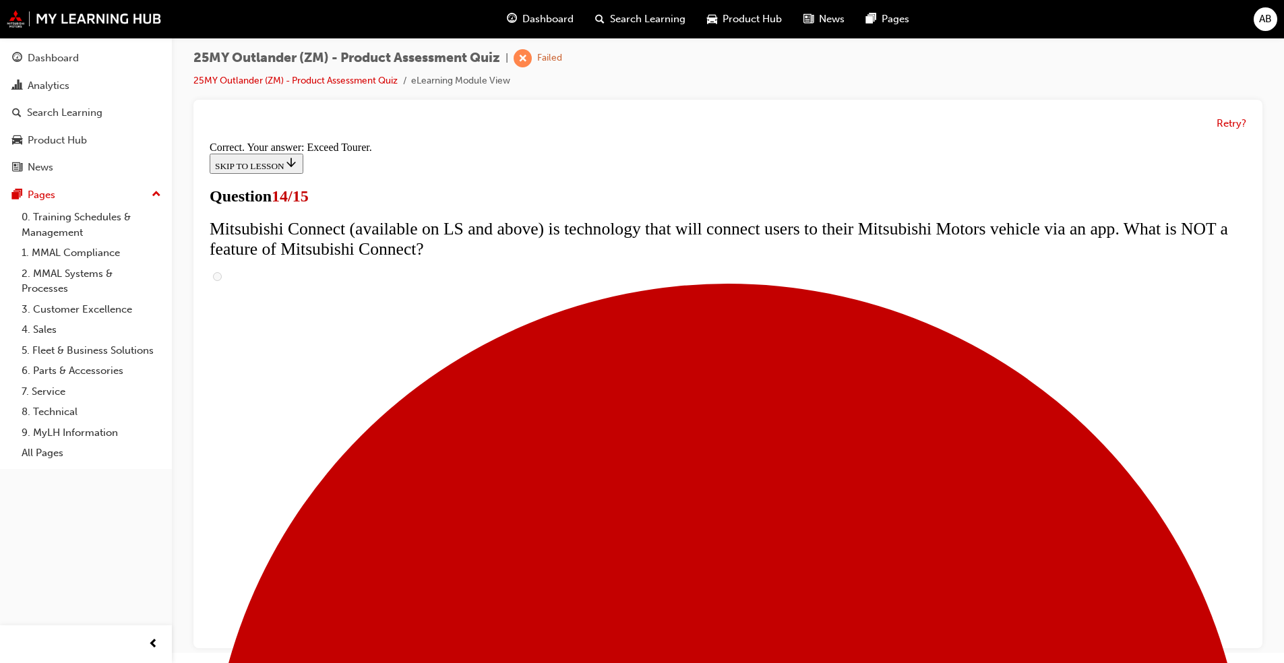
scroll to position [519, 0]
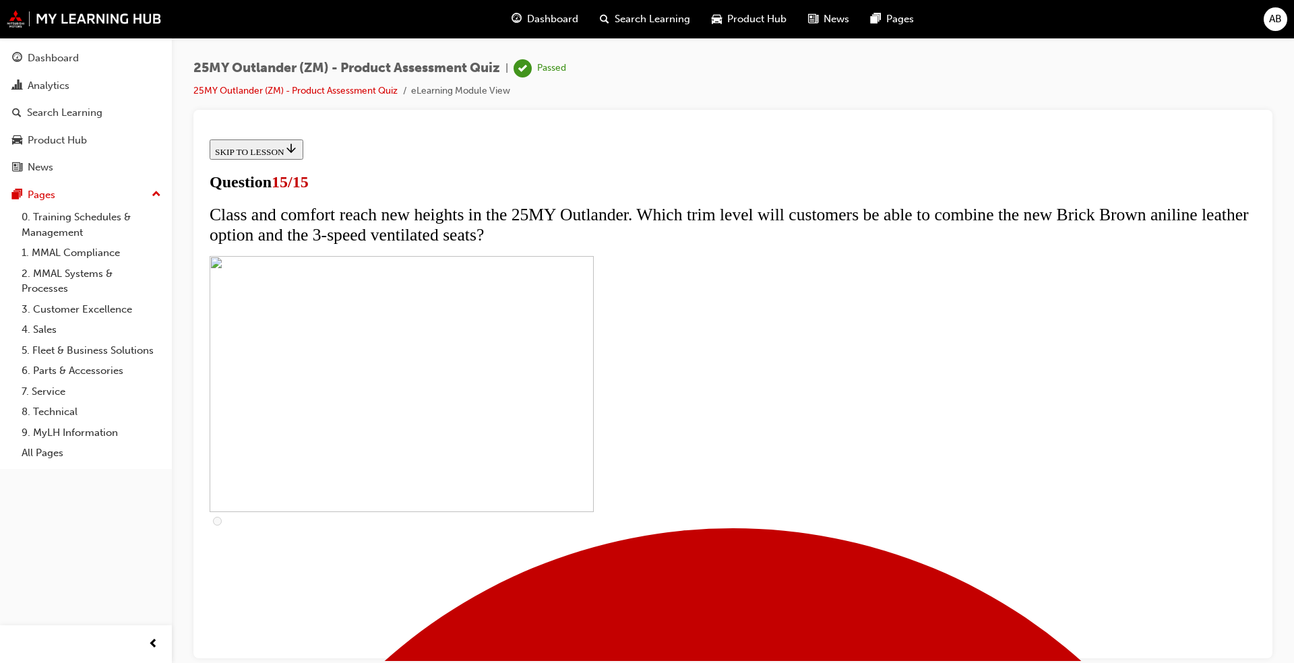
scroll to position [160, 0]
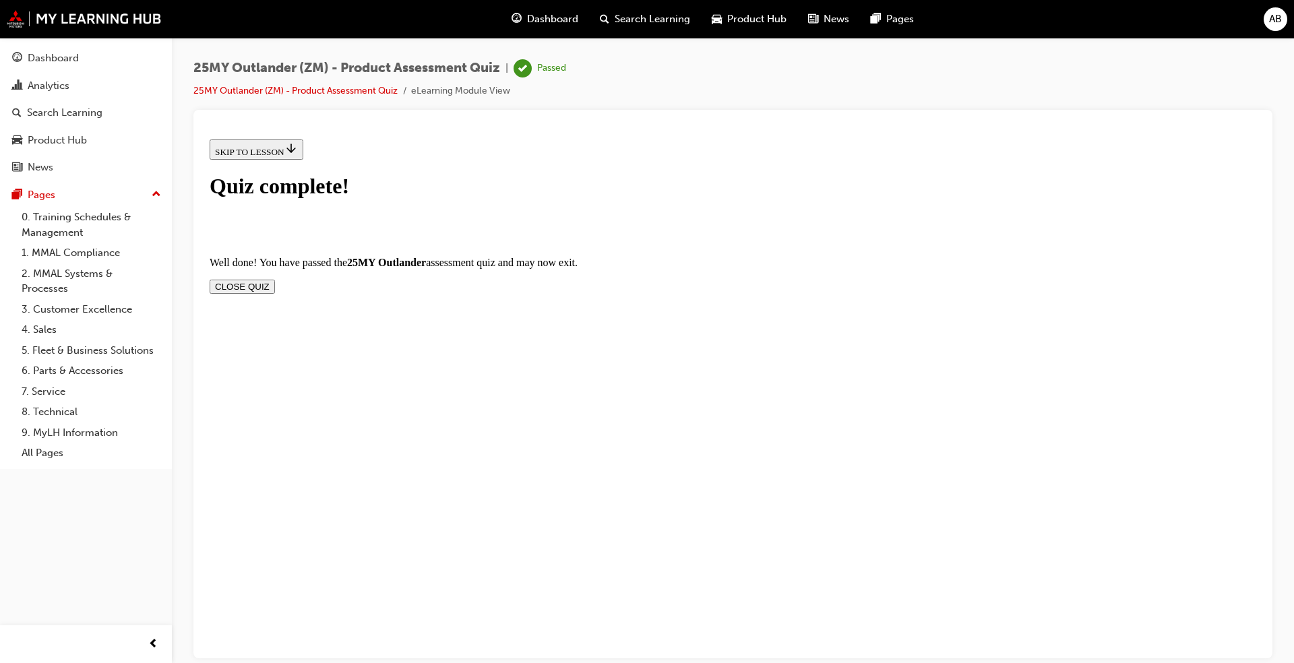
click at [275, 279] on button "CLOSE QUIZ" at bounding box center [242, 286] width 65 height 14
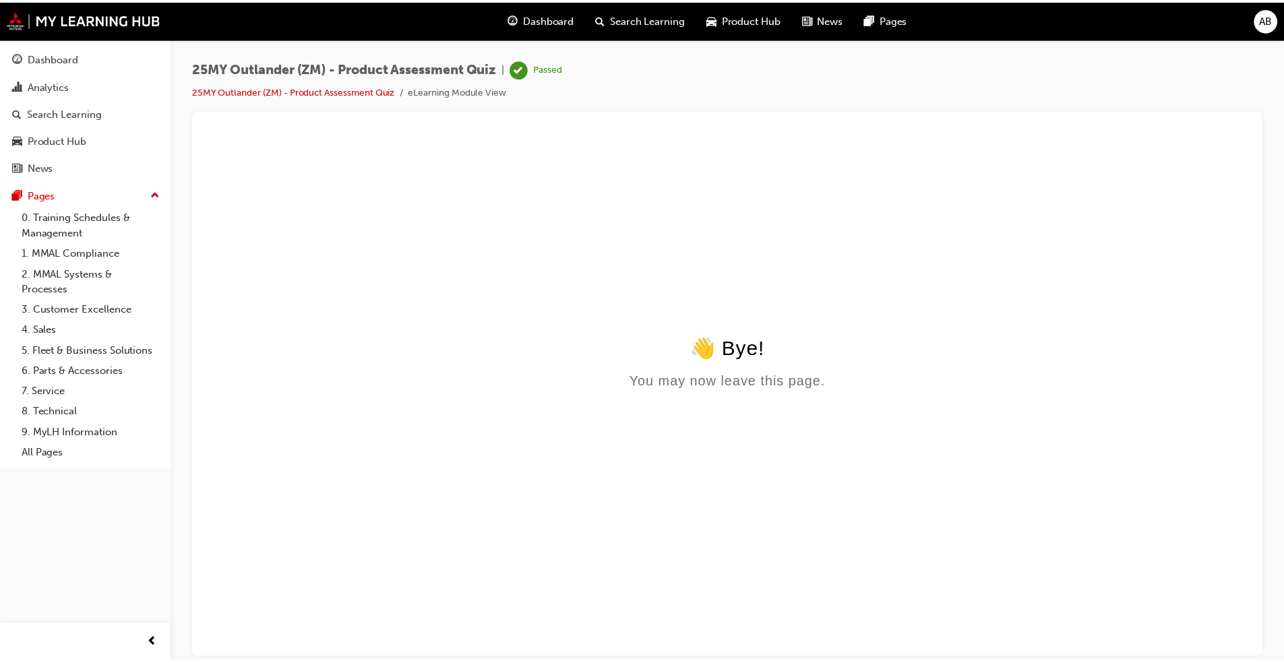
scroll to position [0, 0]
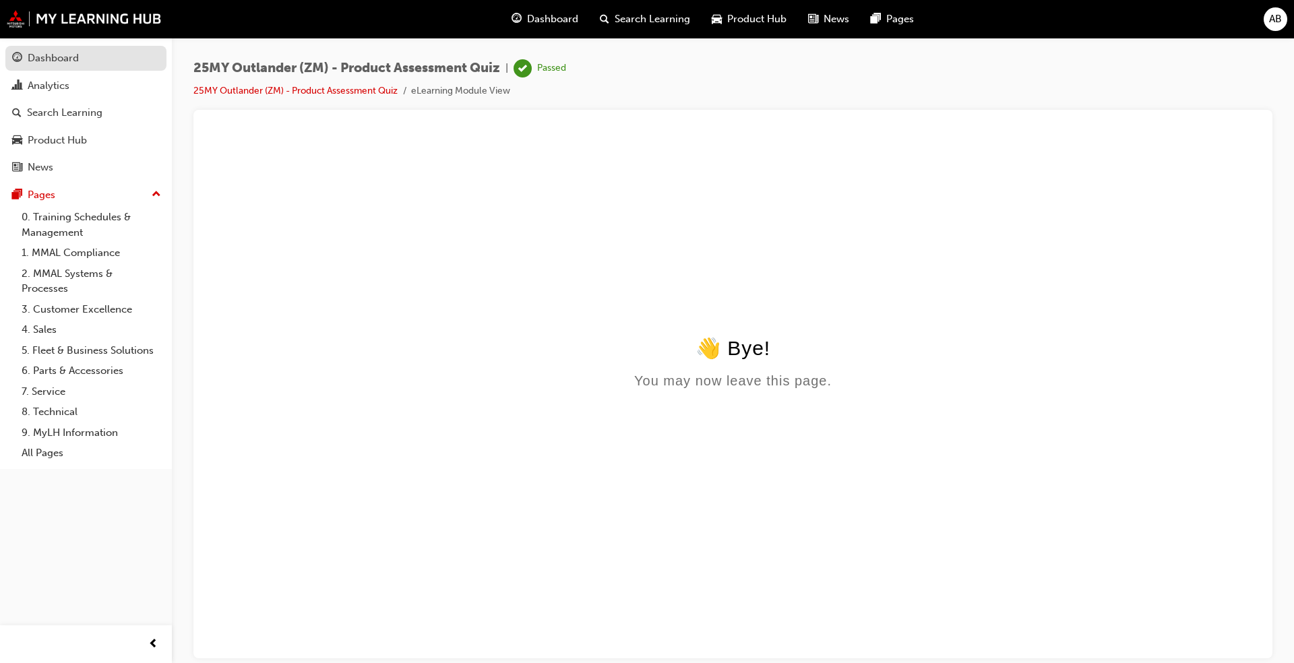
click at [69, 51] on div "Dashboard" at bounding box center [53, 59] width 51 height 16
